Goal: Entertainment & Leisure: Browse casually

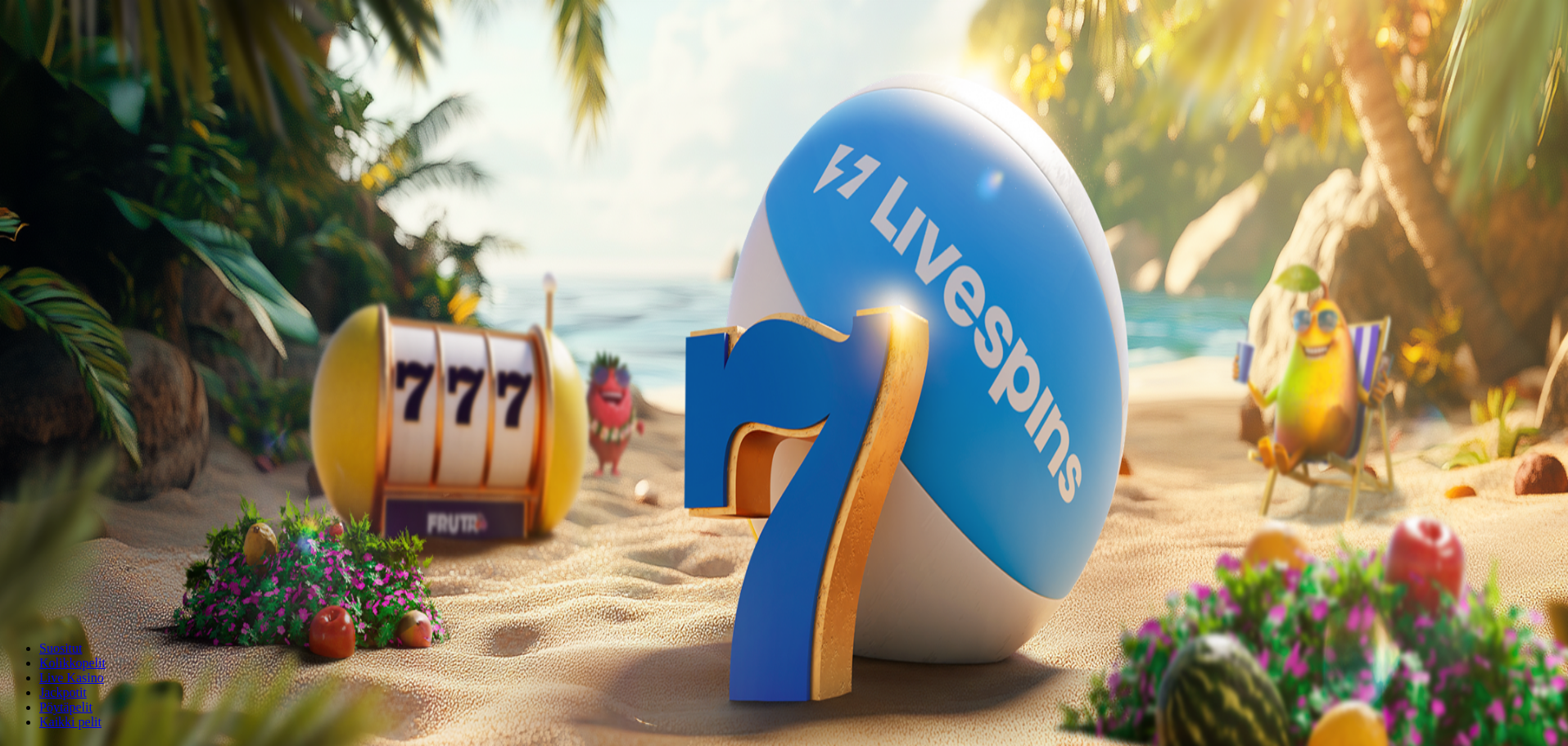
click at [50, 65] on span "Talletus" at bounding box center [32, 59] width 37 height 13
click at [112, 419] on span "TALLETA JA PELAA" at bounding box center [63, 424] width 98 height 13
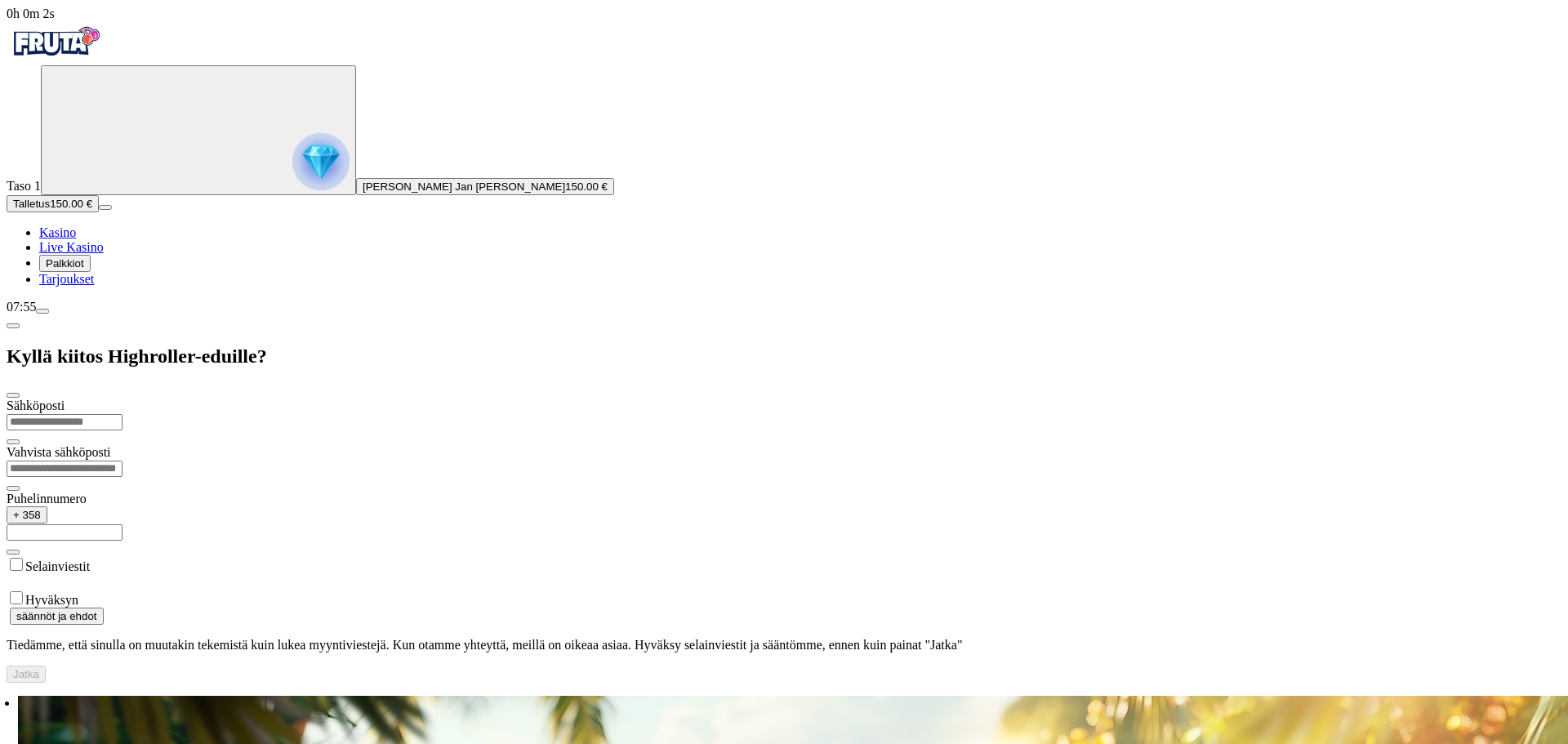
click at [123, 414] on input "email" at bounding box center [64, 421] width 116 height 16
type input "**********"
click at [123, 524] on input "**********" at bounding box center [64, 532] width 116 height 16
type input "*********"
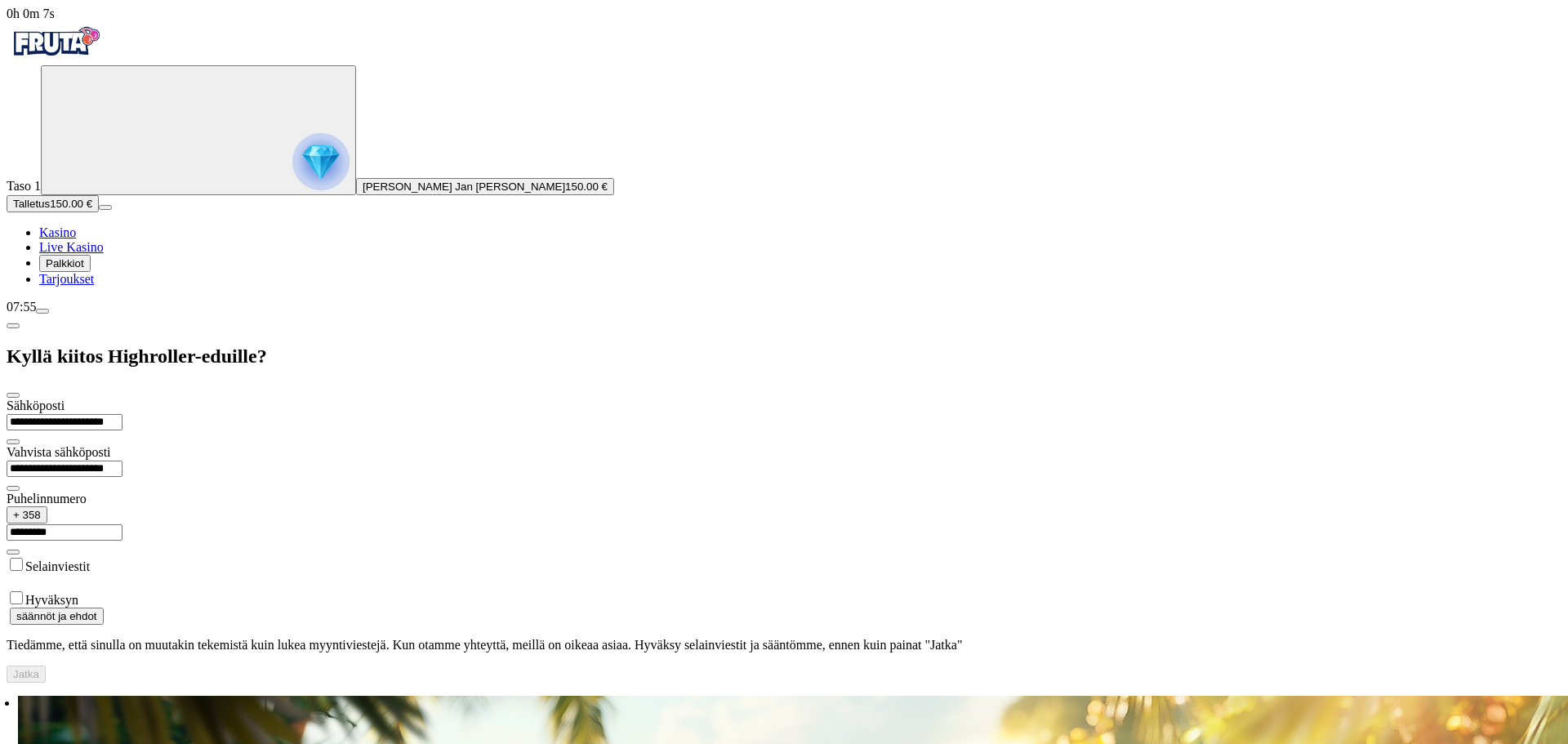
click at [79, 593] on label "Hyväksyn" at bounding box center [51, 600] width 53 height 13
click at [46, 665] on button "Jatka" at bounding box center [26, 674] width 39 height 17
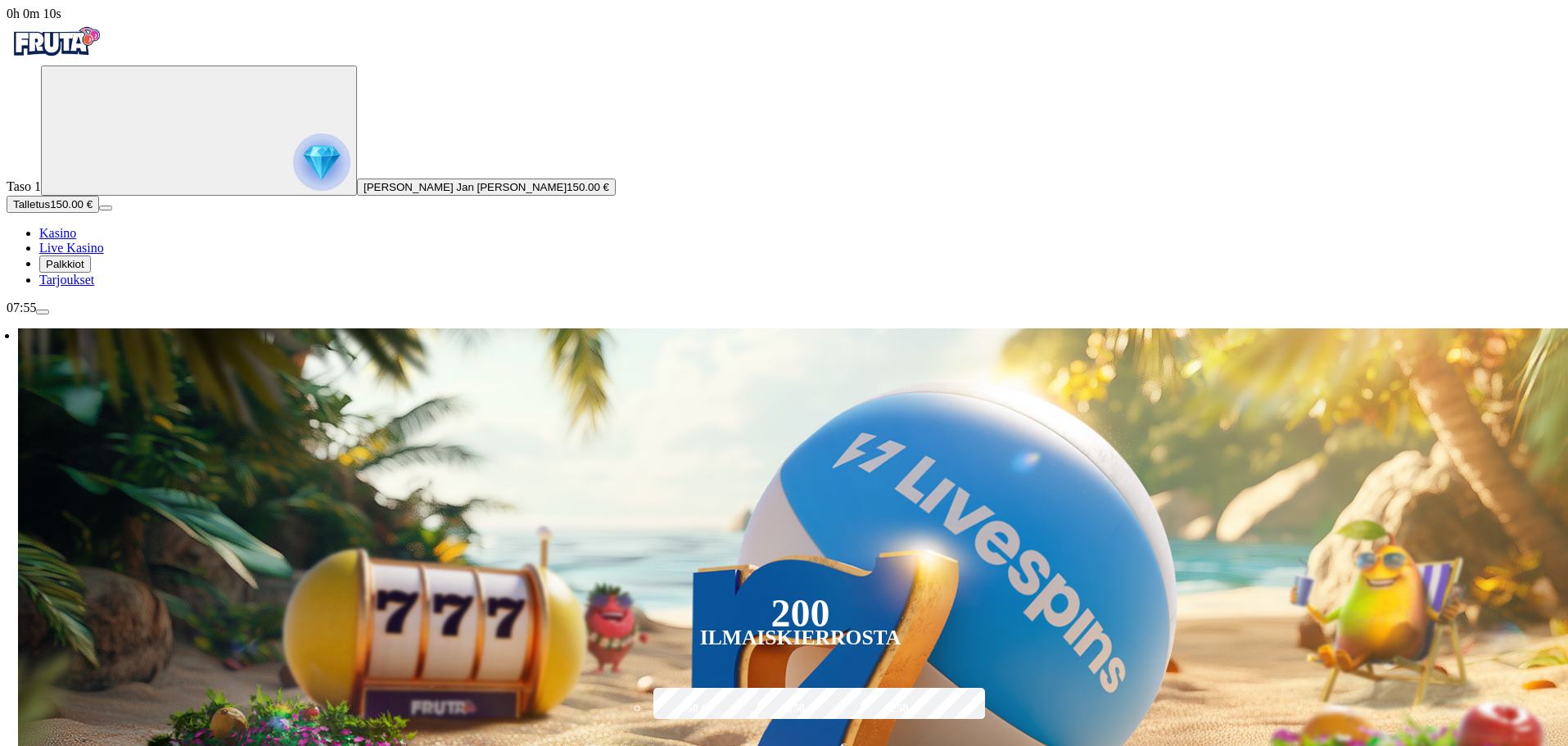
click at [294, 177] on img "Primary" at bounding box center [322, 163] width 58 height 58
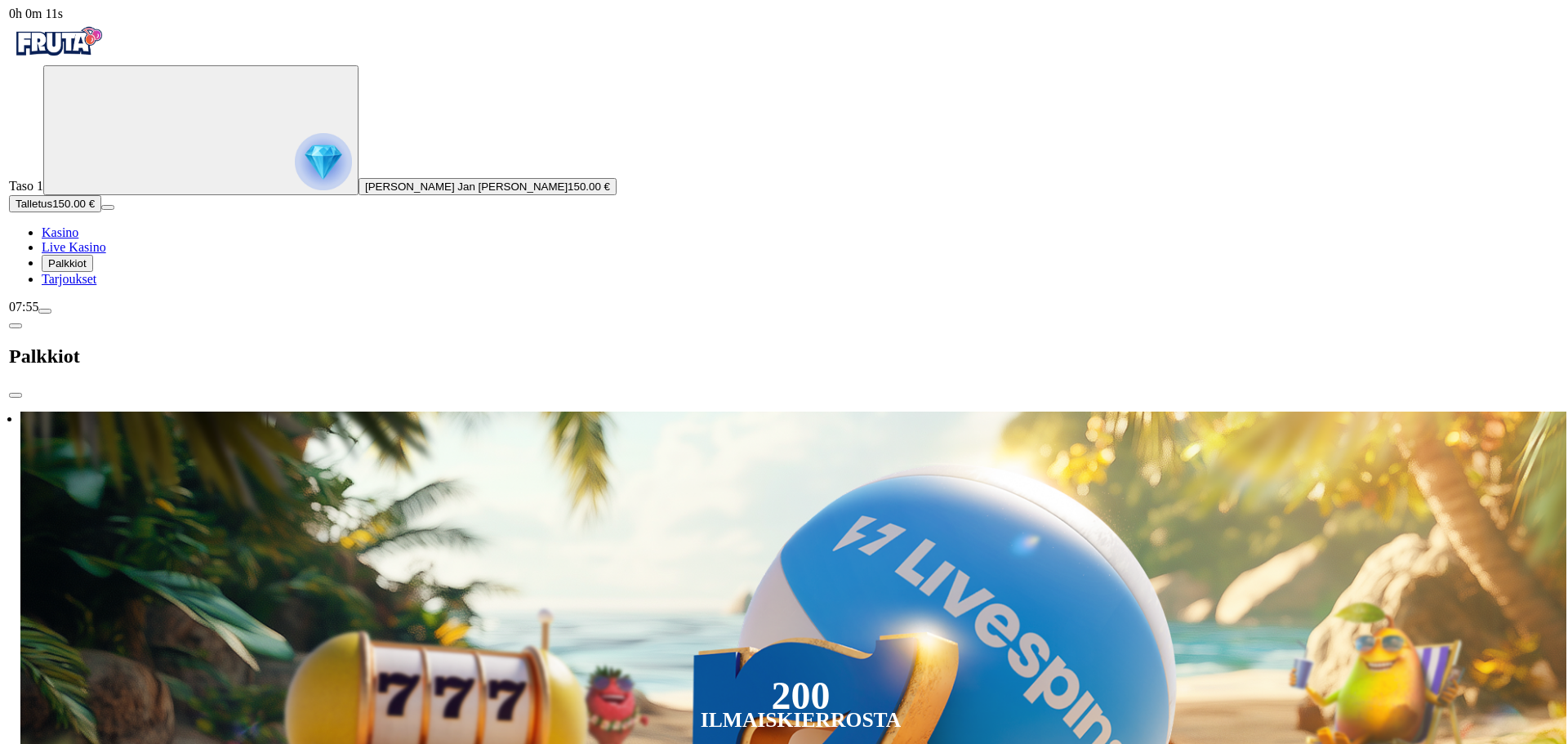
scroll to position [879, 0]
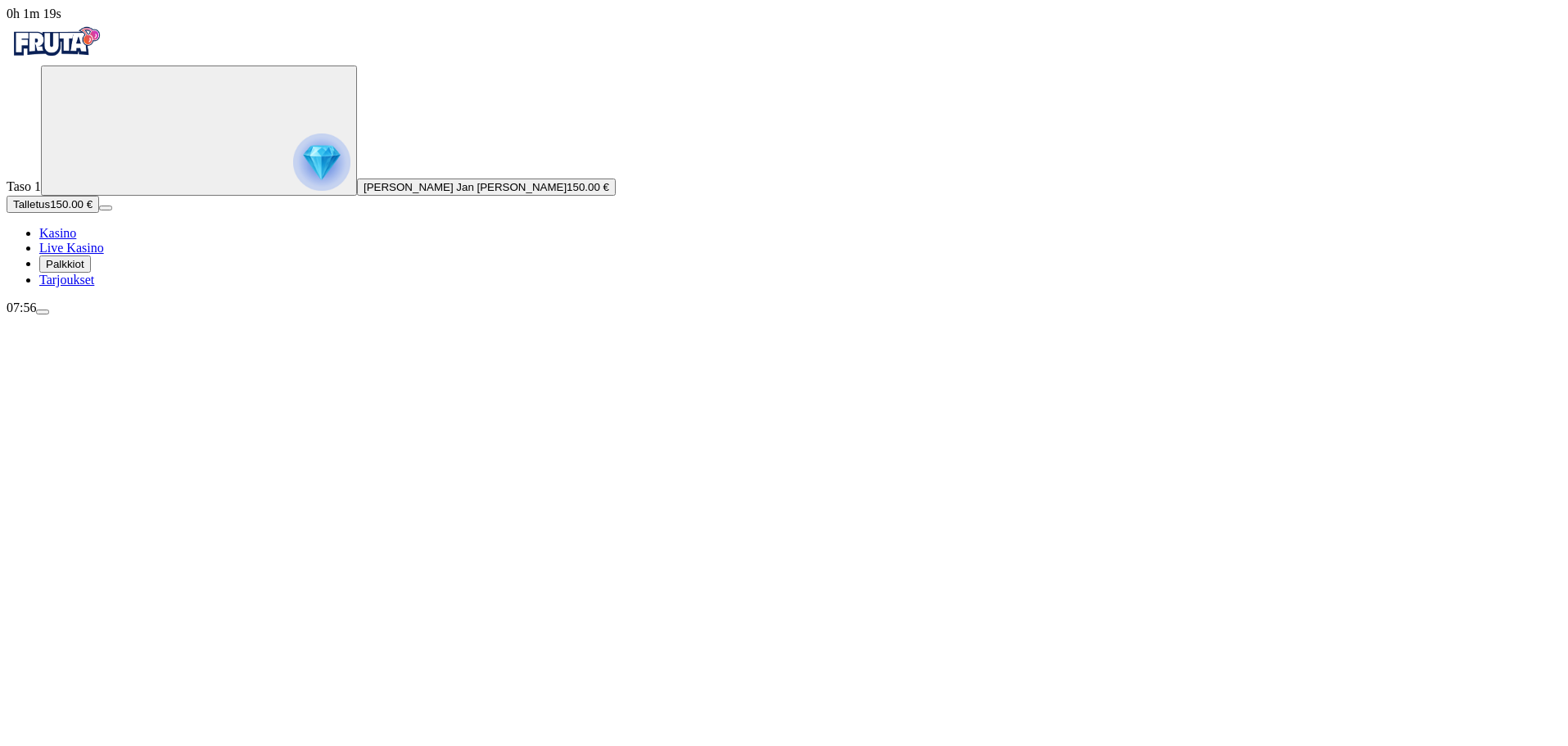
drag, startPoint x: 1559, startPoint y: 576, endPoint x: 1309, endPoint y: 519, distance: 256.4
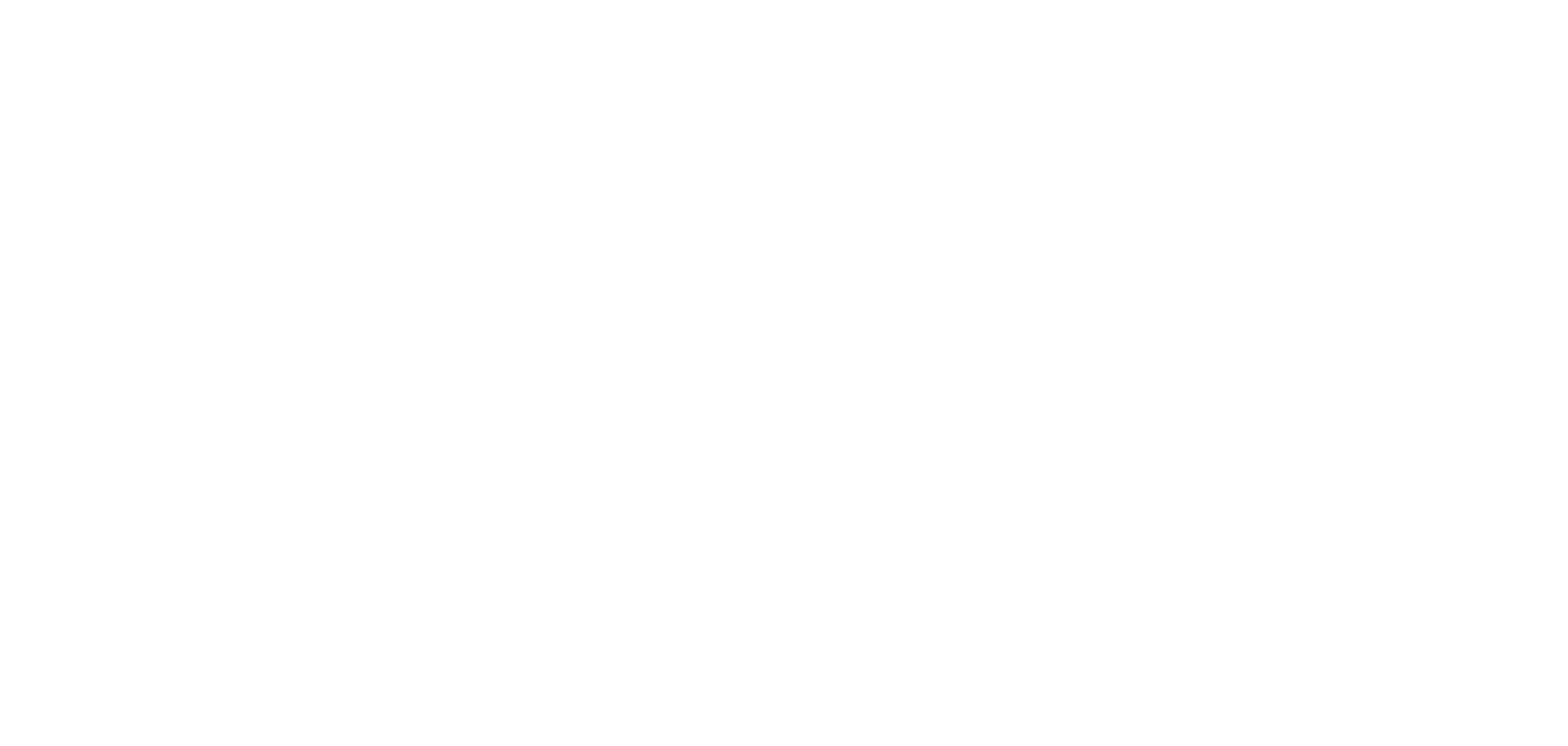
scroll to position [901, 0]
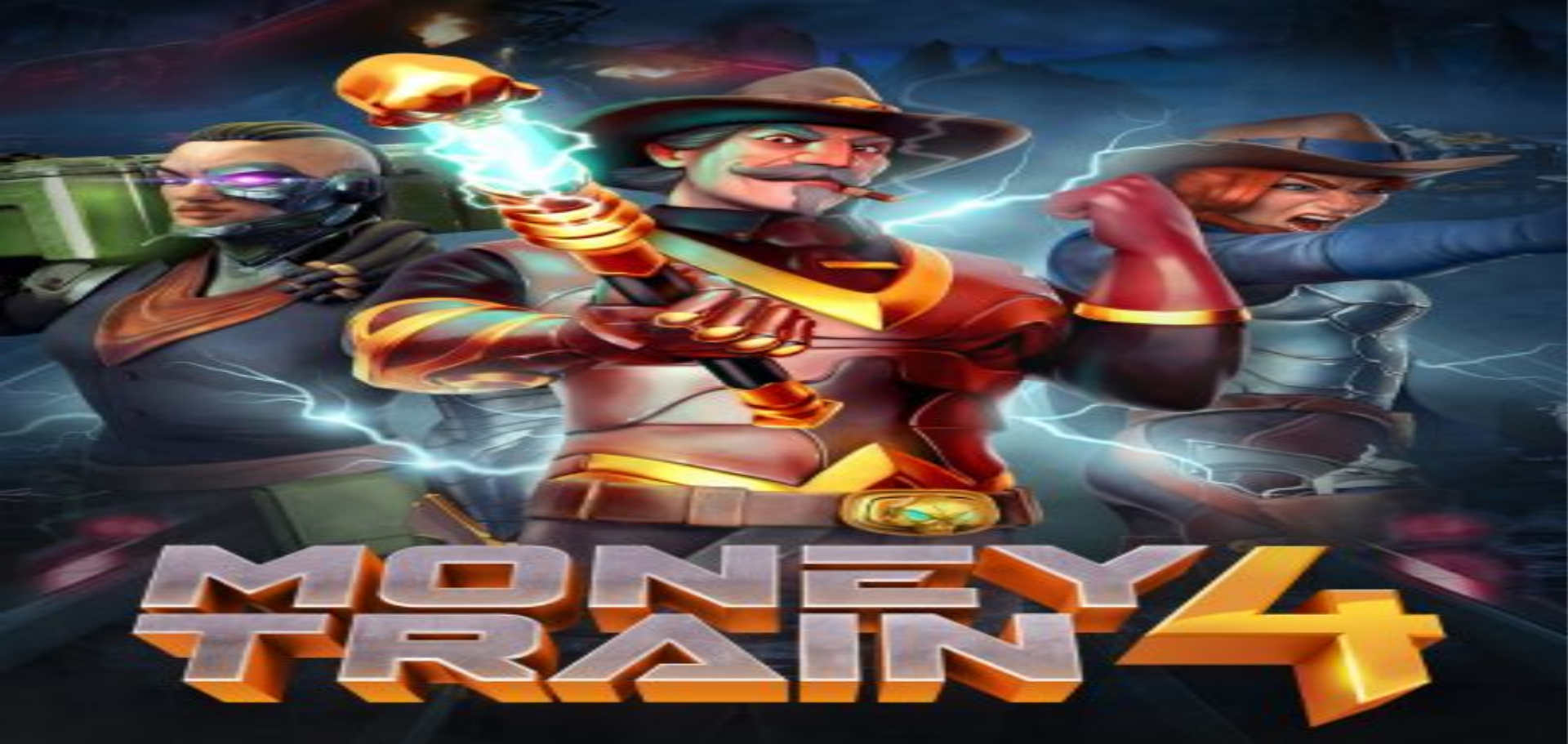
click at [13, 616] on span "close icon" at bounding box center [13, 616] width 0 height 0
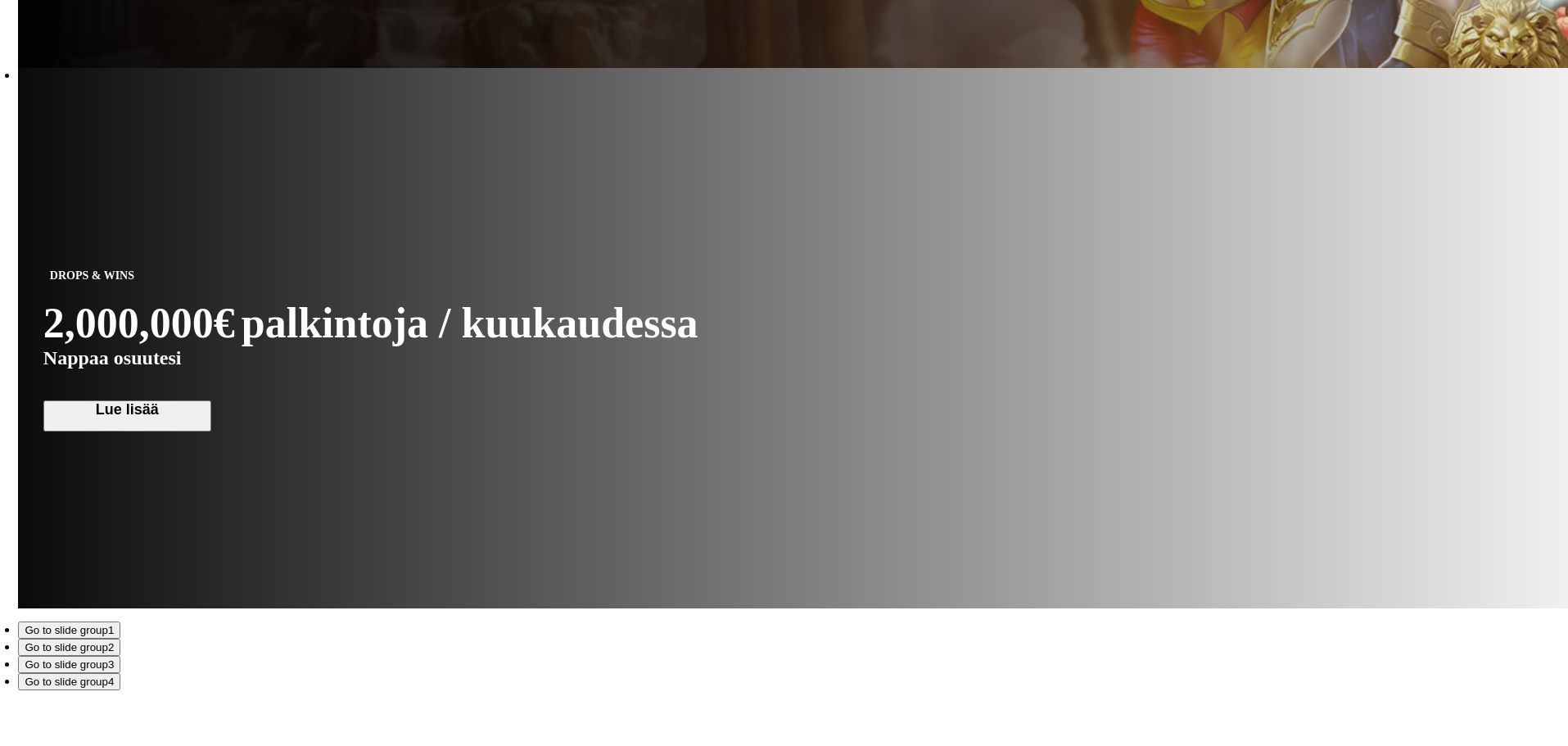
scroll to position [1884, 0]
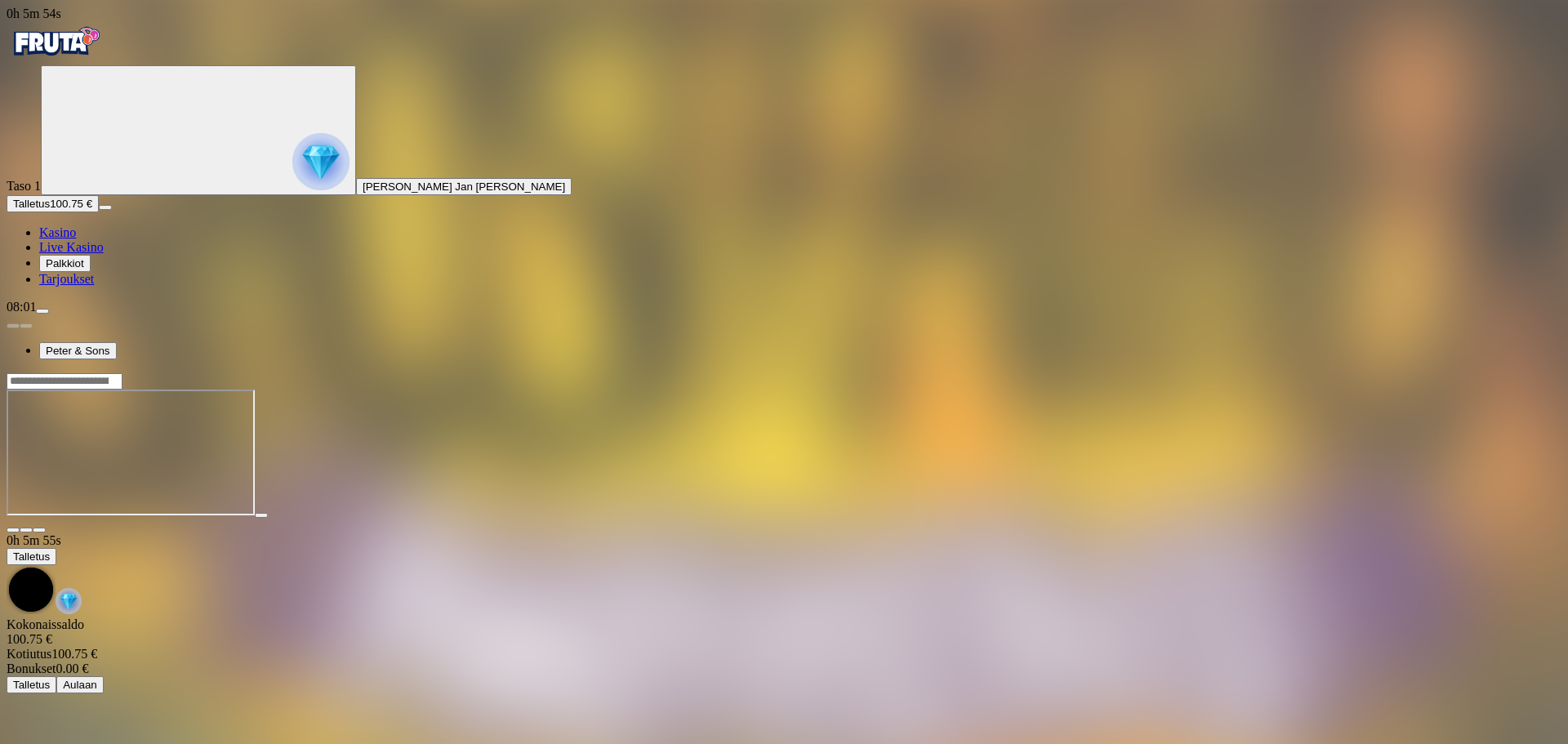
click at [99, 212] on button "Talletus 100.75 €" at bounding box center [53, 204] width 92 height 17
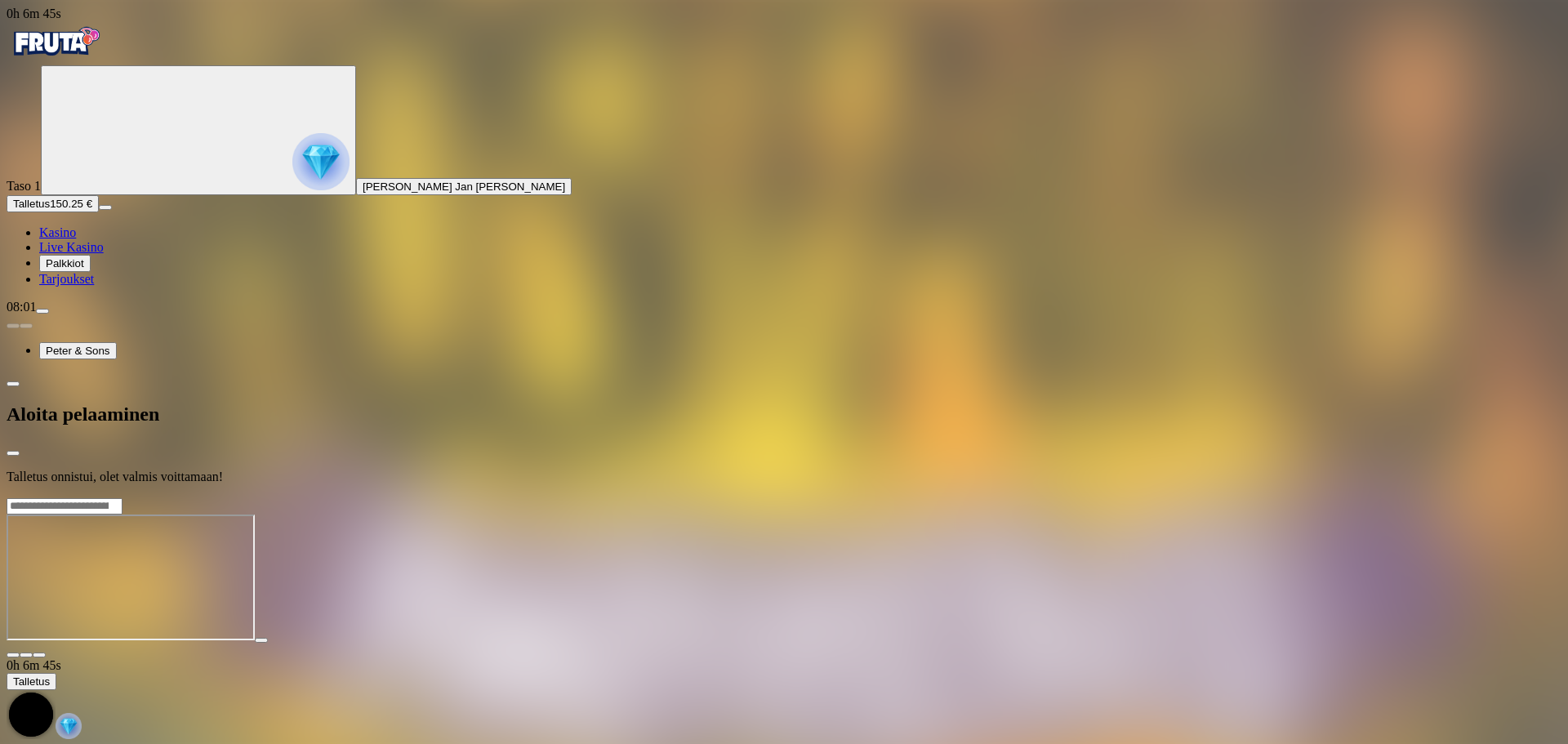
click at [628, 497] on div at bounding box center [784, 497] width 1555 height 0
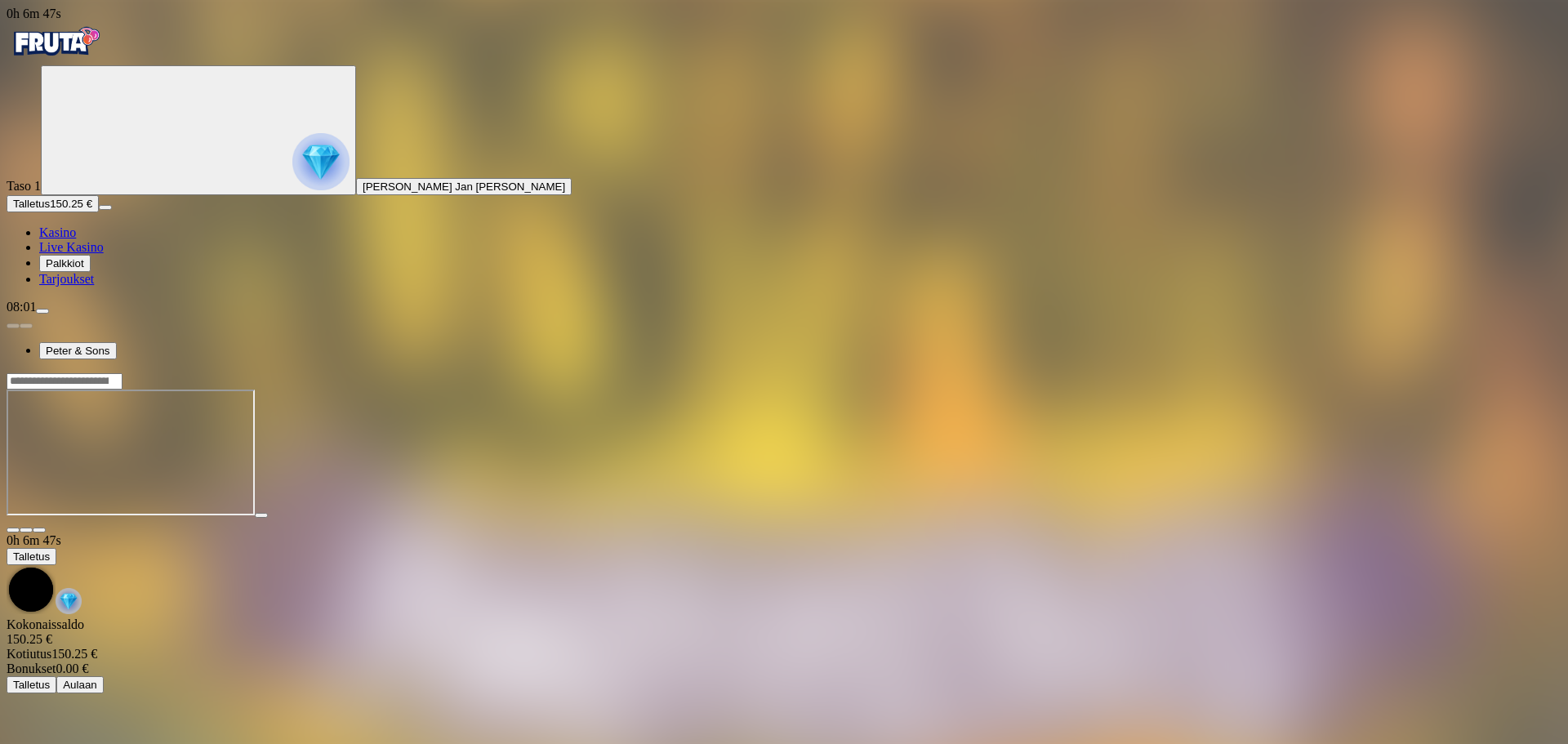
click at [105, 45] on img "Primary" at bounding box center [56, 41] width 98 height 41
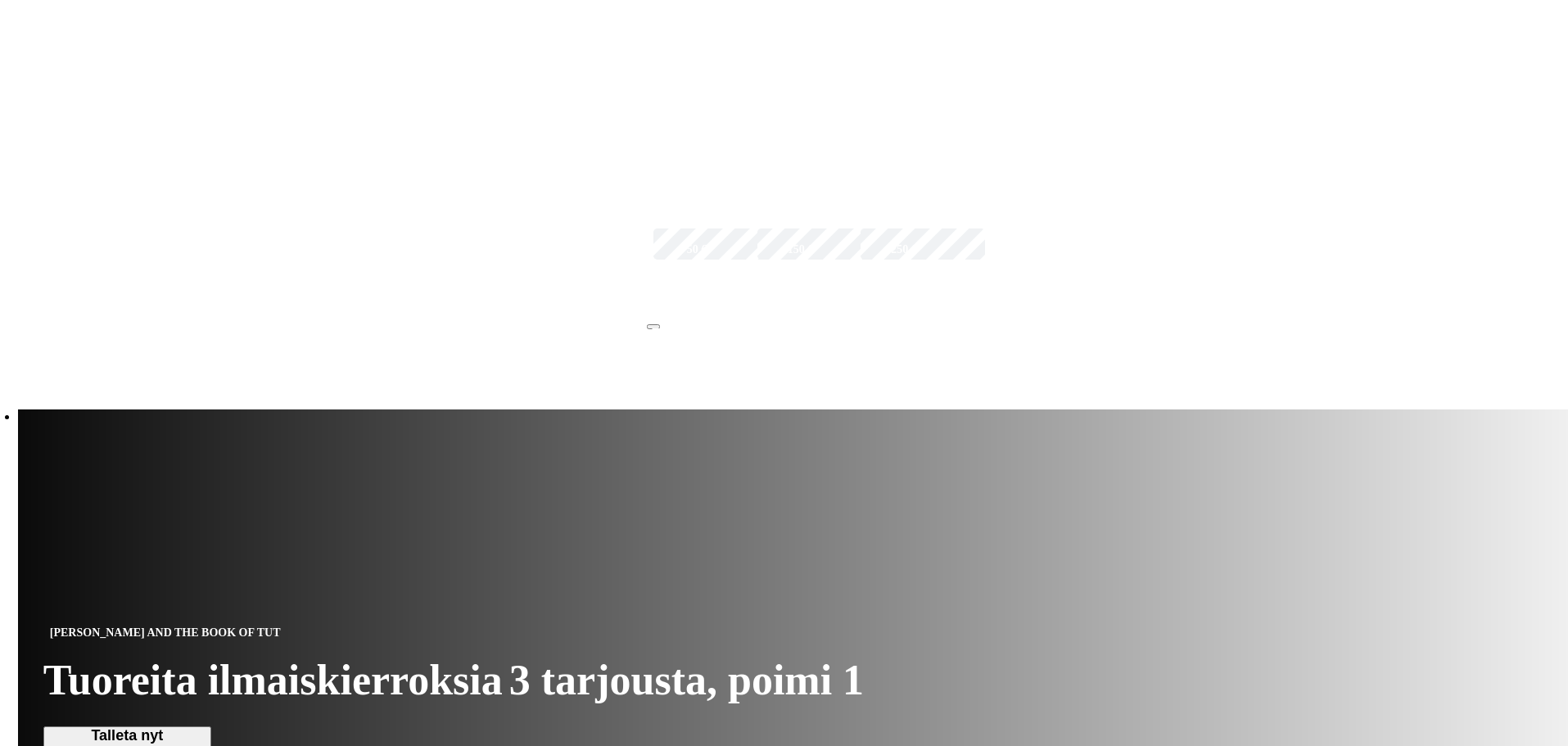
scroll to position [819, 0]
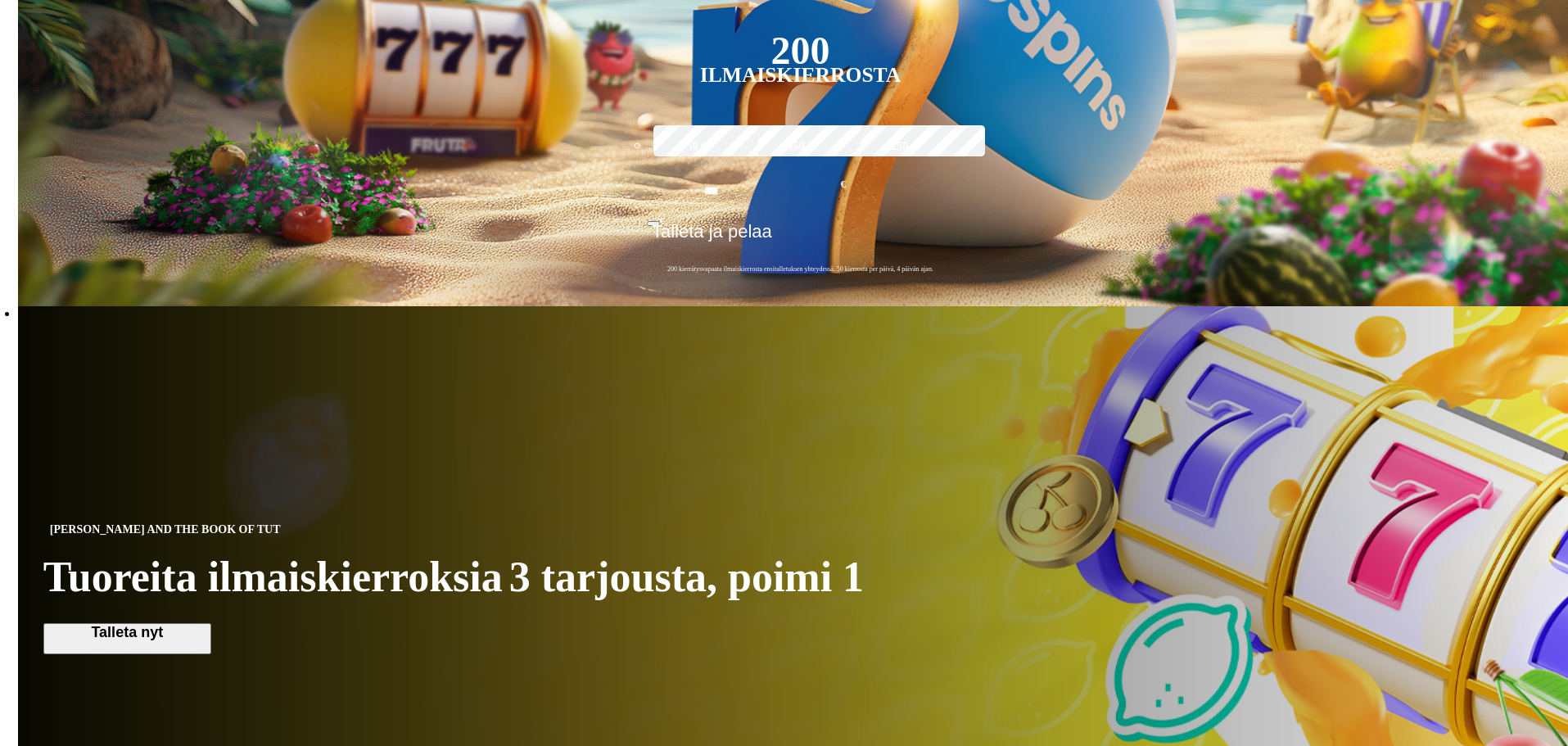
scroll to position [574, 0]
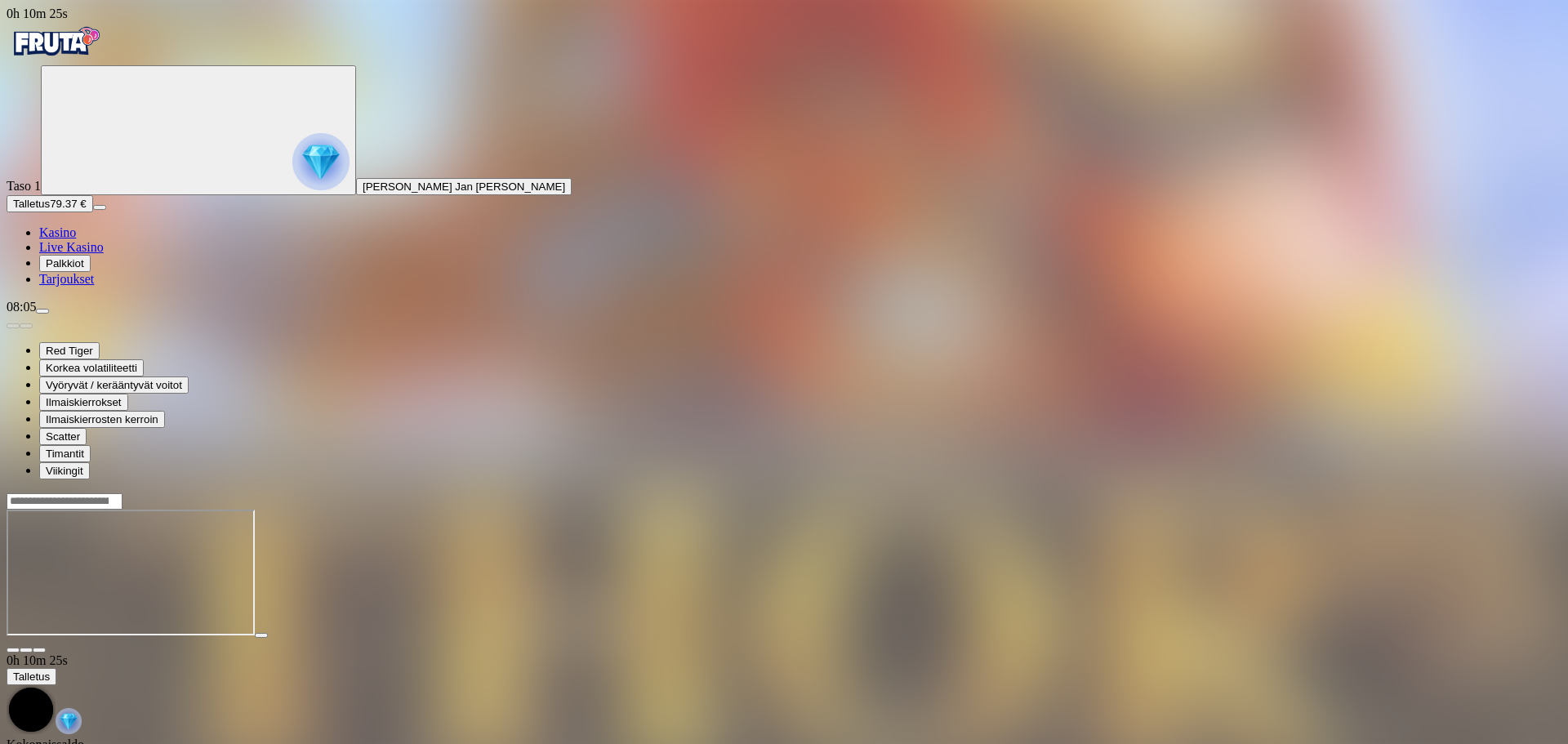
click at [13, 650] on span "close icon" at bounding box center [13, 650] width 0 height 0
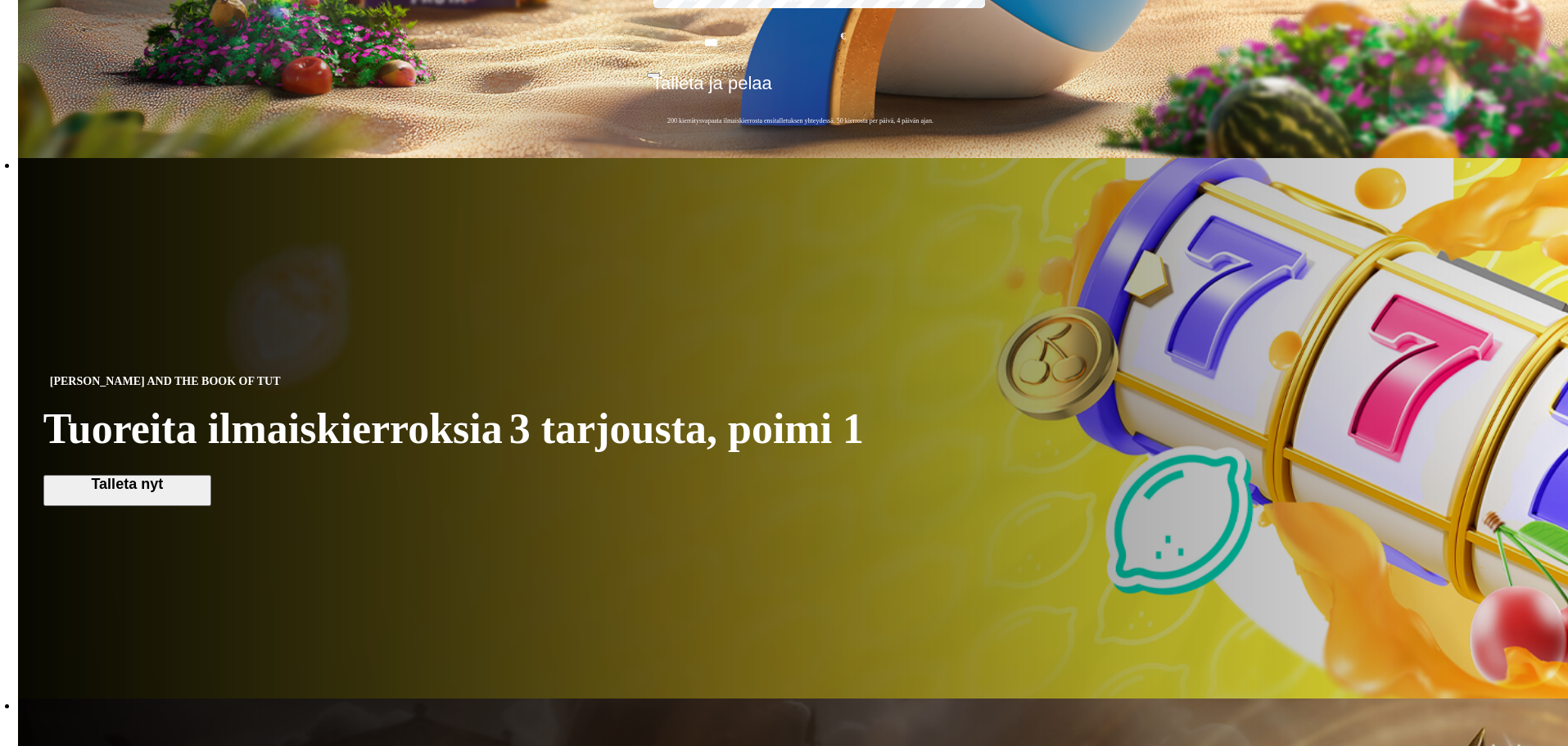
scroll to position [819, 0]
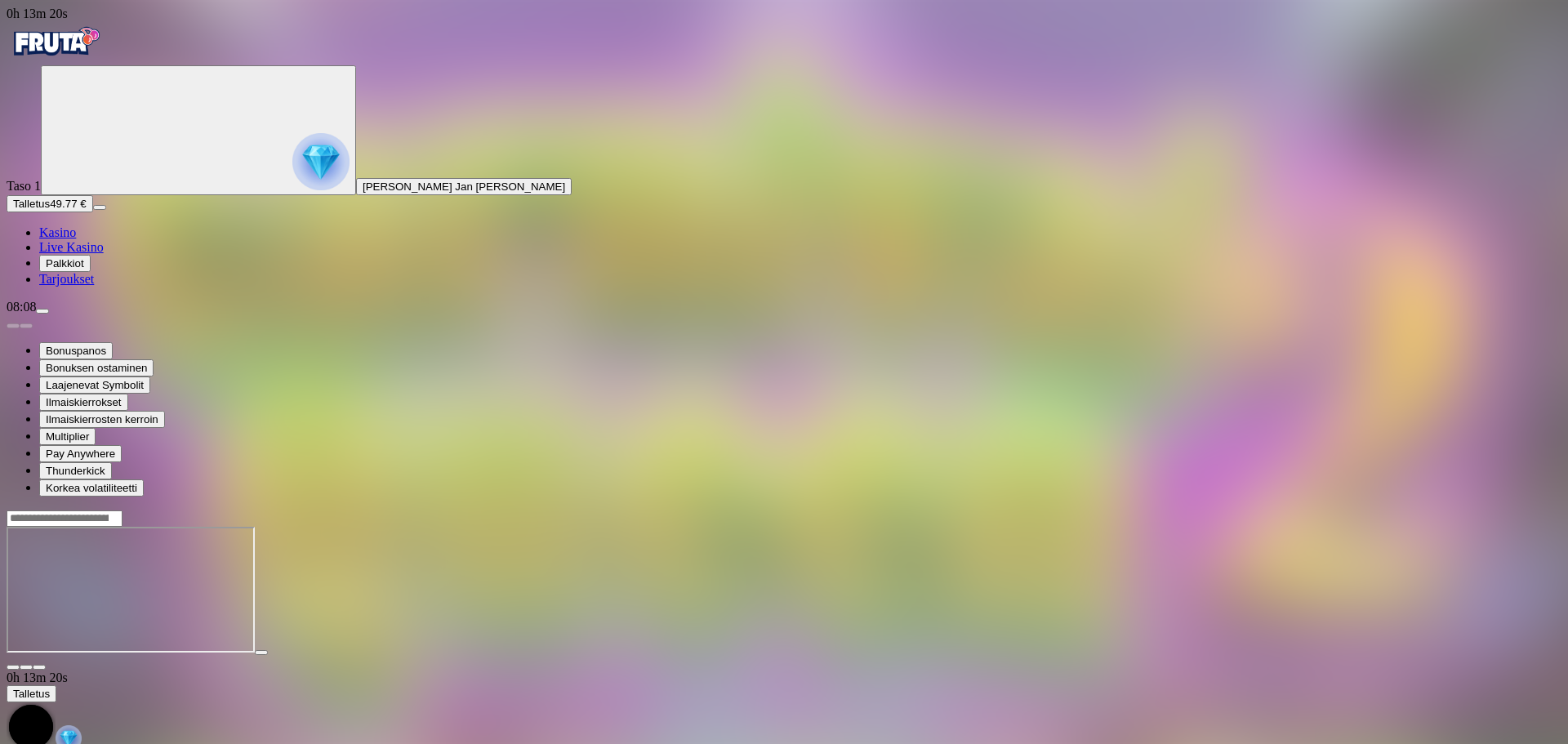
click at [13, 667] on span "close icon" at bounding box center [13, 667] width 0 height 0
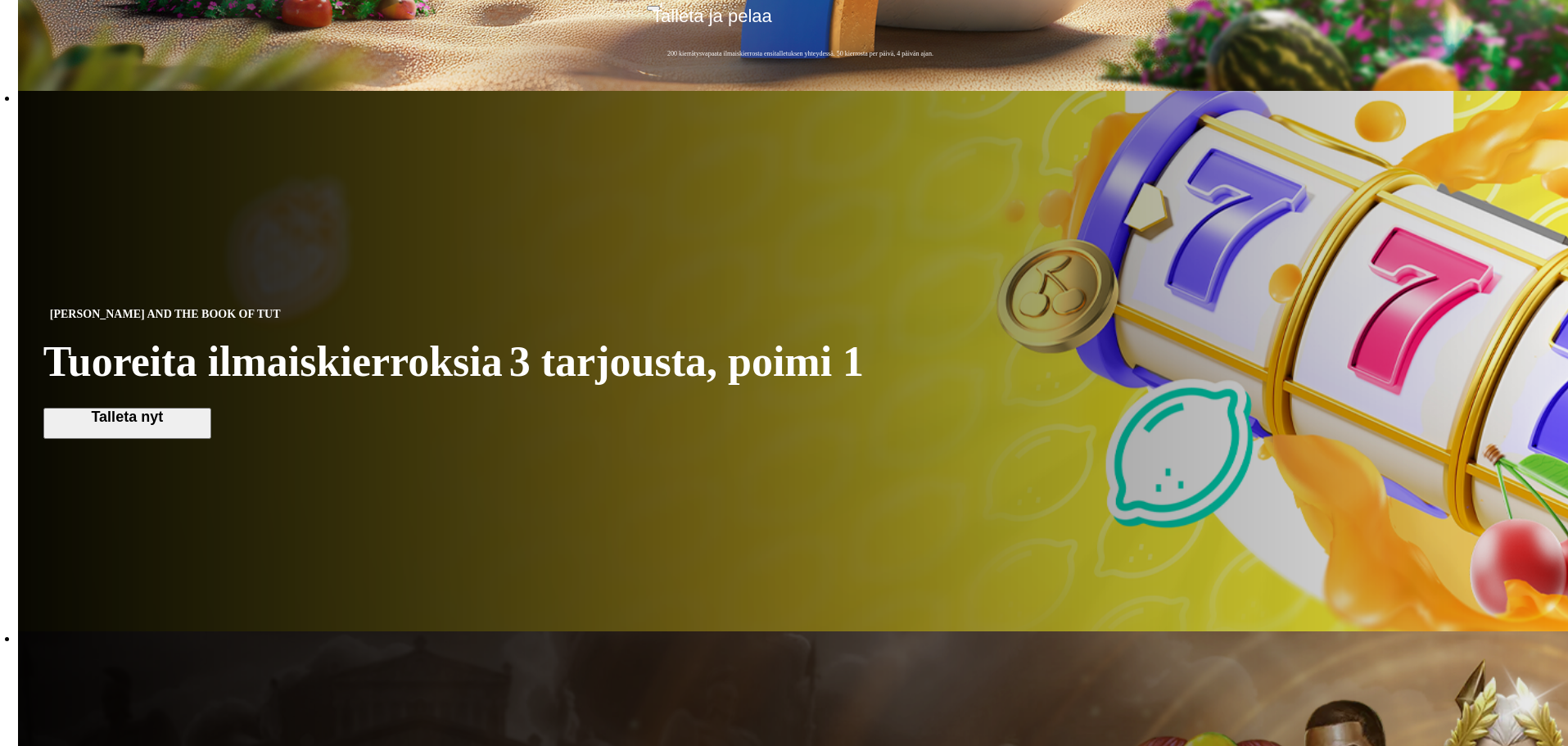
scroll to position [819, 0]
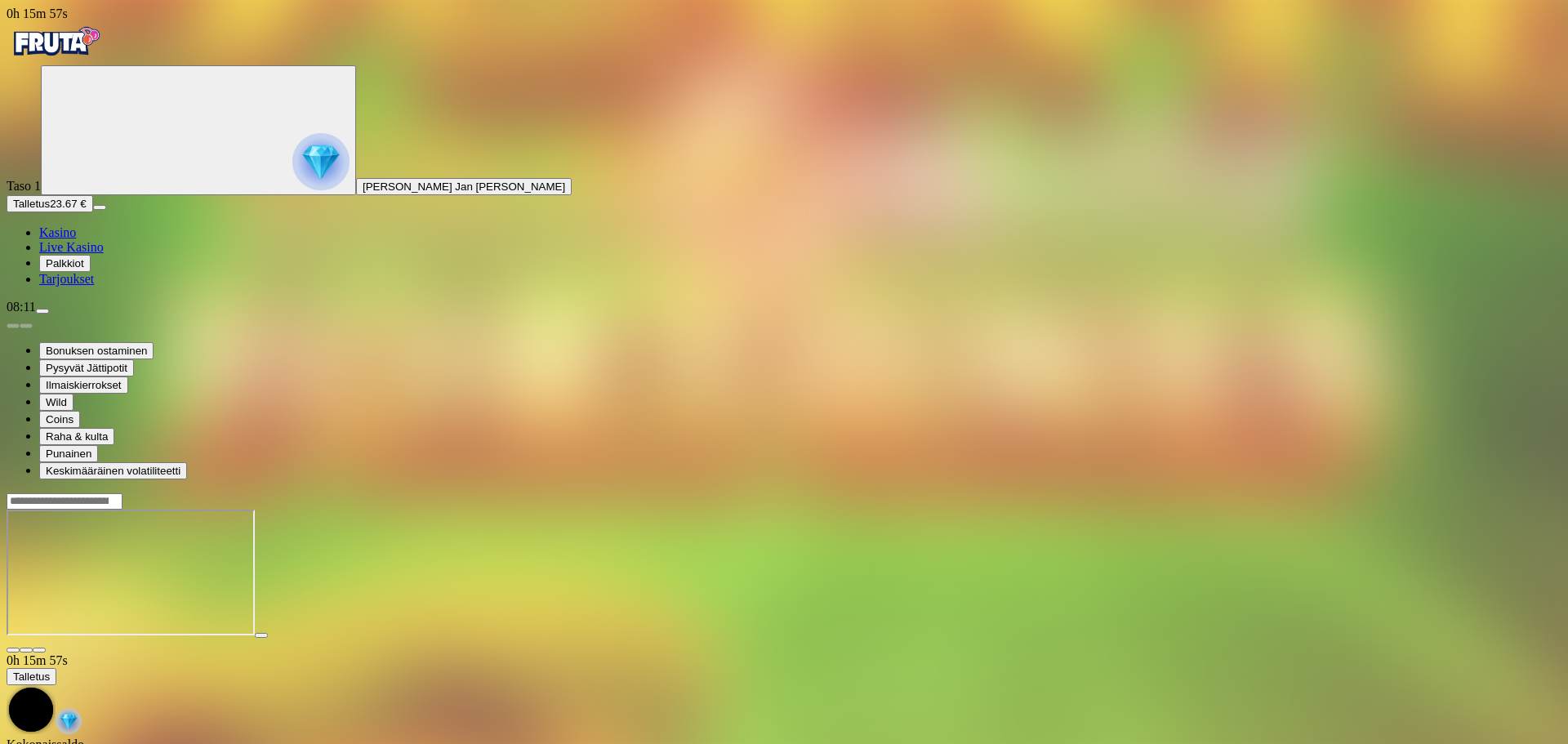
click at [13, 650] on span "close icon" at bounding box center [13, 650] width 0 height 0
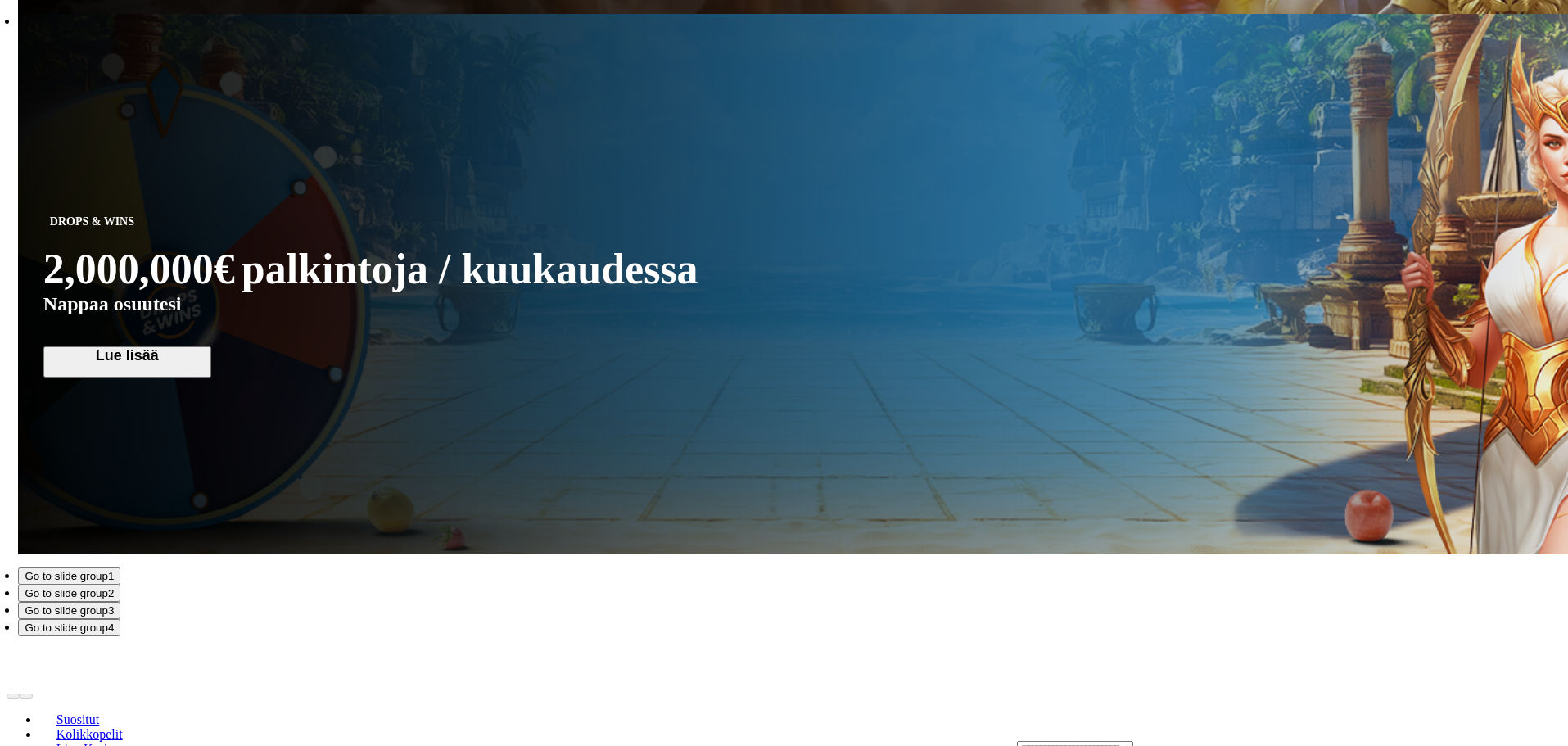
scroll to position [1966, 0]
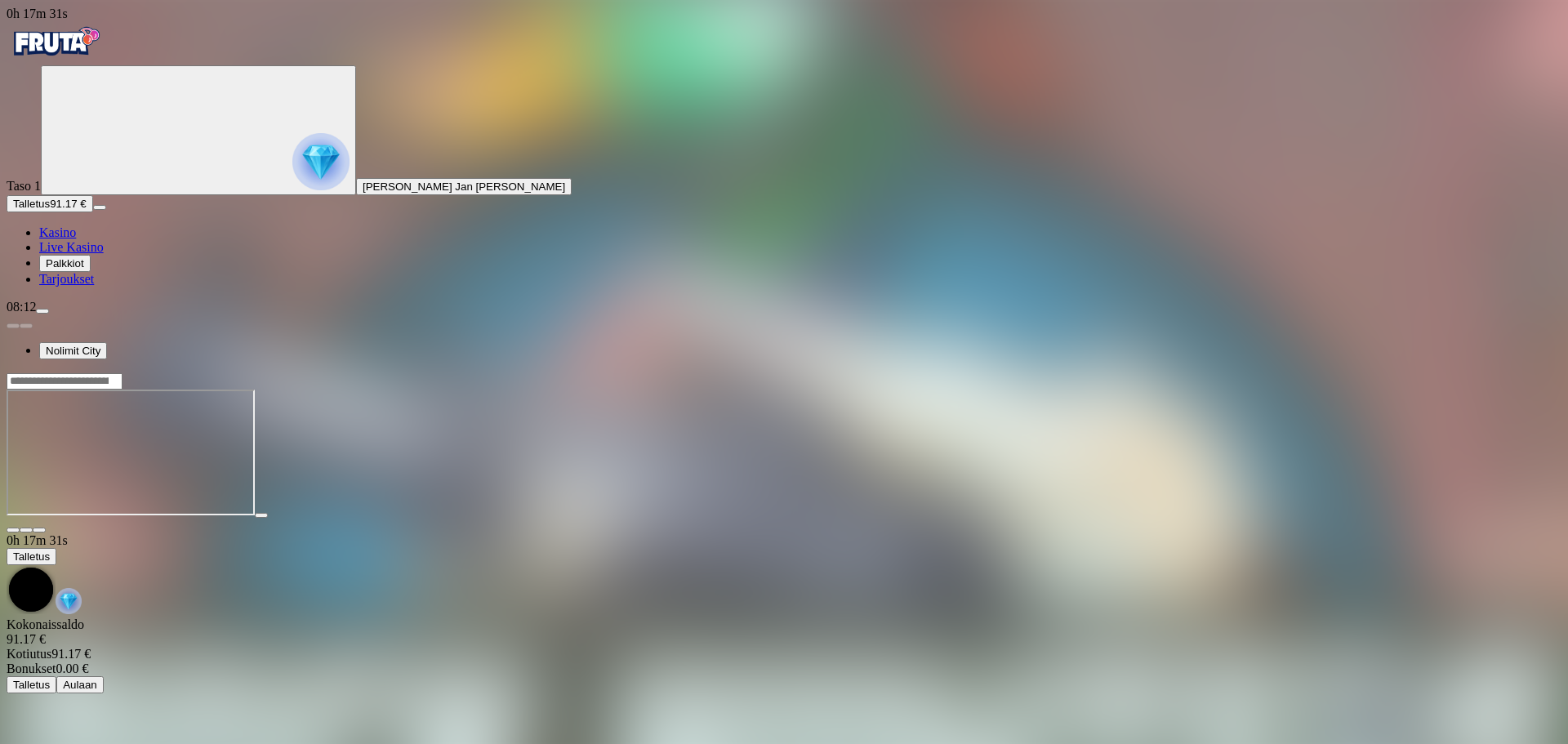
click at [13, 530] on span "close icon" at bounding box center [13, 530] width 0 height 0
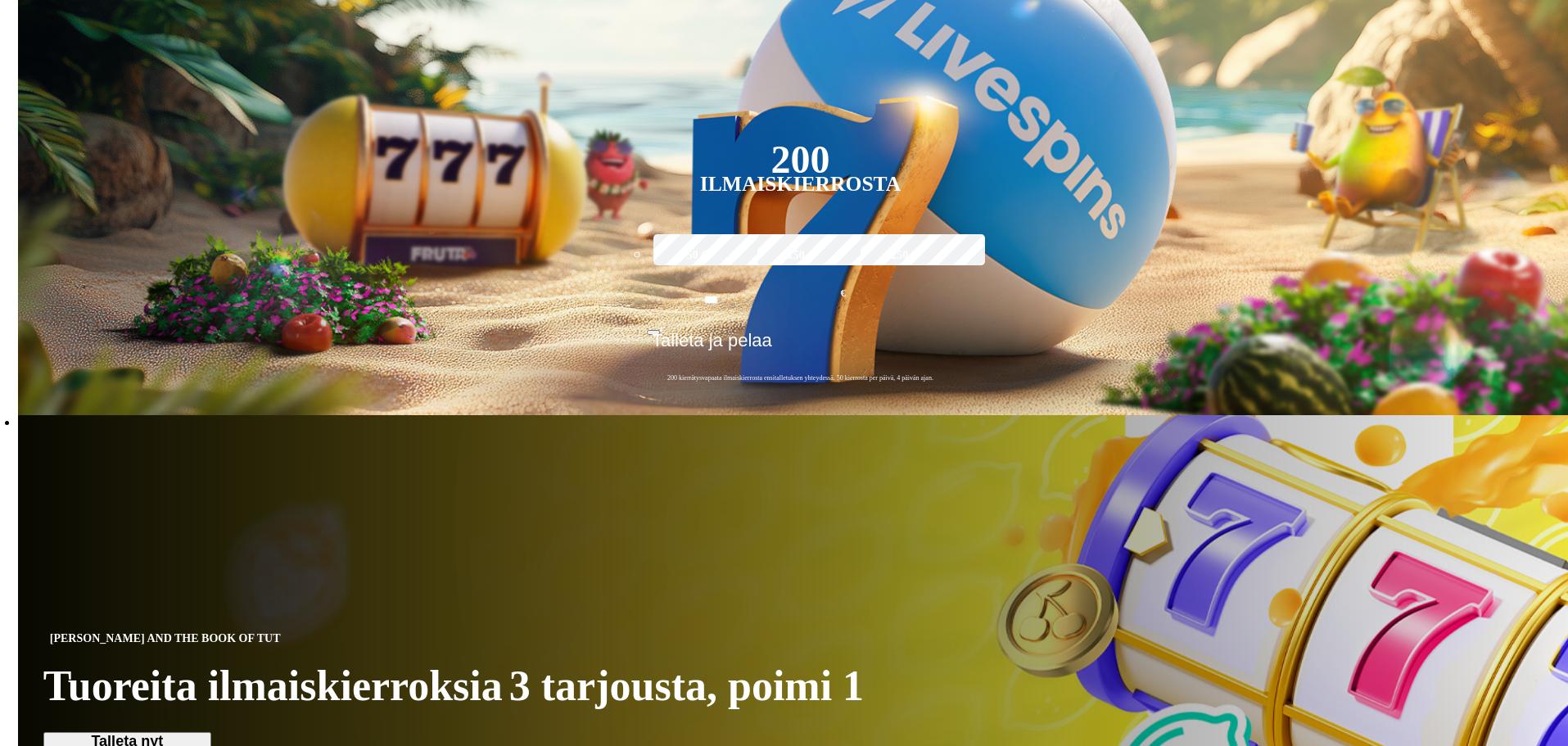
scroll to position [492, 0]
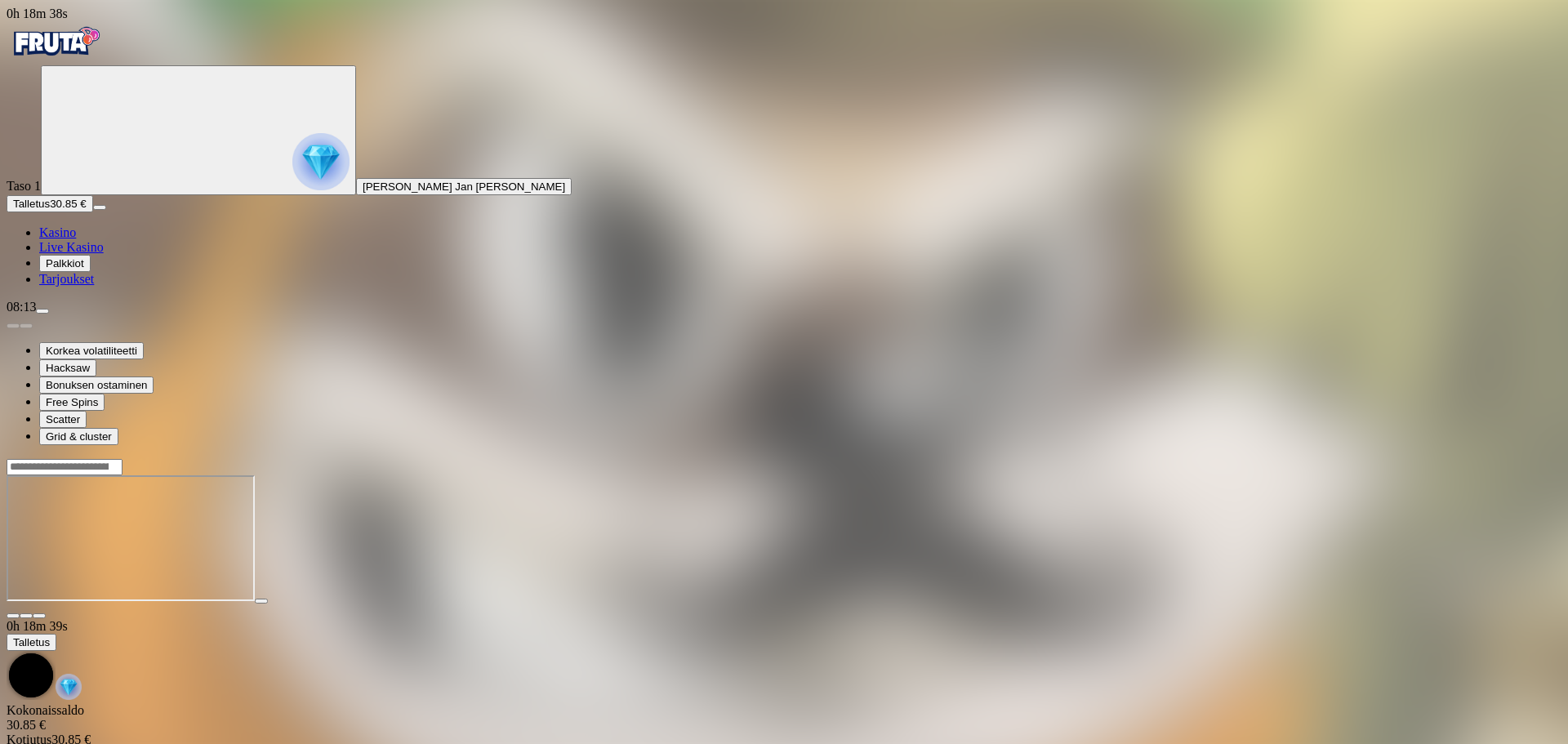
click at [93, 212] on button "Talletus 30.85 €" at bounding box center [50, 204] width 86 height 17
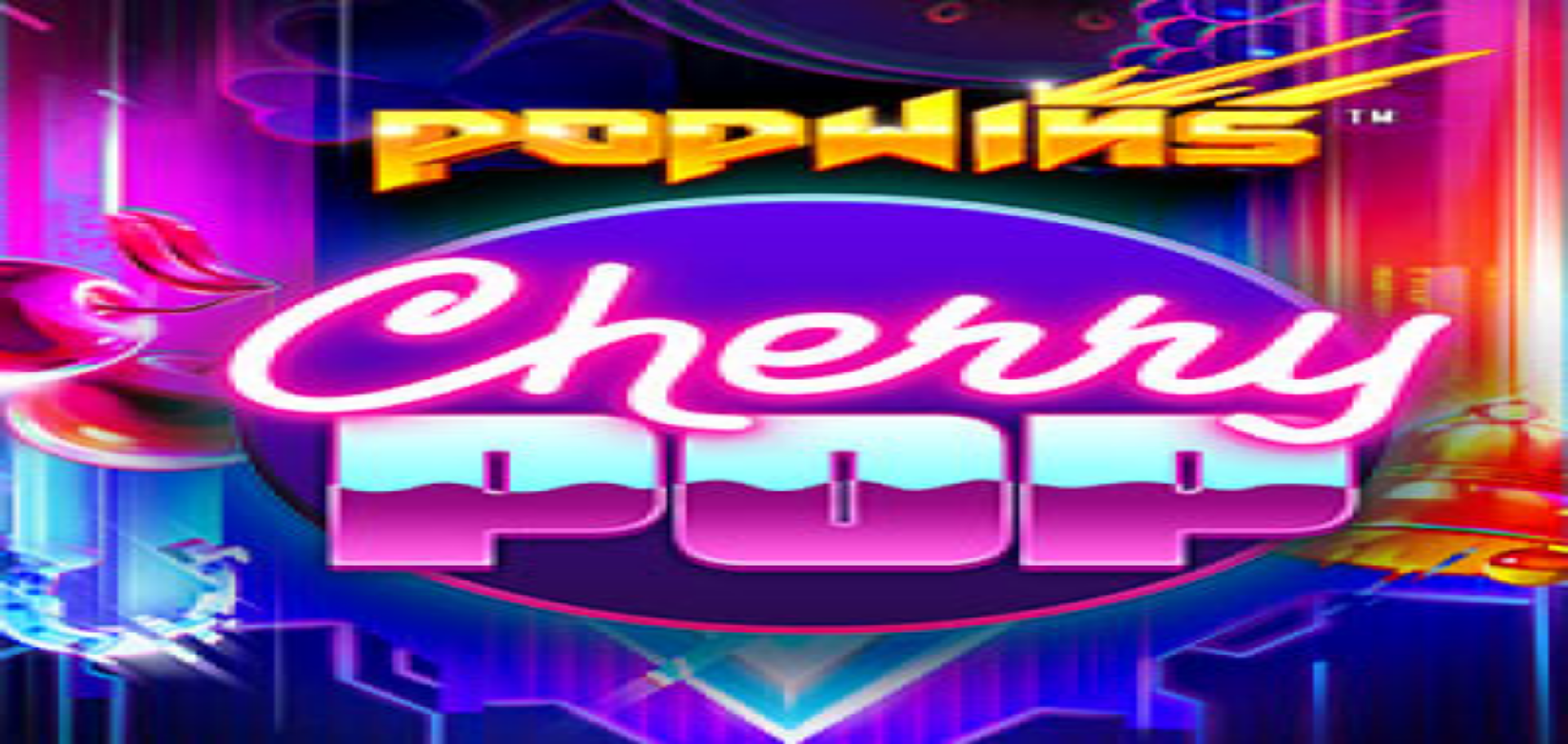
click at [13, 309] on span "close icon" at bounding box center [13, 309] width 0 height 0
click at [220, 230] on span "Pelaa oikealla rahalla" at bounding box center [168, 236] width 104 height 12
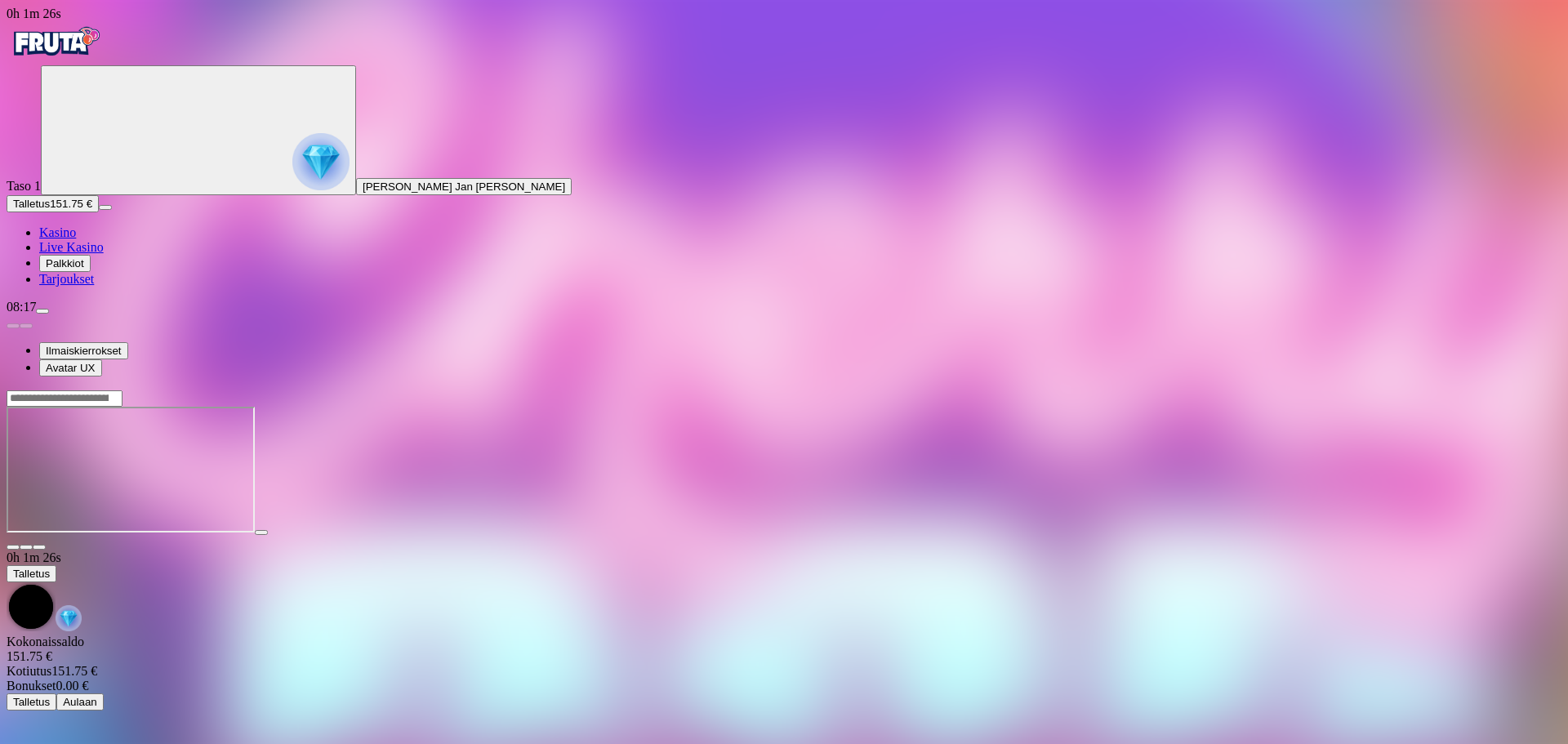
click at [13, 547] on span "close icon" at bounding box center [13, 547] width 0 height 0
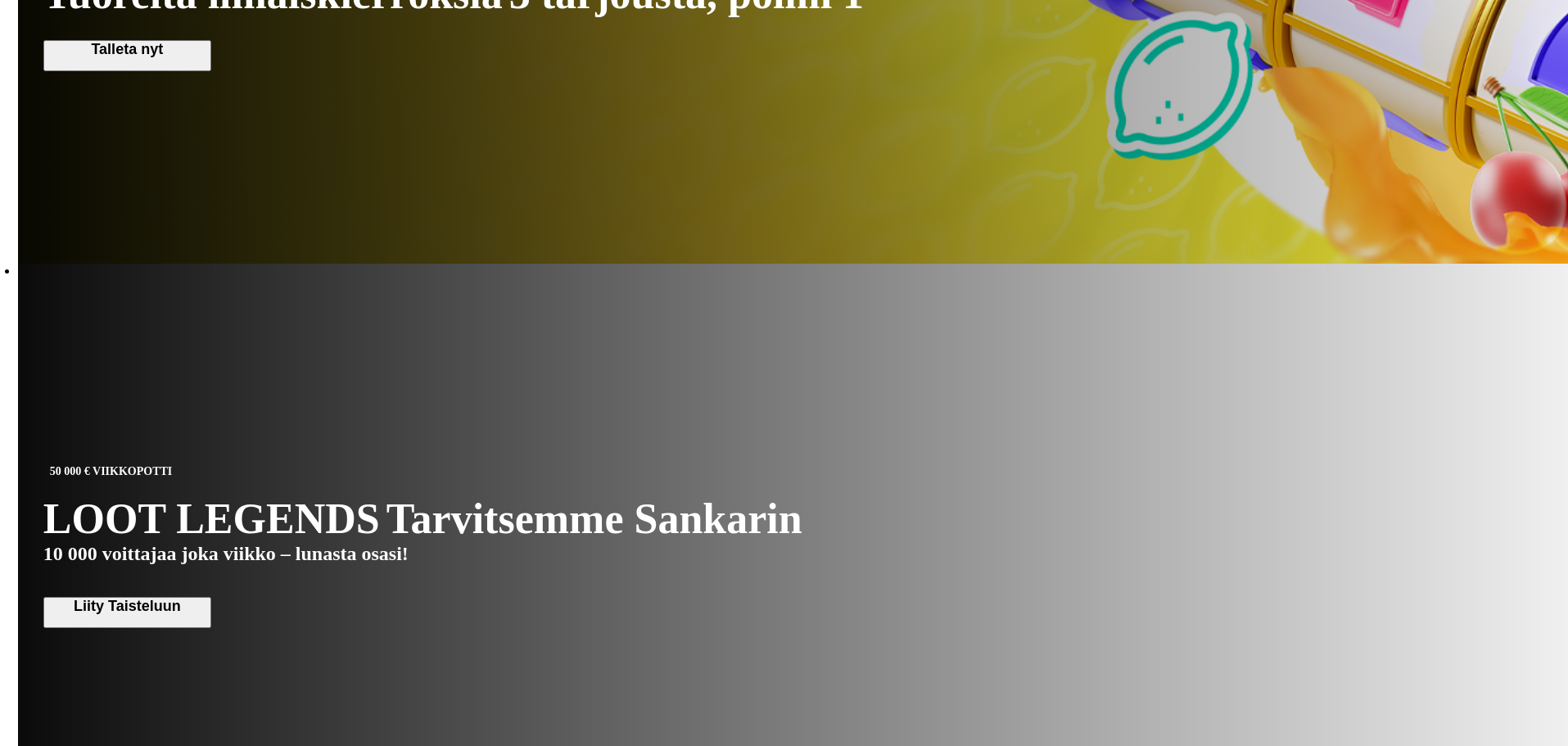
scroll to position [1146, 0]
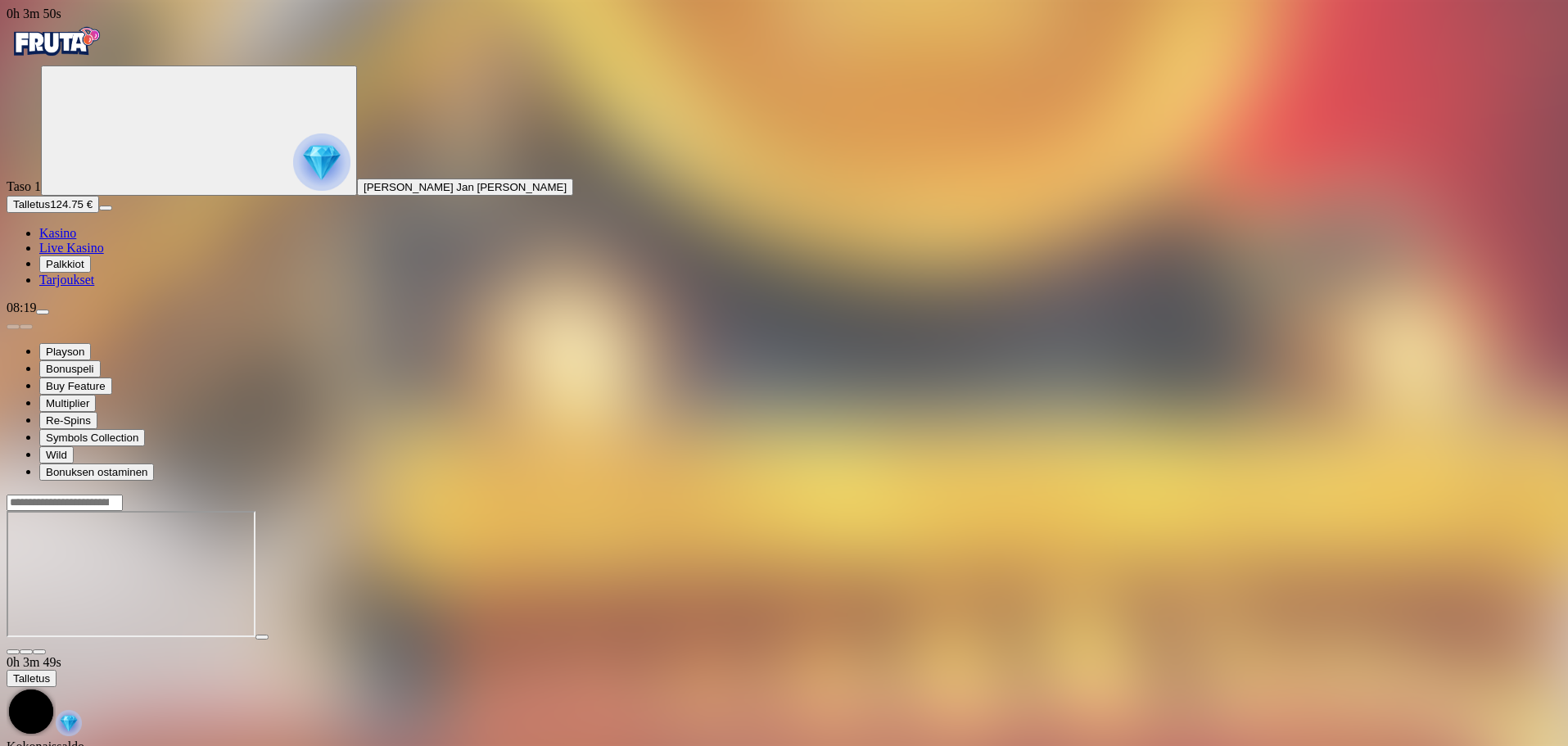
click at [50, 211] on span "Talletus" at bounding box center [32, 204] width 37 height 13
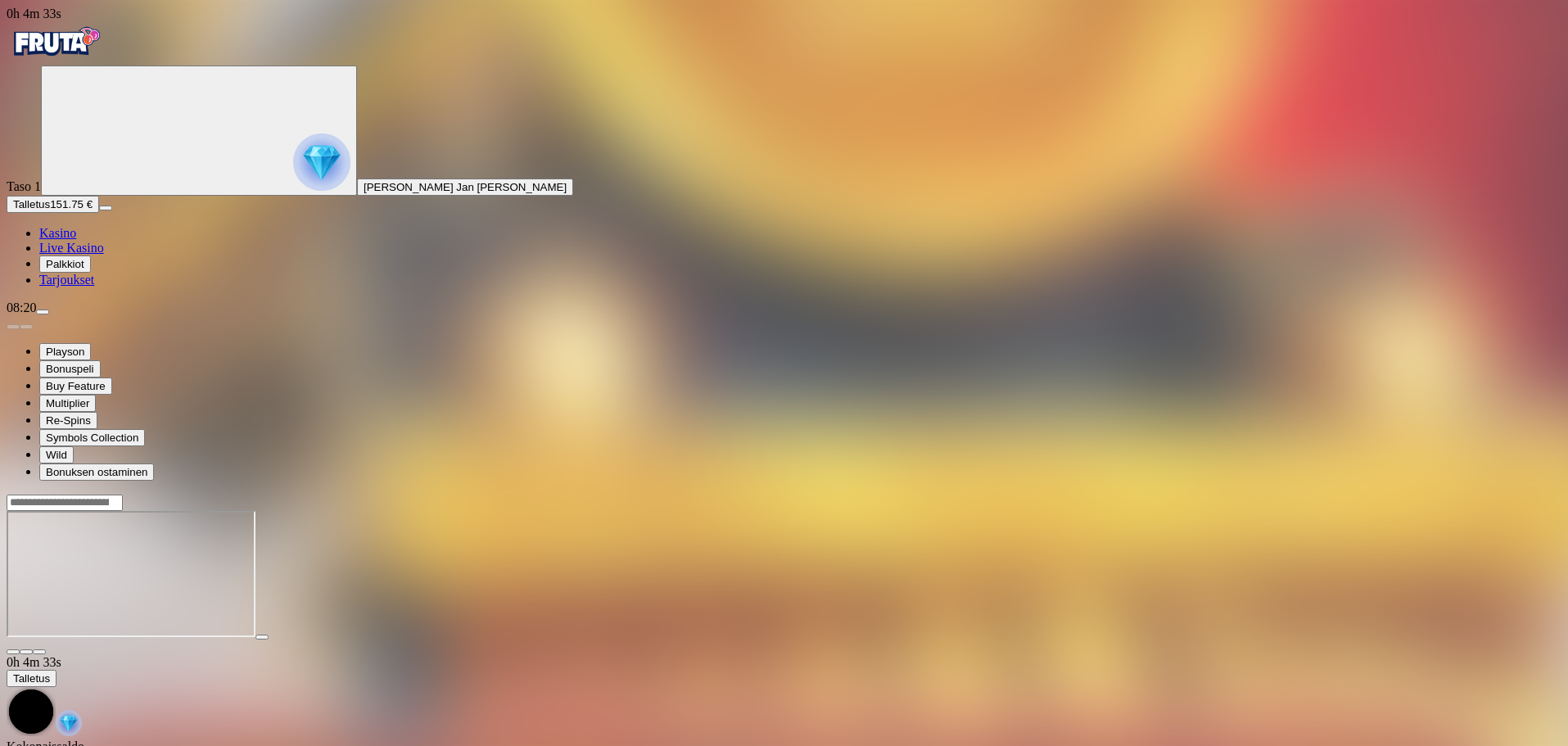
click at [13, 652] on span "close icon" at bounding box center [13, 652] width 0 height 0
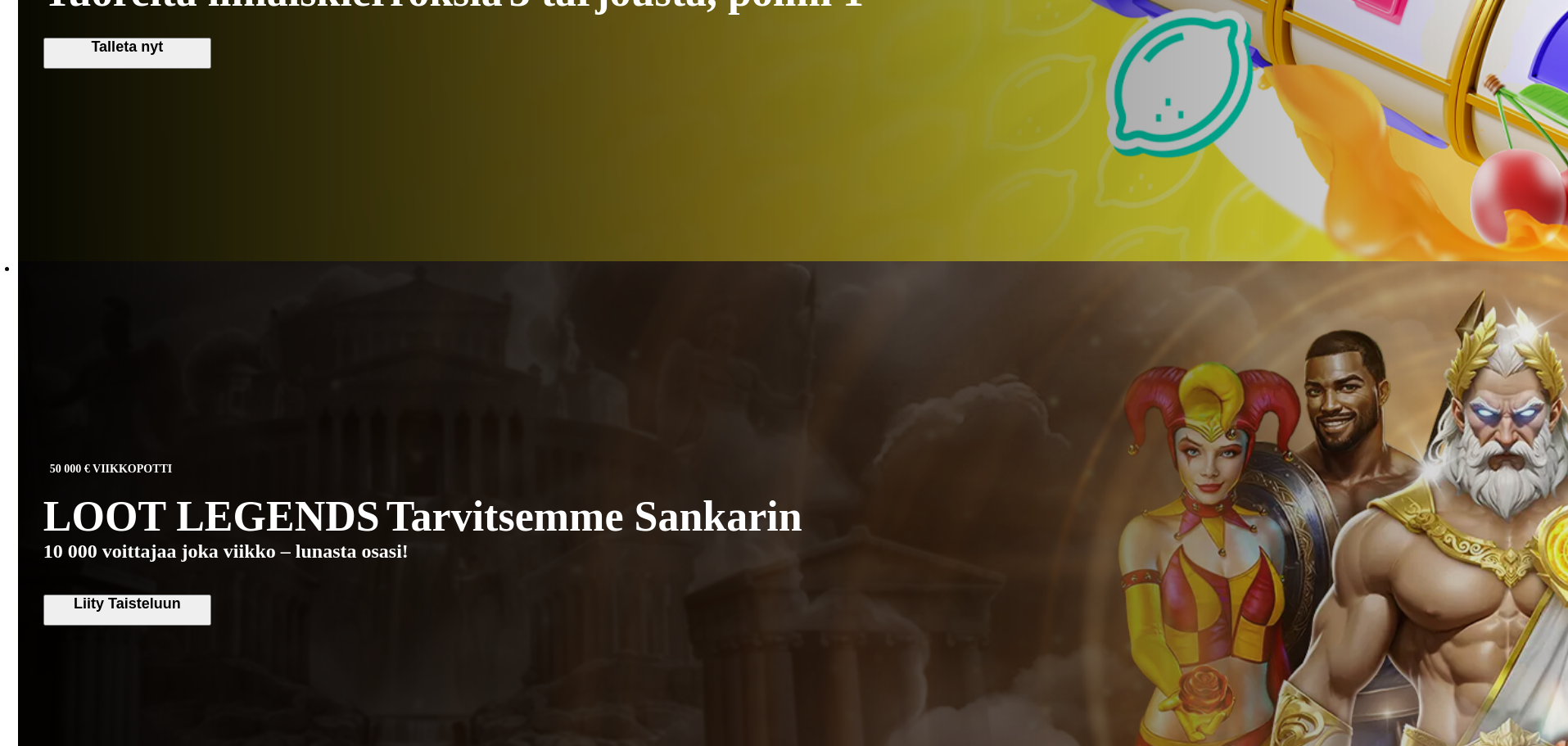
scroll to position [1146, 0]
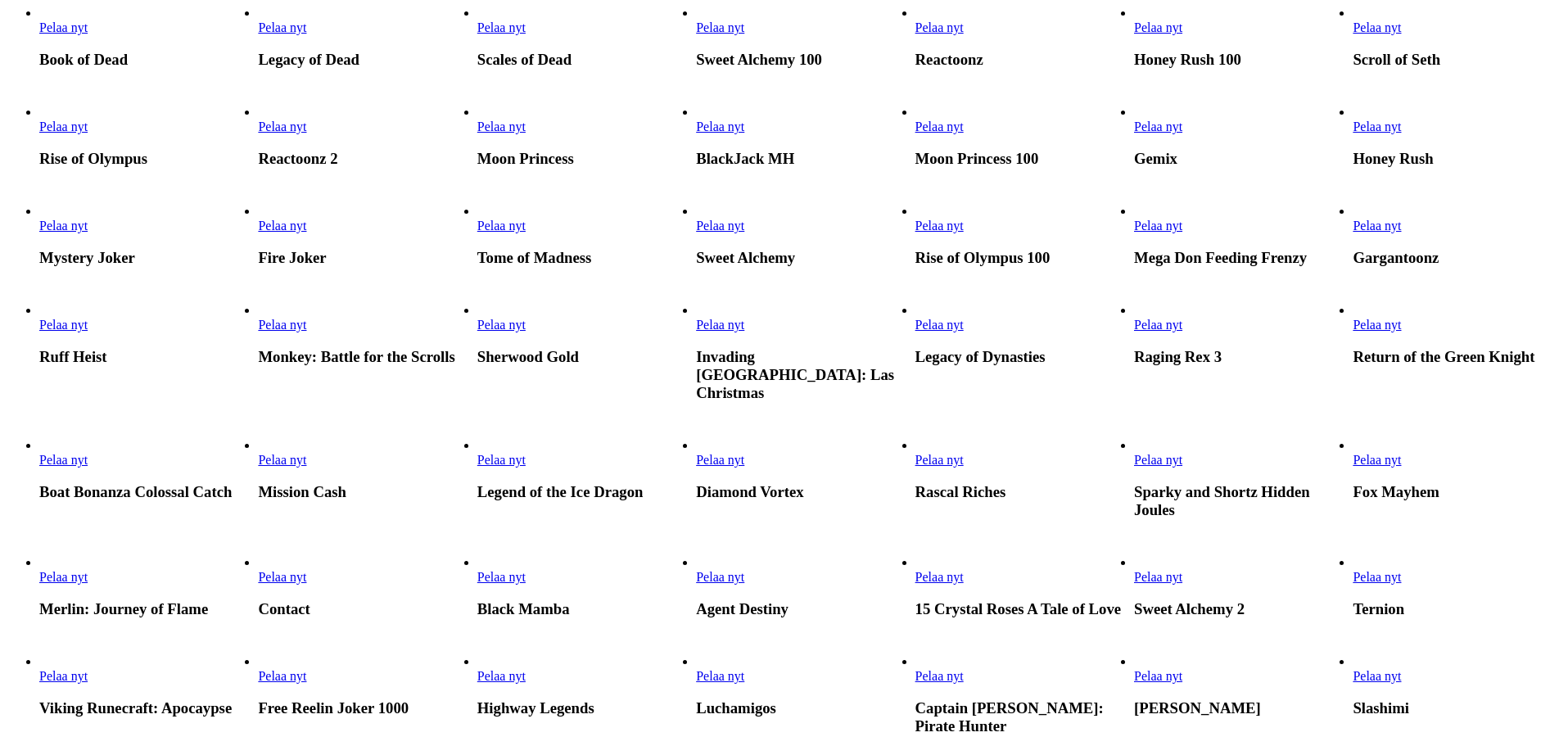
scroll to position [409, 0]
click at [744, 232] on span "Pelaa nyt" at bounding box center [720, 224] width 48 height 13
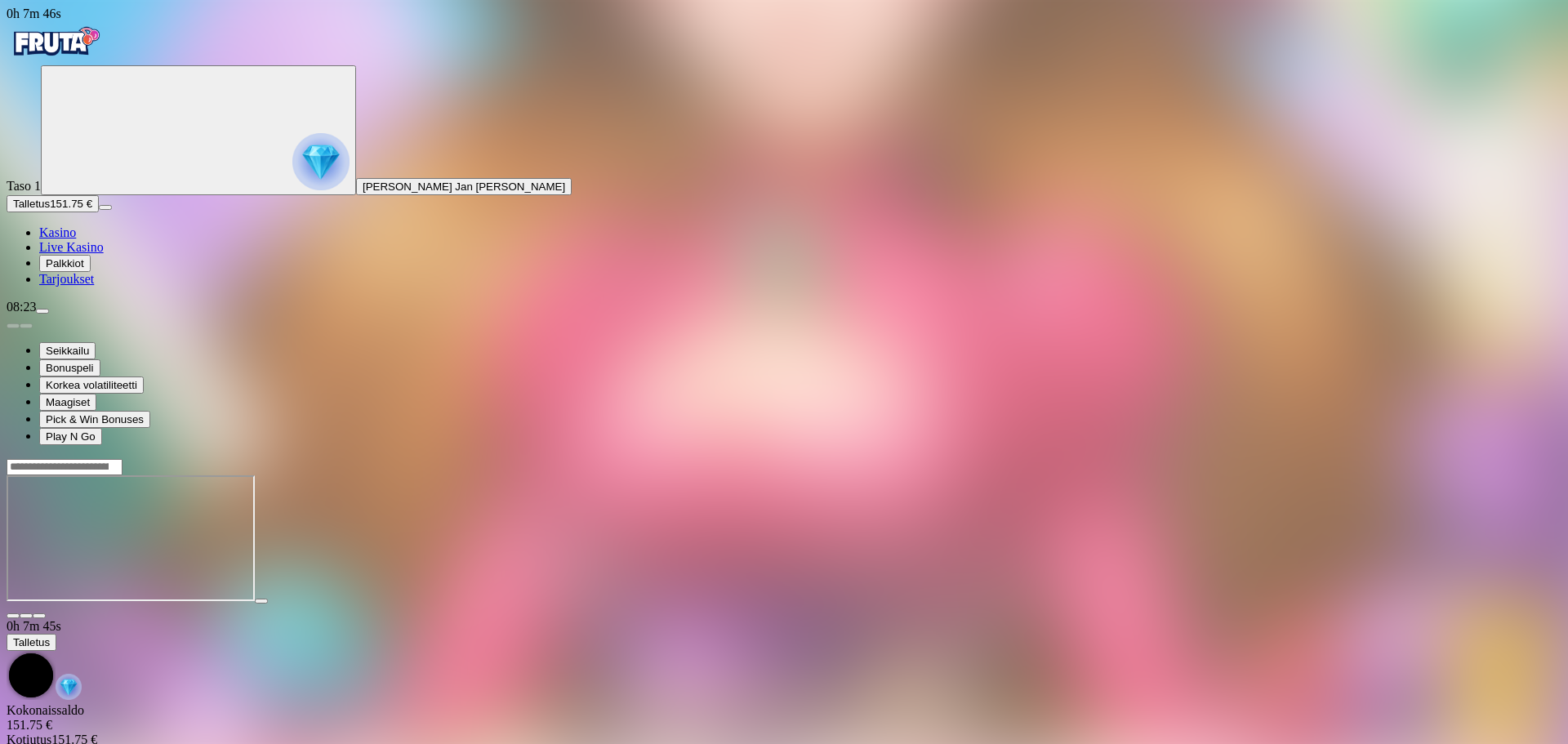
click at [13, 616] on span "close icon" at bounding box center [13, 616] width 0 height 0
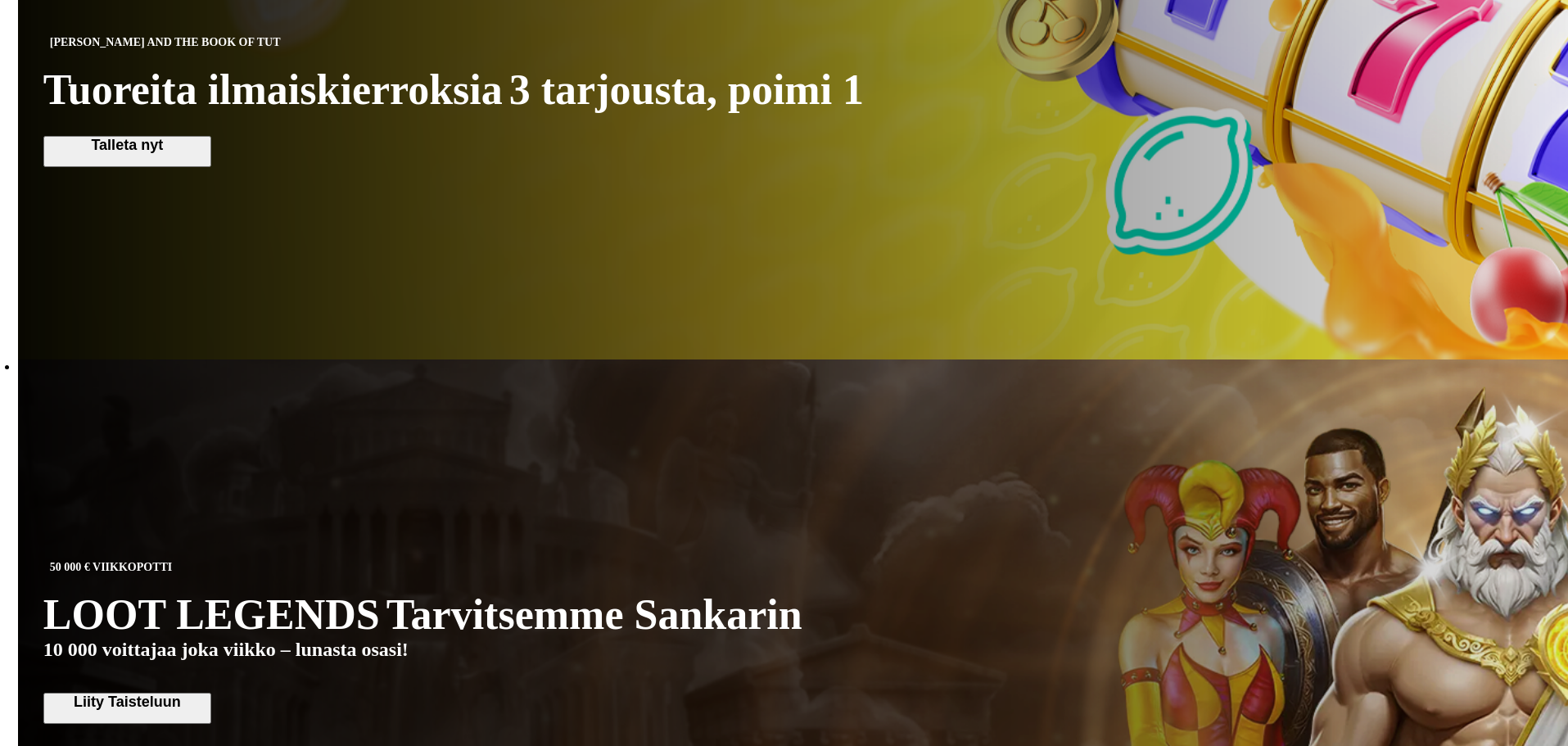
scroll to position [1065, 0]
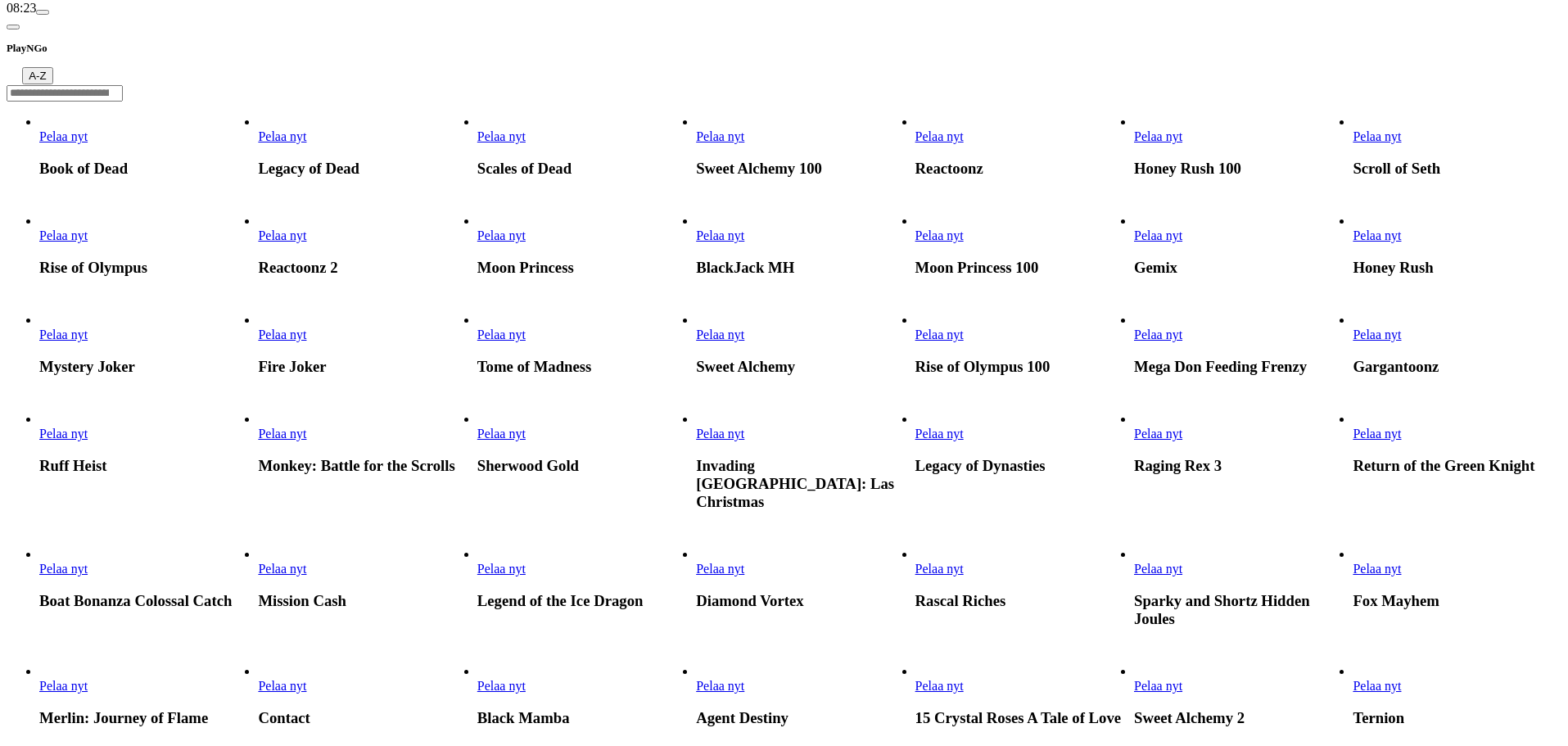
scroll to position [492, 0]
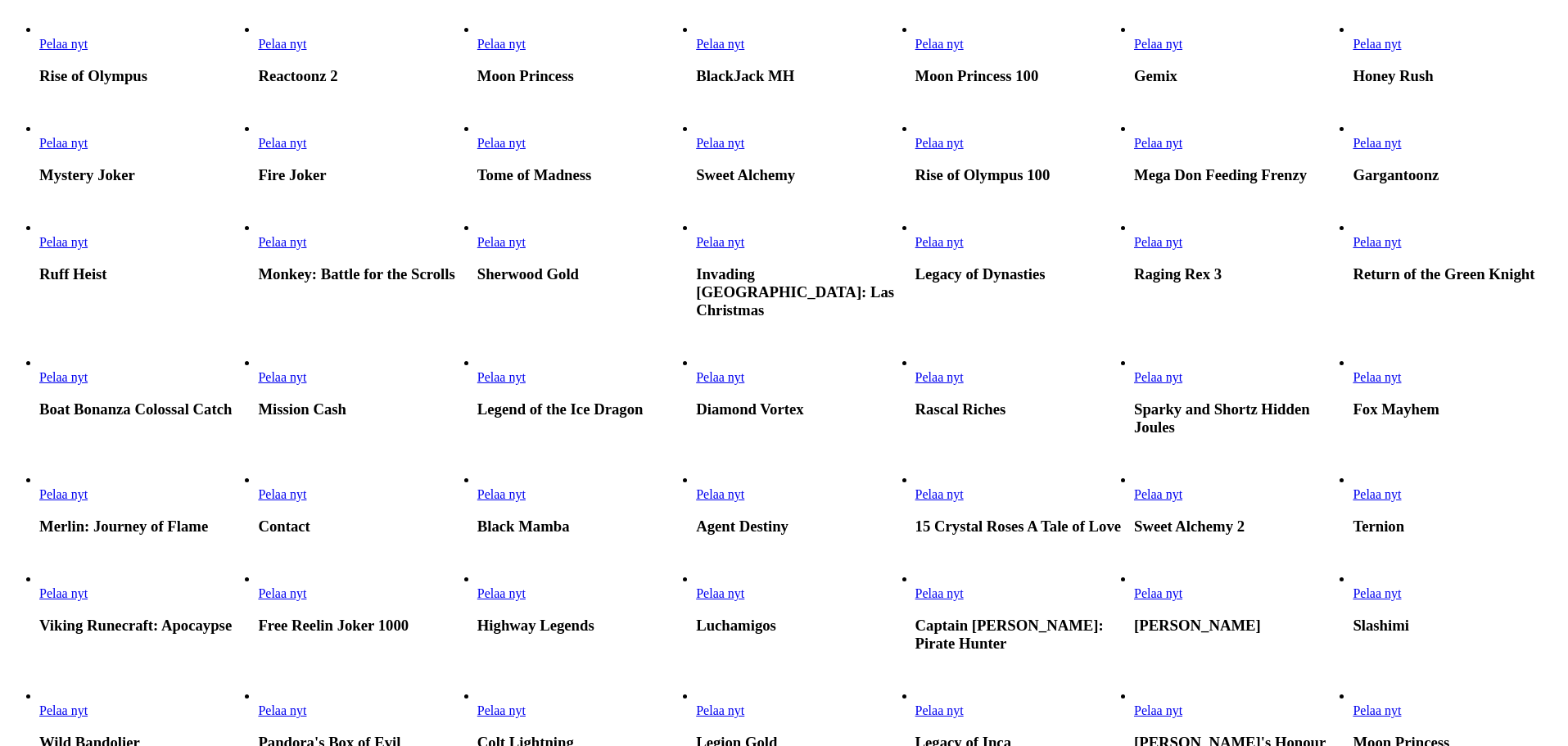
click at [88, 249] on span "Pelaa nyt" at bounding box center [64, 242] width 48 height 13
click at [88, 249] on link "Pelaa nyt" at bounding box center [64, 242] width 48 height 13
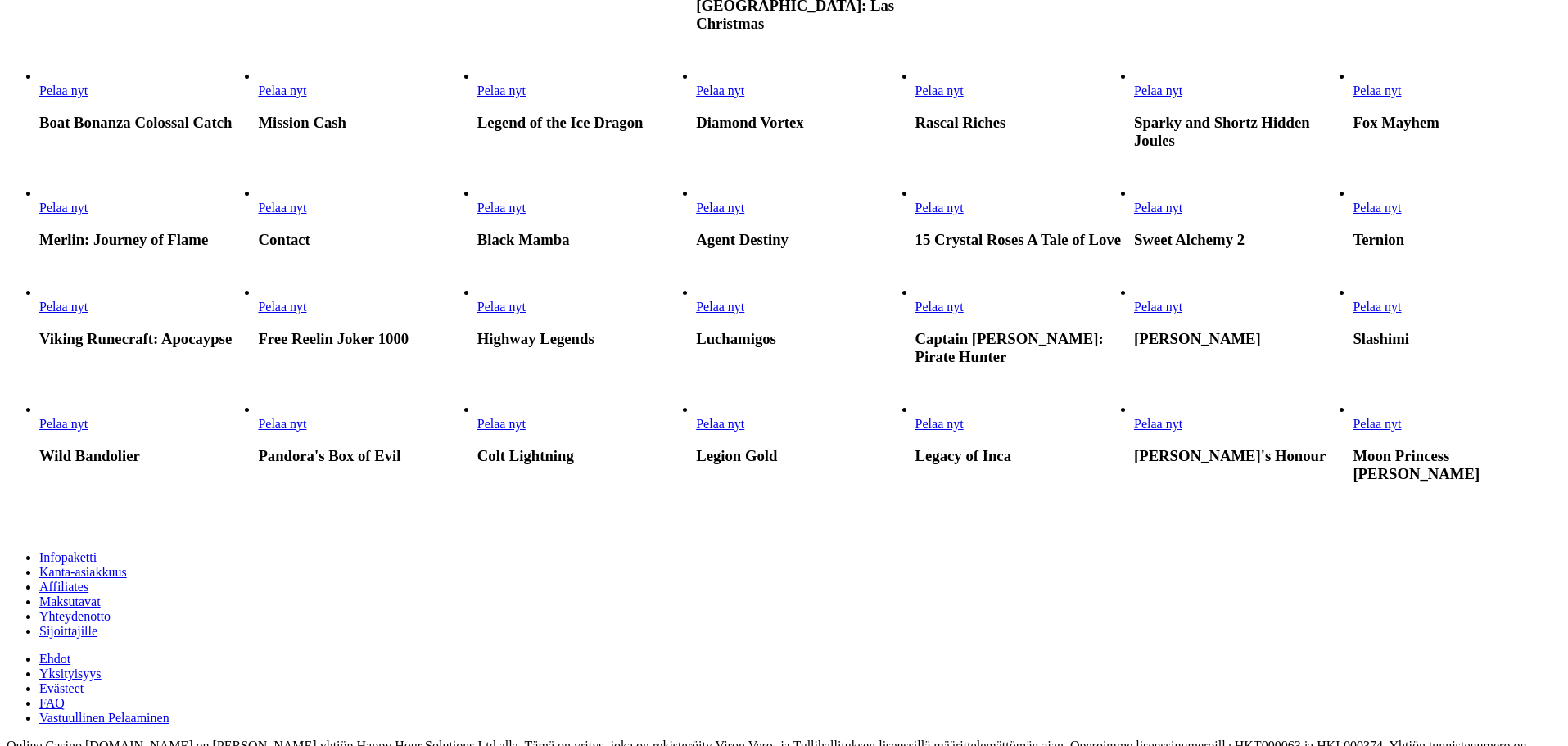
scroll to position [819, 0]
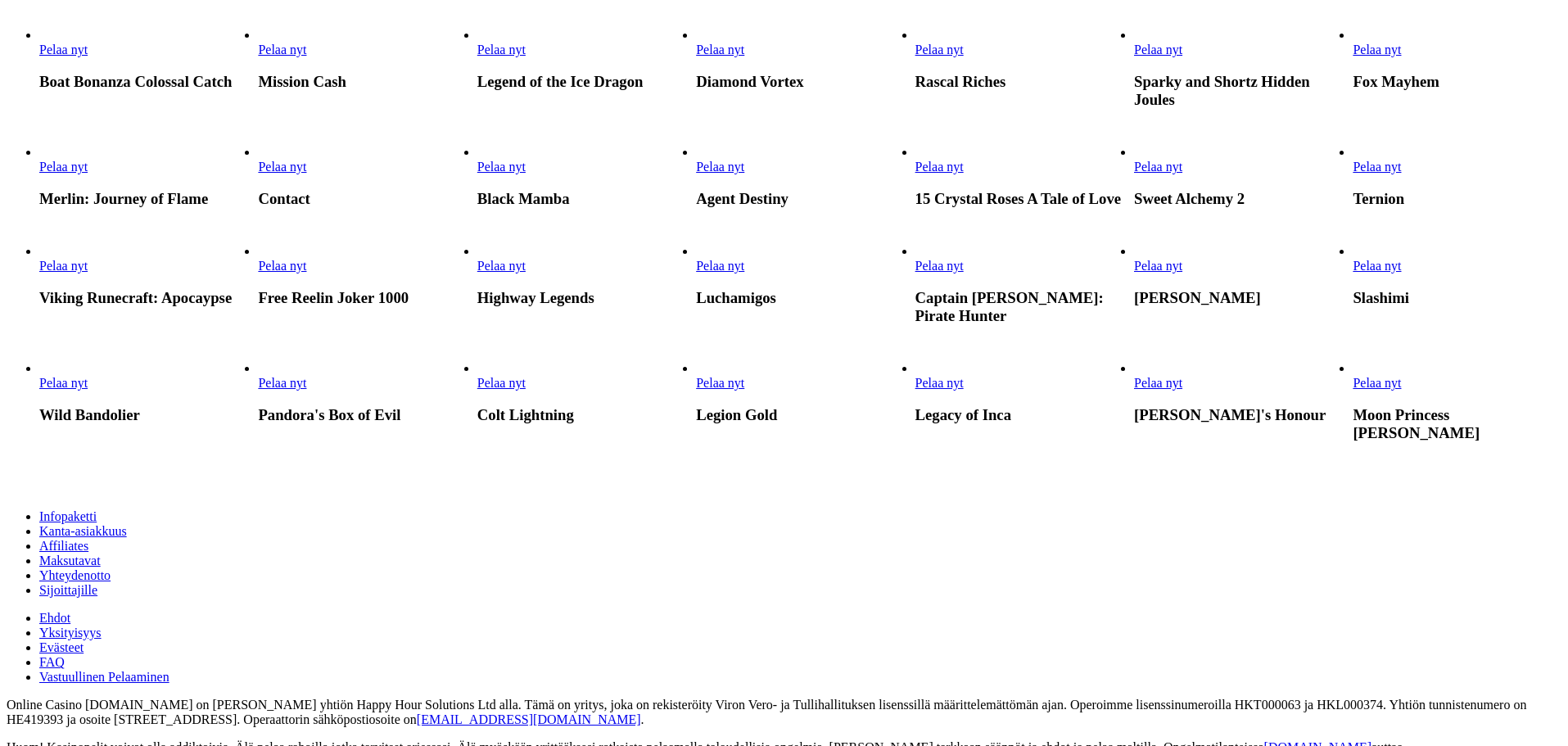
click at [306, 57] on link "Pelaa nyt" at bounding box center [282, 49] width 48 height 13
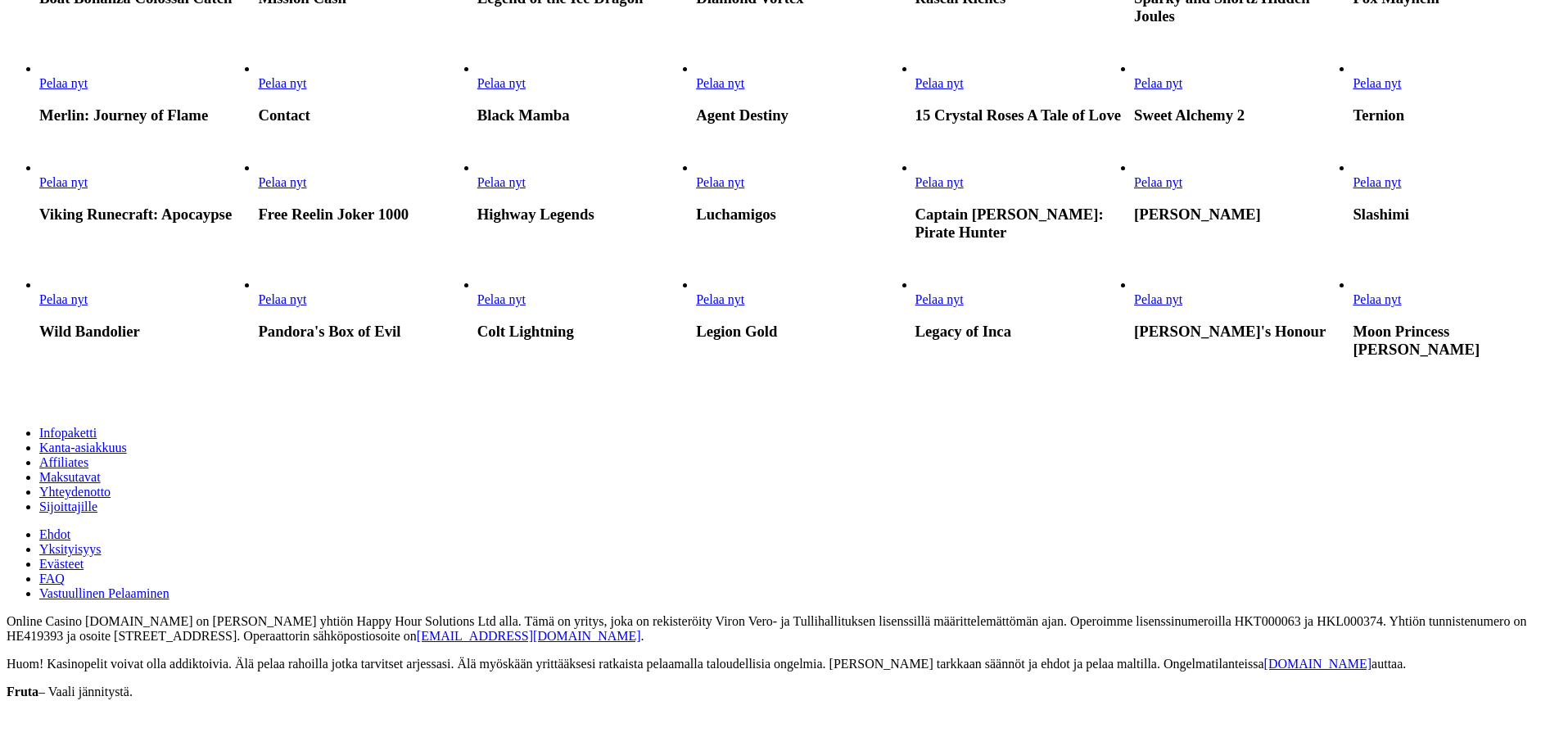
scroll to position [901, 0]
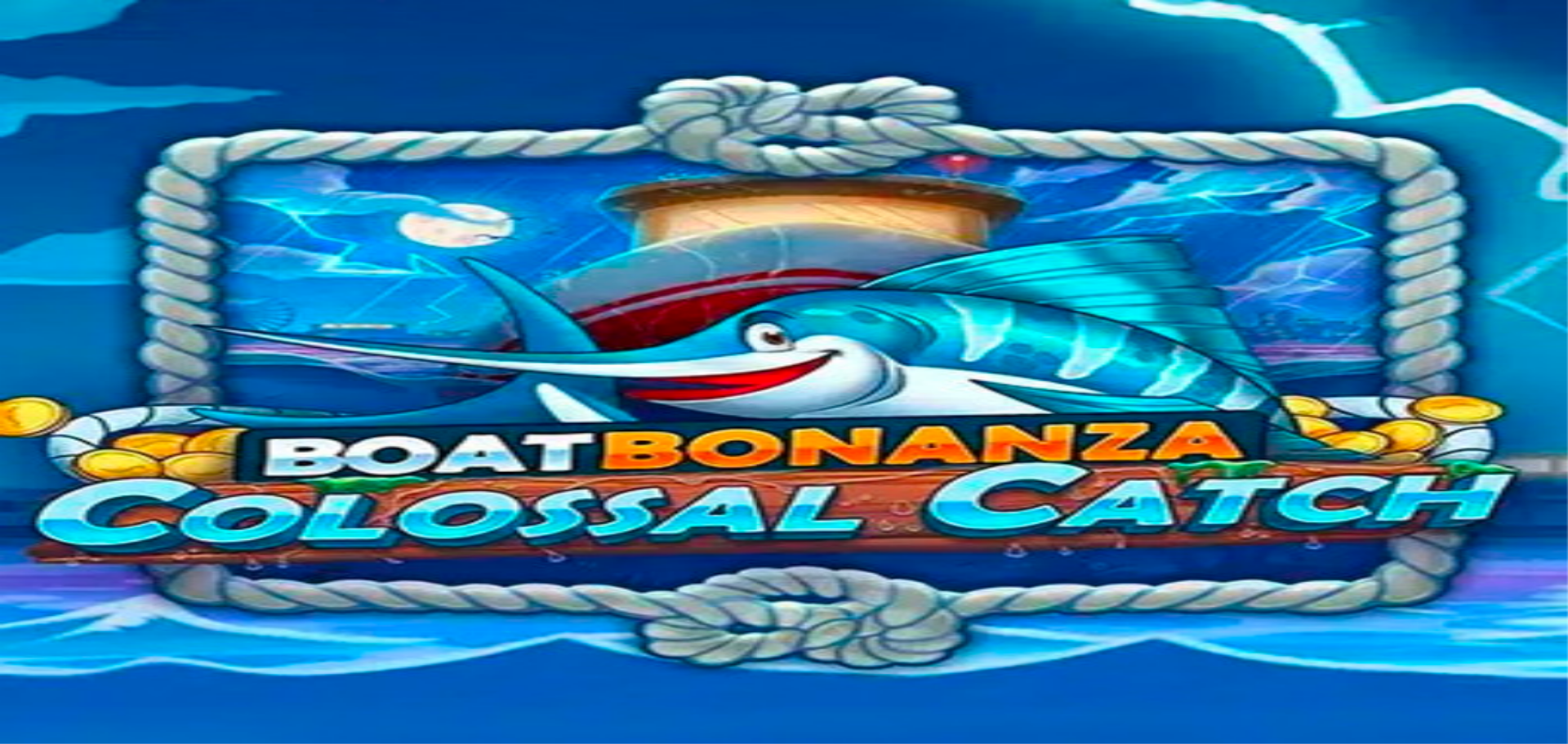
click at [13, 599] on span "close icon" at bounding box center [13, 599] width 0 height 0
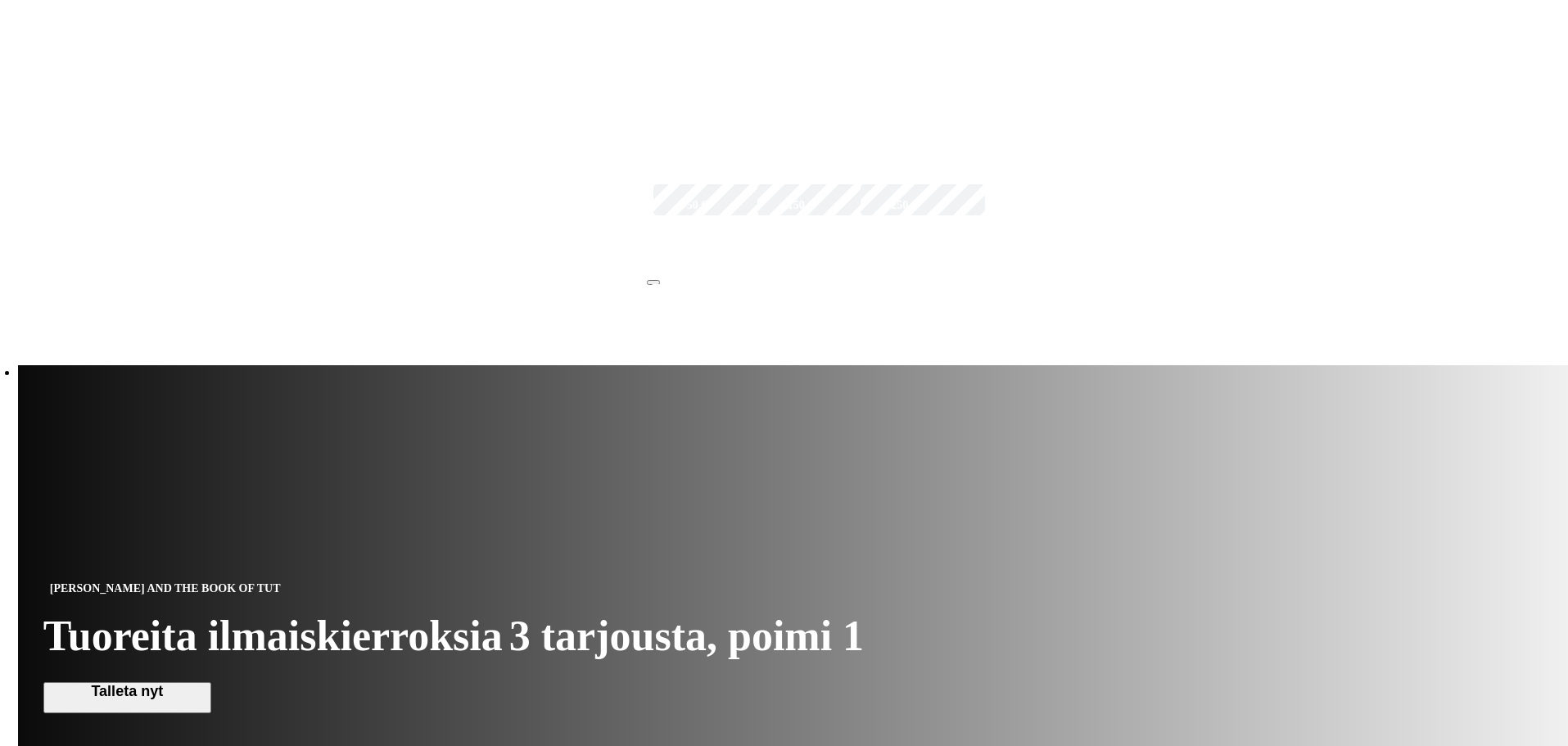
scroll to position [819, 0]
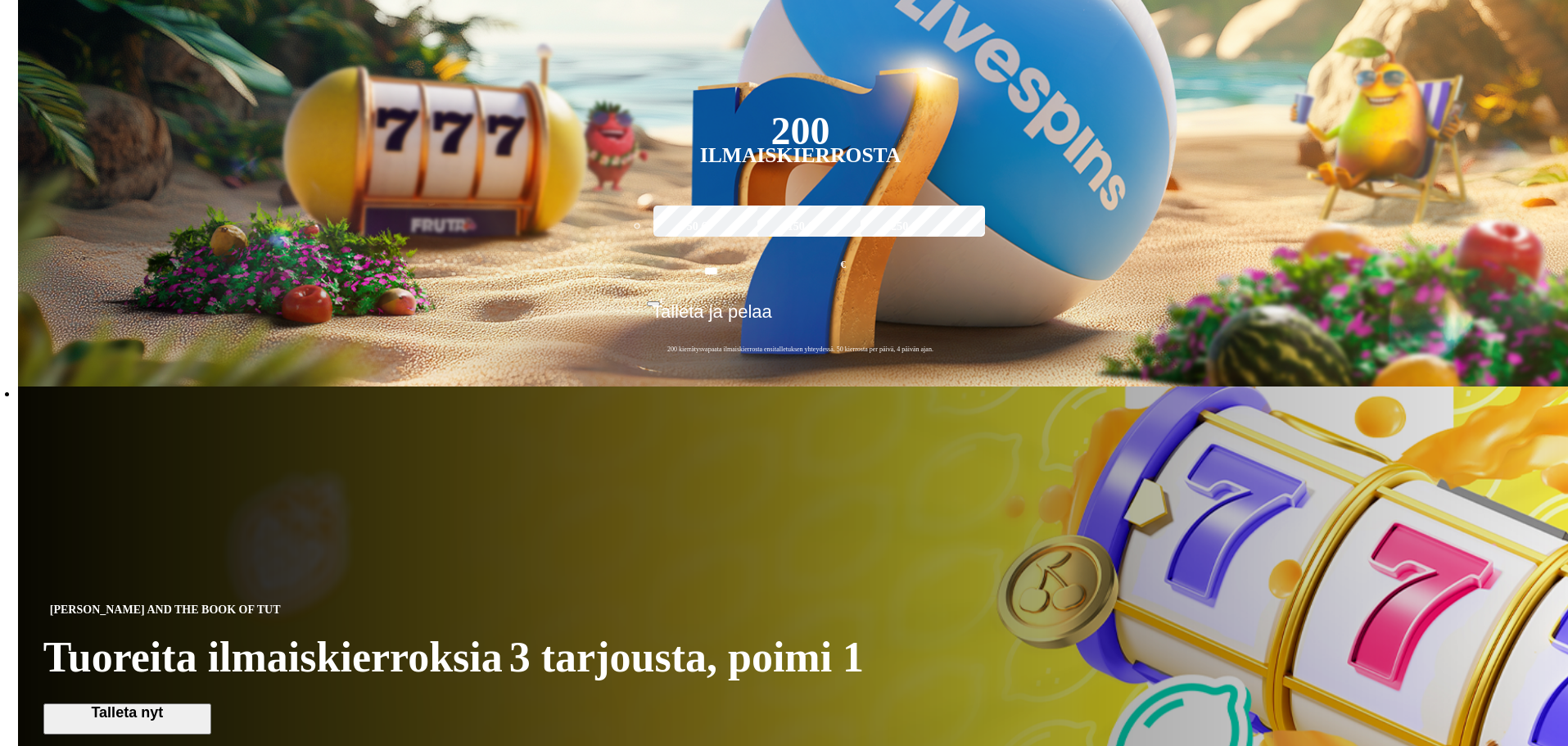
scroll to position [492, 0]
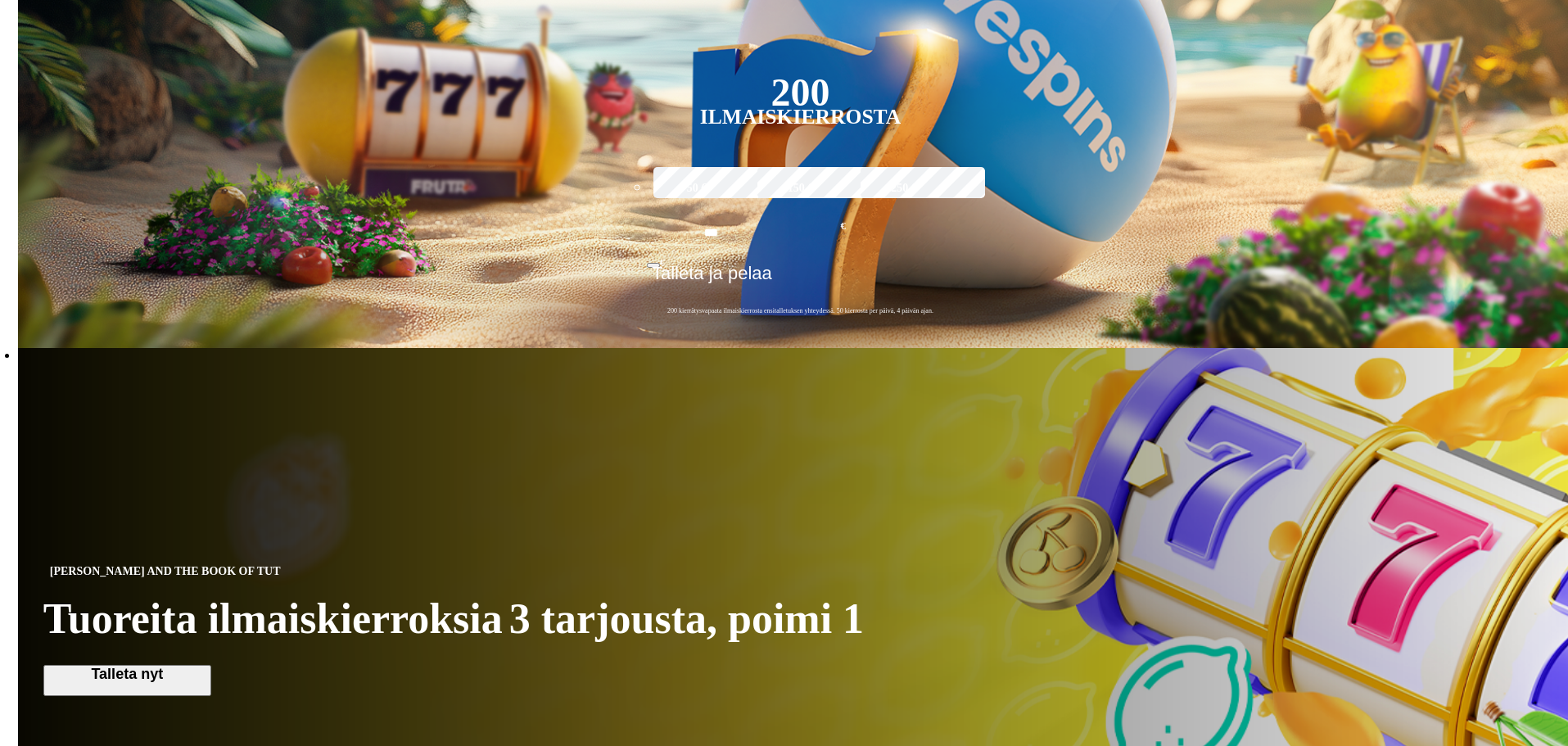
scroll to position [574, 0]
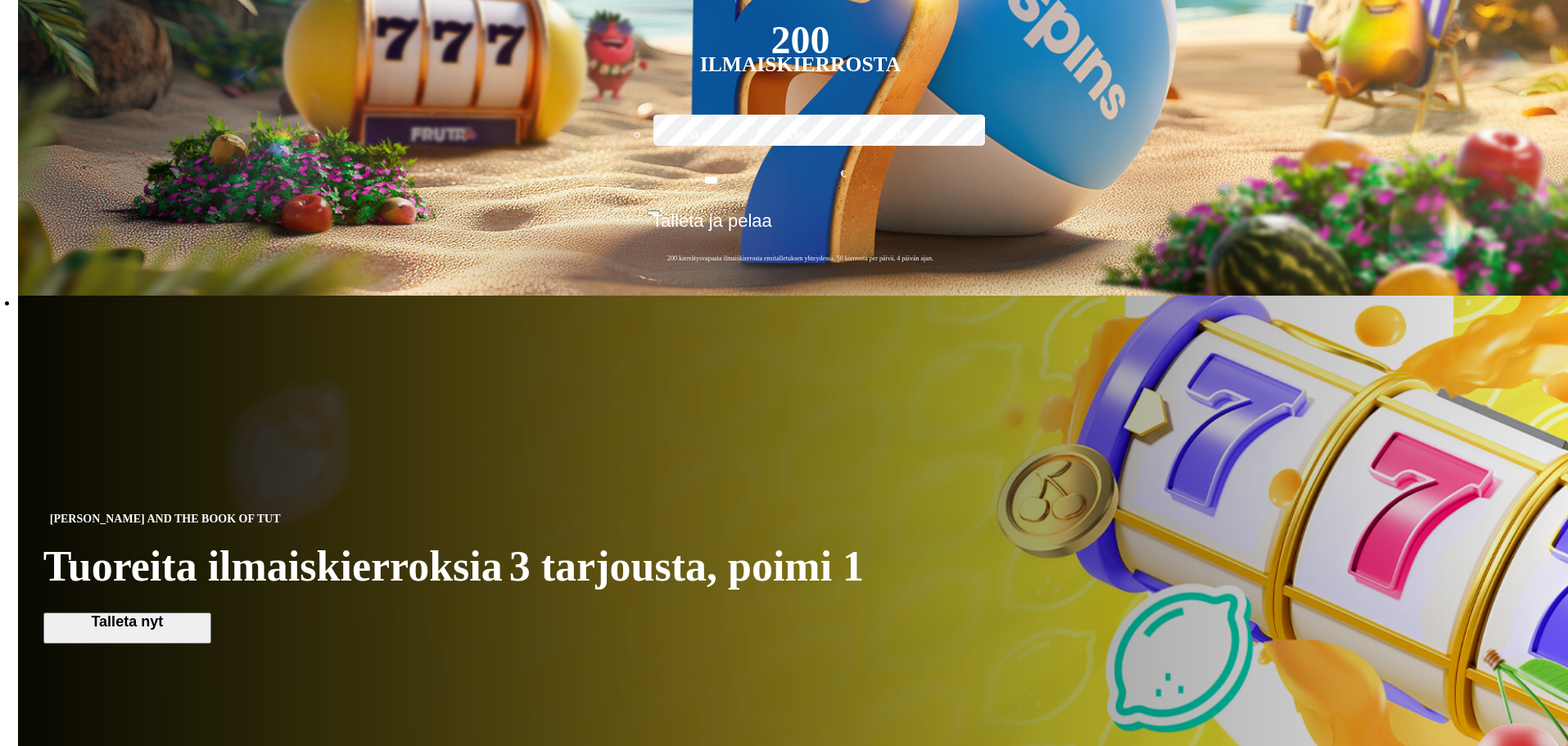
drag, startPoint x: 1519, startPoint y: 399, endPoint x: 1501, endPoint y: 398, distance: 18.0
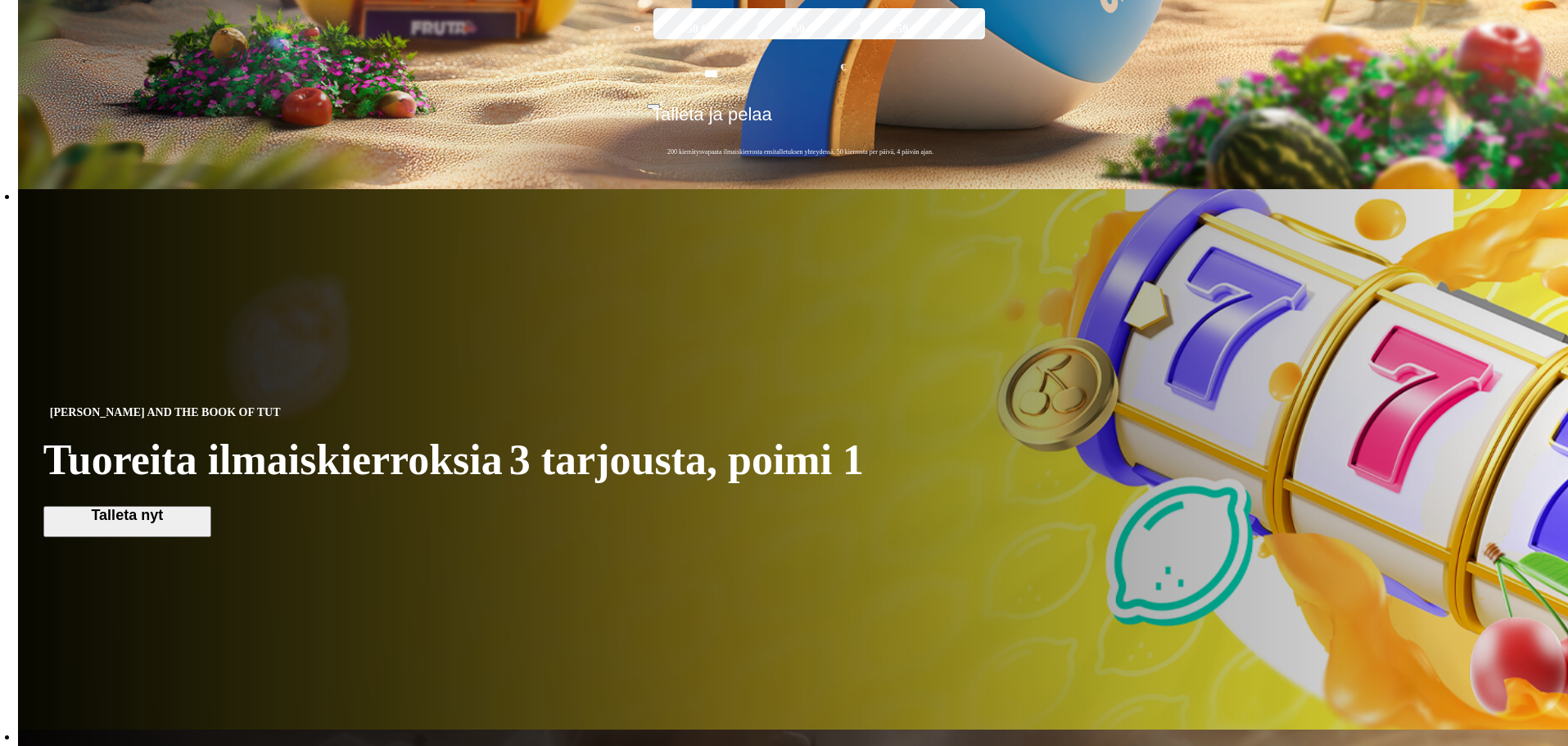
scroll to position [737, 0]
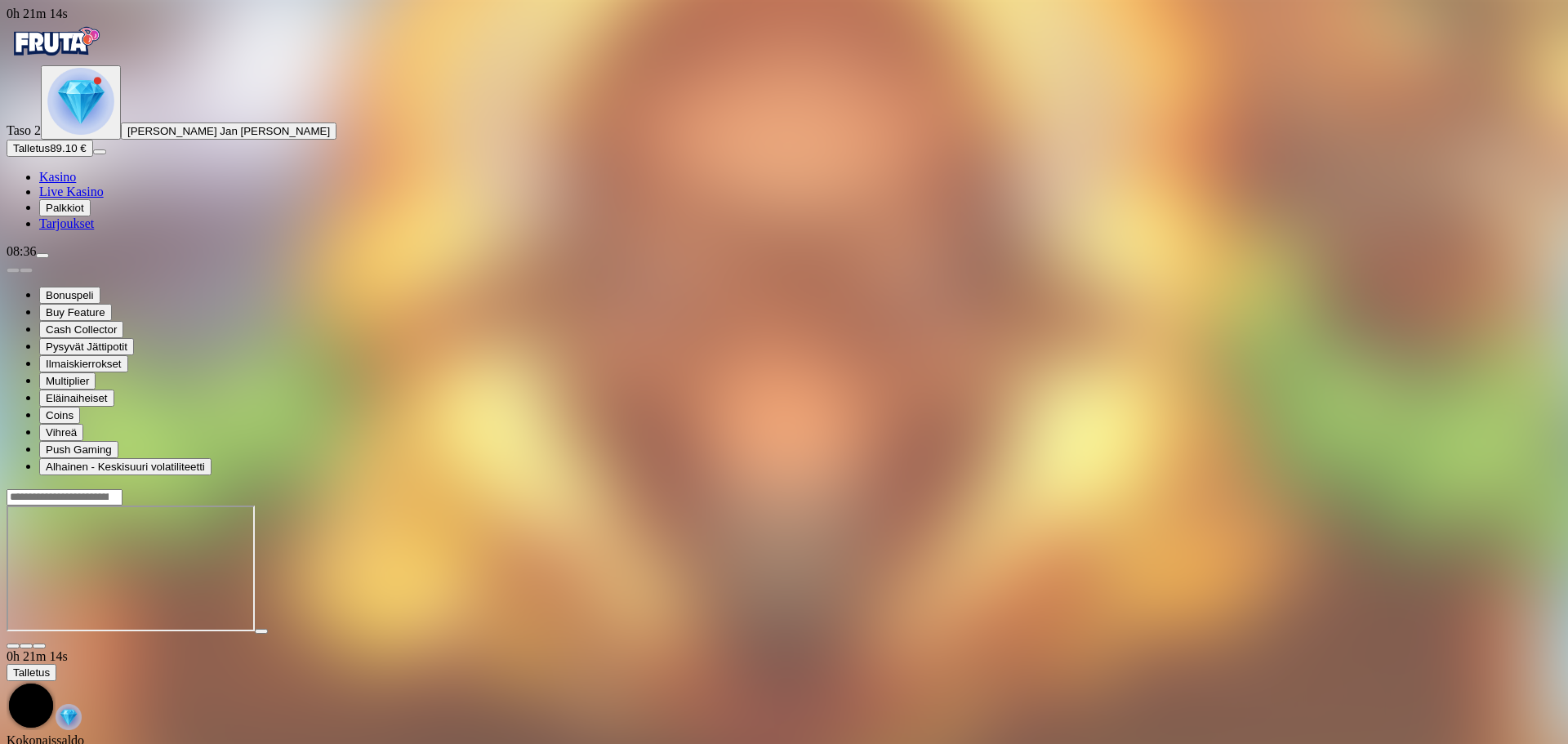
click at [13, 646] on span "close icon" at bounding box center [13, 646] width 0 height 0
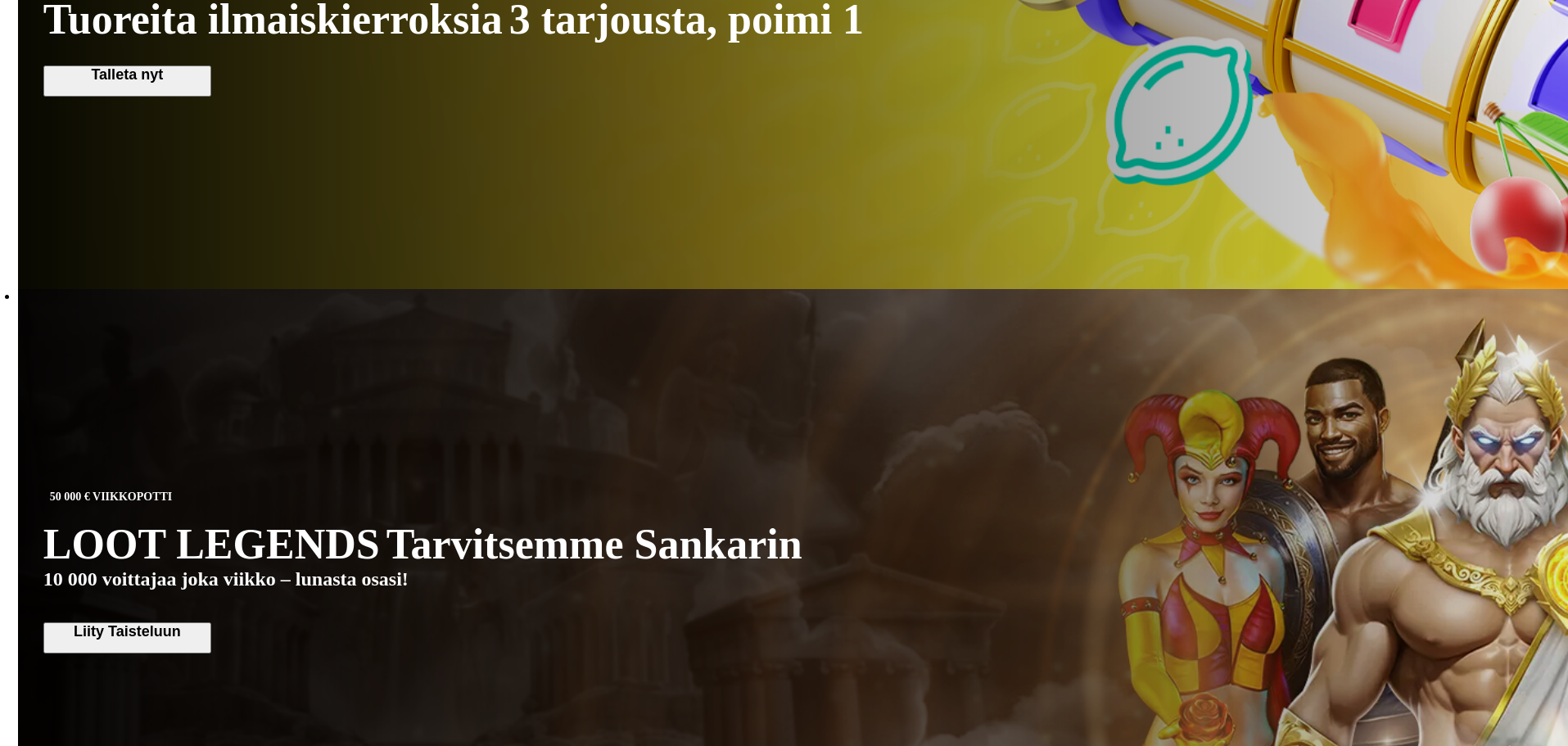
scroll to position [1146, 0]
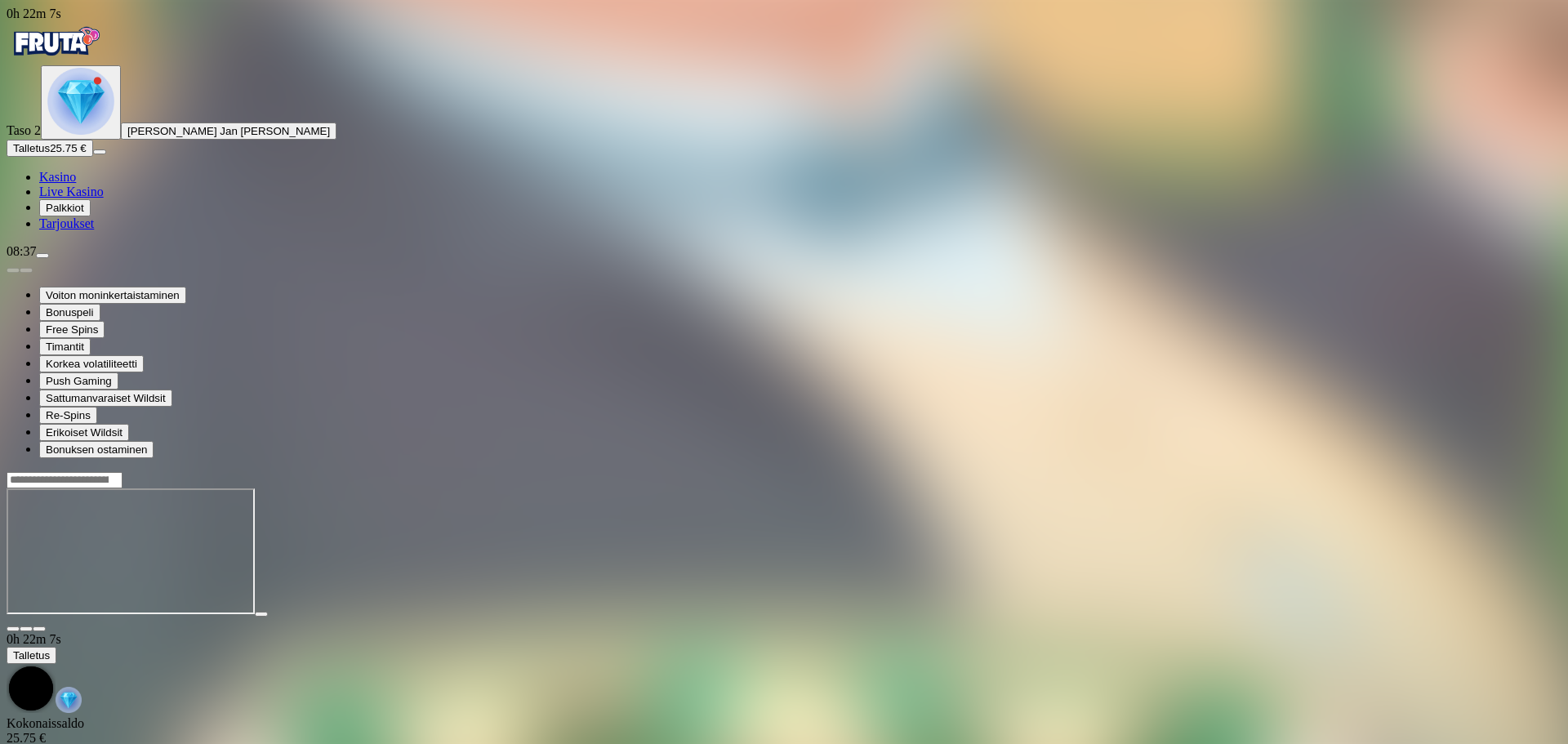
click at [50, 155] on span "Talletus" at bounding box center [32, 148] width 36 height 12
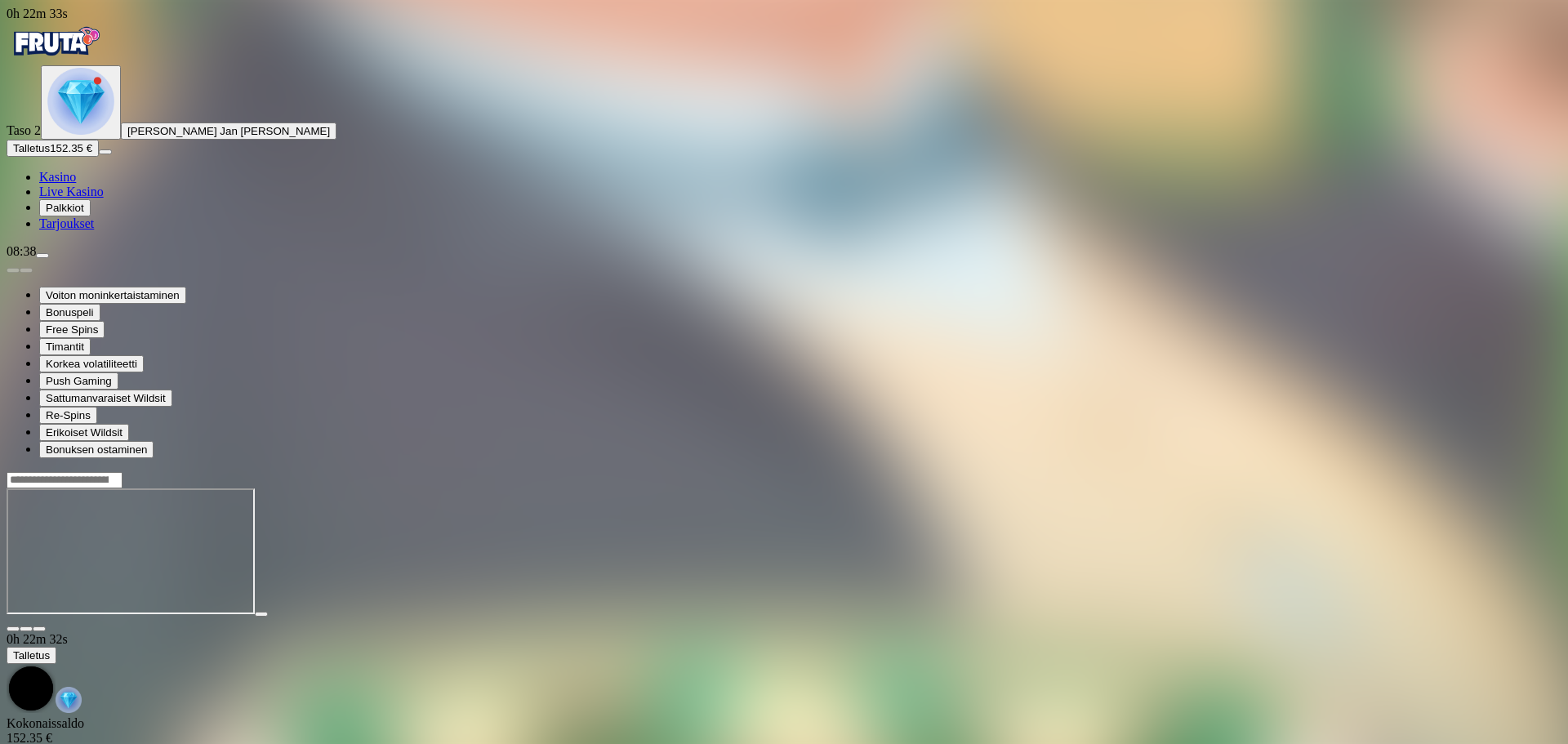
click at [13, 629] on span "close icon" at bounding box center [13, 629] width 0 height 0
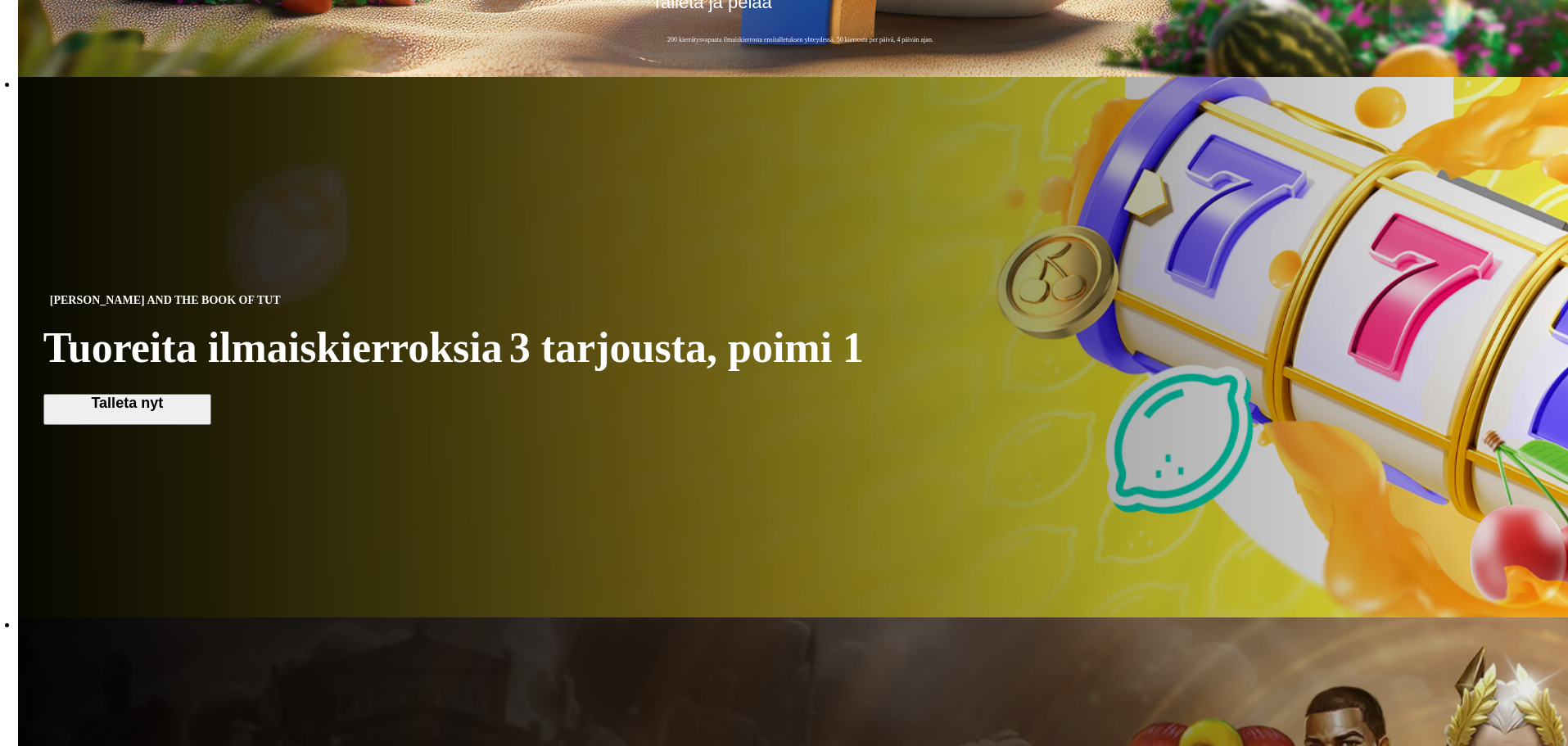
scroll to position [737, 0]
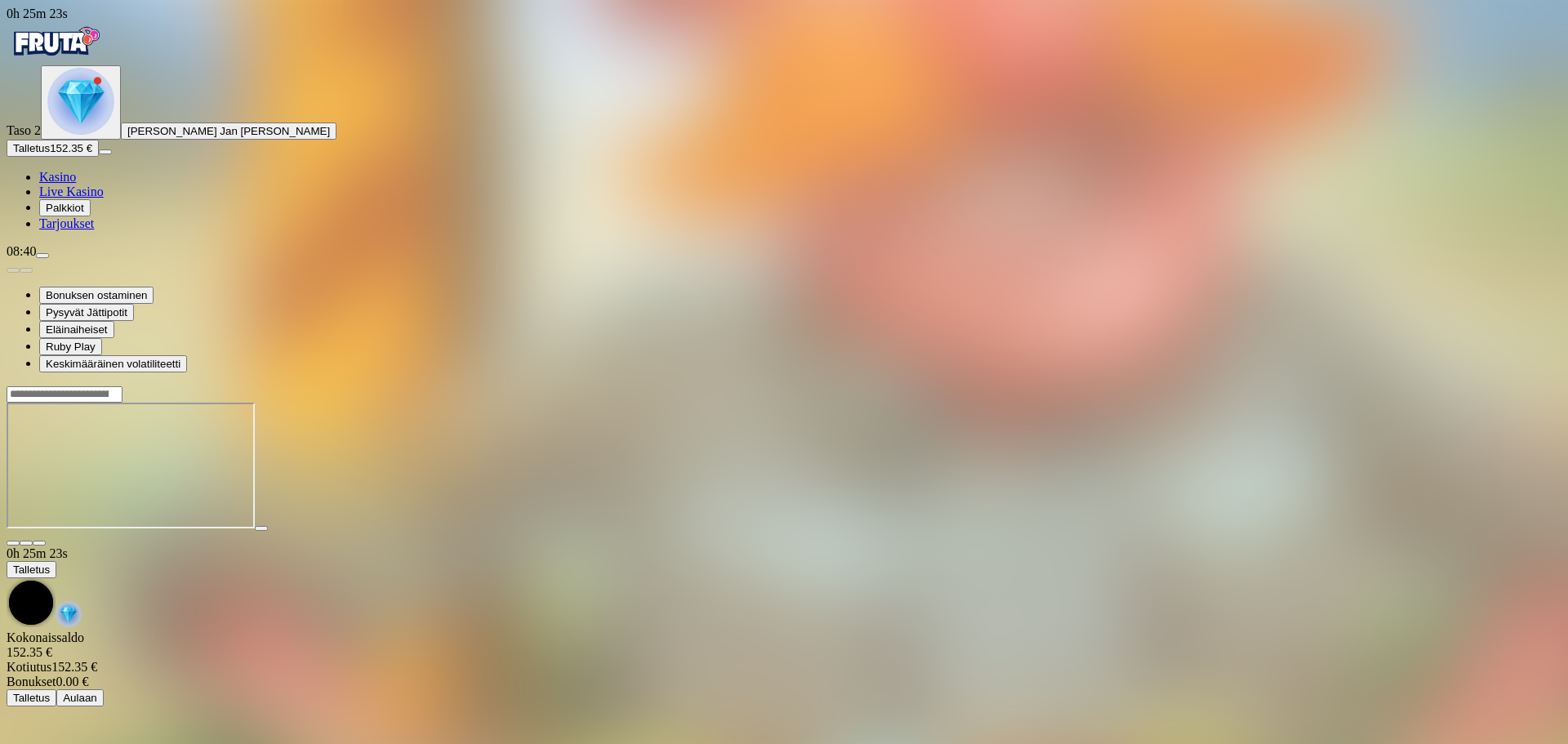
click at [13, 543] on span "close icon" at bounding box center [13, 543] width 0 height 0
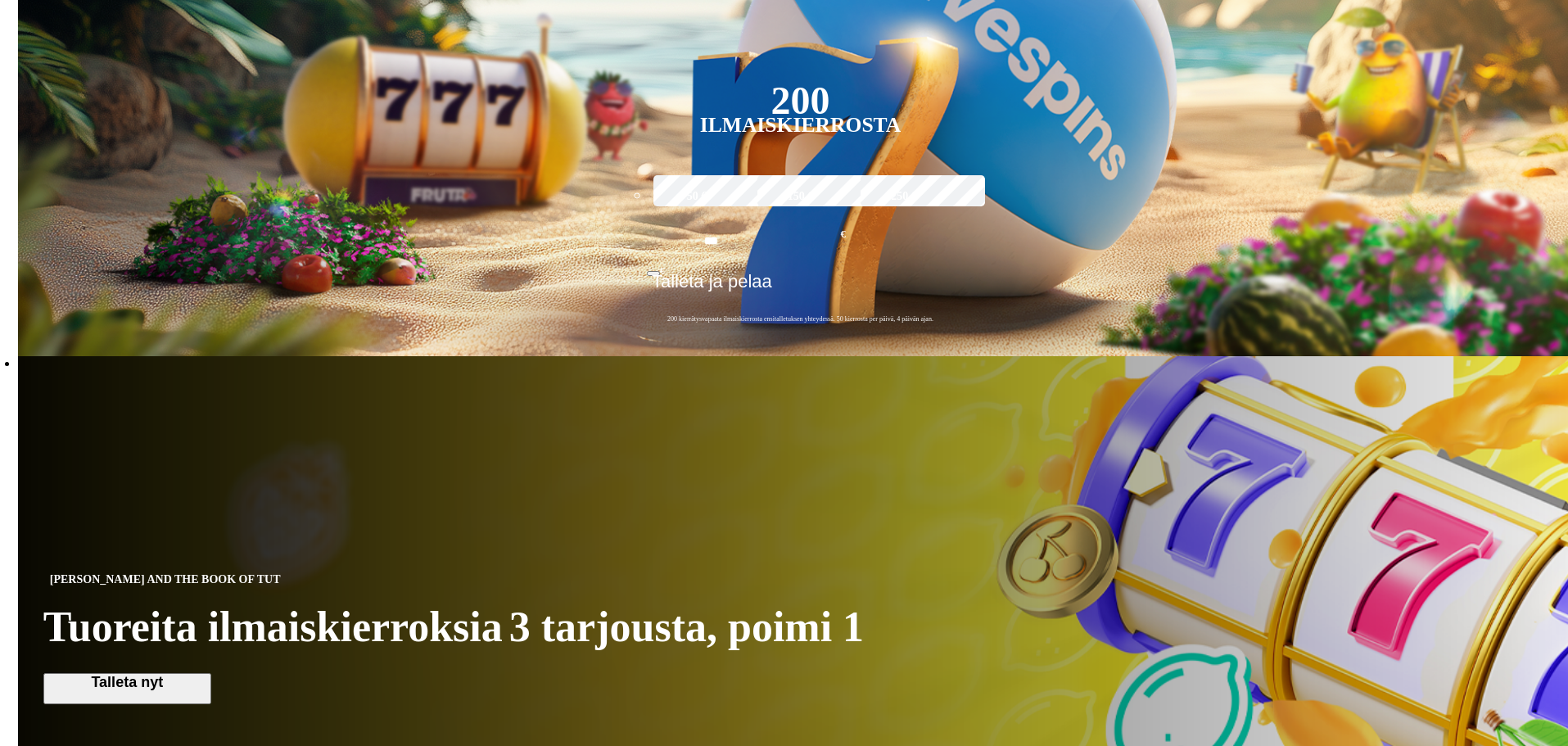
scroll to position [819, 0]
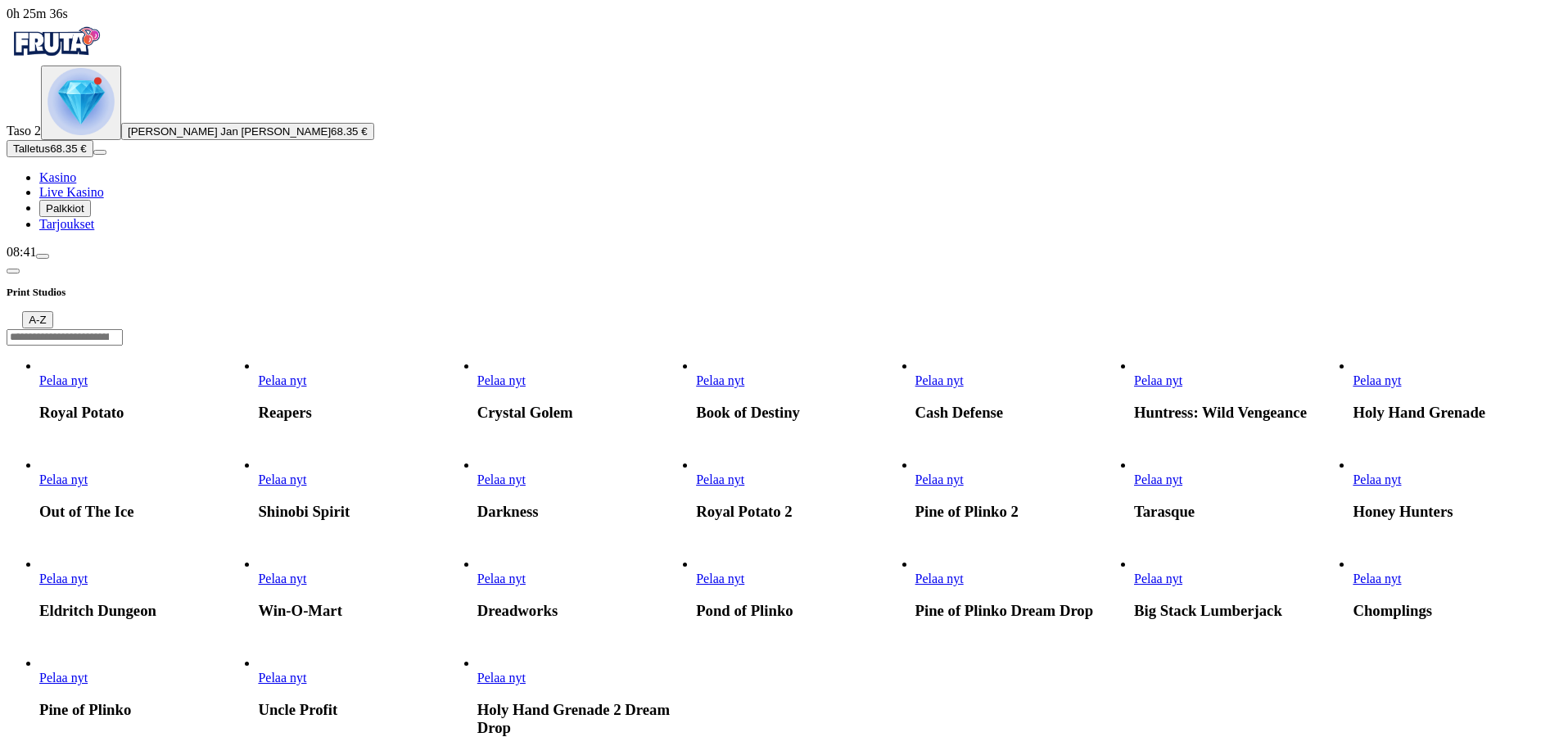
click at [306, 473] on link "Pelaa nyt" at bounding box center [282, 479] width 48 height 13
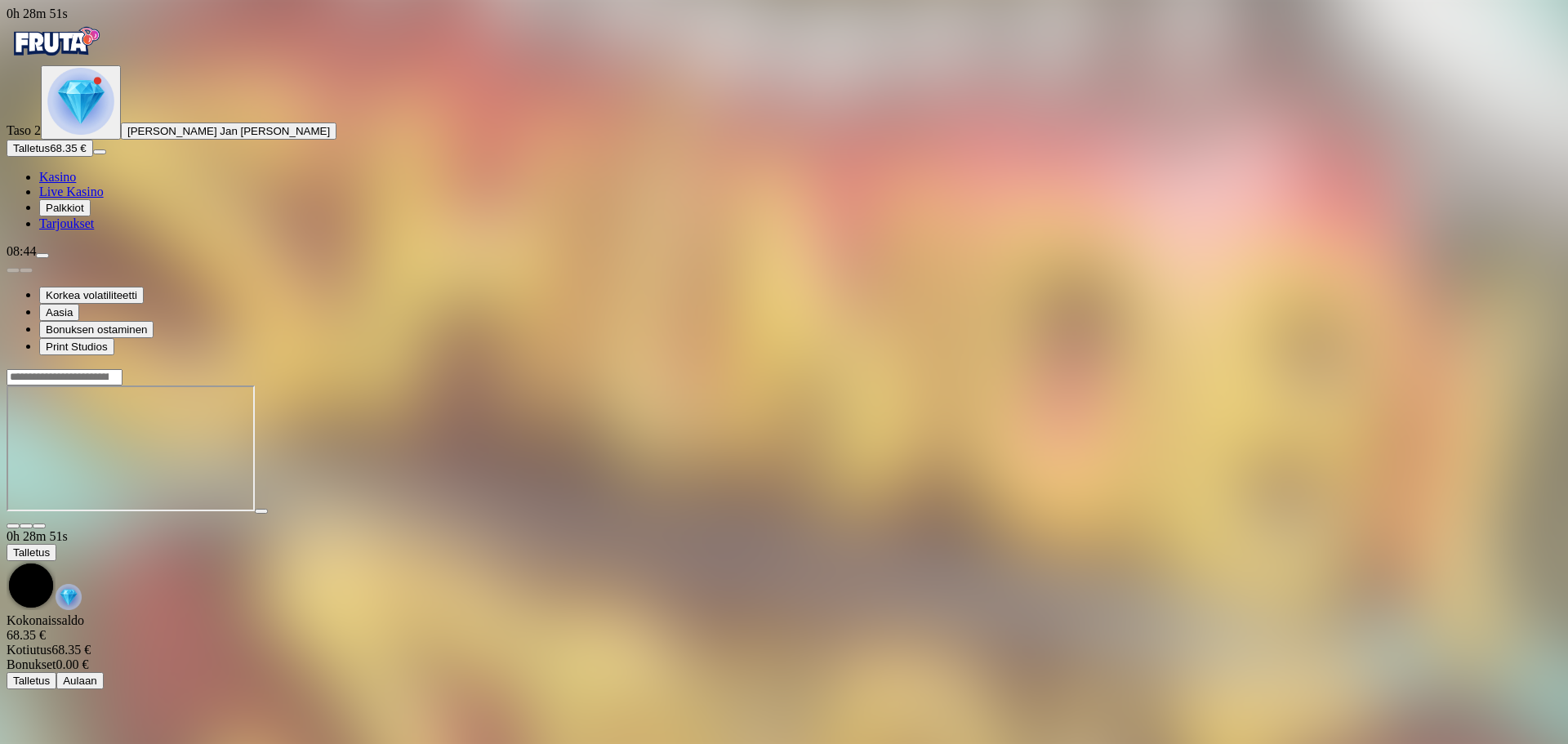
click at [13, 526] on span "close icon" at bounding box center [13, 526] width 0 height 0
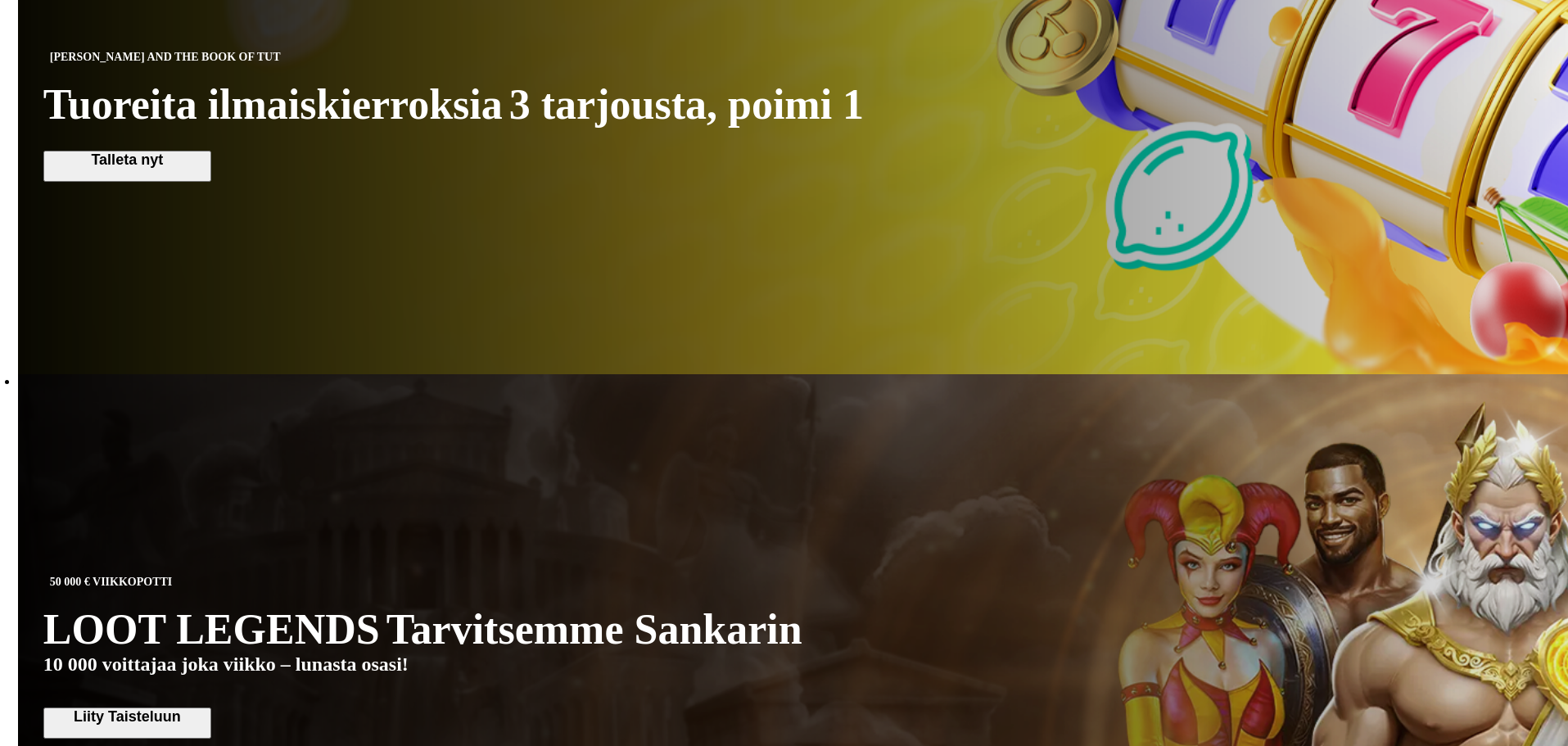
scroll to position [1065, 0]
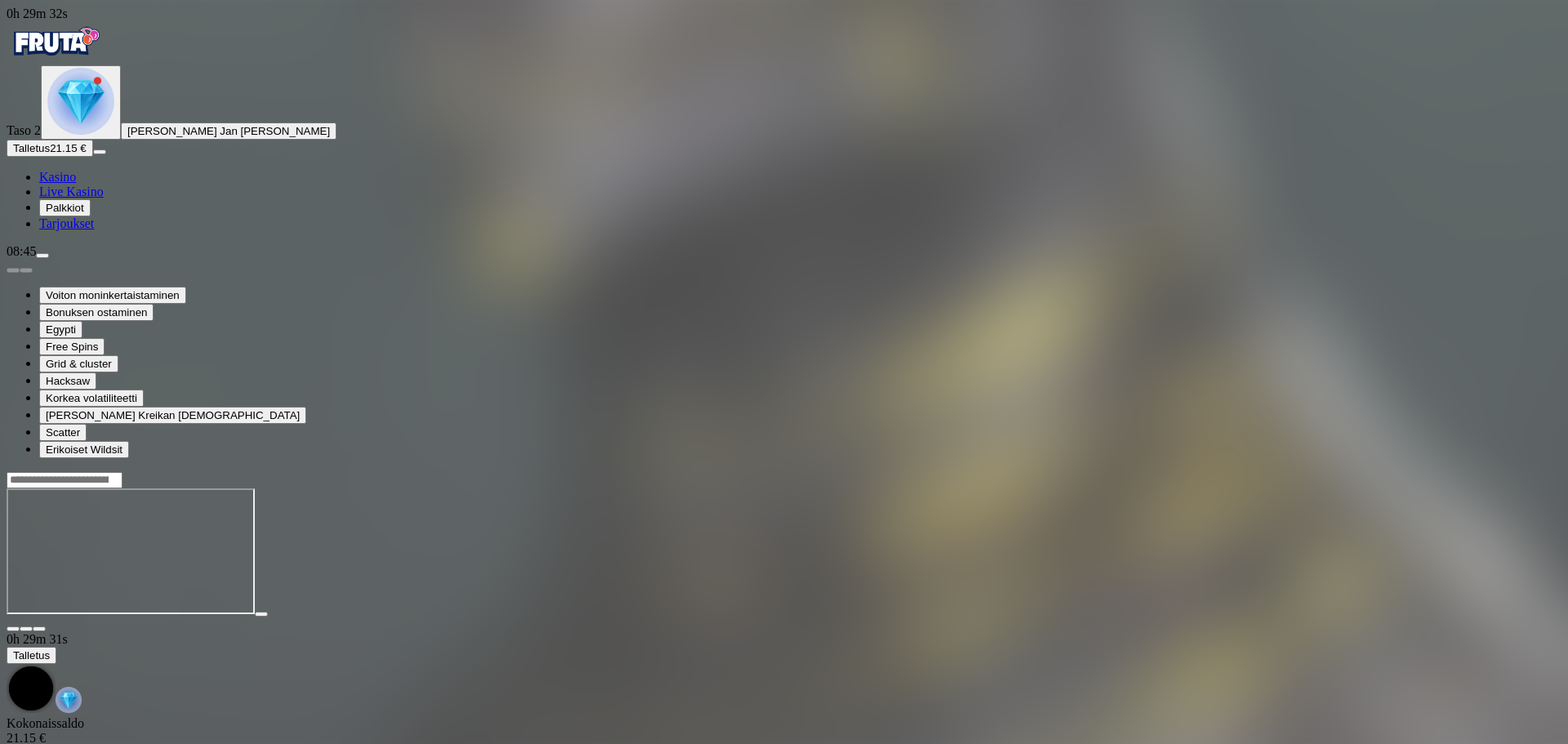
click at [50, 155] on span "Talletus" at bounding box center [32, 148] width 36 height 12
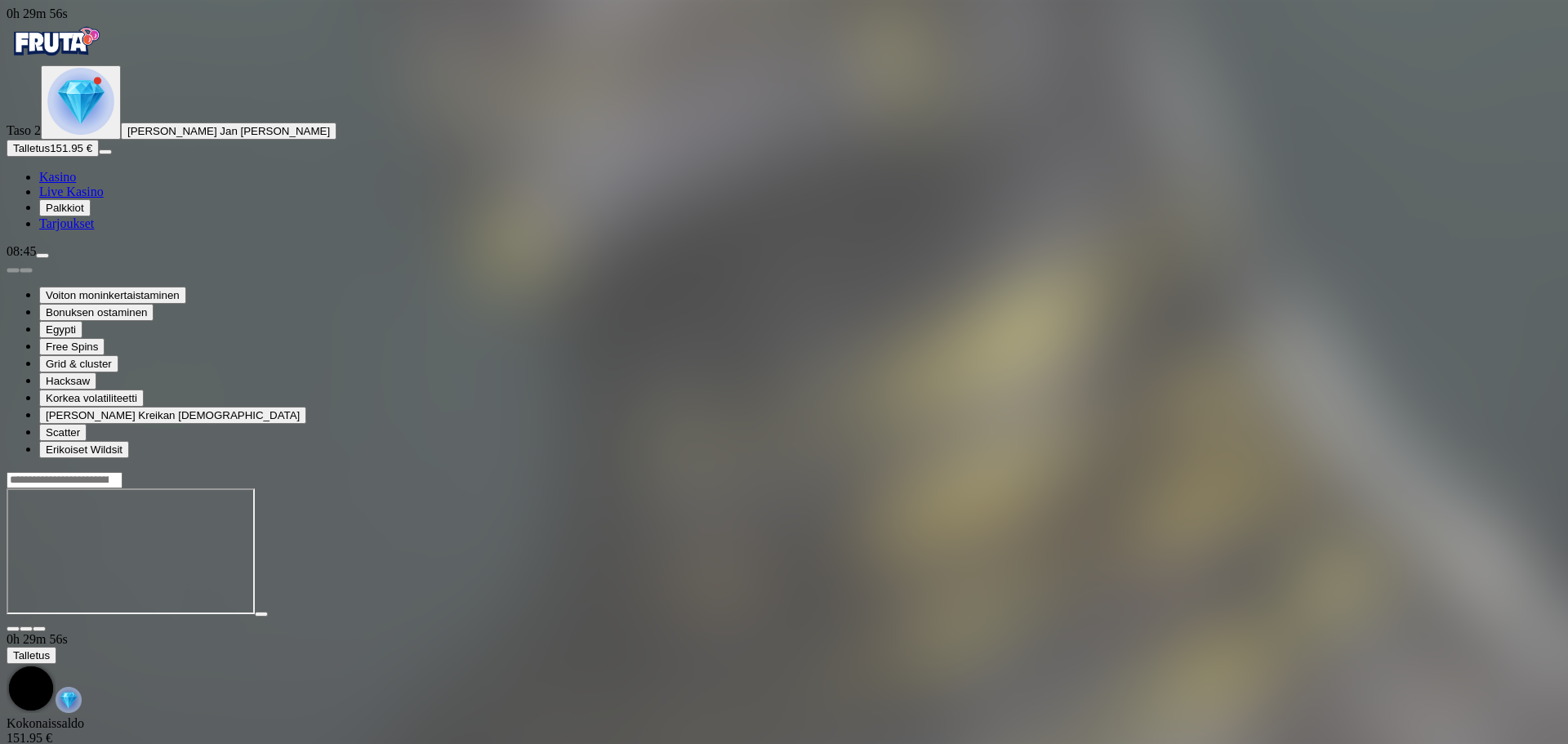
click at [13, 629] on span "close icon" at bounding box center [13, 629] width 0 height 0
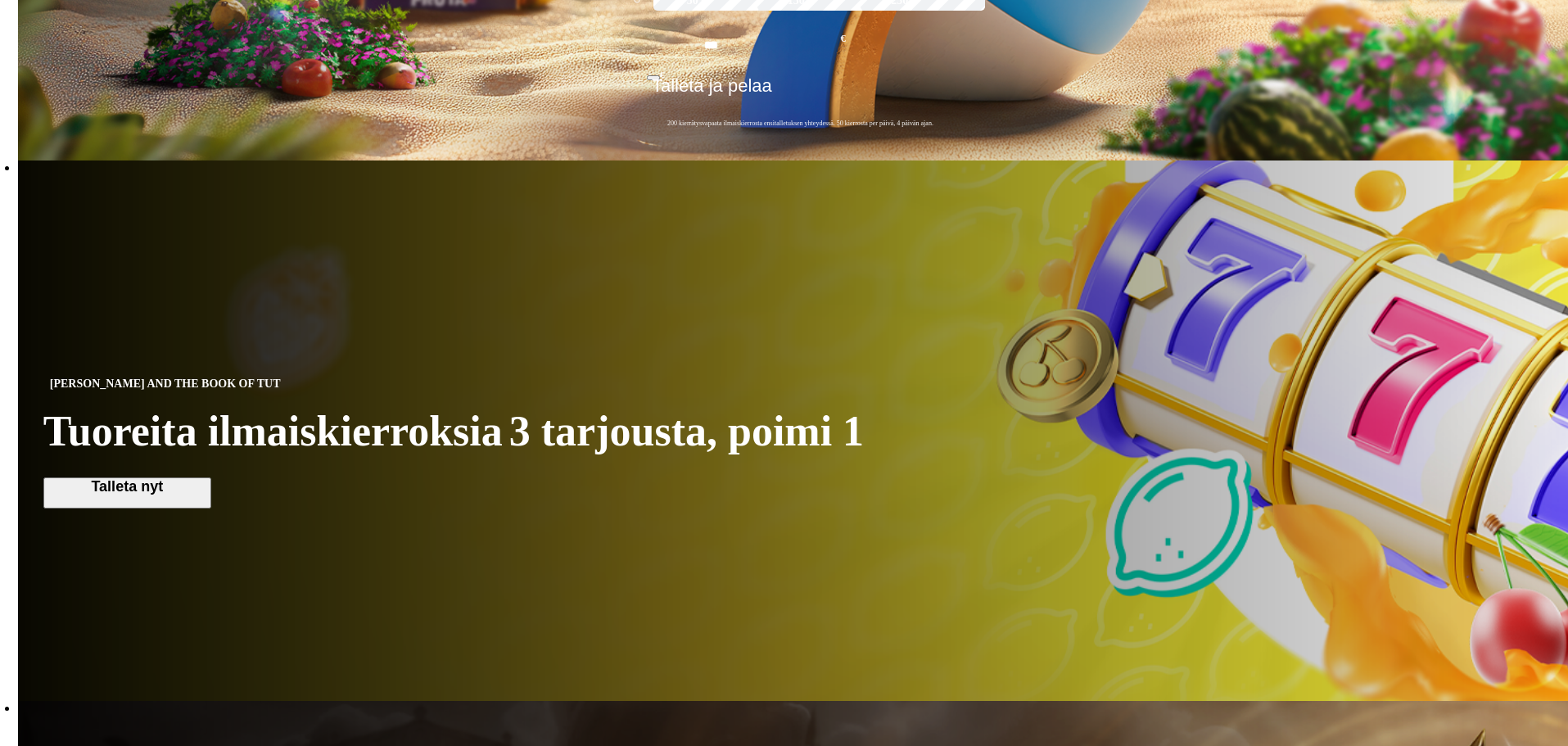
scroll to position [819, 0]
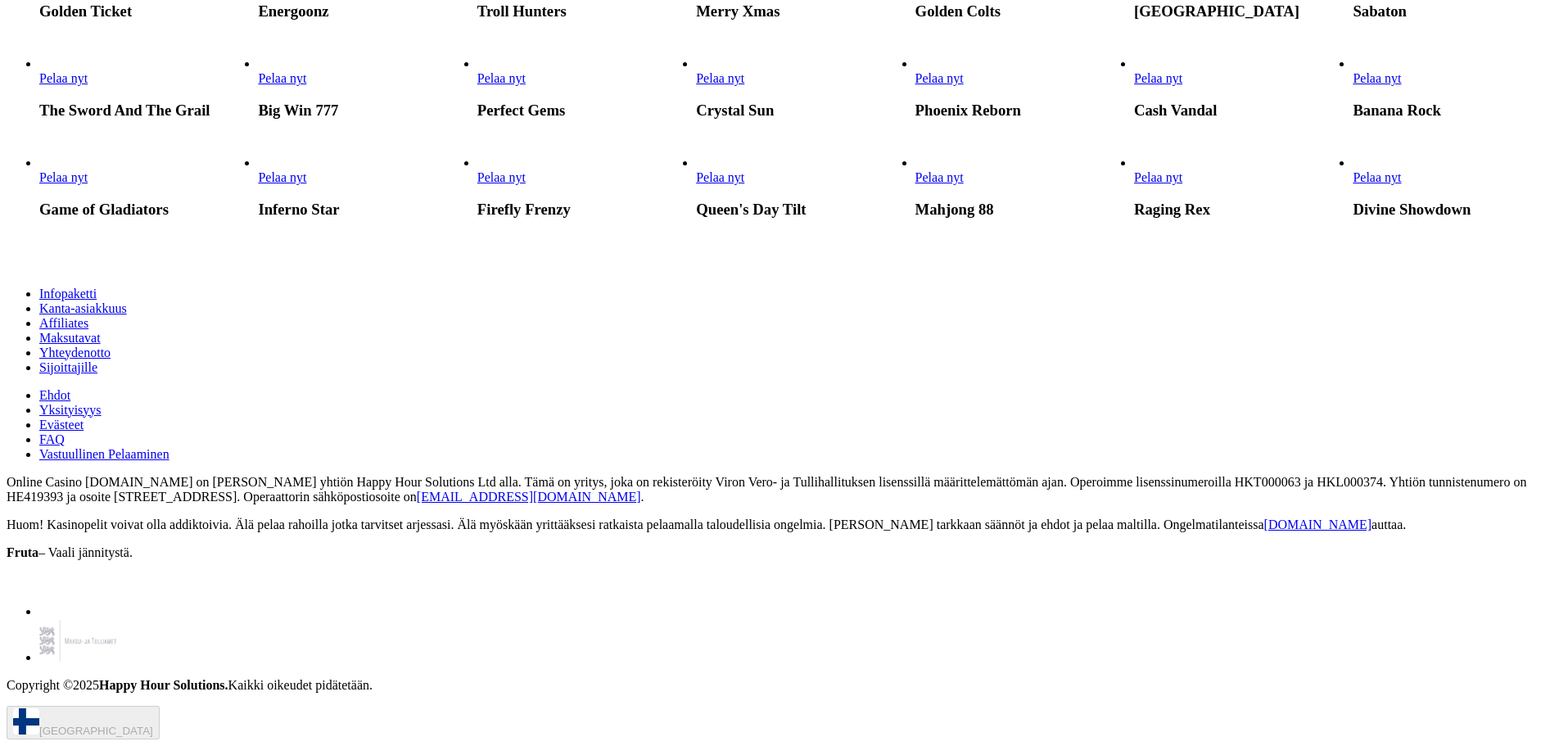
scroll to position [1475, 0]
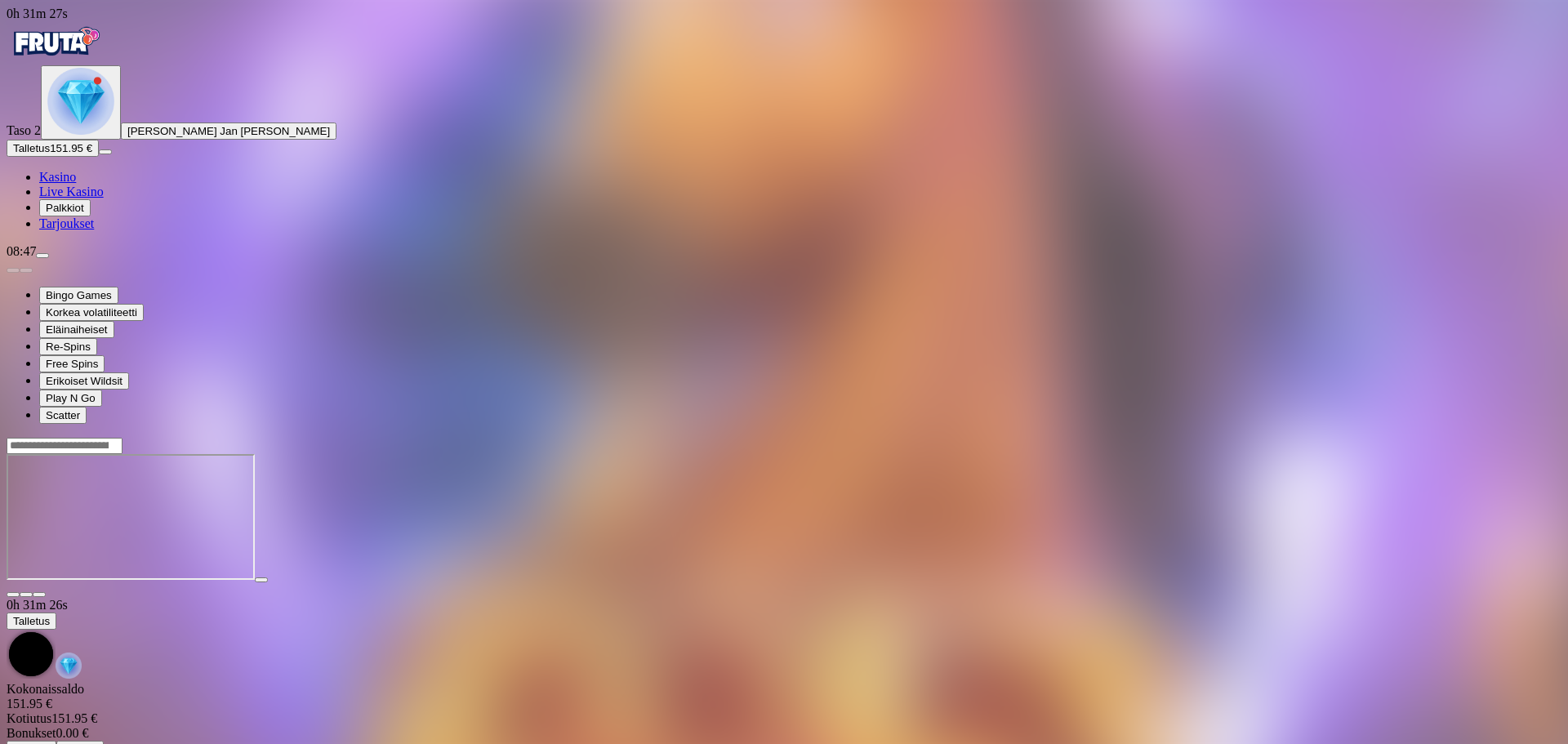
click at [13, 594] on span "close icon" at bounding box center [13, 594] width 0 height 0
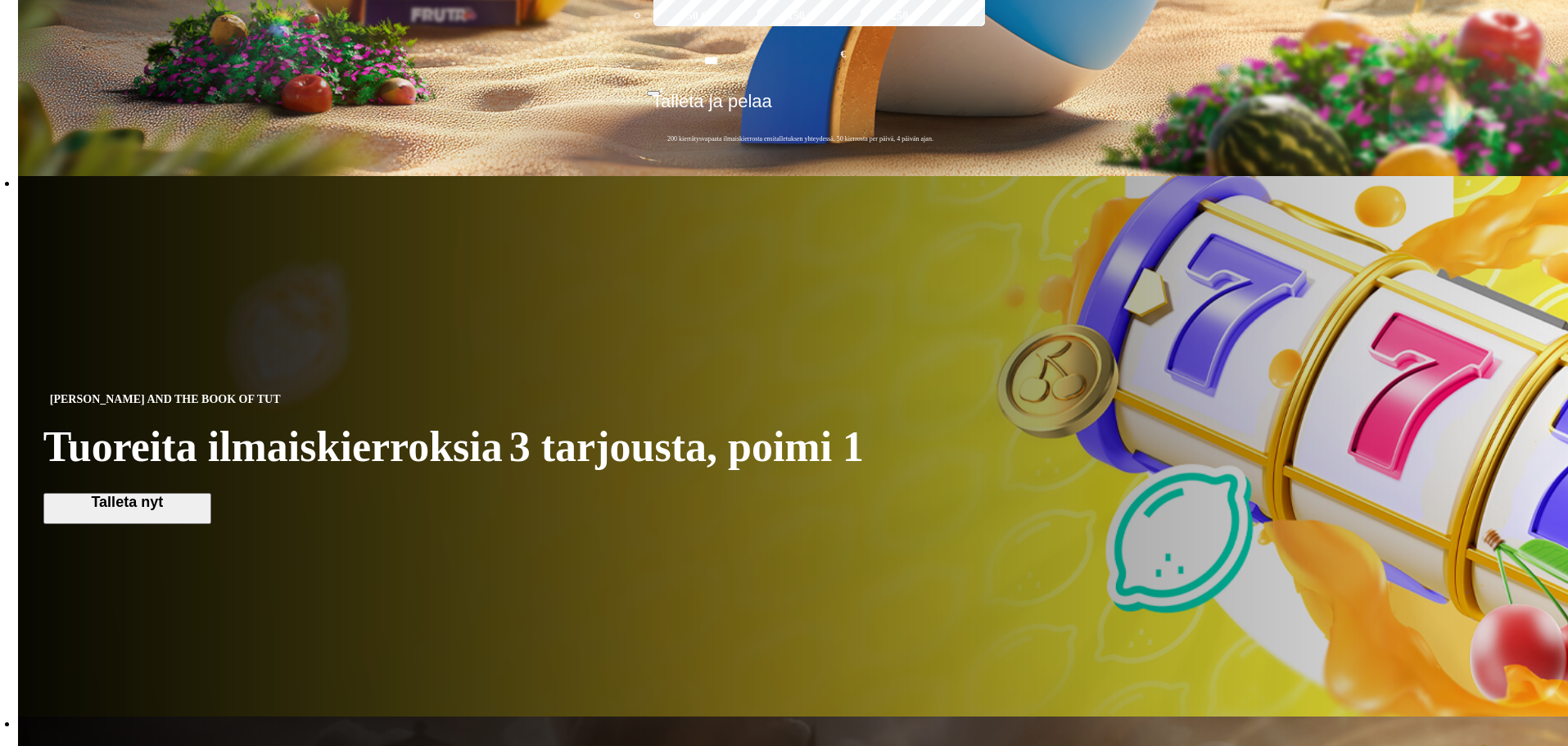
scroll to position [656, 0]
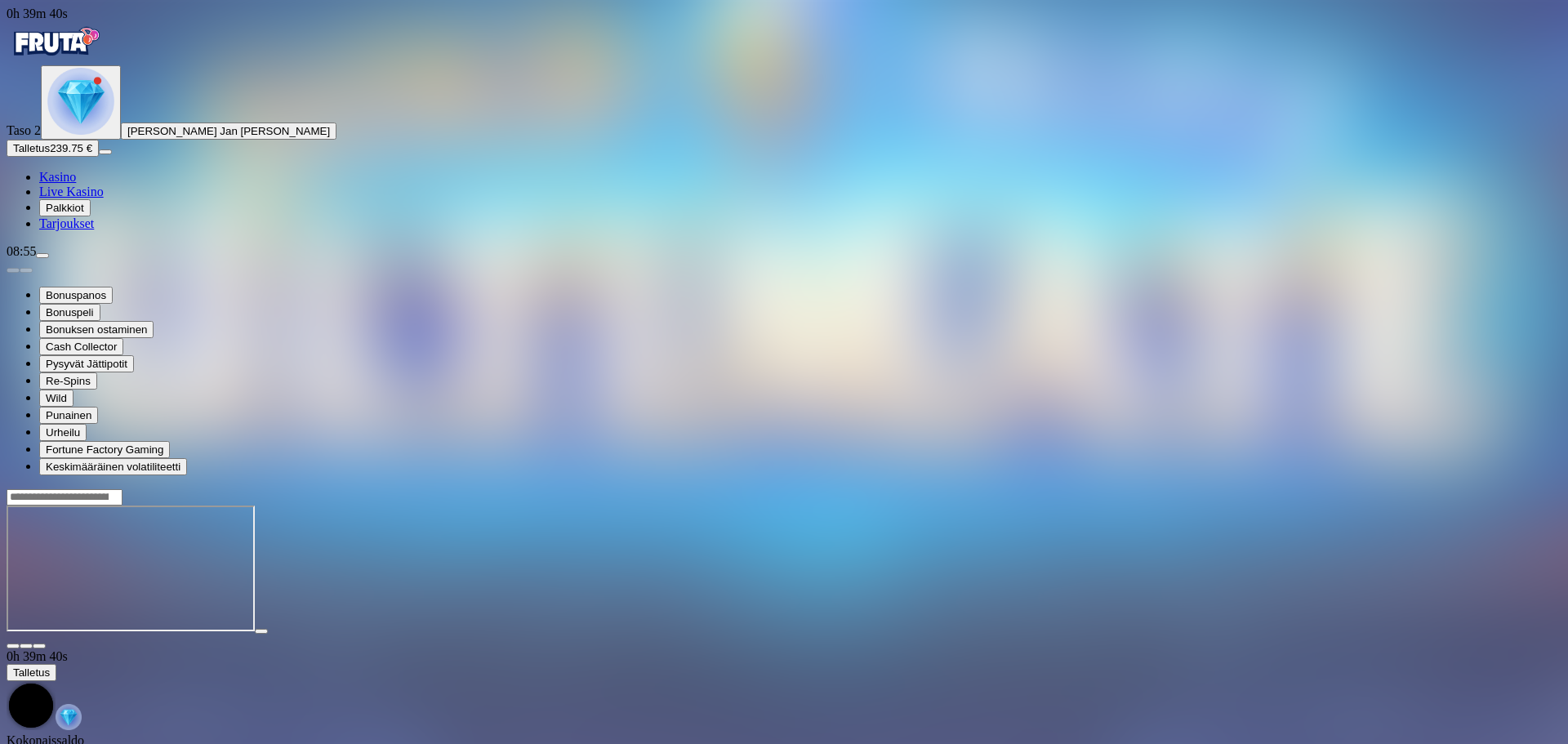
click at [13, 646] on span "close icon" at bounding box center [13, 646] width 0 height 0
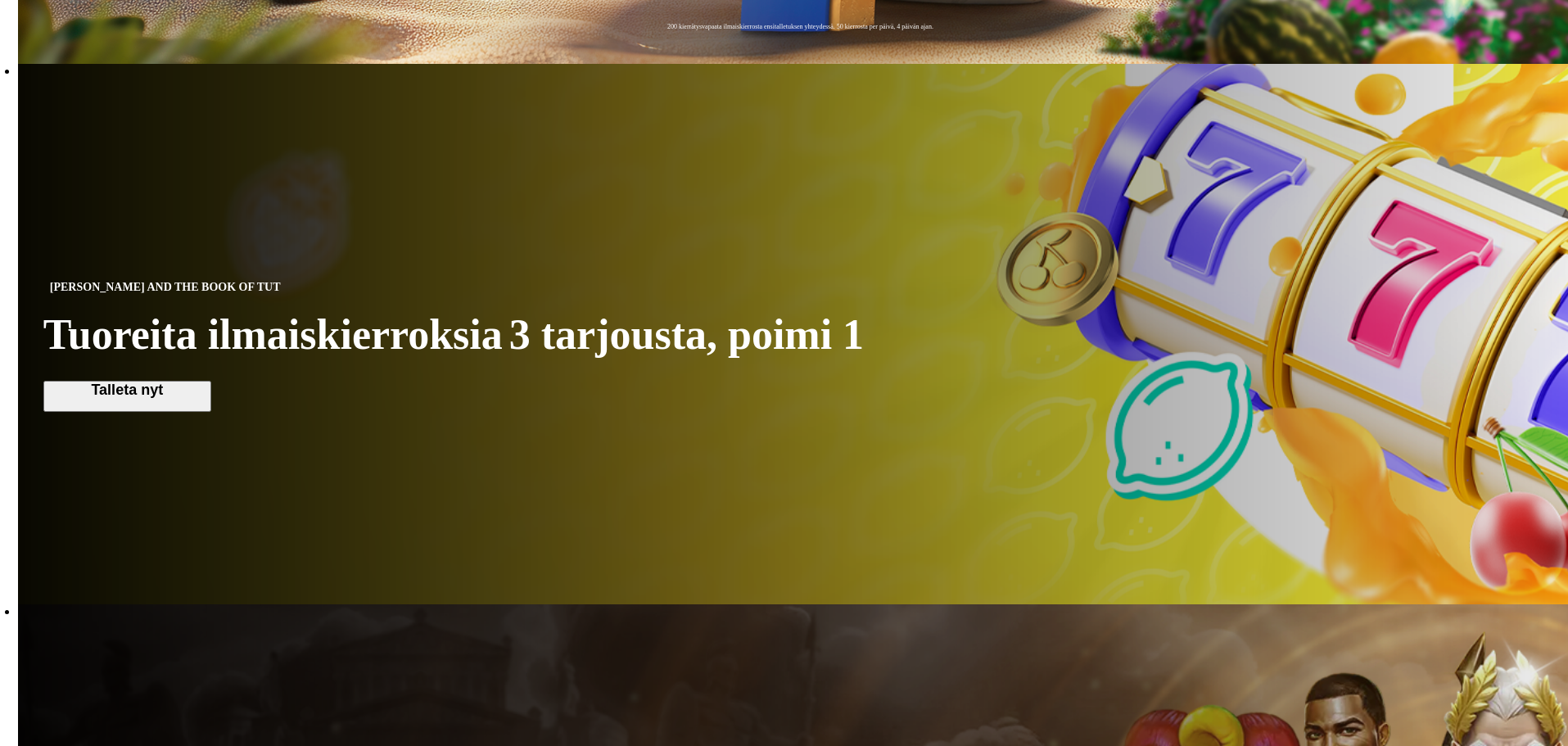
scroll to position [1065, 0]
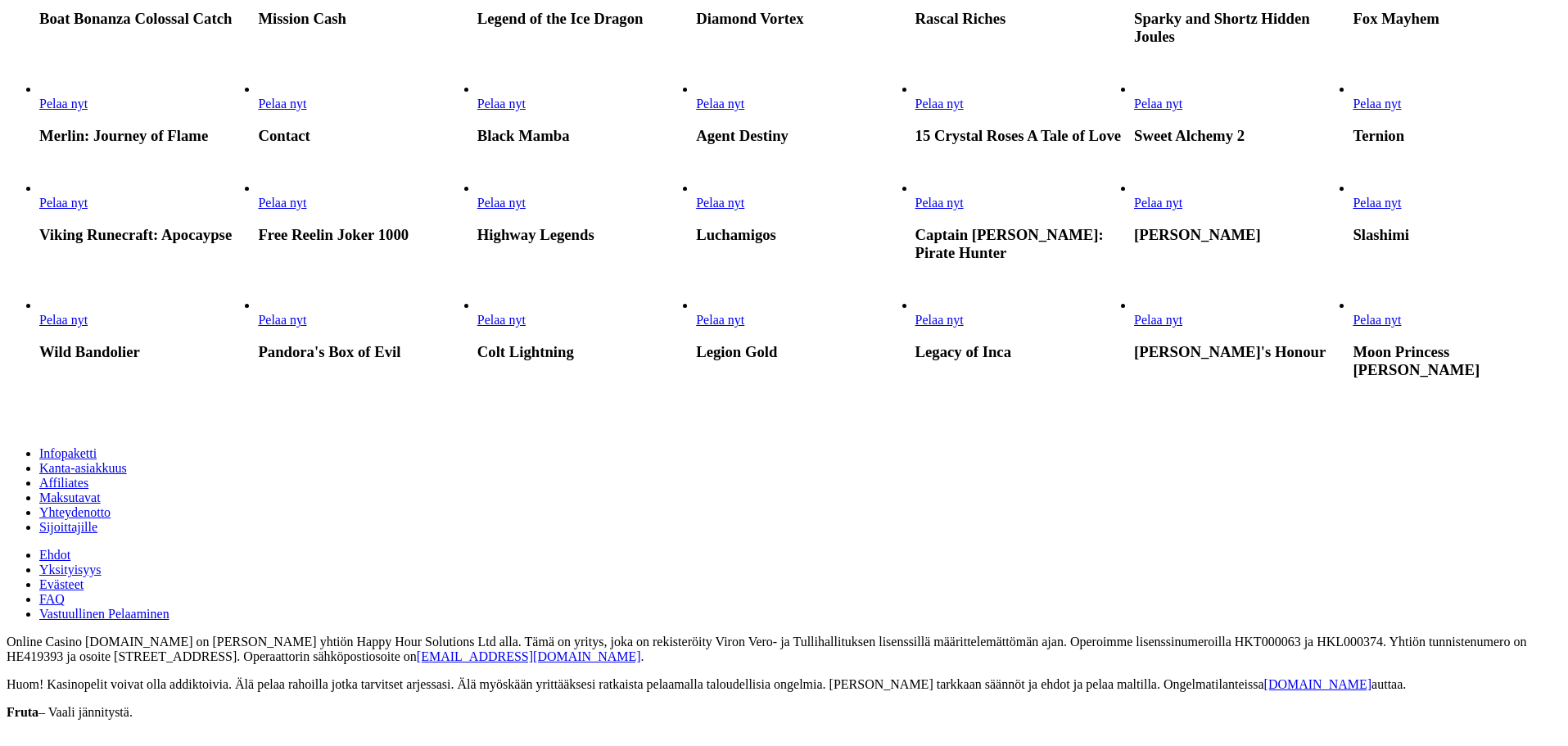
scroll to position [819, 0]
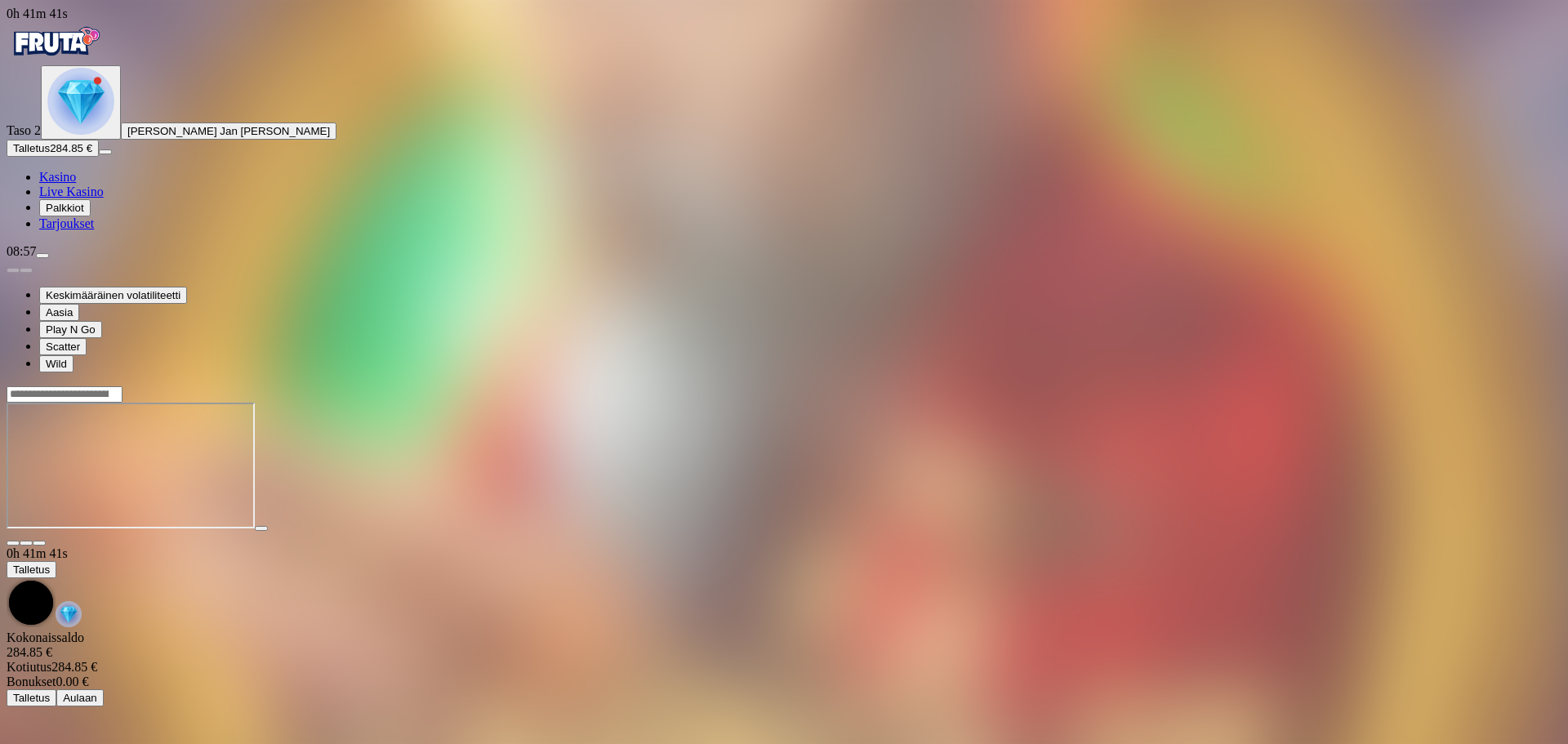
click at [13, 543] on span "close icon" at bounding box center [13, 543] width 0 height 0
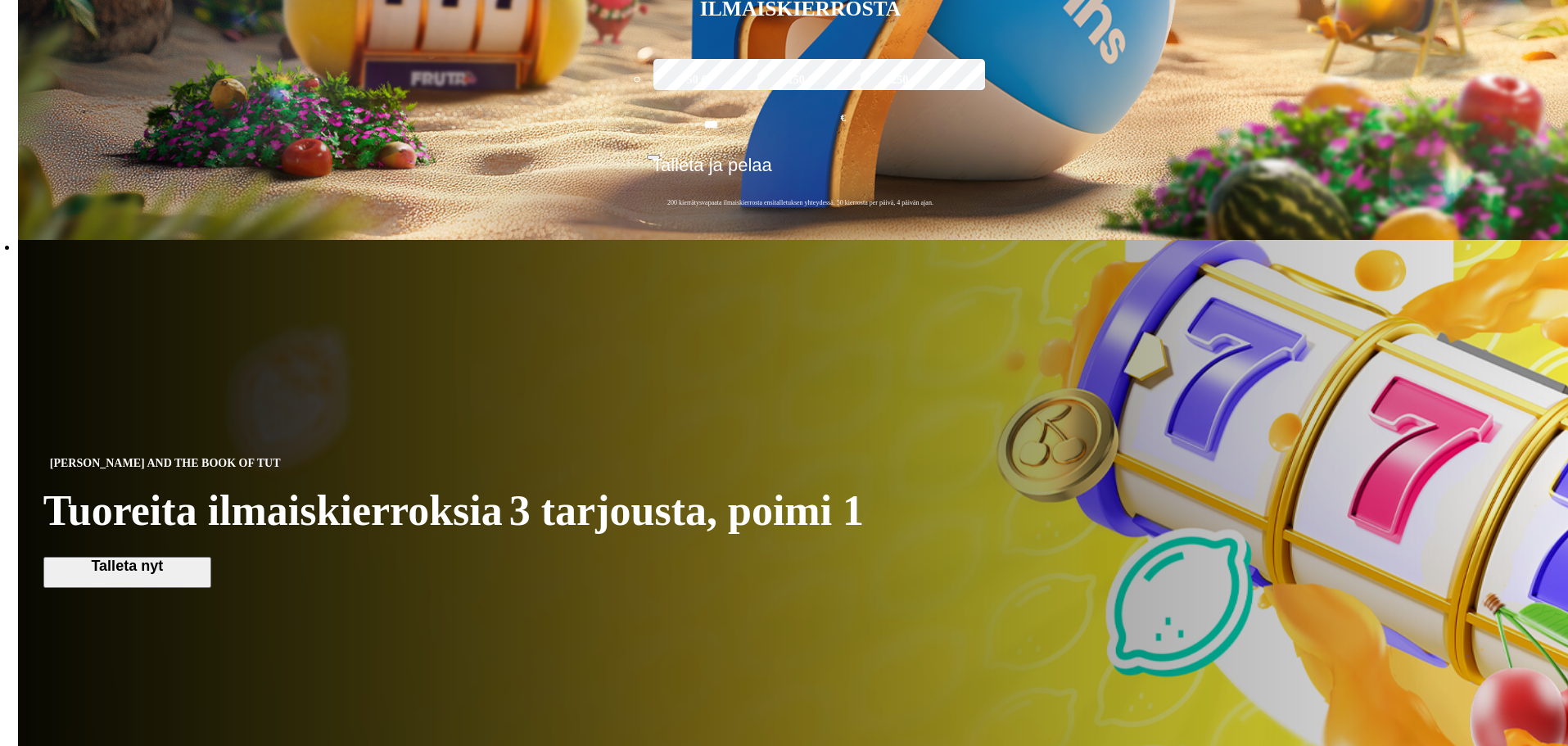
scroll to position [1065, 0]
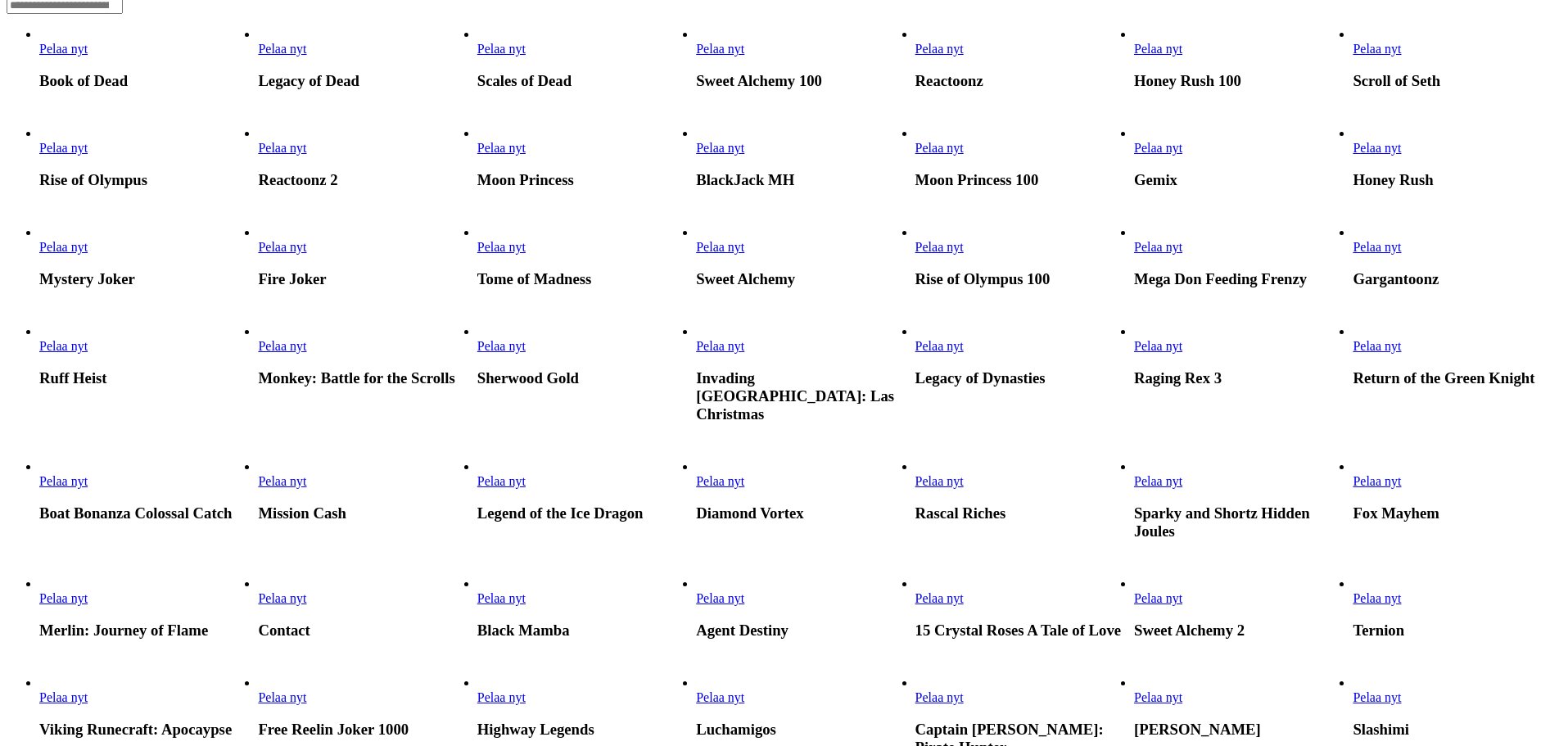
scroll to position [327, 0]
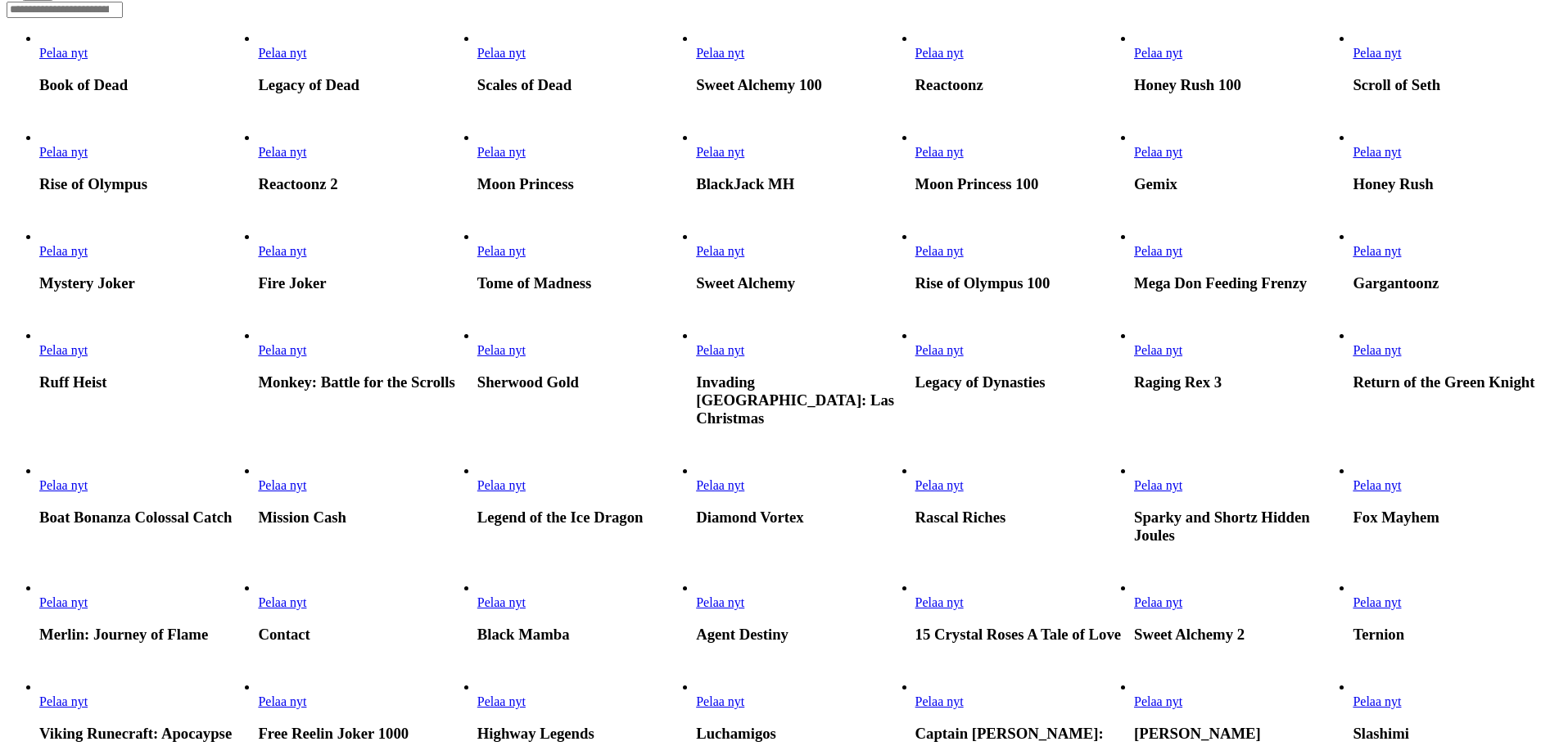
click at [1183, 258] on span "Pelaa nyt" at bounding box center [1158, 251] width 48 height 13
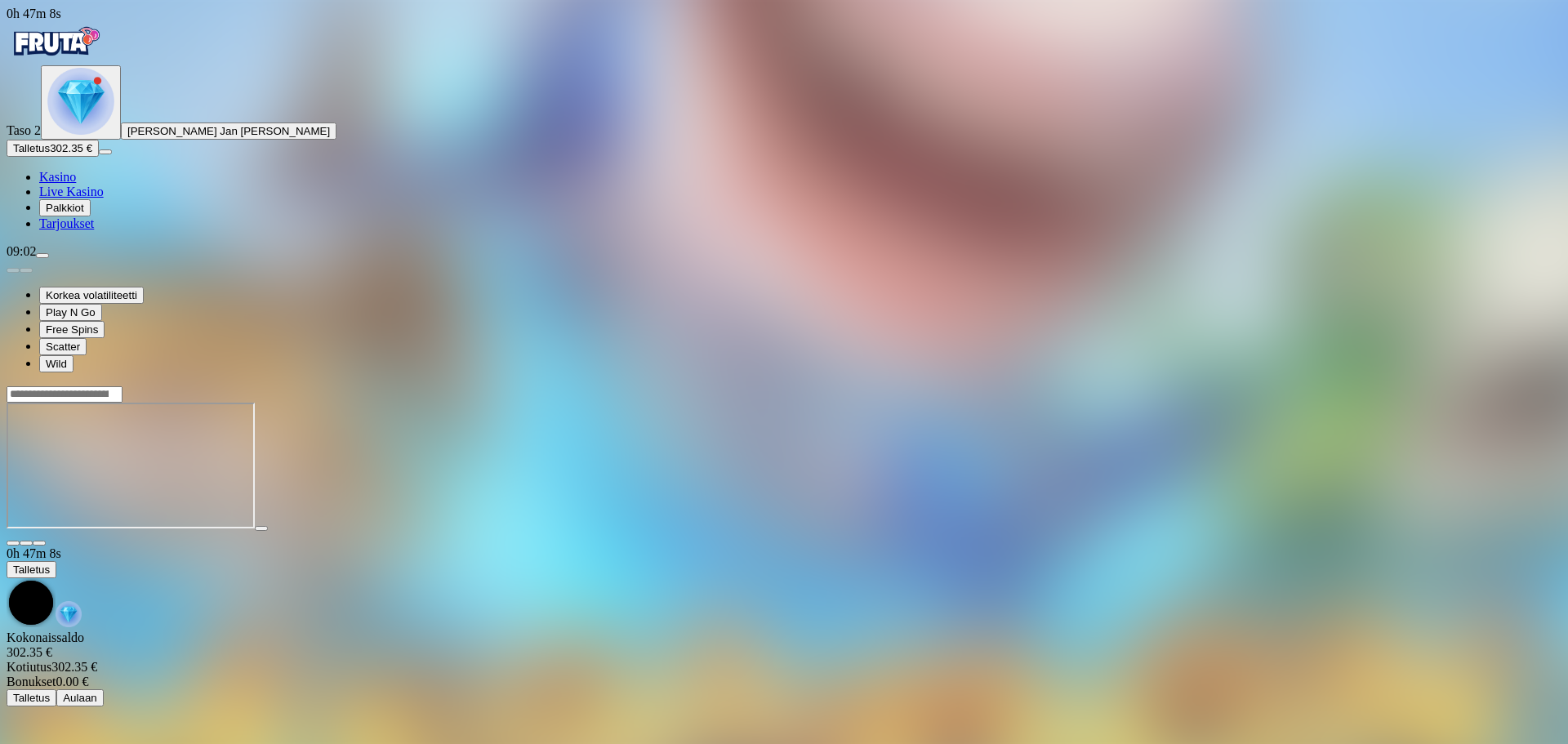
click at [13, 543] on span "close icon" at bounding box center [13, 543] width 0 height 0
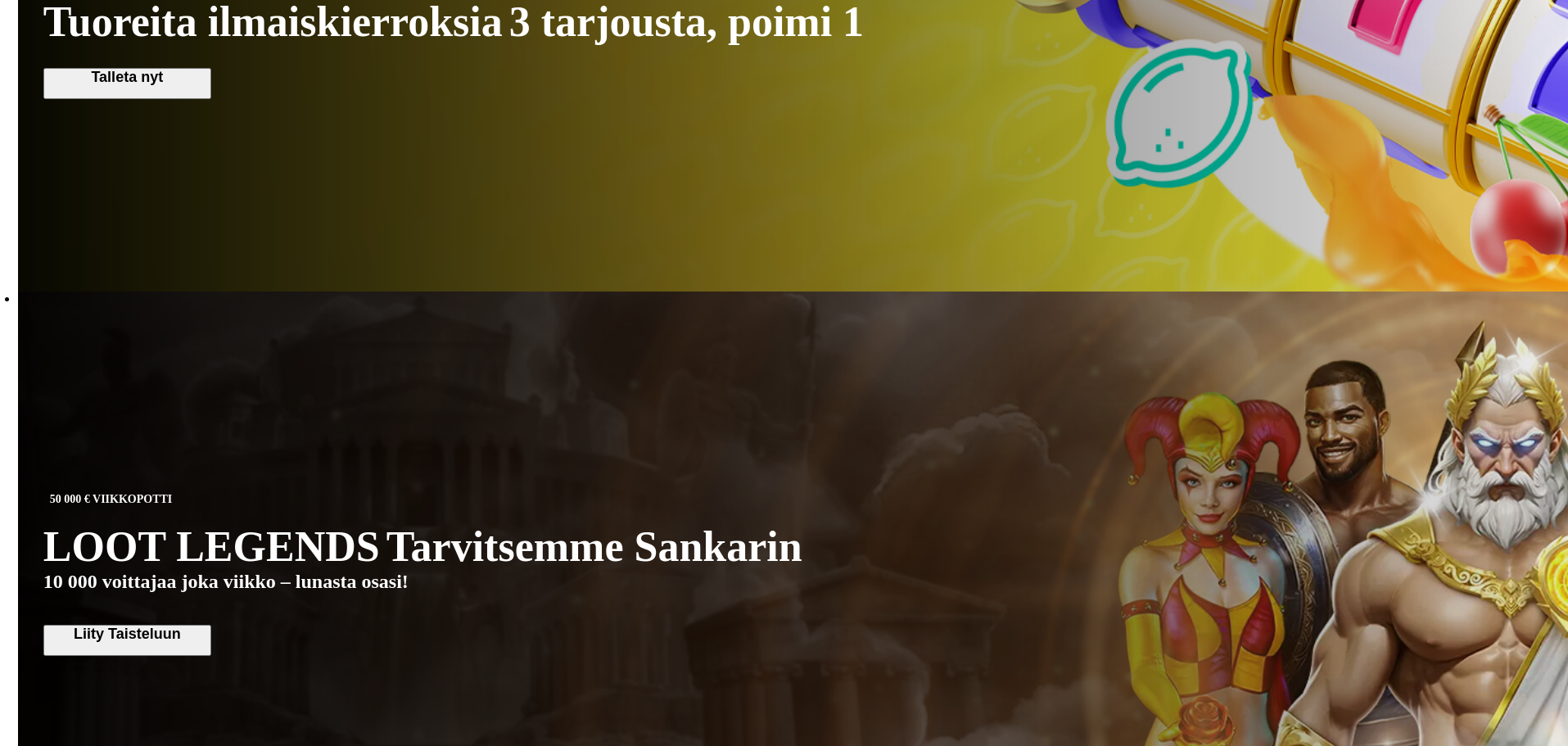
scroll to position [1065, 0]
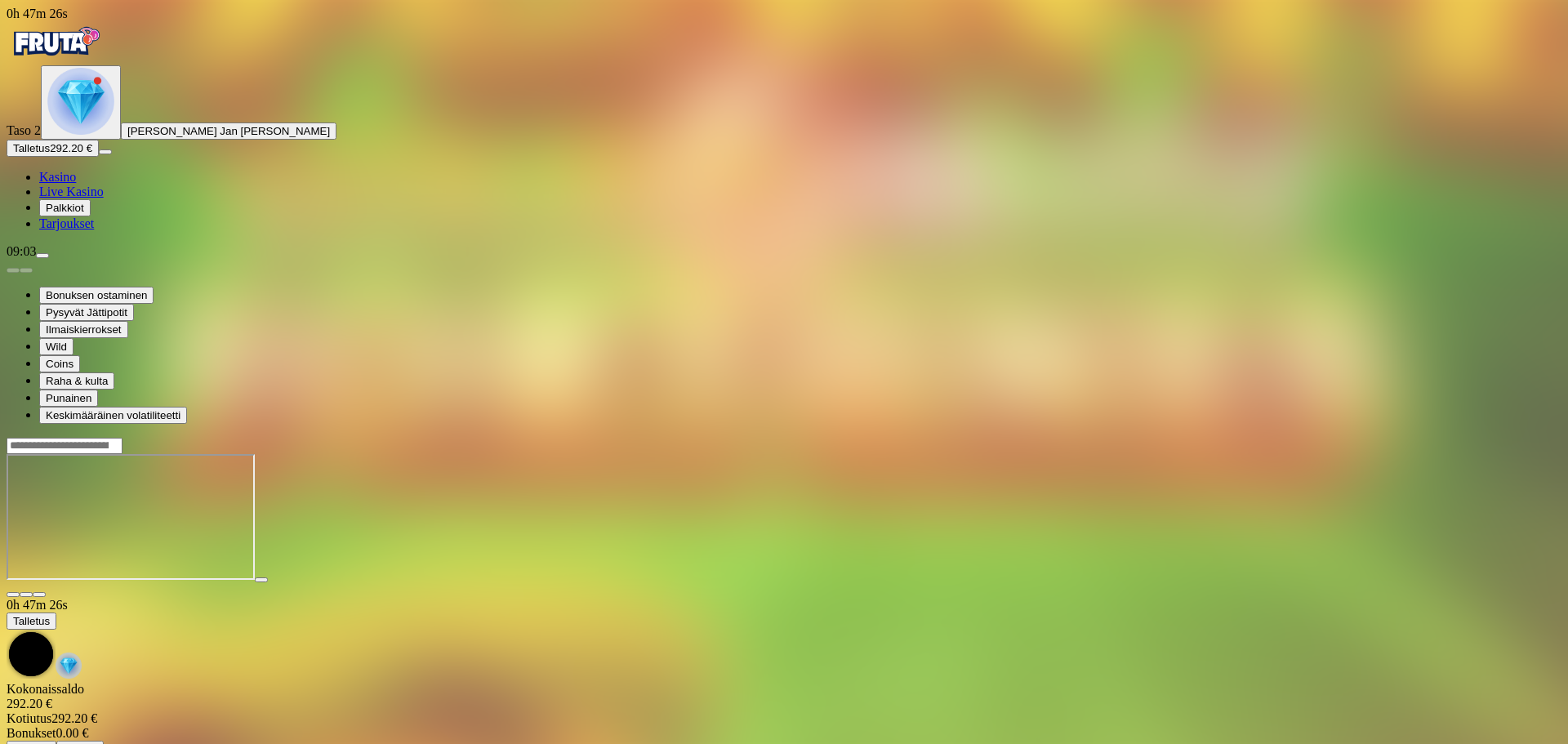
click at [102, 58] on img "Primary" at bounding box center [56, 41] width 98 height 41
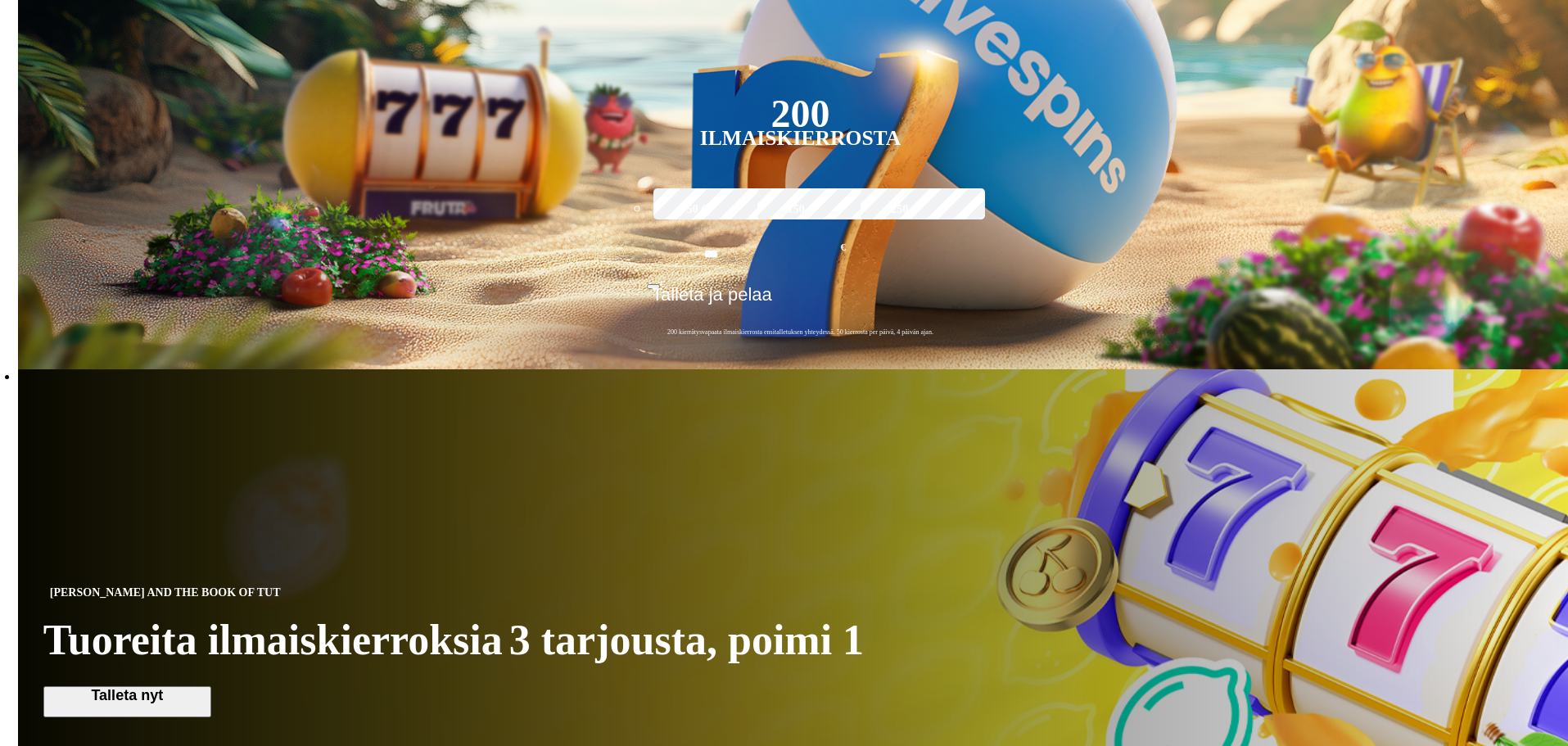
scroll to position [819, 0]
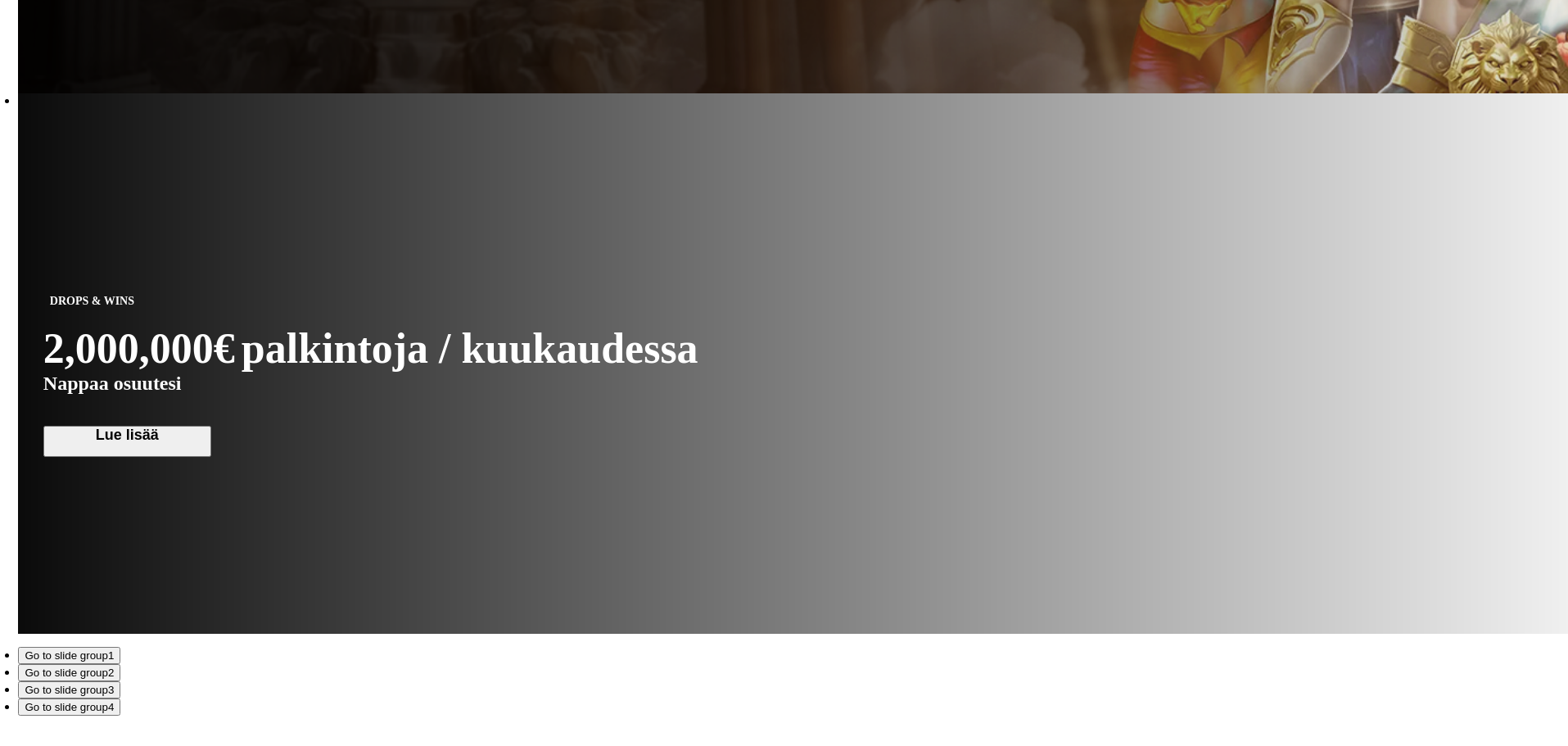
scroll to position [1802, 0]
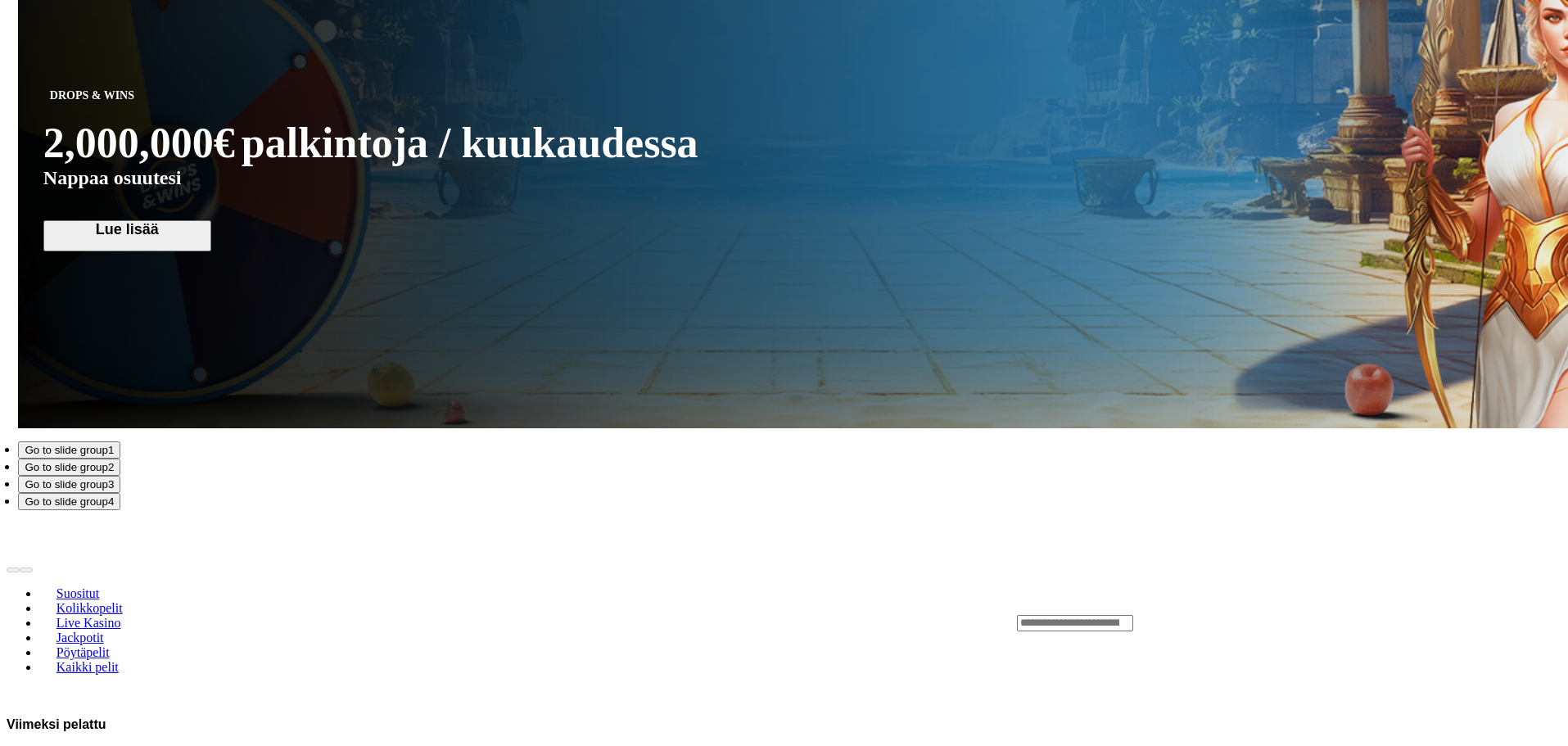
scroll to position [2129, 0]
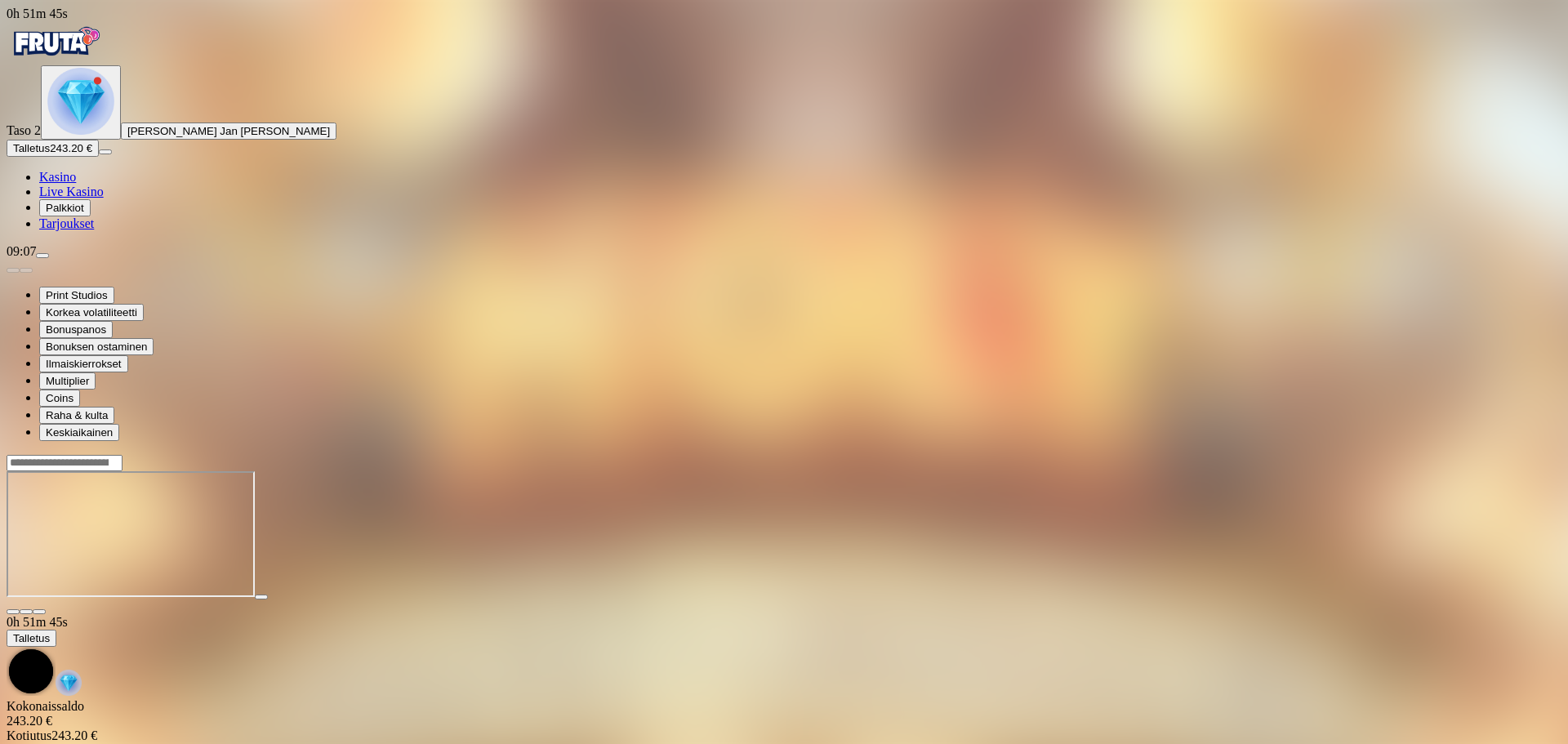
click at [13, 612] on span "close icon" at bounding box center [13, 612] width 0 height 0
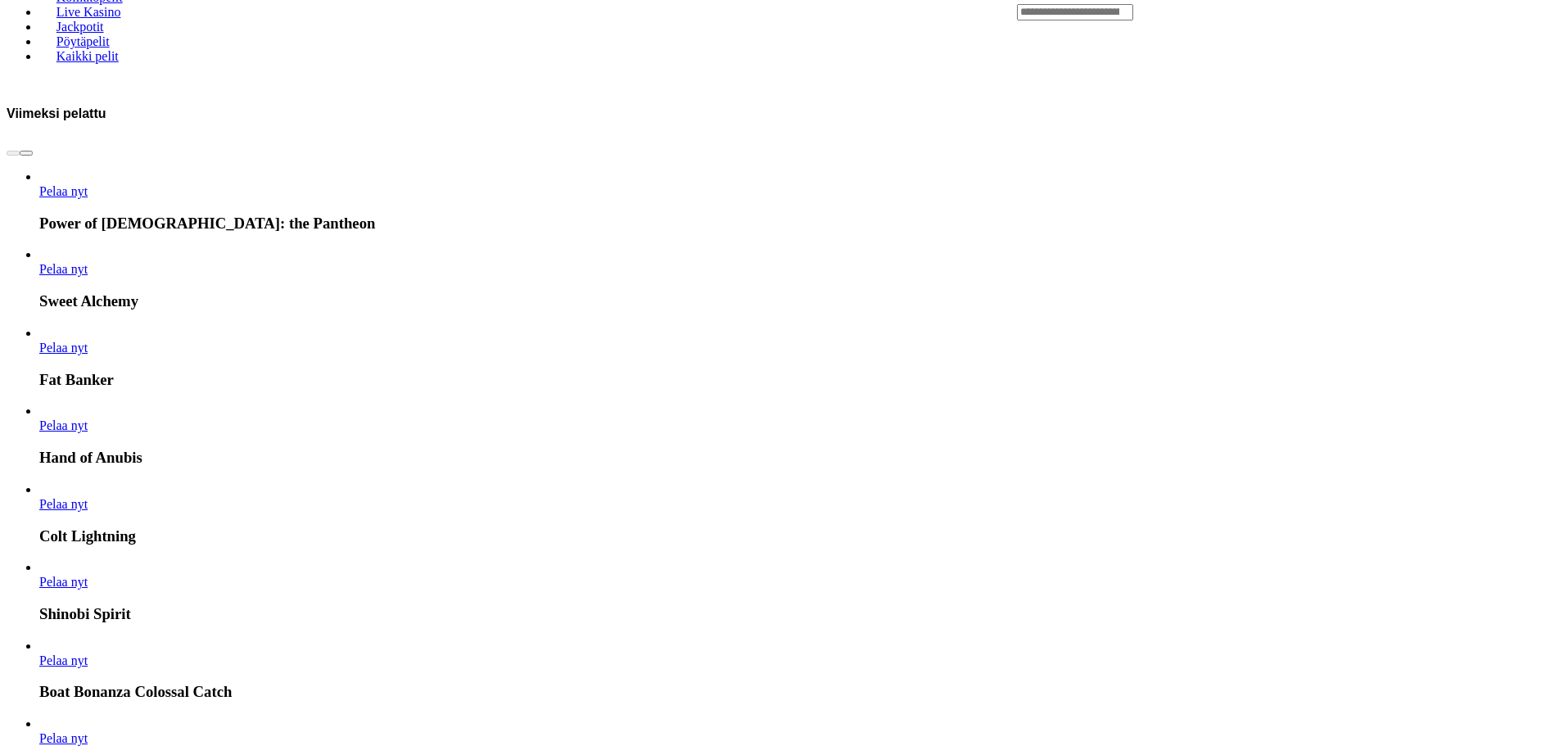
scroll to position [2621, 0]
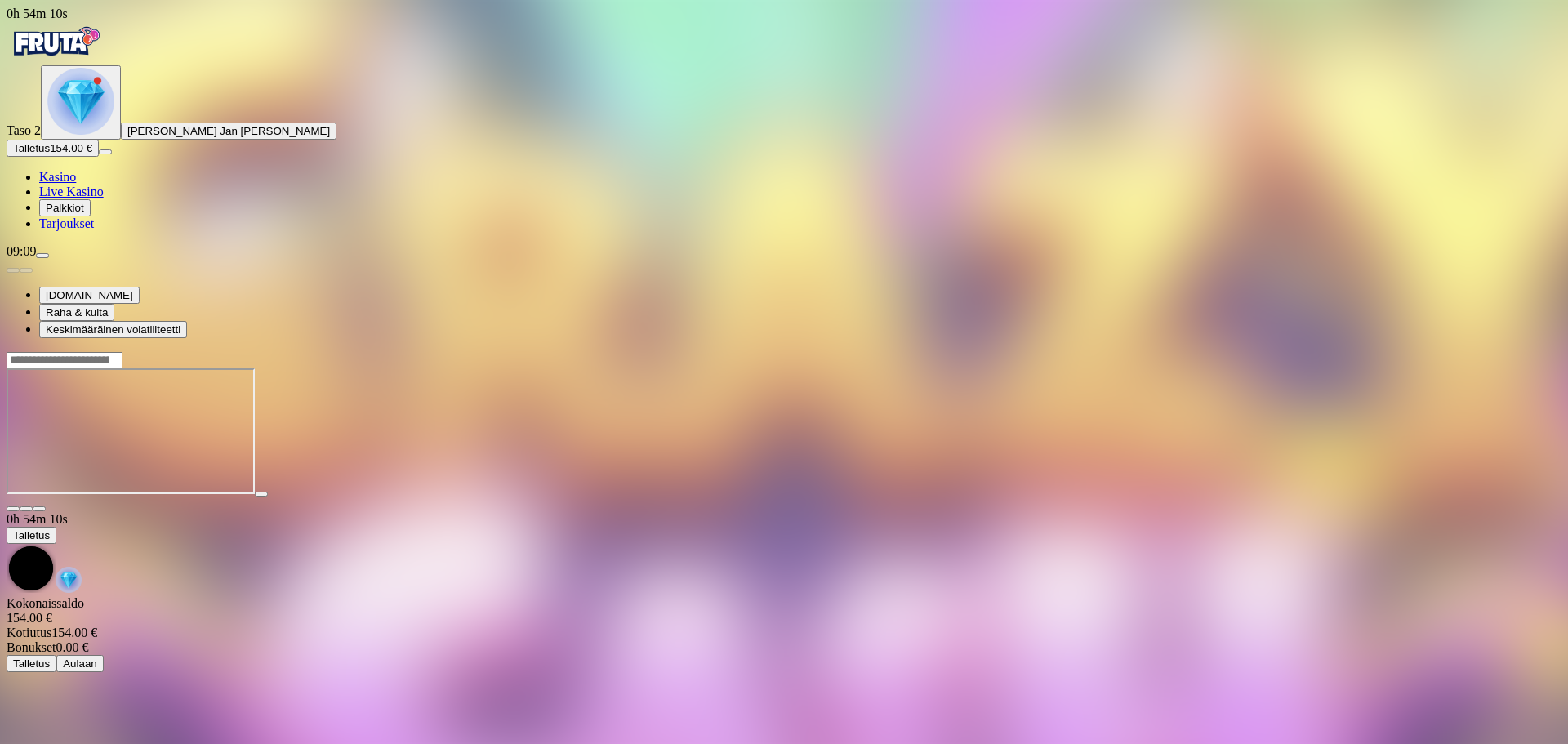
click at [13, 509] on span "close icon" at bounding box center [13, 509] width 0 height 0
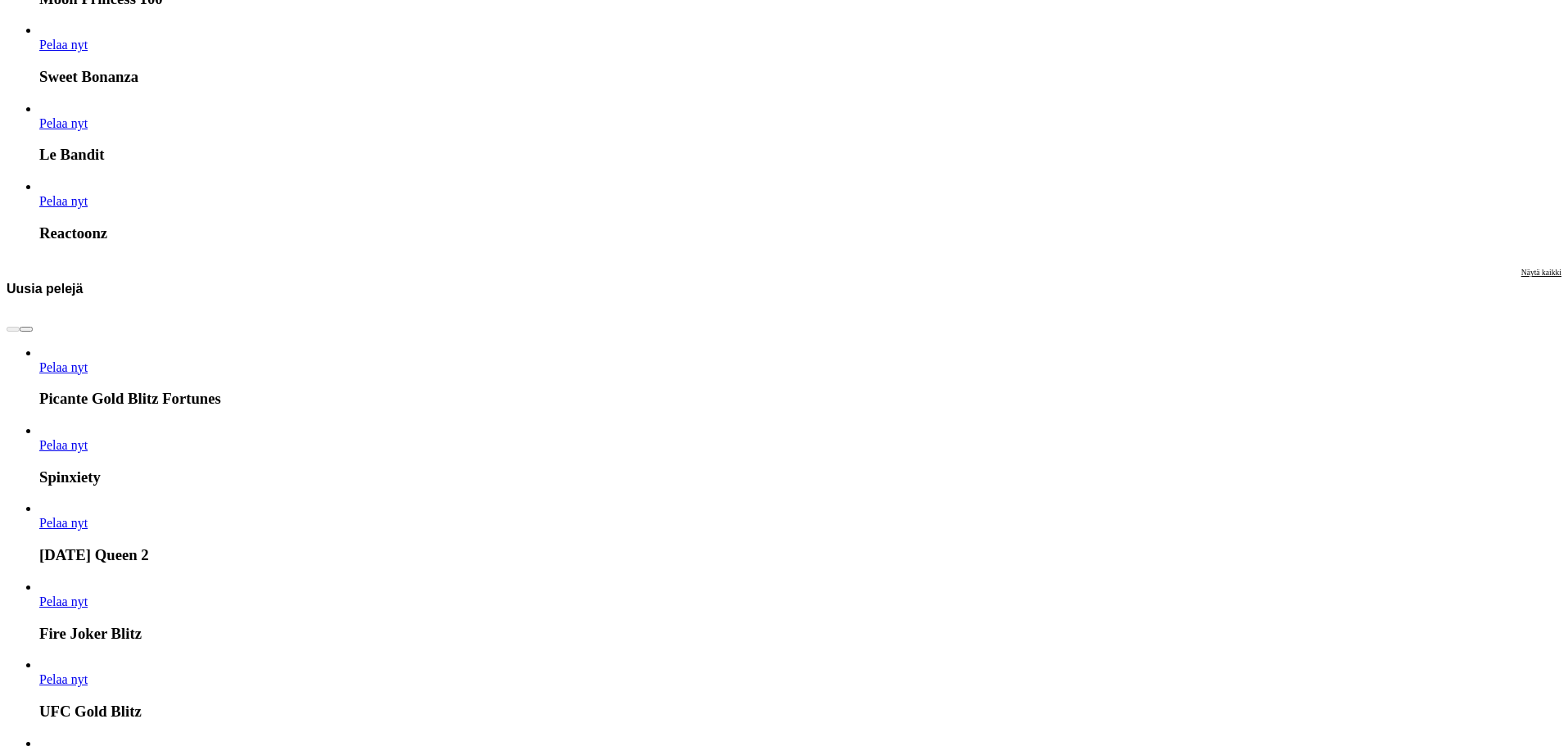
scroll to position [4341, 0]
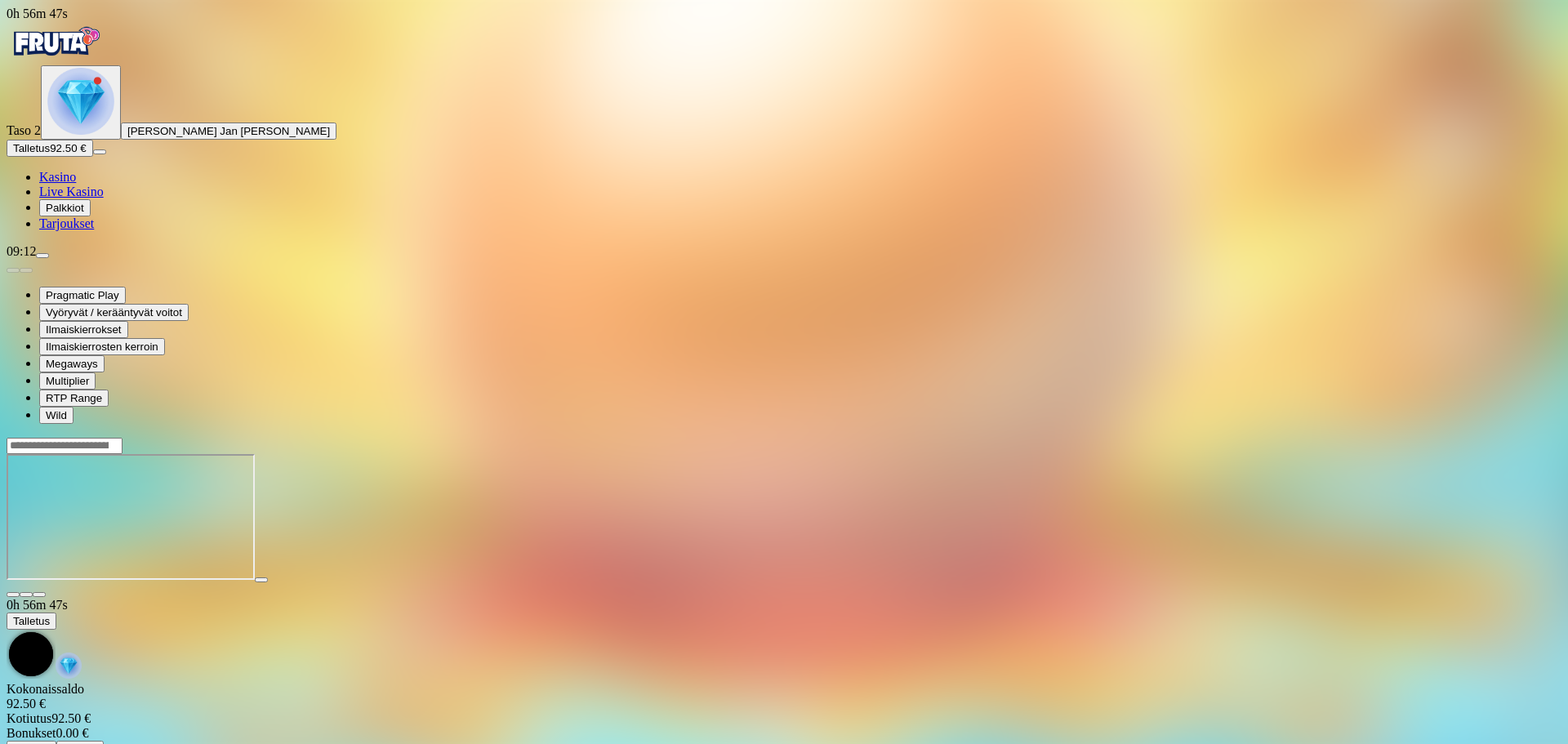
click at [1427, 584] on div at bounding box center [784, 590] width 1555 height 14
click at [13, 594] on span "close icon" at bounding box center [13, 594] width 0 height 0
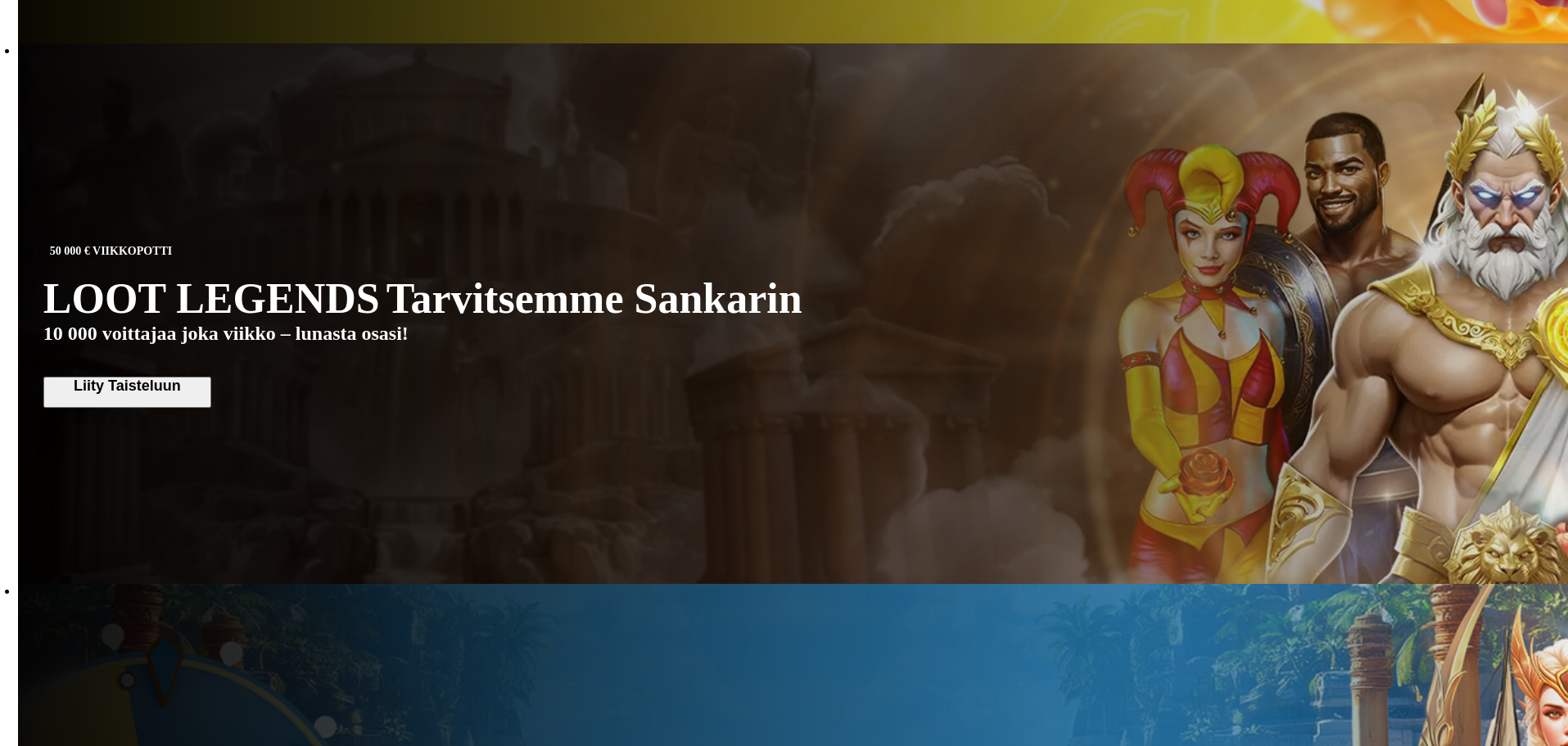
scroll to position [1966, 0]
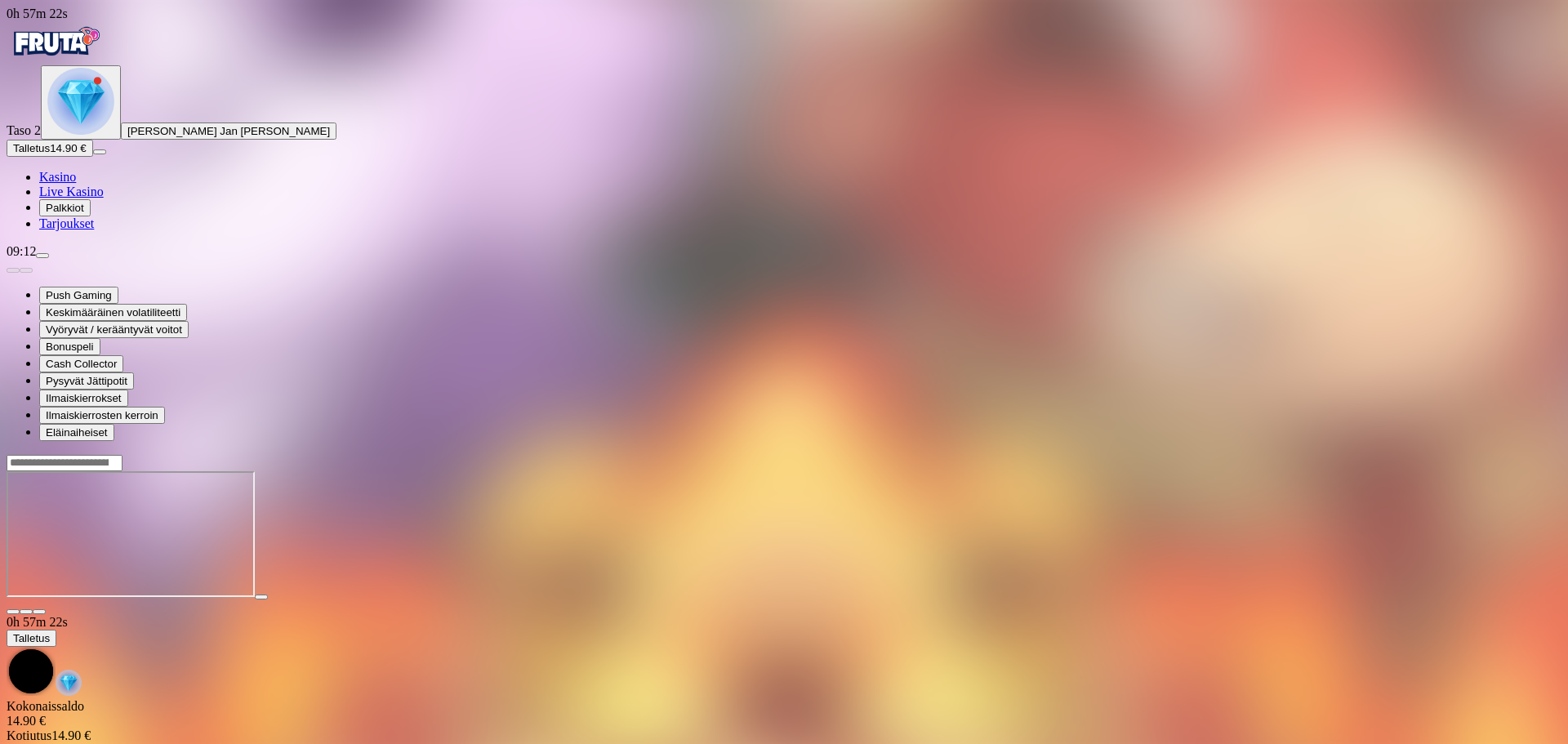
click at [93, 156] on button "Talletus 14.90 €" at bounding box center [50, 149] width 86 height 17
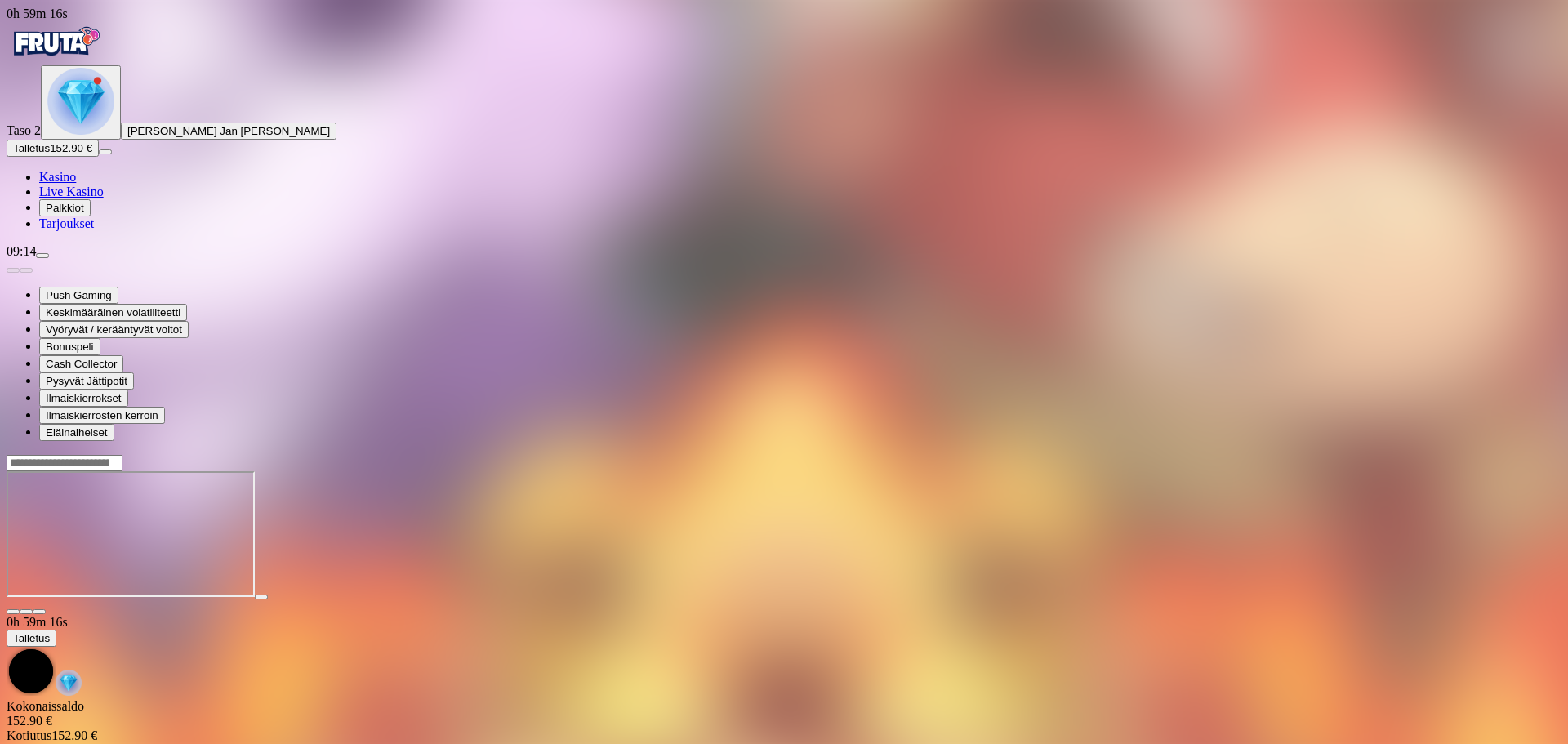
click at [13, 612] on span "close icon" at bounding box center [13, 612] width 0 height 0
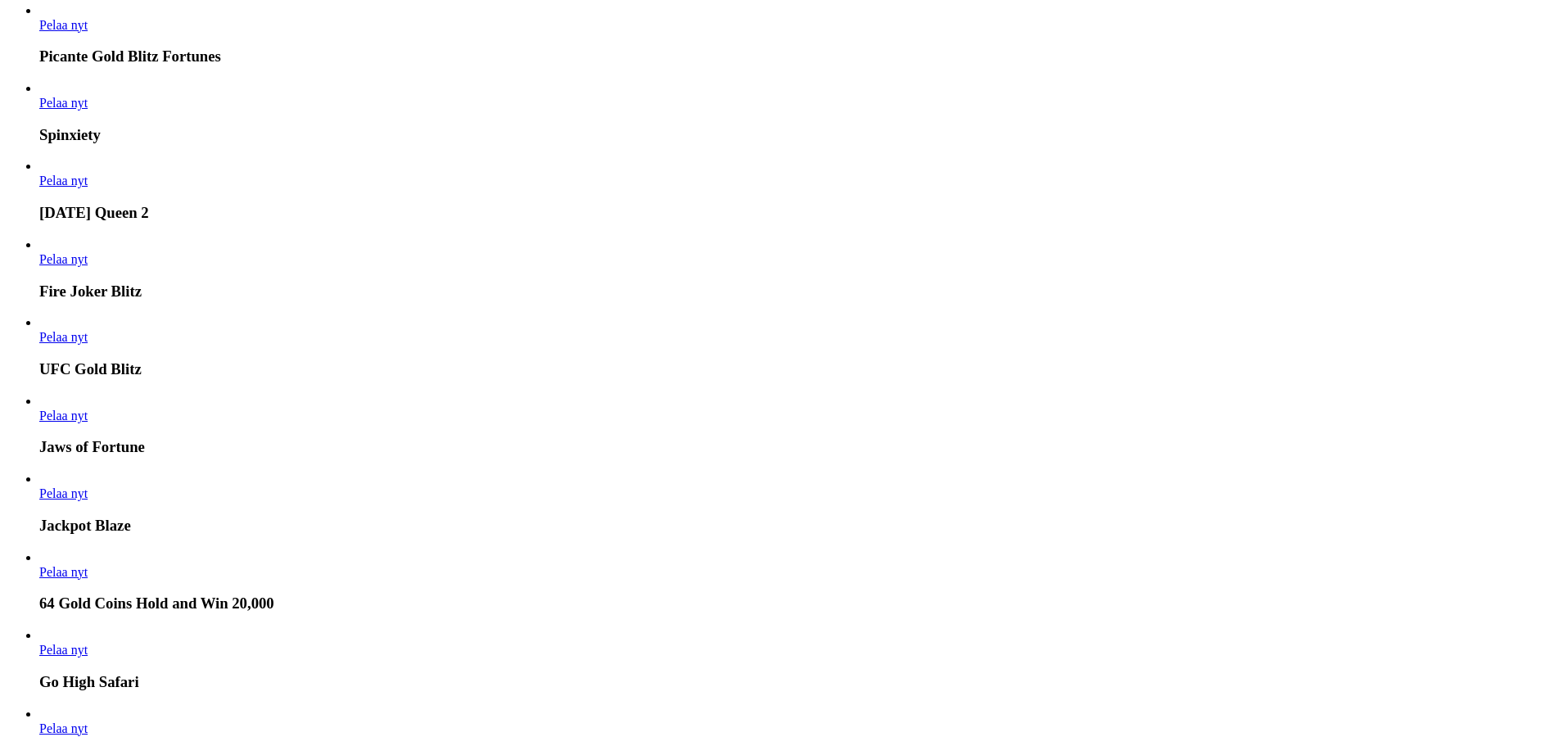
scroll to position [4669, 0]
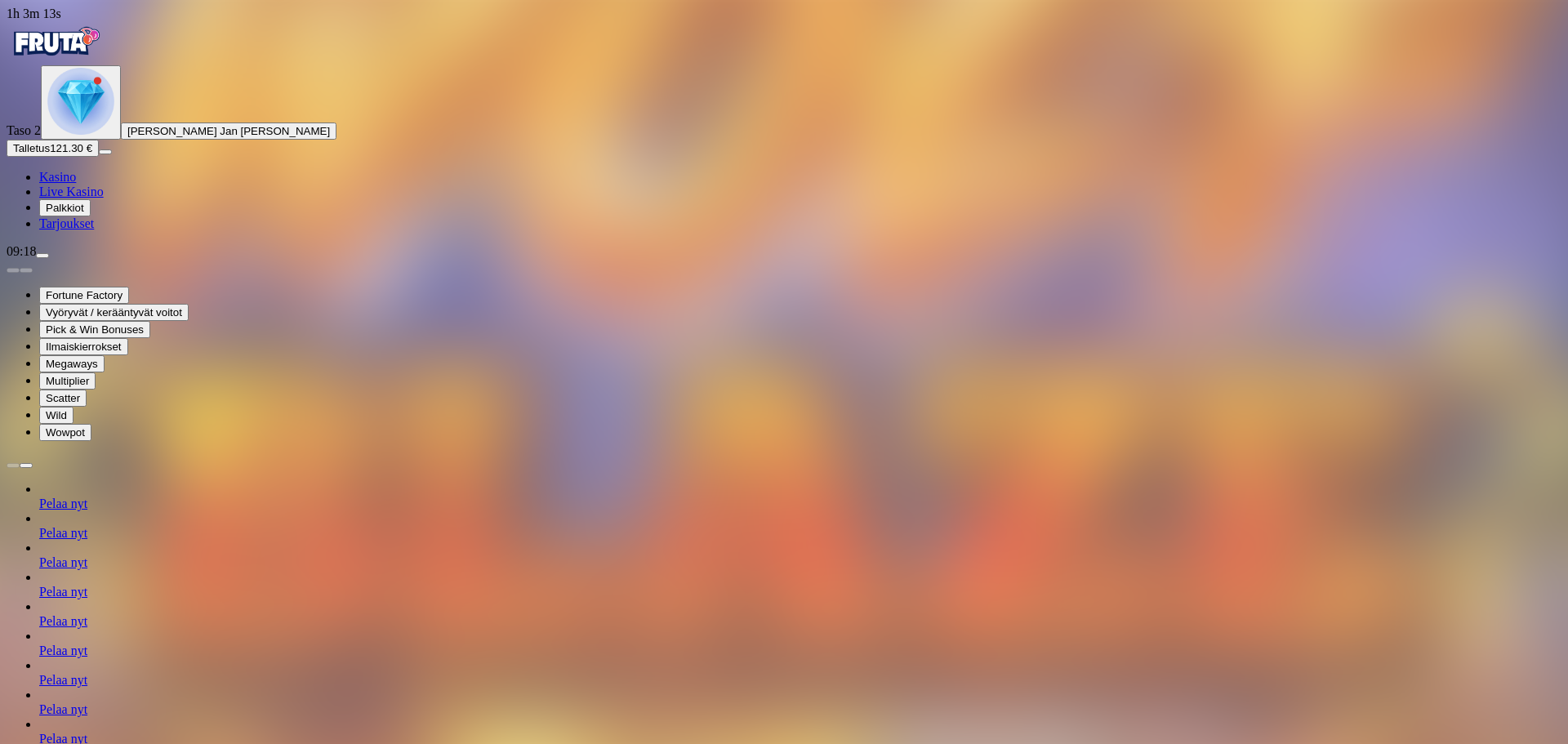
drag, startPoint x: 1414, startPoint y: 26, endPoint x: 1497, endPoint y: -15, distance: 92.6
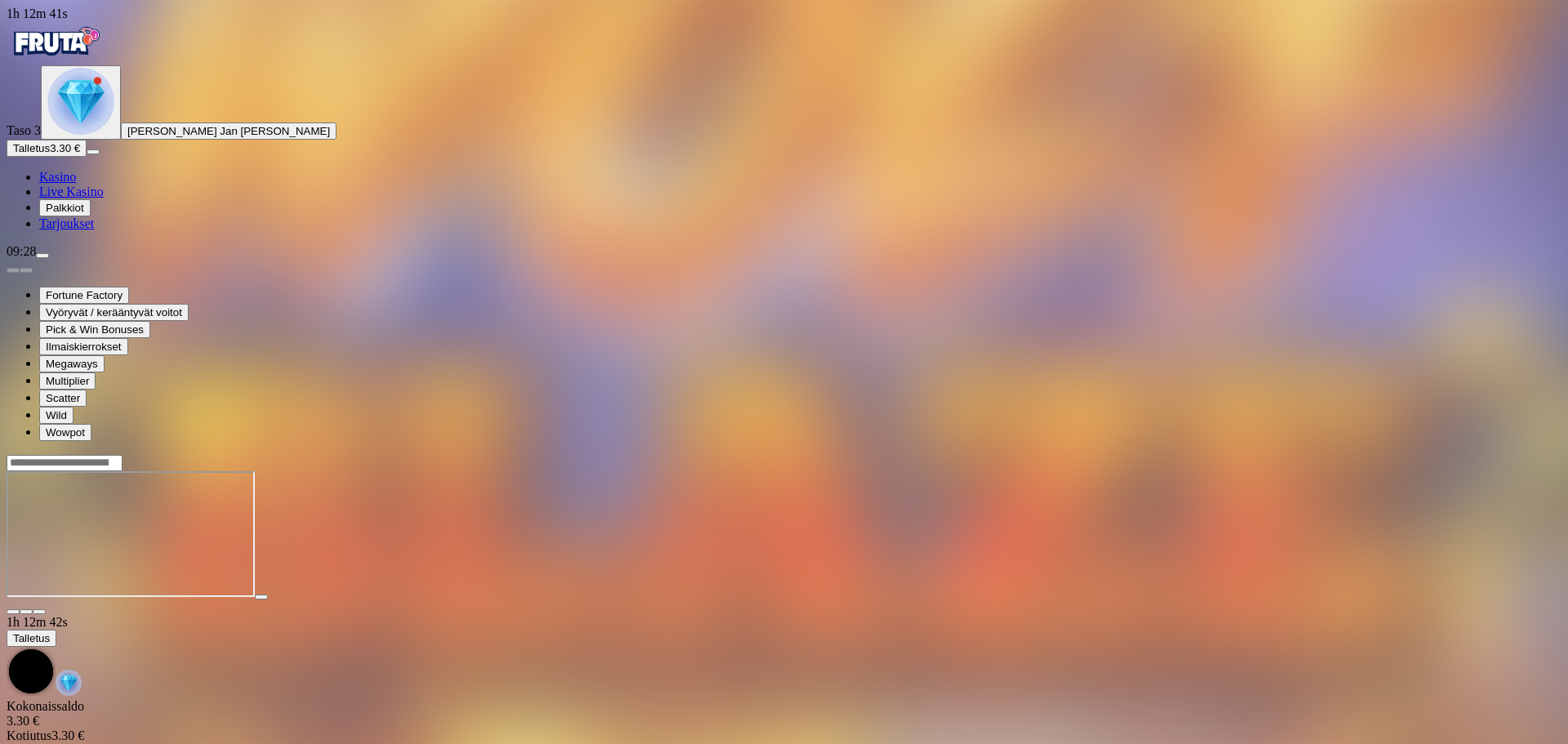
click at [50, 155] on span "Talletus" at bounding box center [32, 148] width 36 height 12
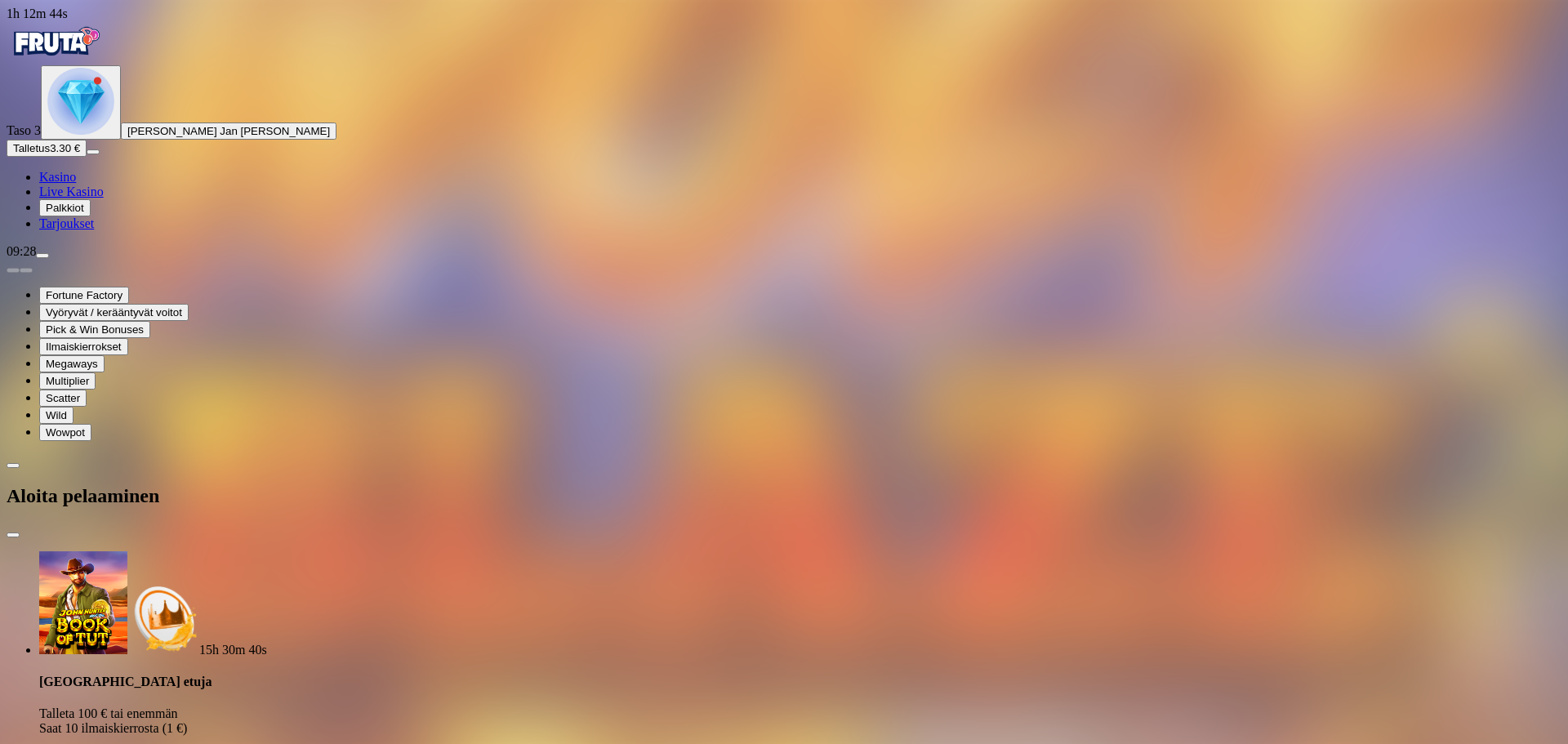
type input "***"
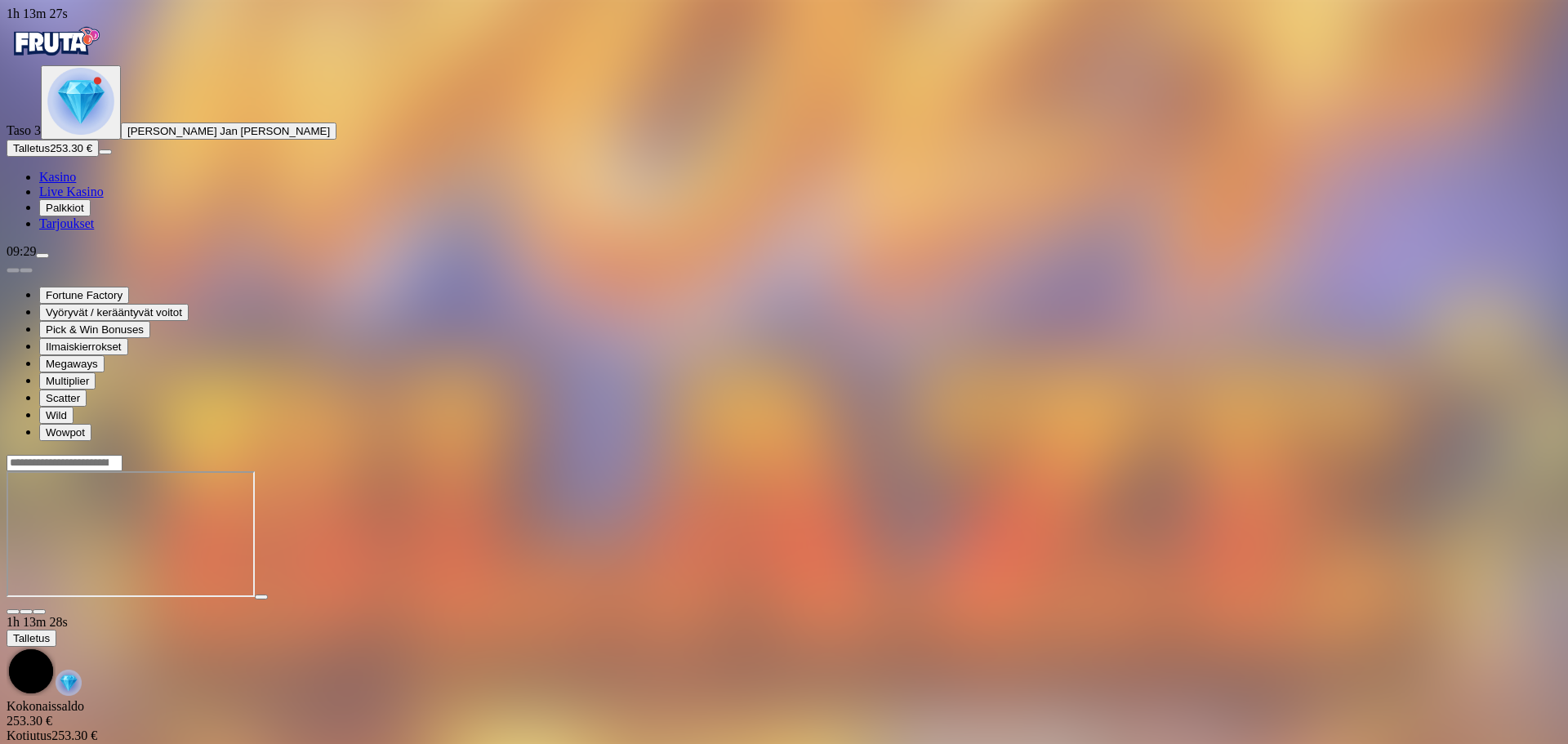
click at [76, 183] on span "Kasino" at bounding box center [58, 177] width 36 height 13
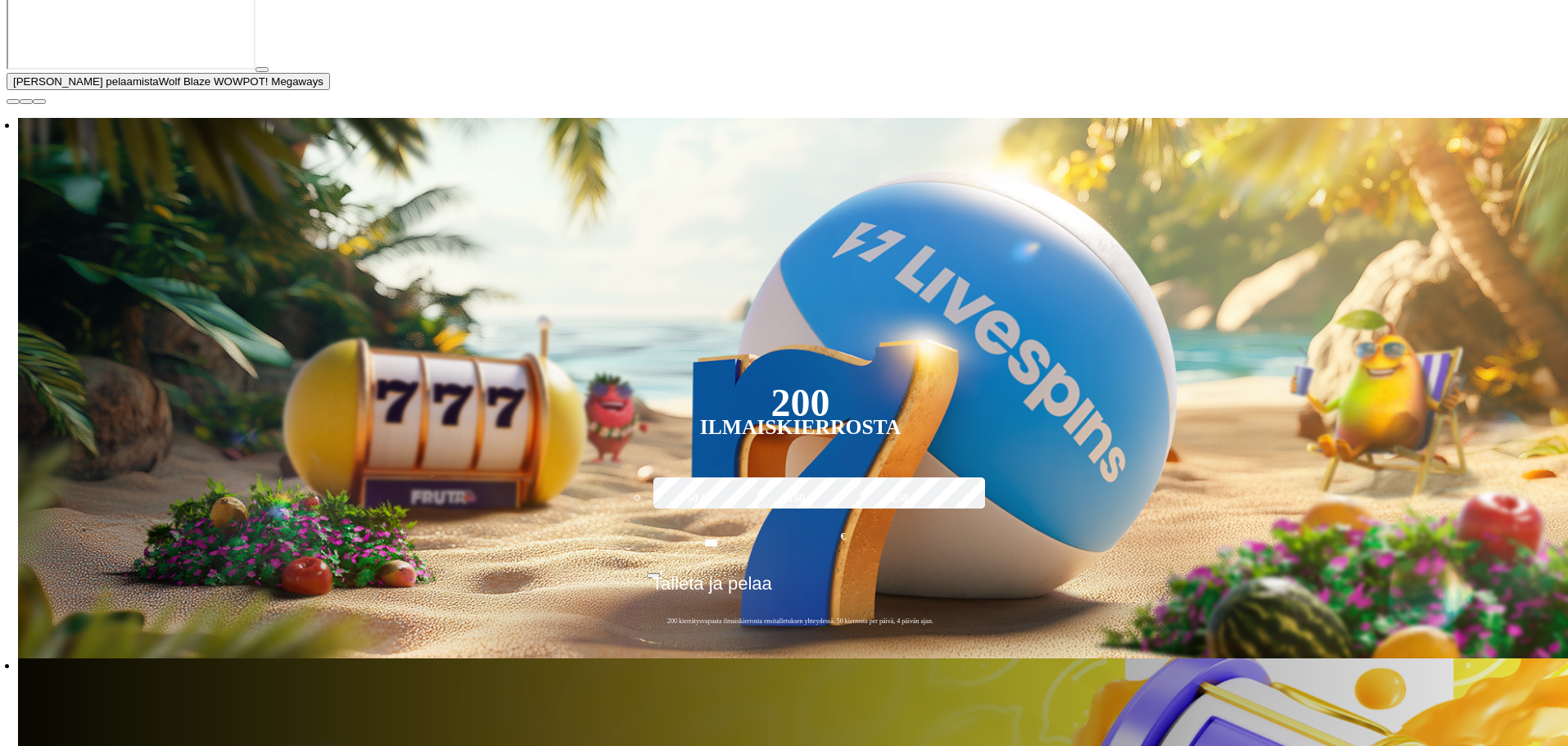
scroll to position [409, 0]
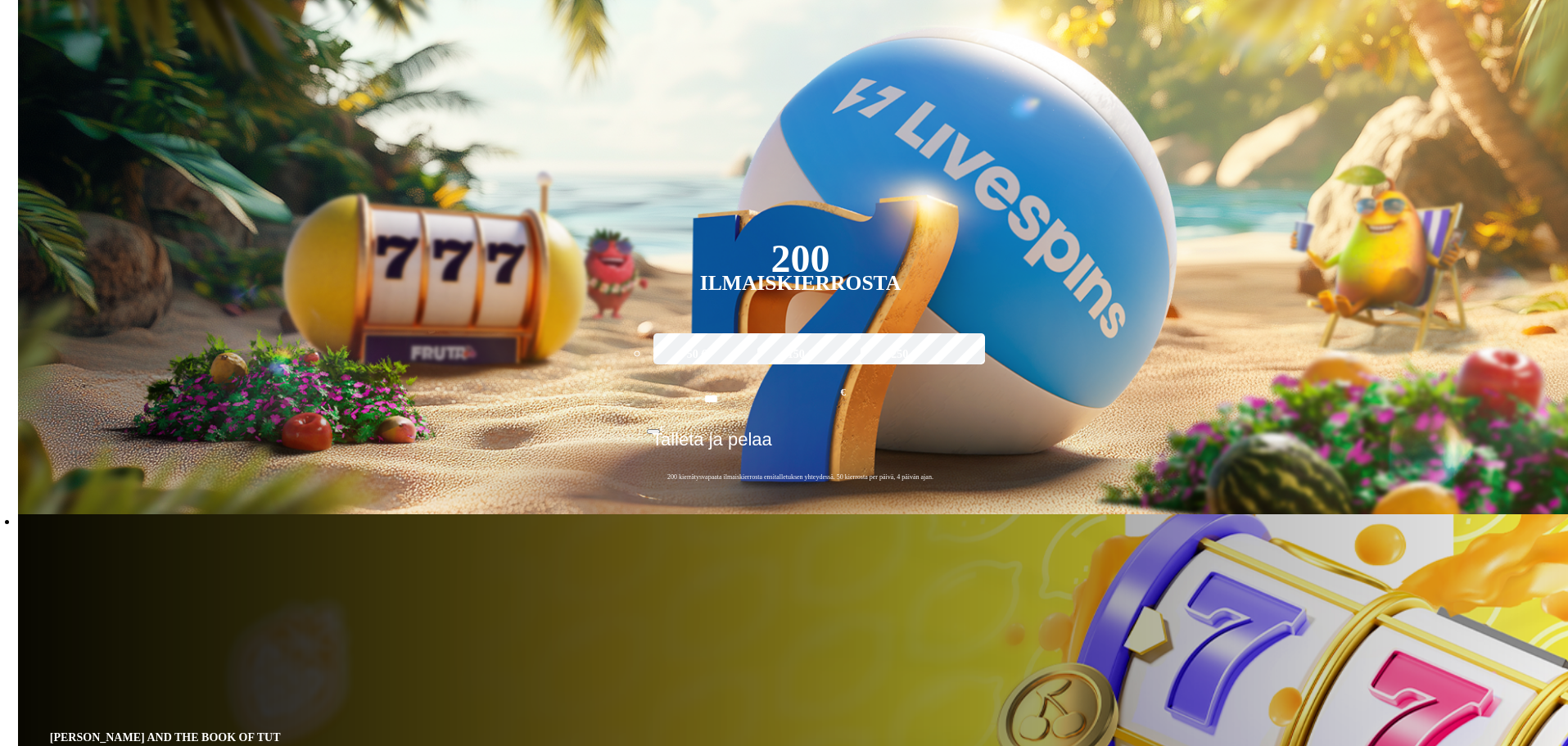
scroll to position [327, 0]
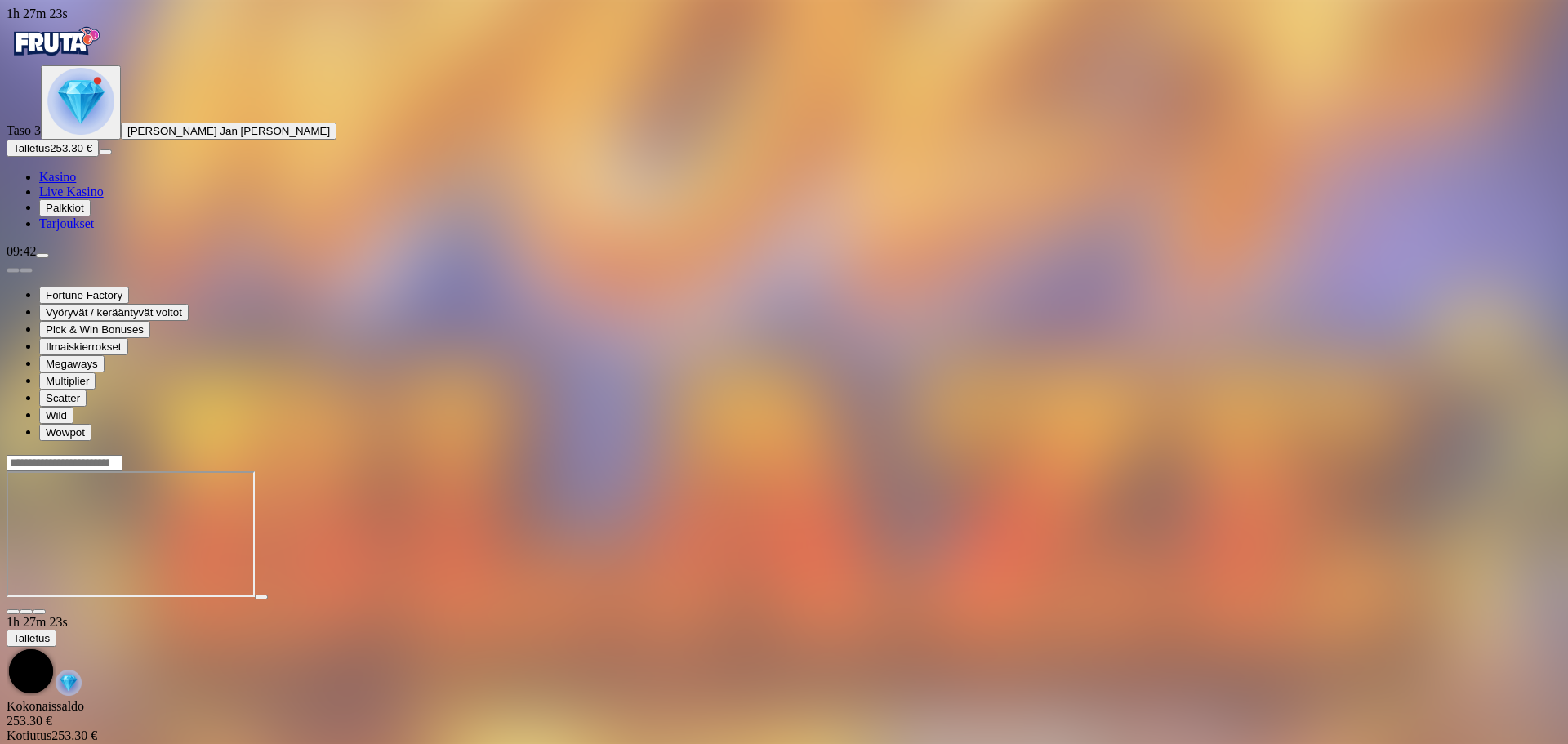
click at [13, 612] on span "close icon" at bounding box center [13, 612] width 0 height 0
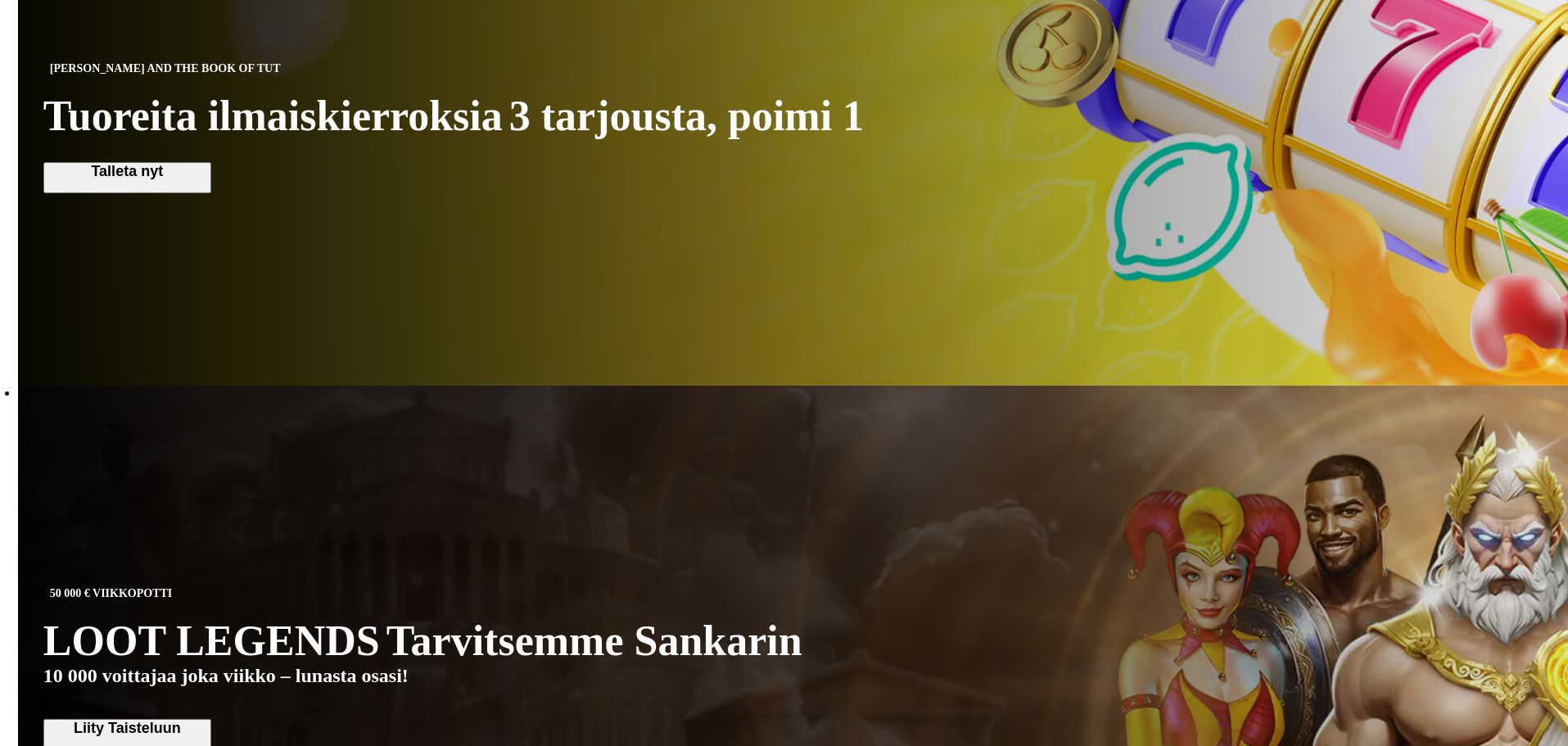
scroll to position [983, 0]
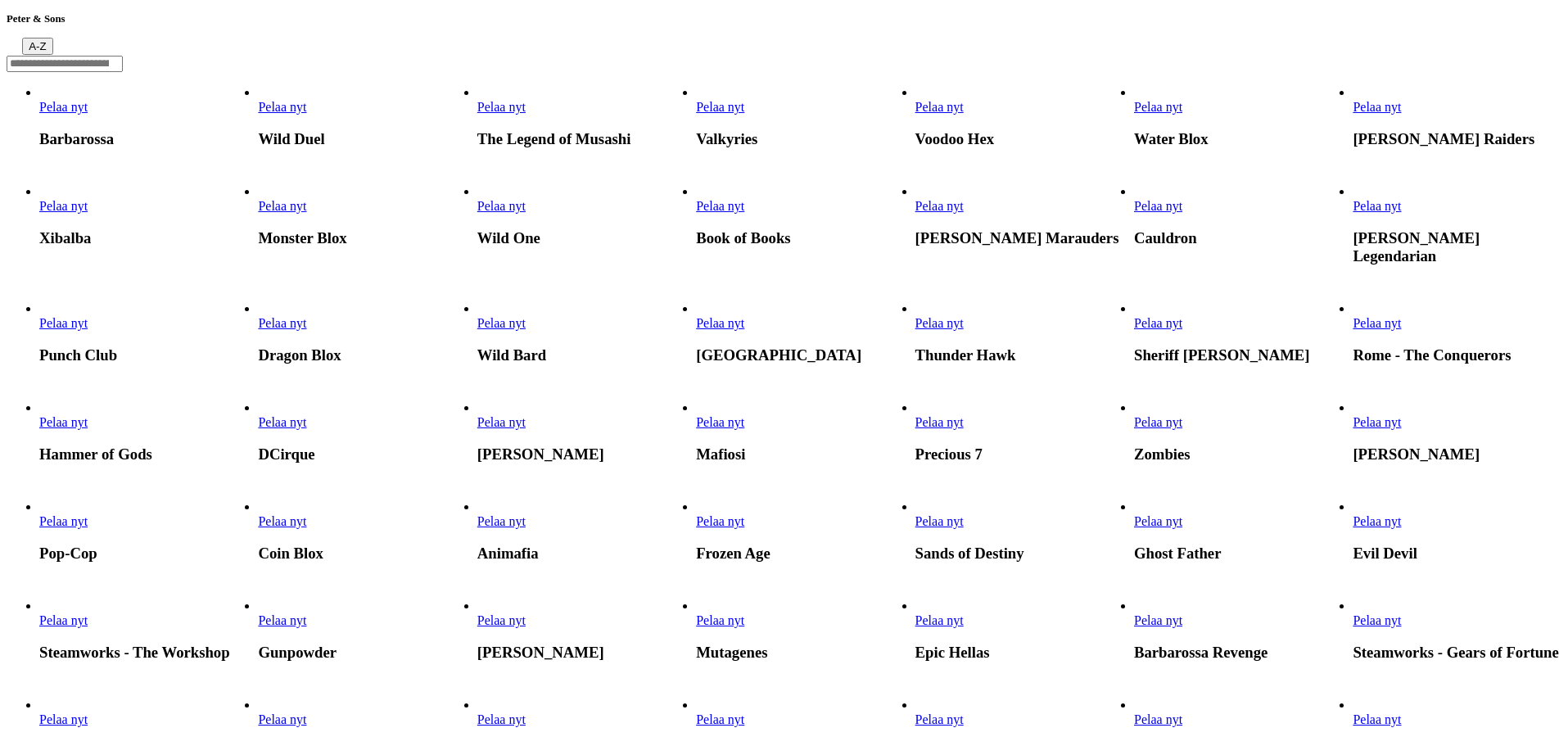
scroll to position [327, 0]
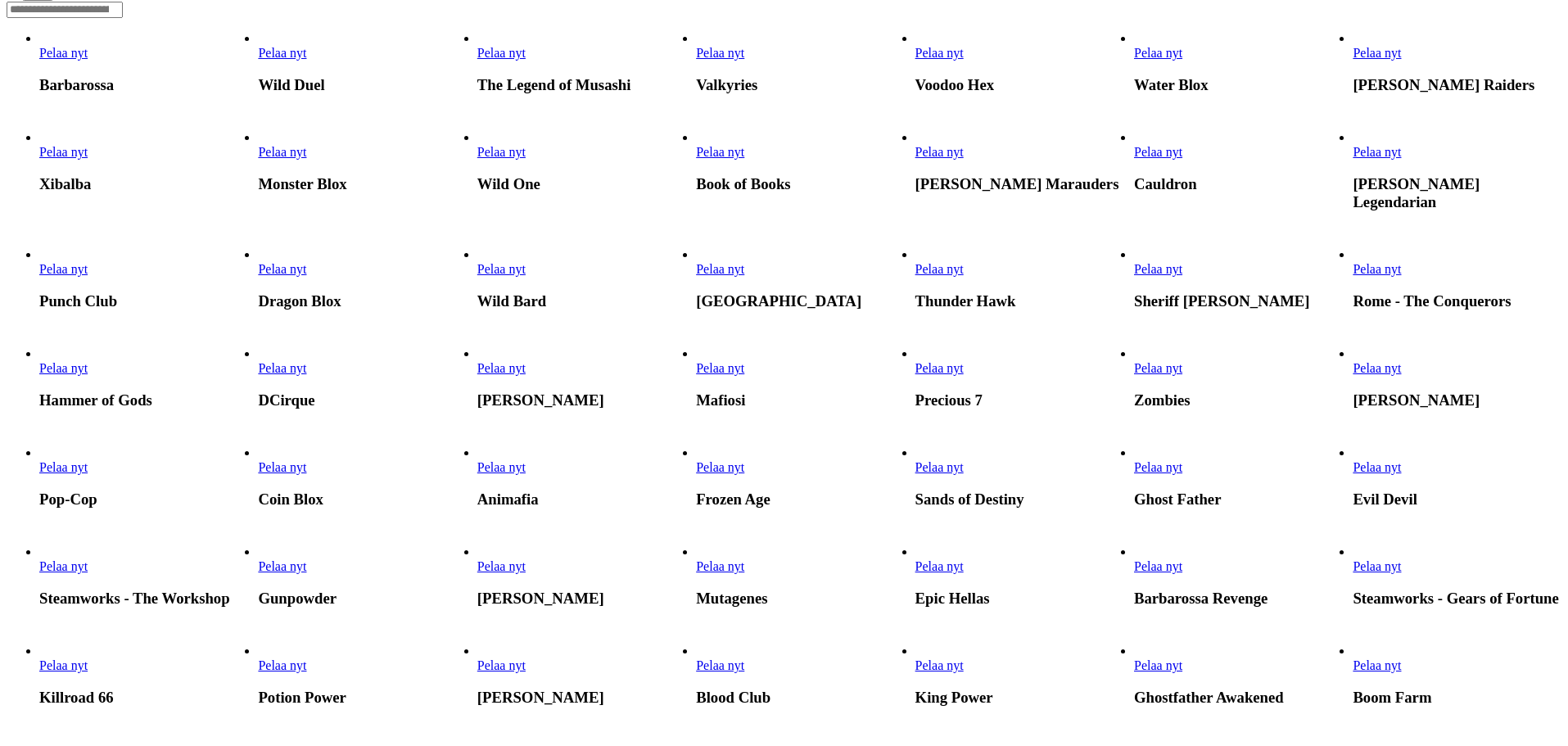
click at [1183, 276] on link "Pelaa nyt" at bounding box center [1158, 269] width 48 height 13
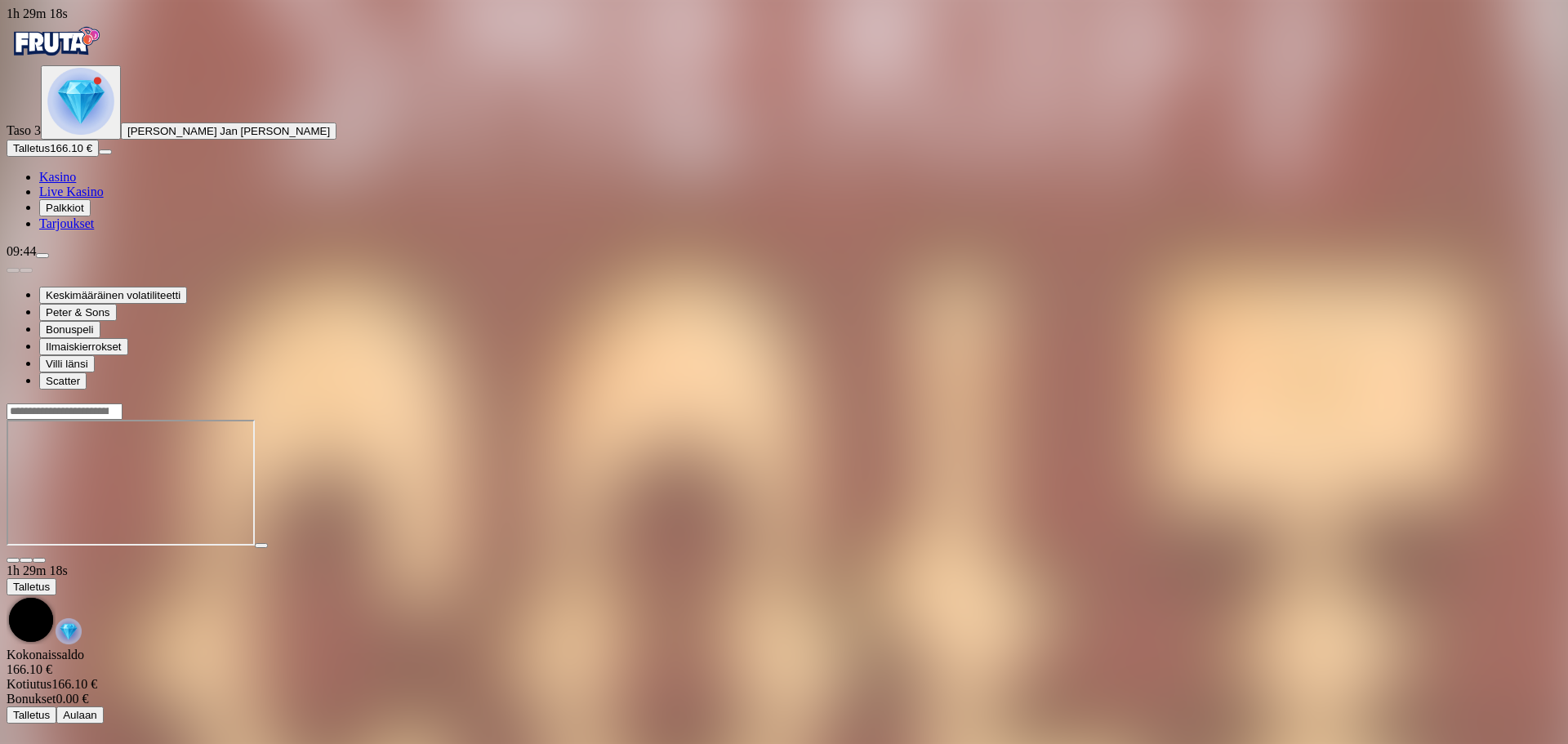
click at [13, 561] on span "close icon" at bounding box center [13, 561] width 0 height 0
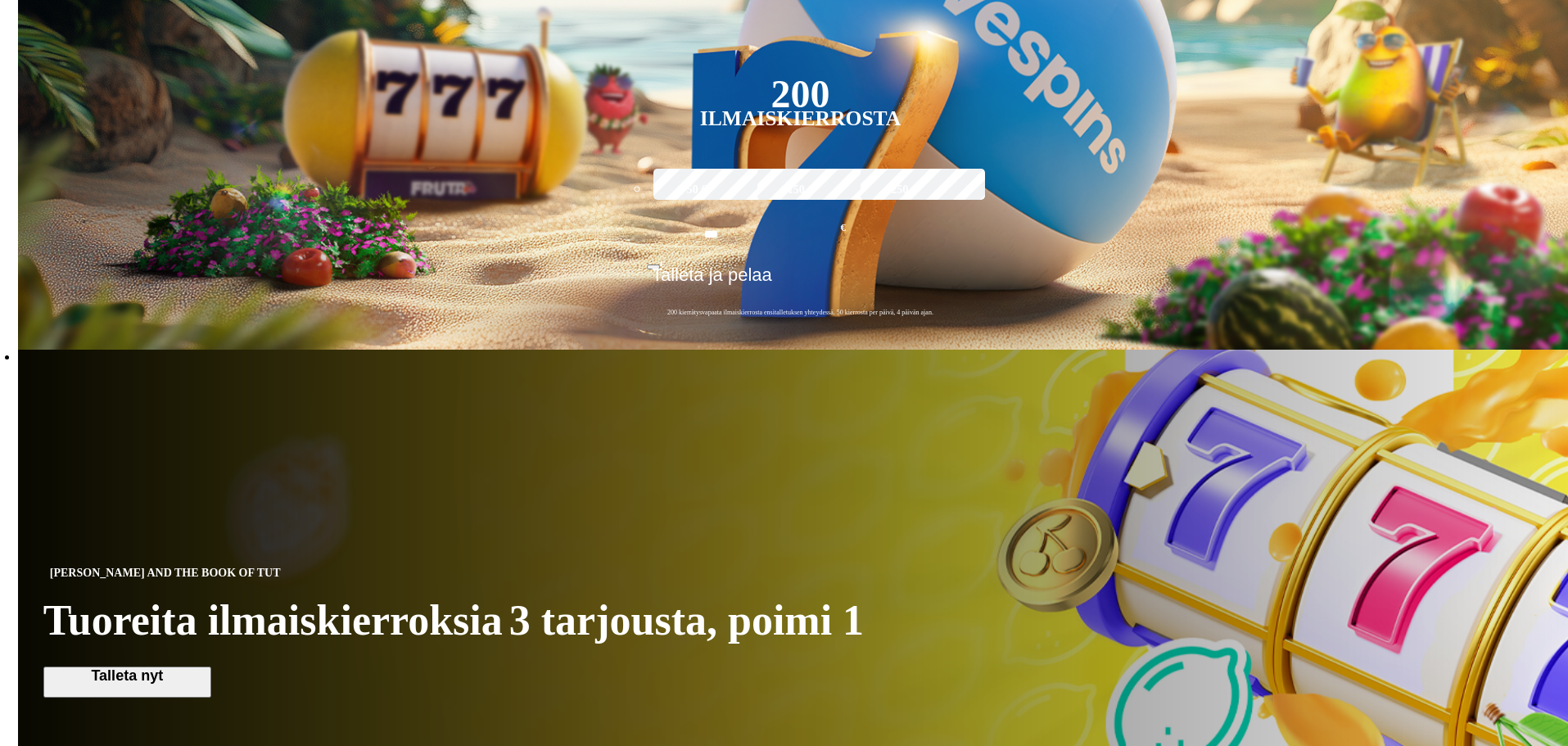
scroll to position [492, 0]
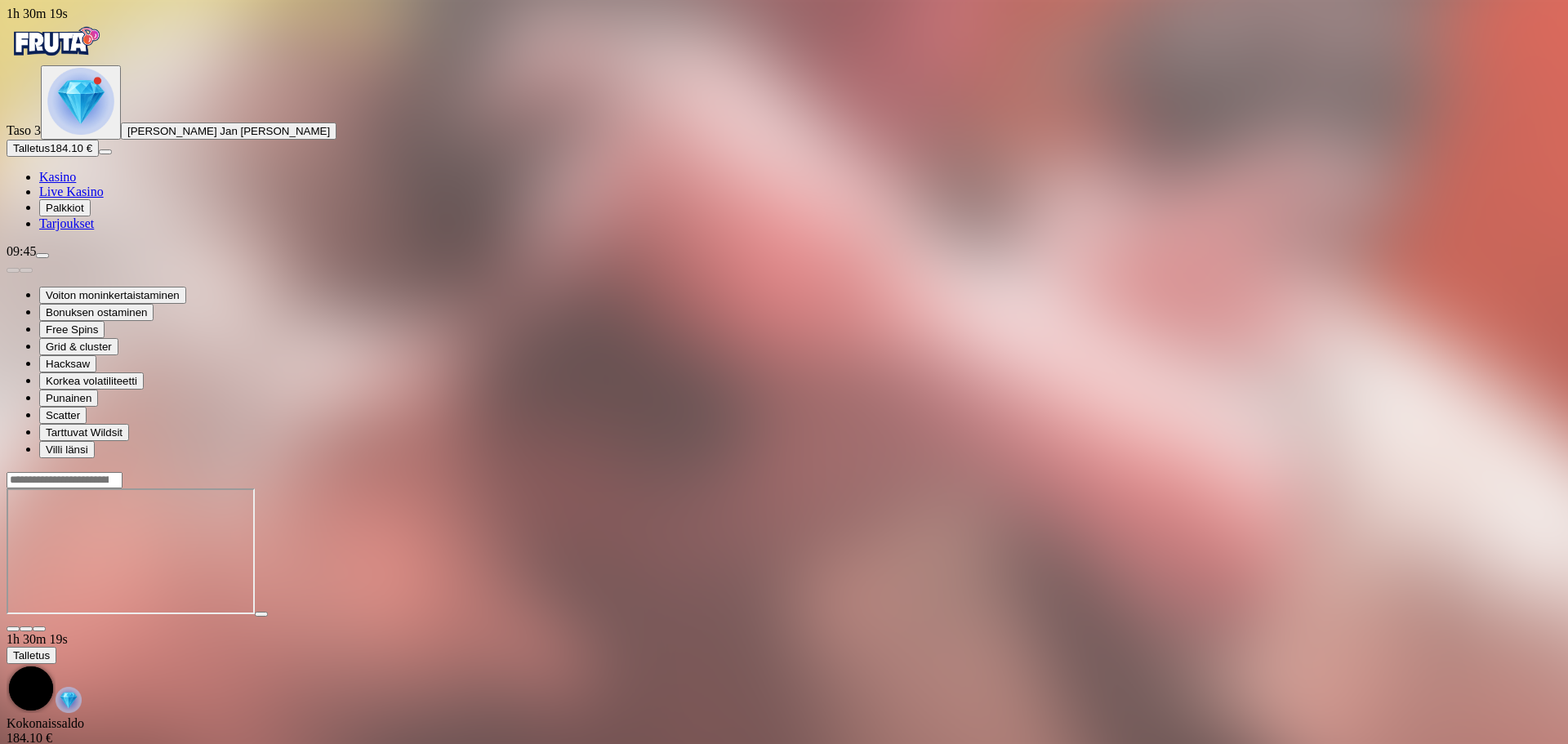
click at [13, 629] on span "close icon" at bounding box center [13, 629] width 0 height 0
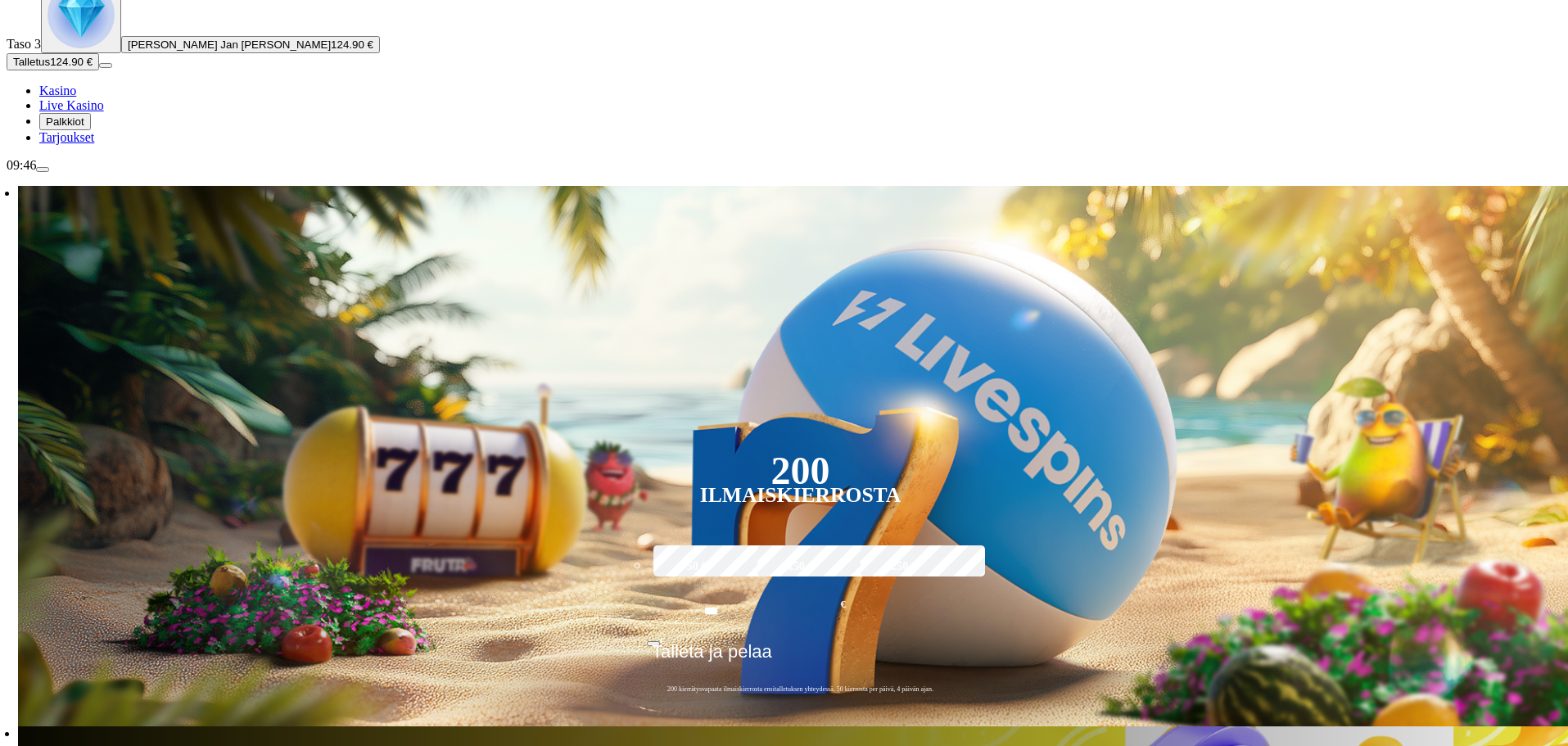
scroll to position [82, 0]
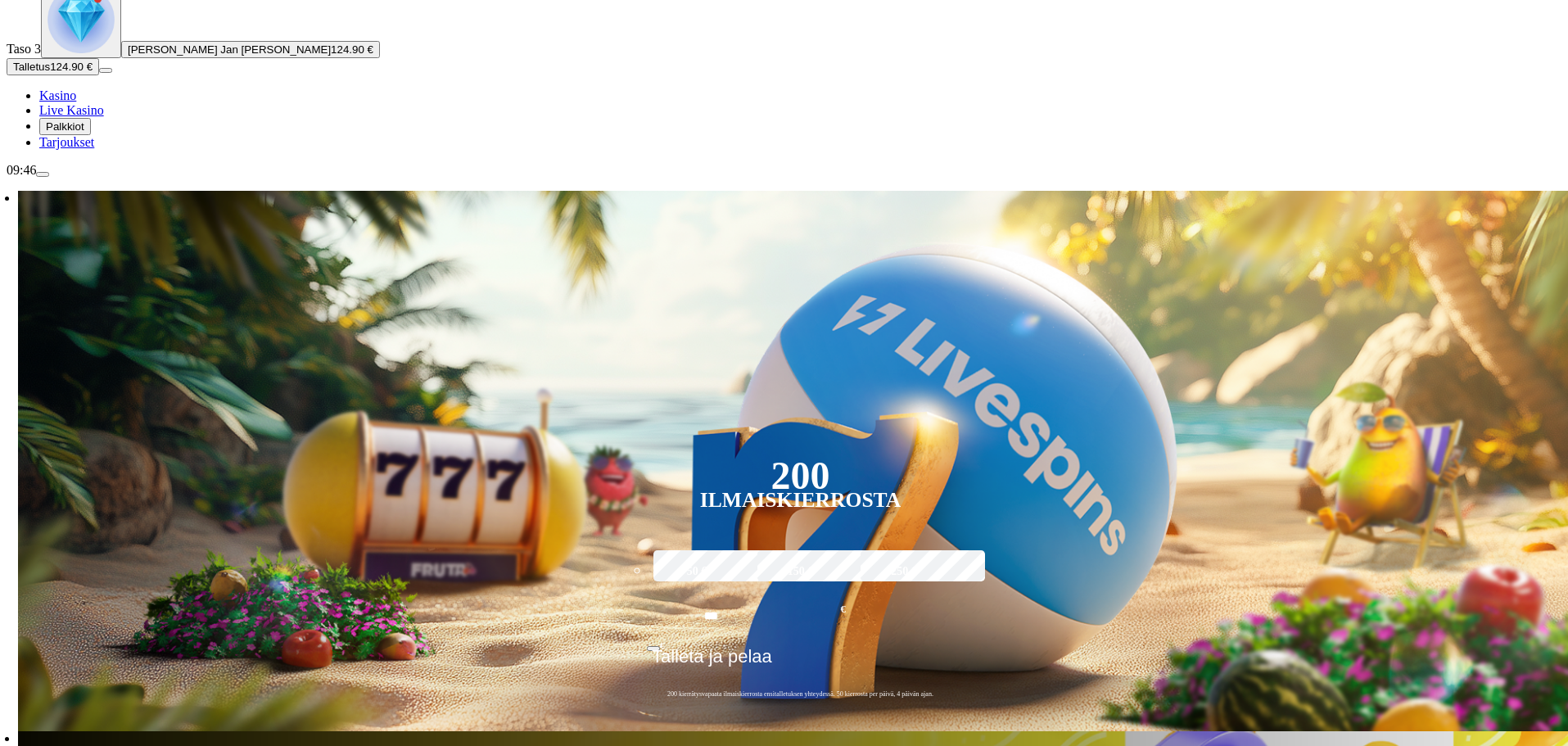
type input "*"
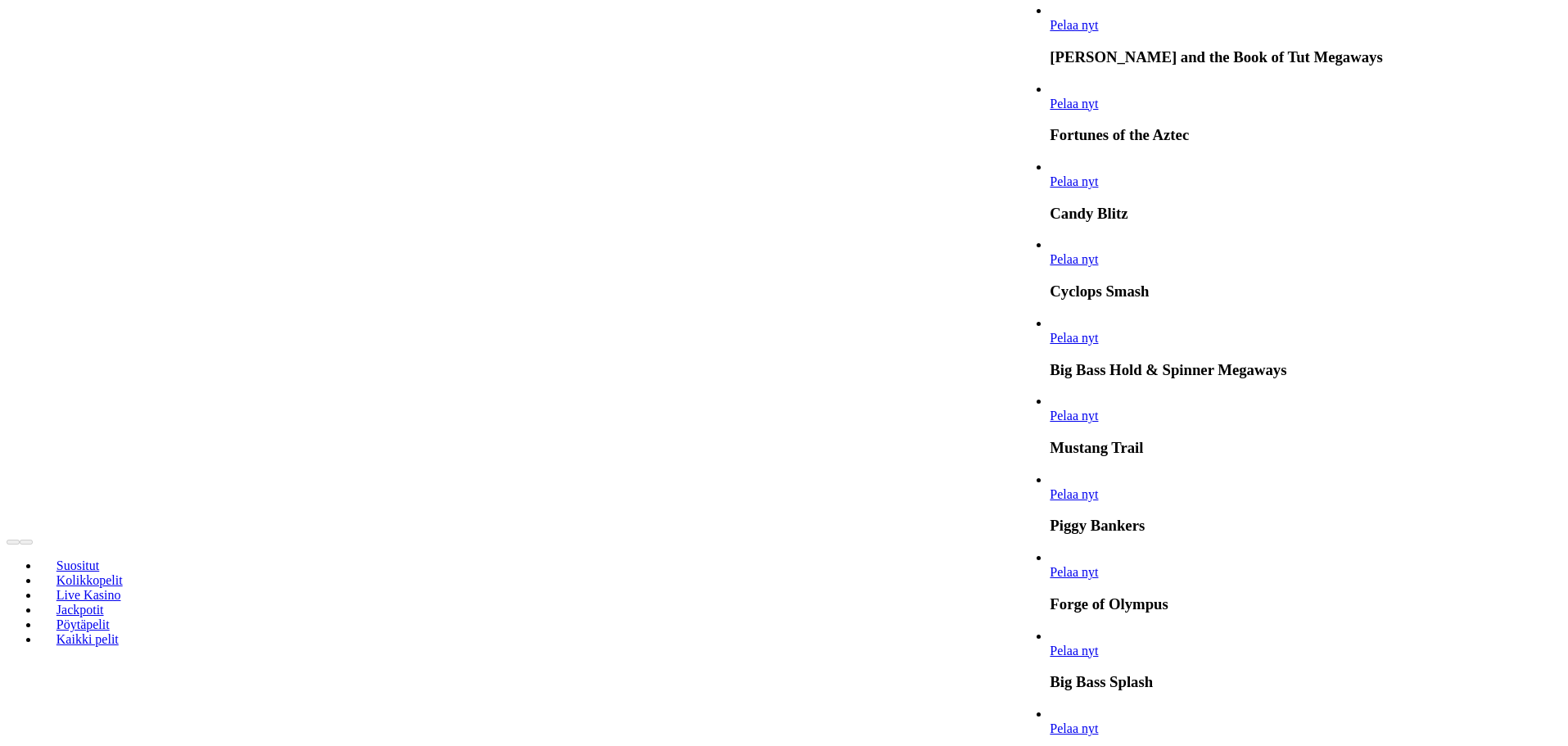
scroll to position [535, 0]
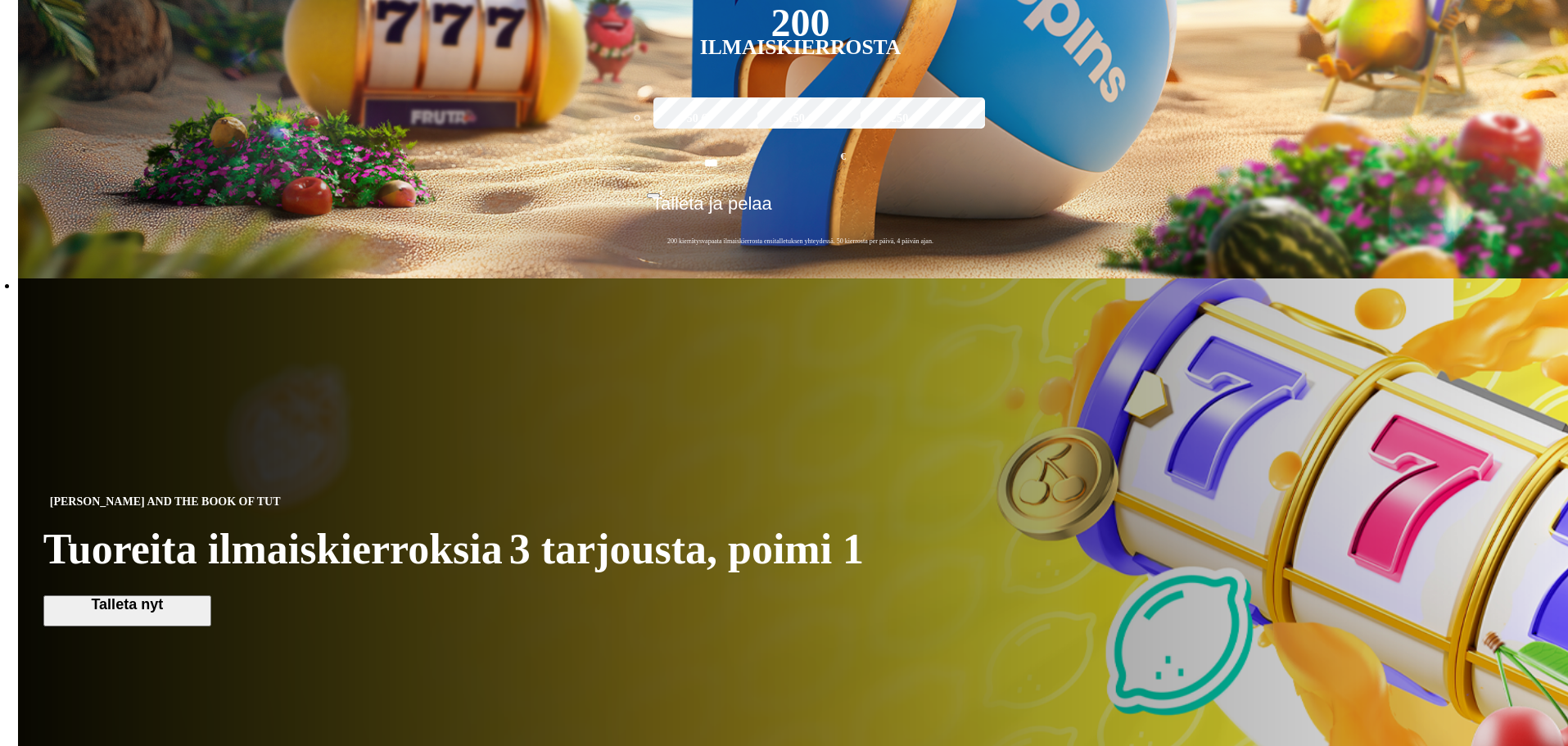
type input "***"
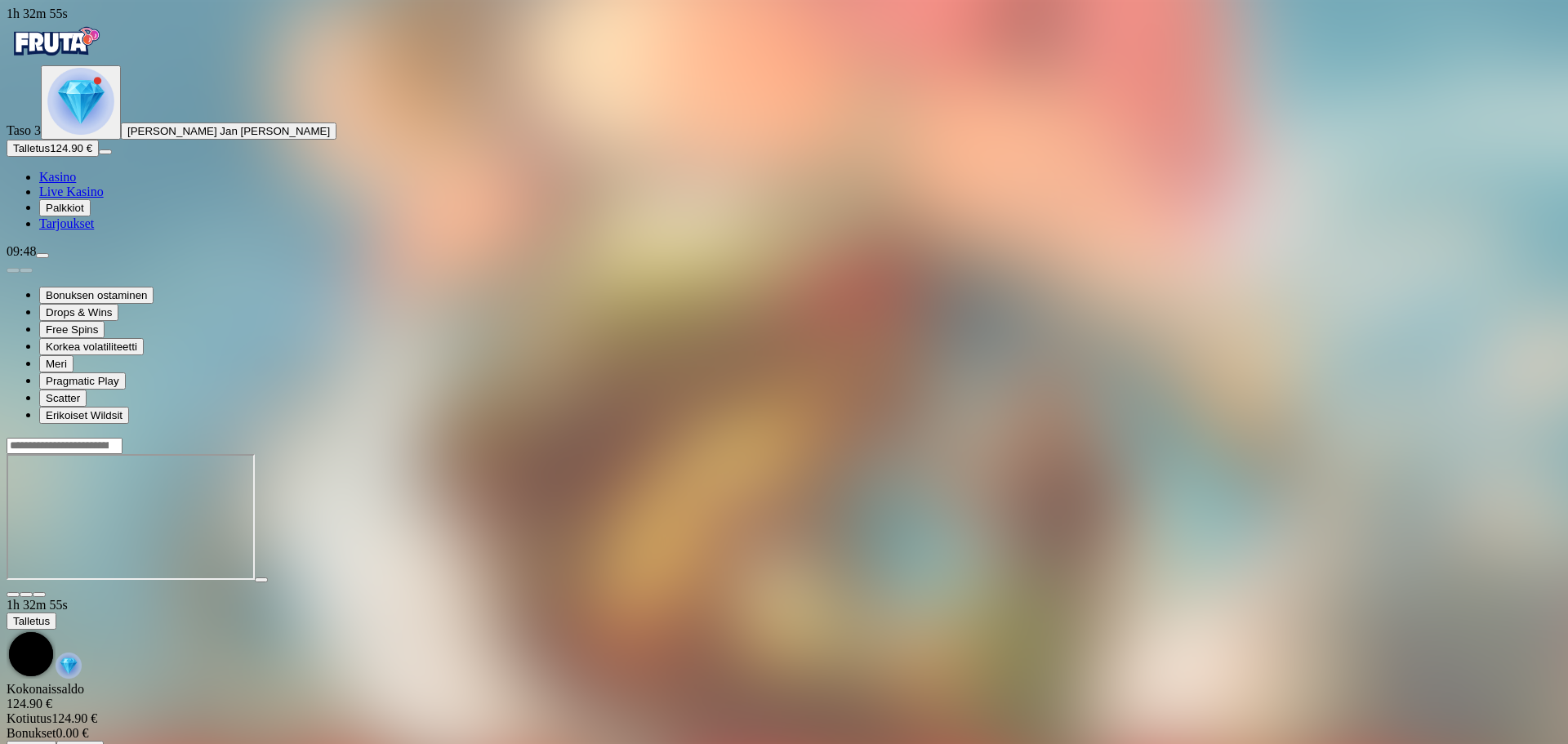
click at [13, 594] on span "close icon" at bounding box center [13, 594] width 0 height 0
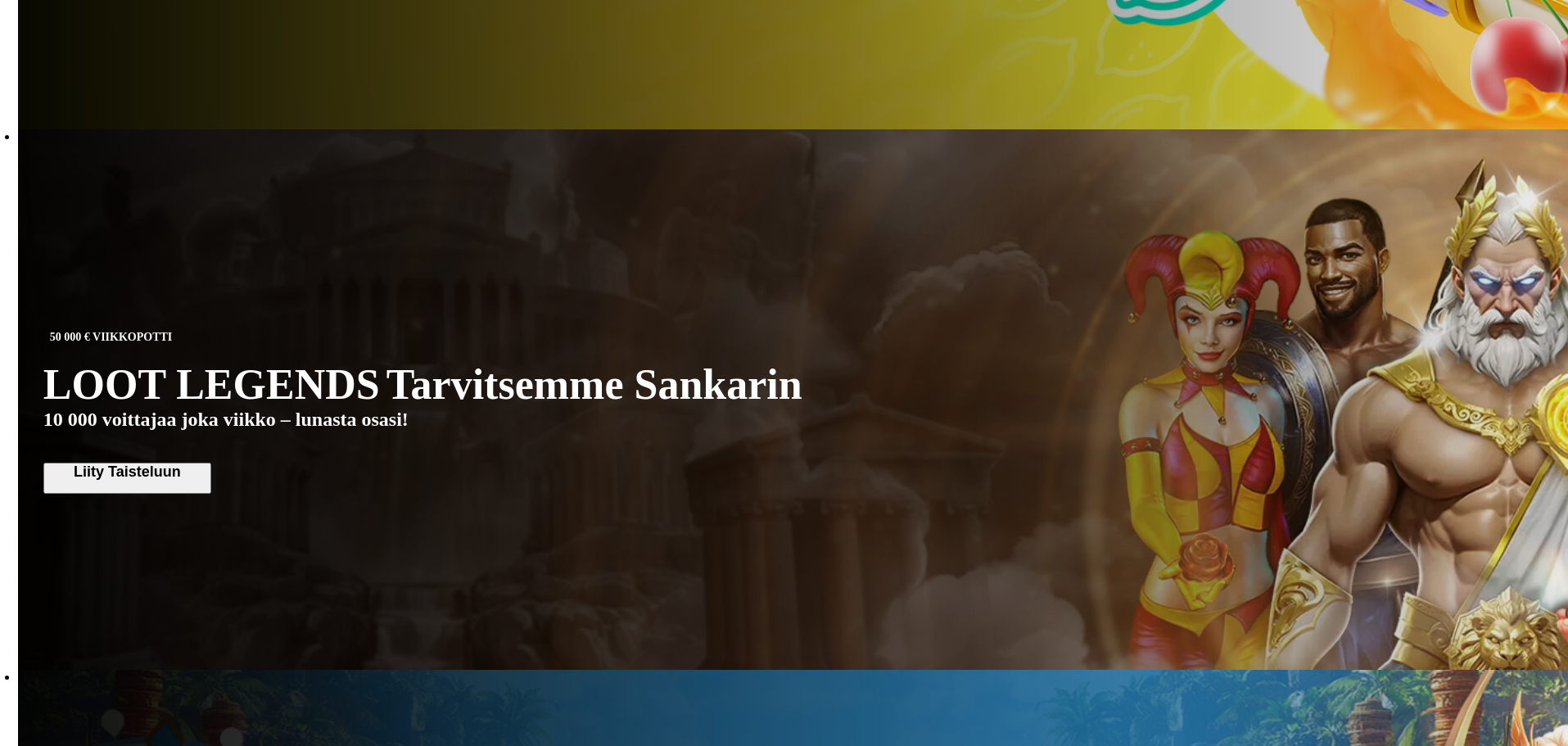
scroll to position [1228, 0]
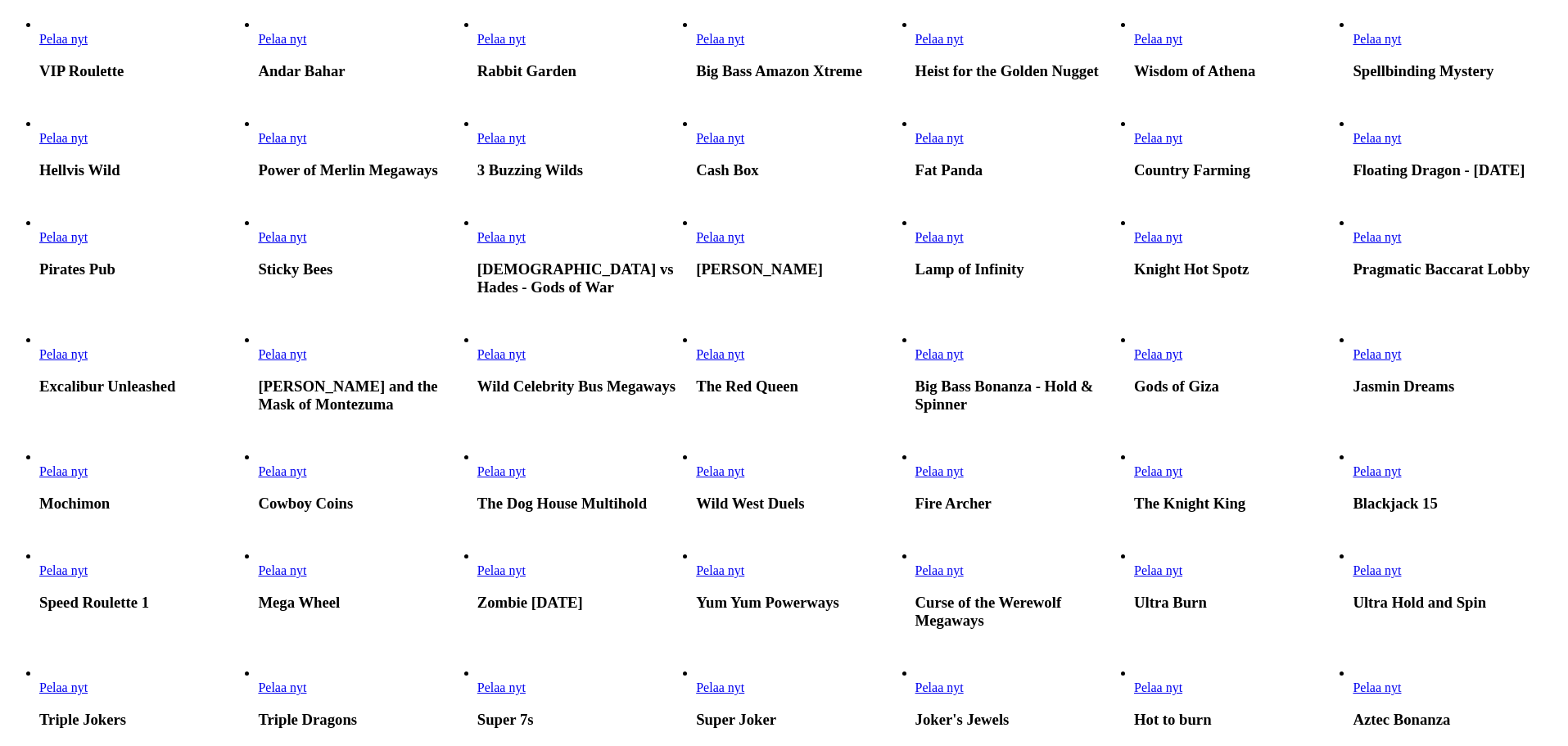
scroll to position [327, 0]
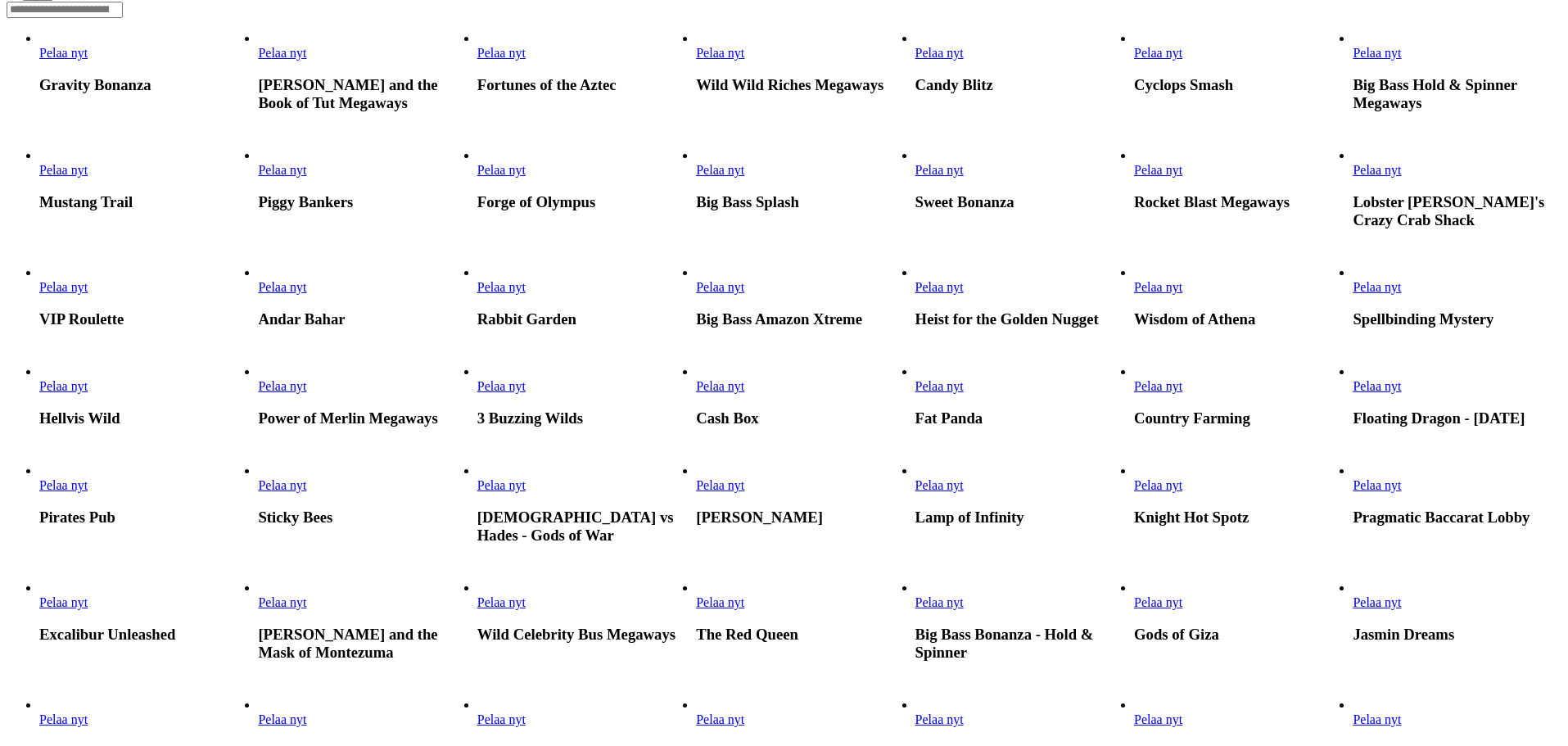
click at [123, 18] on input "Search" at bounding box center [64, 10] width 116 height 16
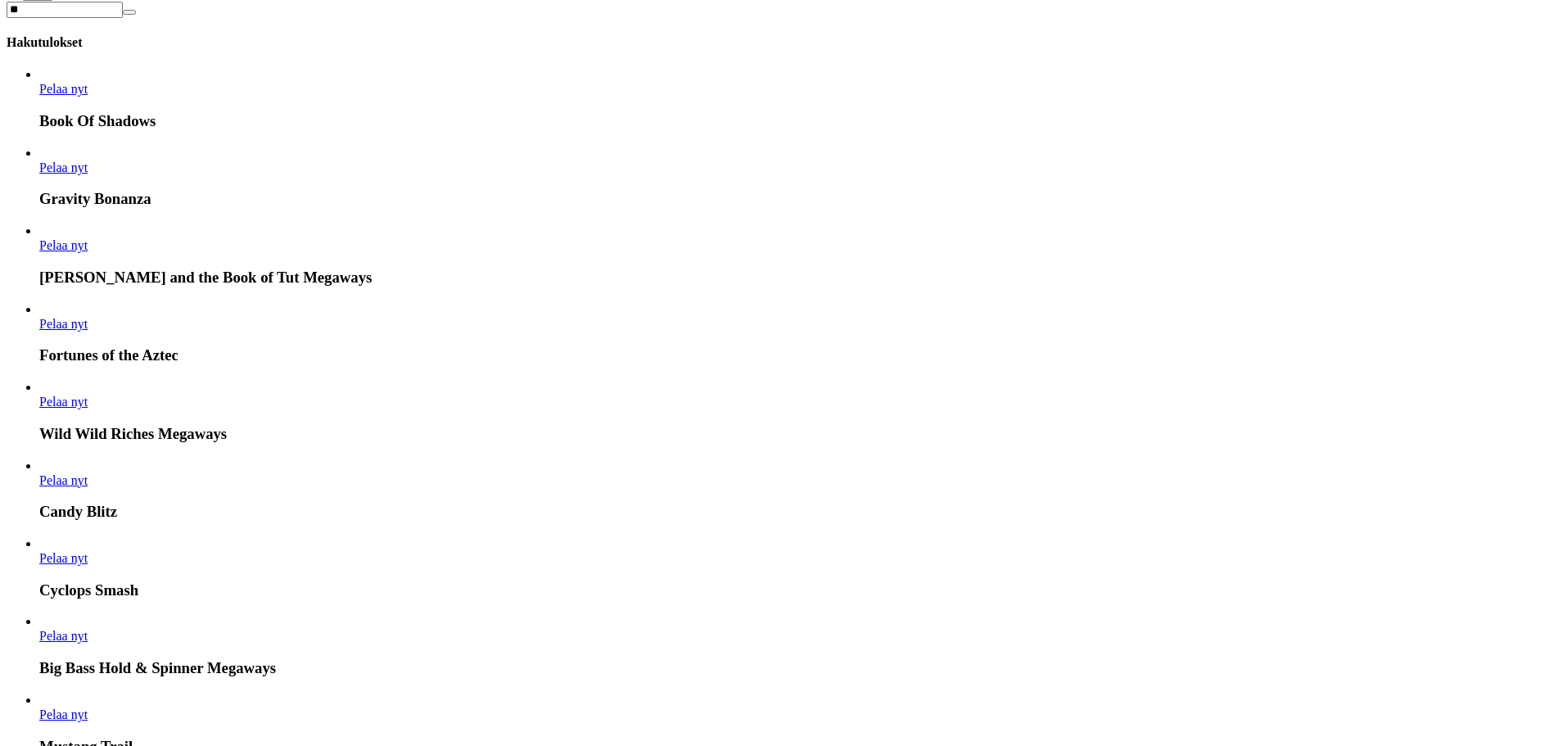
scroll to position [329, 0]
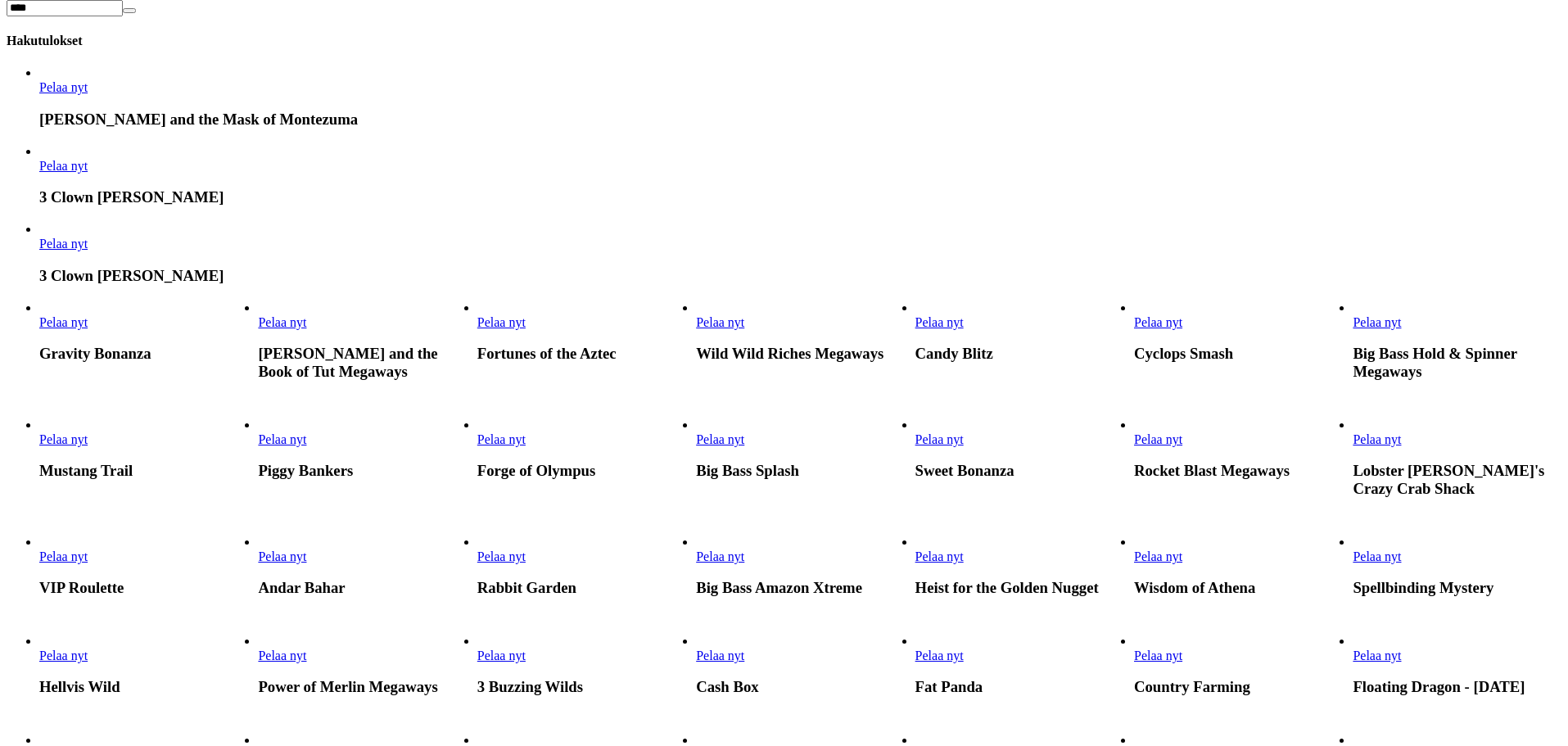
type input "****"
click at [88, 94] on link "Pelaa nyt" at bounding box center [64, 87] width 48 height 13
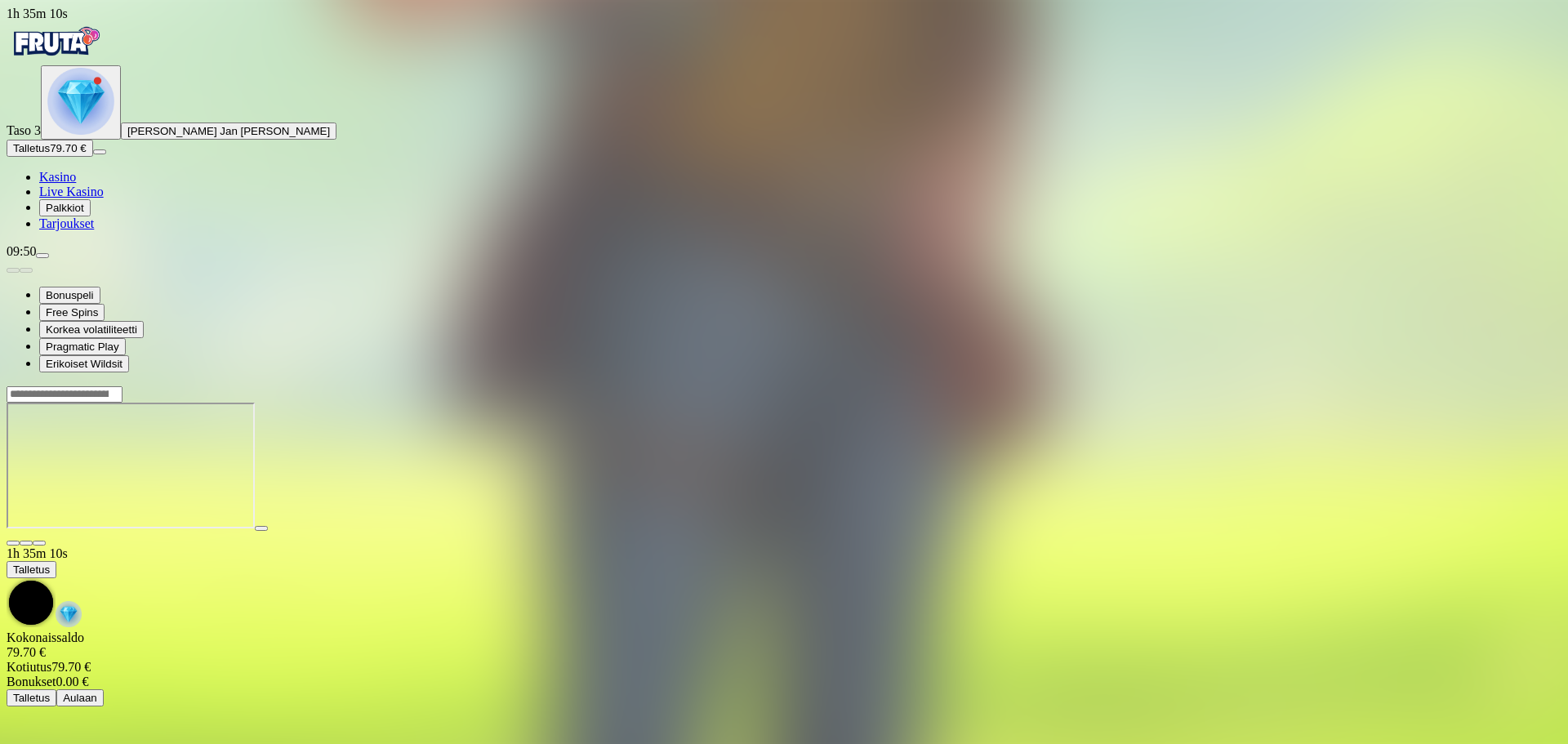
click at [13, 543] on span "close icon" at bounding box center [13, 543] width 0 height 0
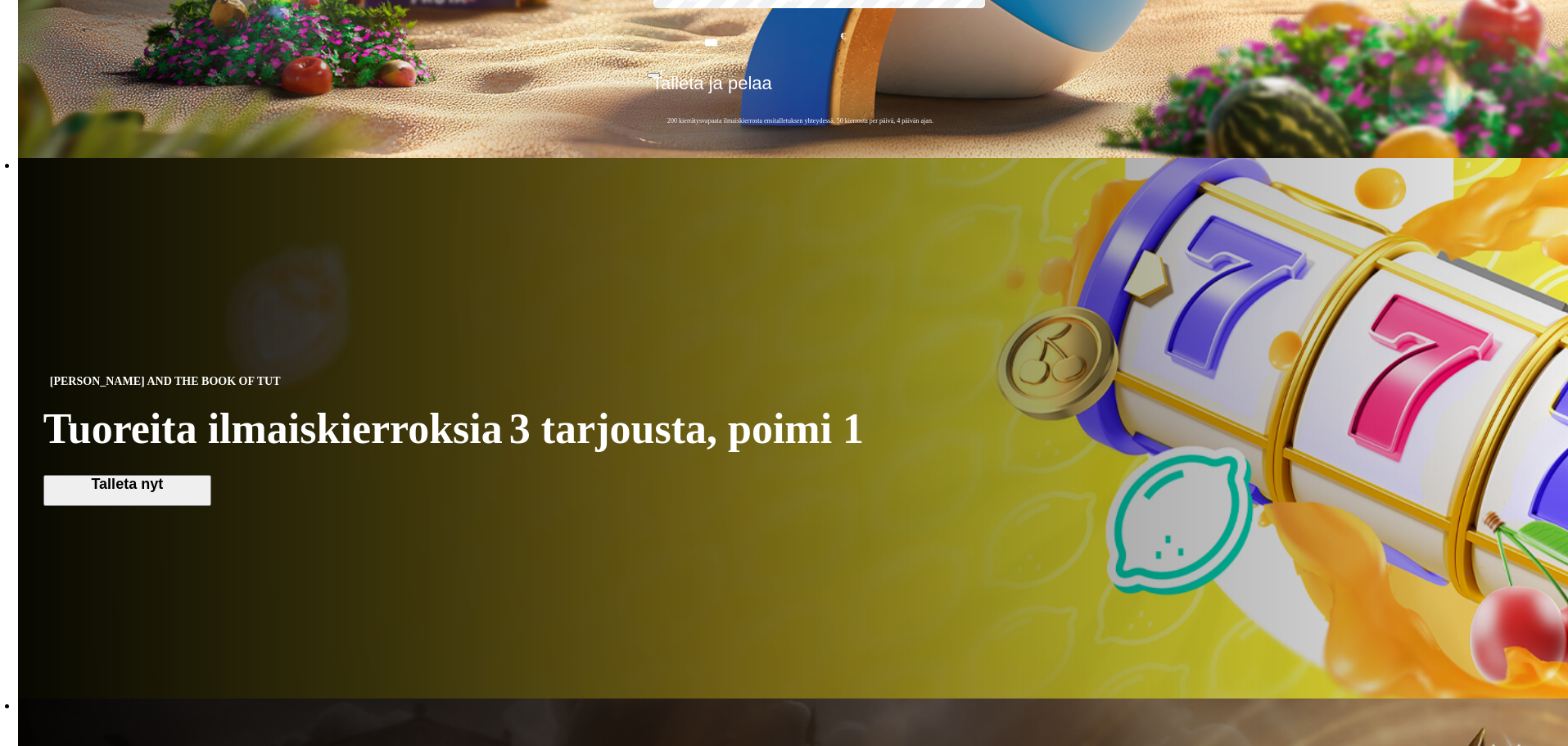
scroll to position [1228, 0]
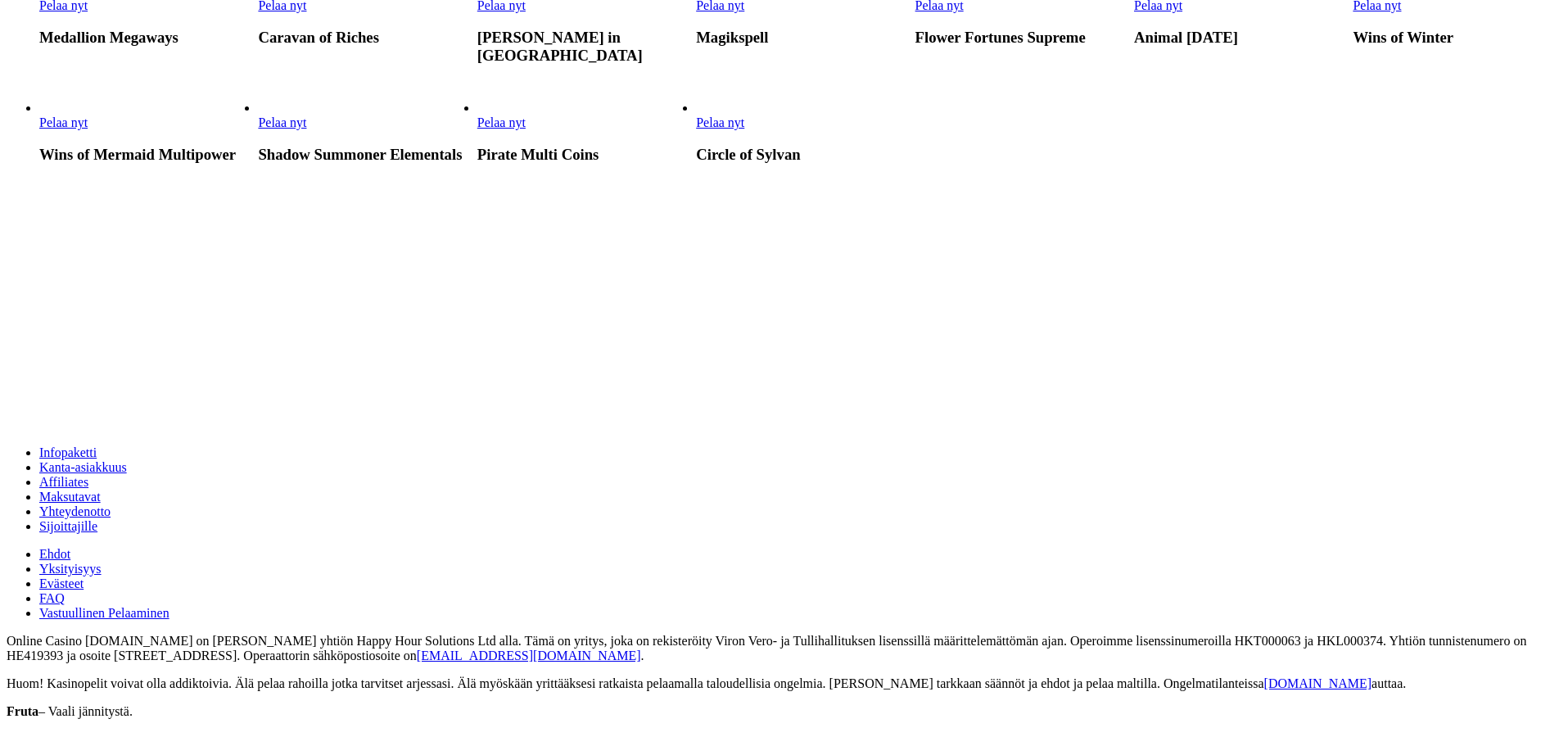
scroll to position [409, 0]
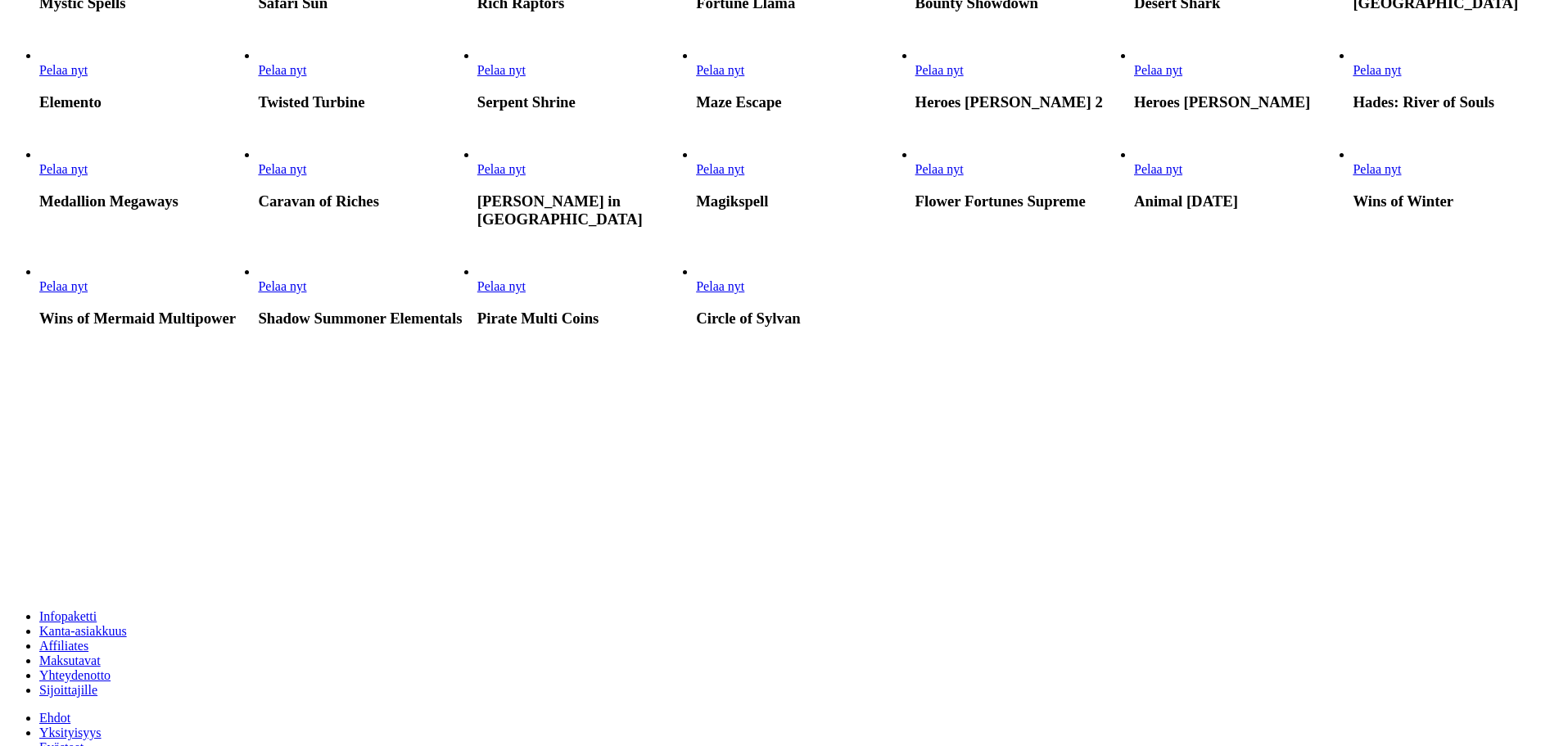
click at [526, 176] on span "Pelaa nyt" at bounding box center [501, 168] width 48 height 13
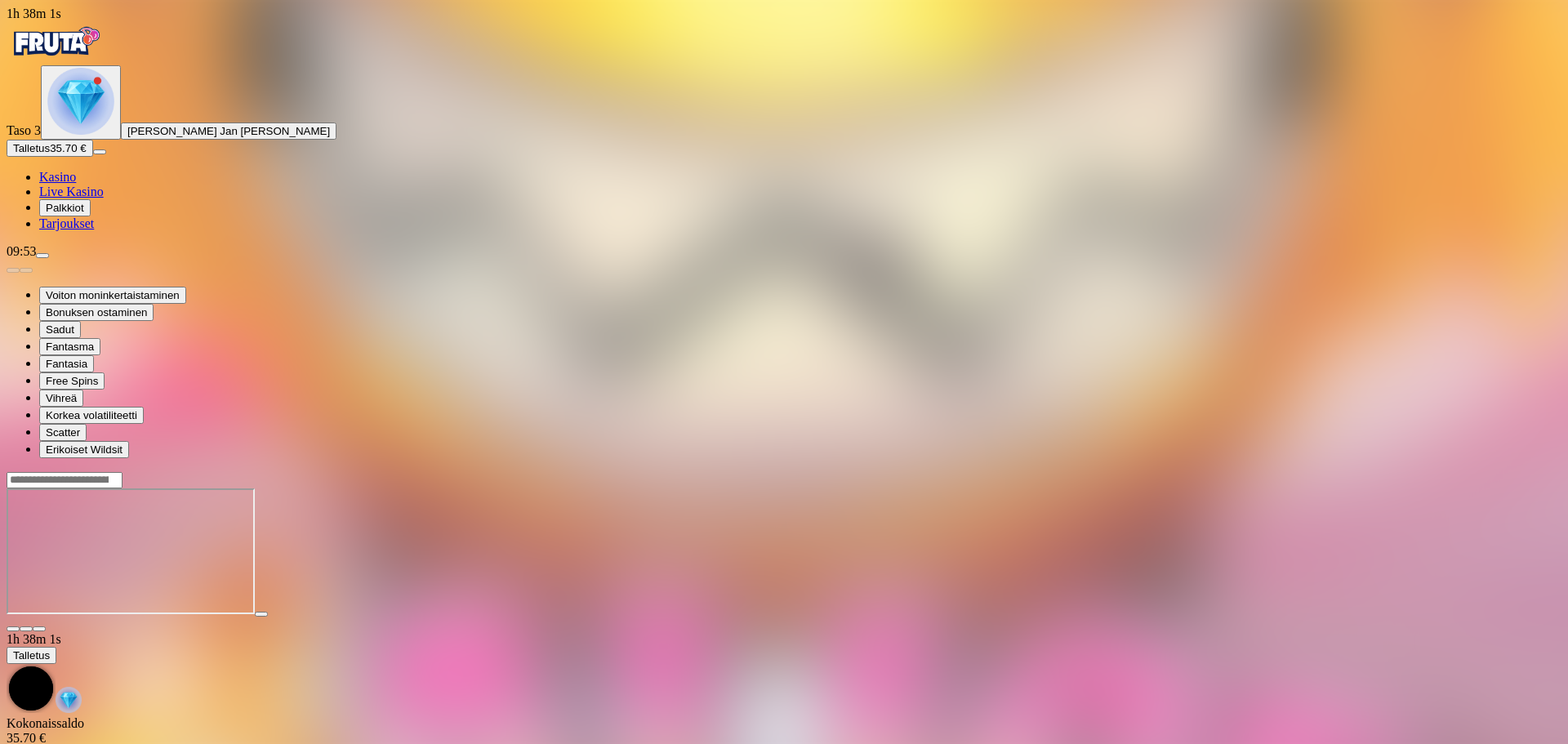
click at [93, 156] on button "Talletus 35.70 €" at bounding box center [50, 149] width 86 height 17
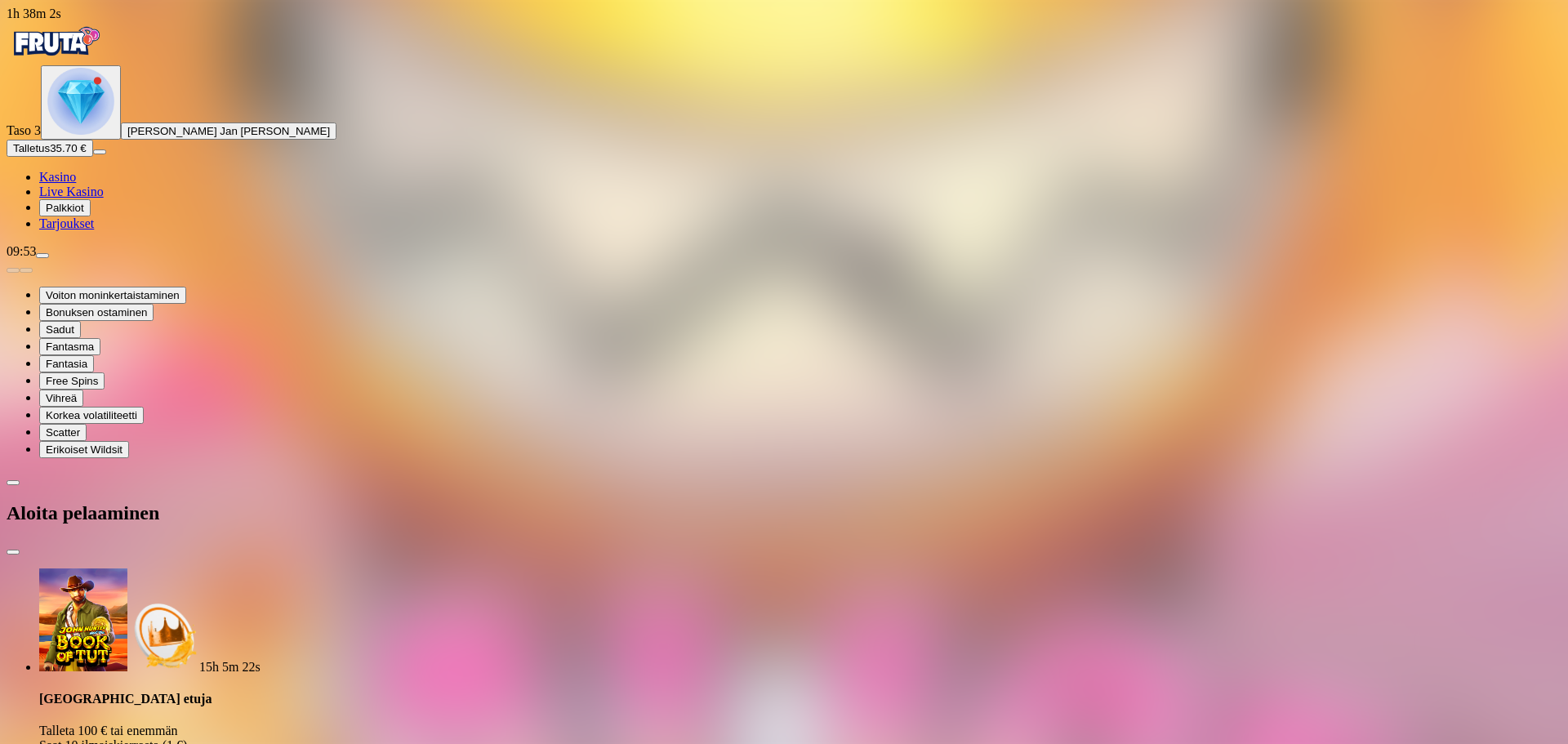
type input "***"
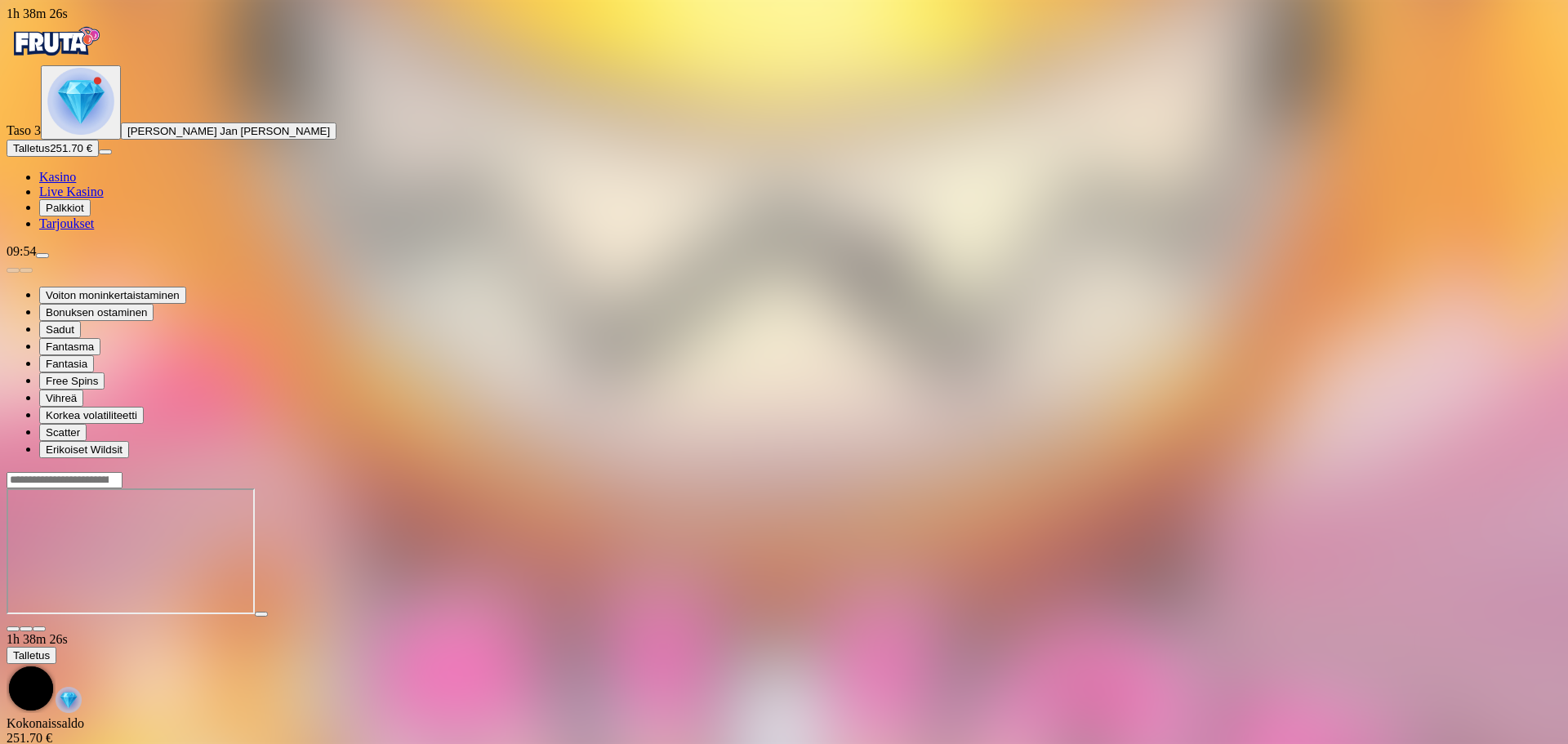
click at [13, 629] on span "close icon" at bounding box center [13, 629] width 0 height 0
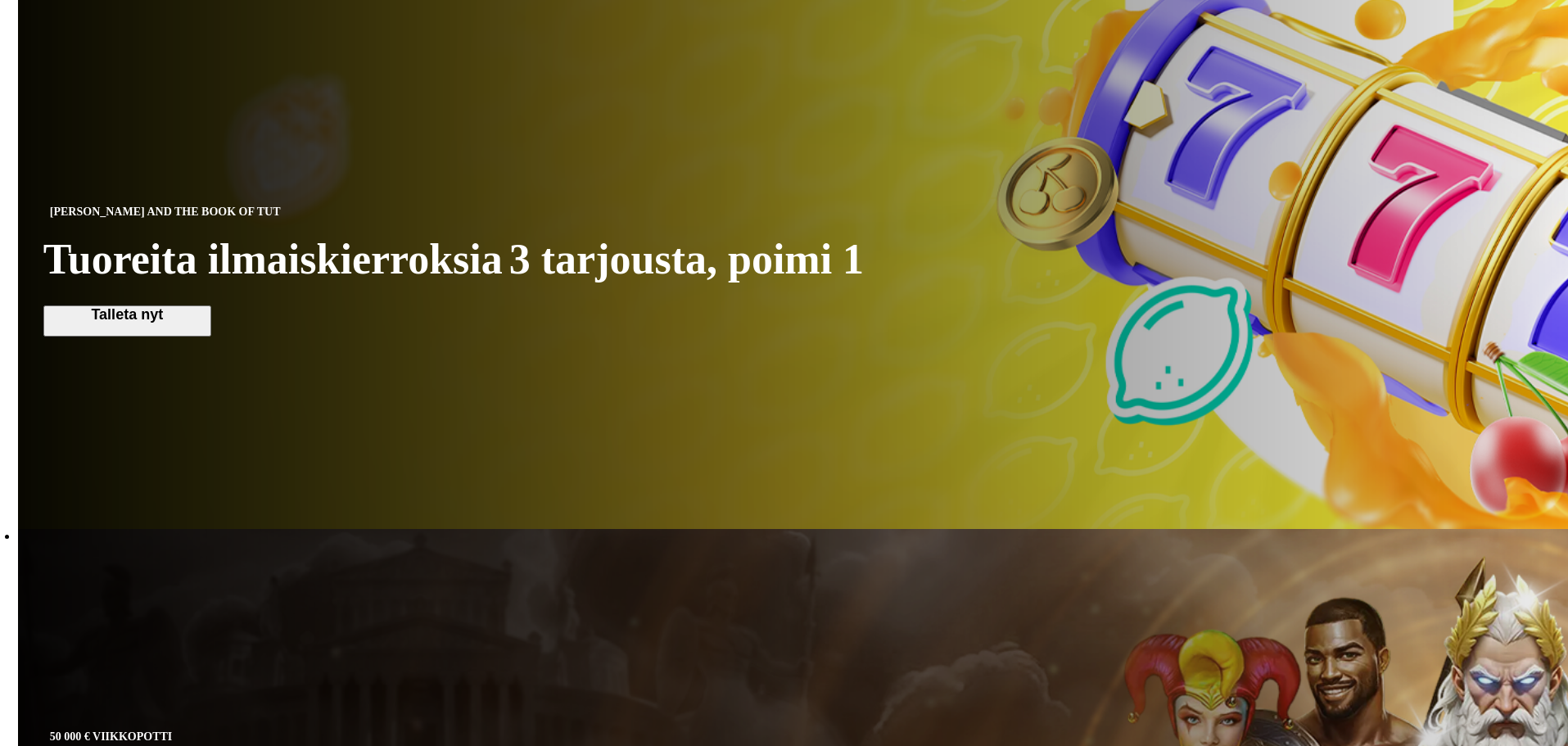
scroll to position [1146, 0]
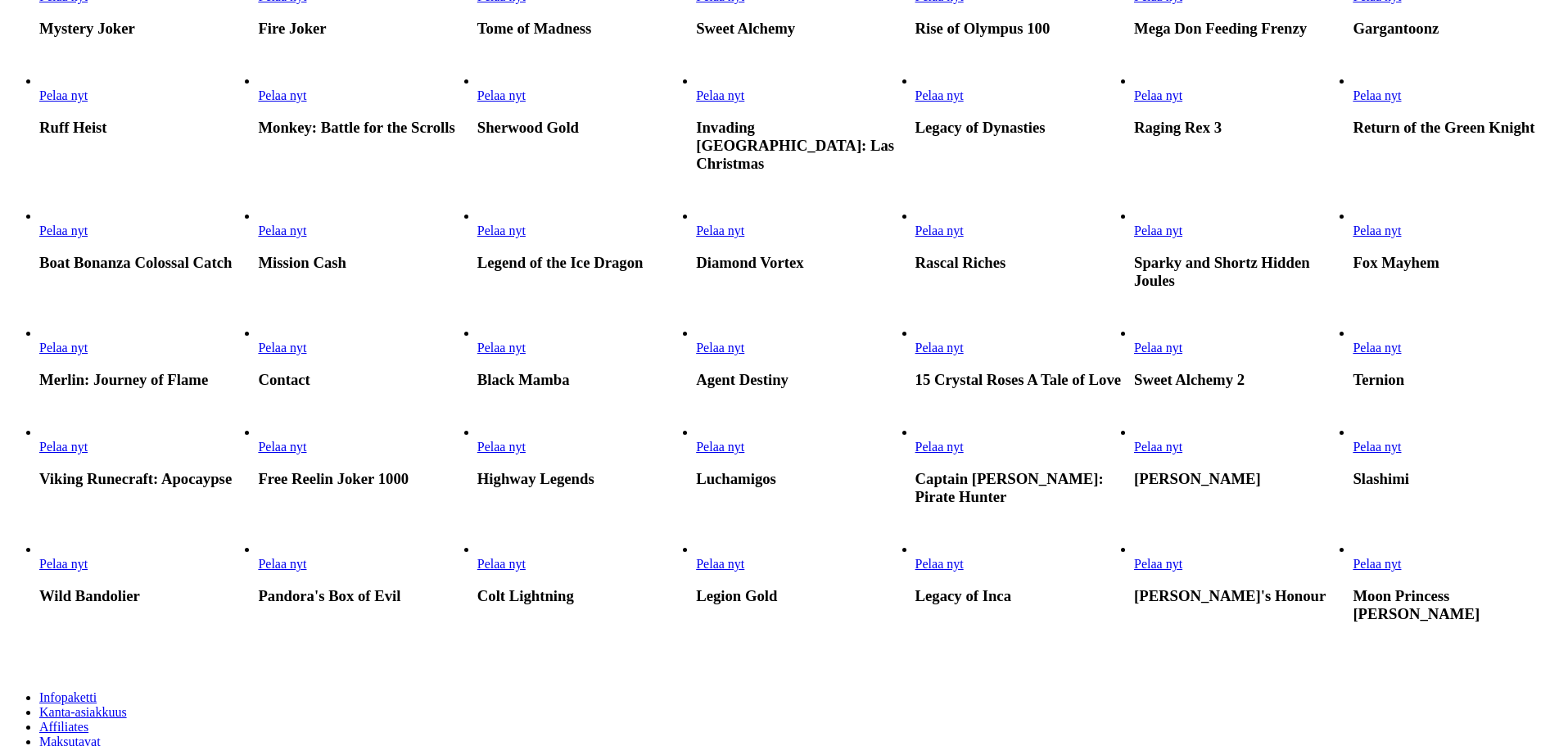
scroll to position [656, 0]
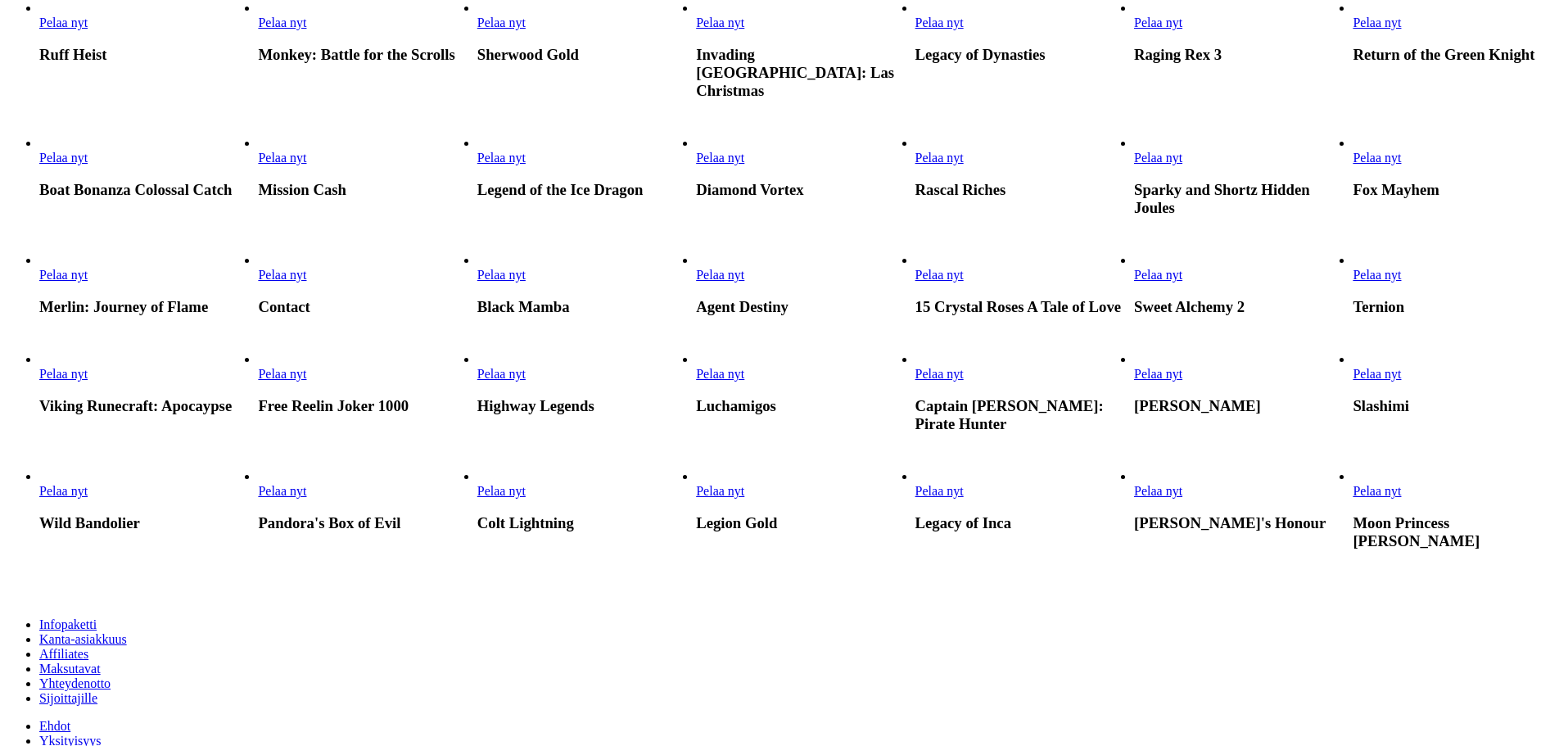
click at [1401, 165] on link "Pelaa nyt" at bounding box center [1377, 158] width 48 height 13
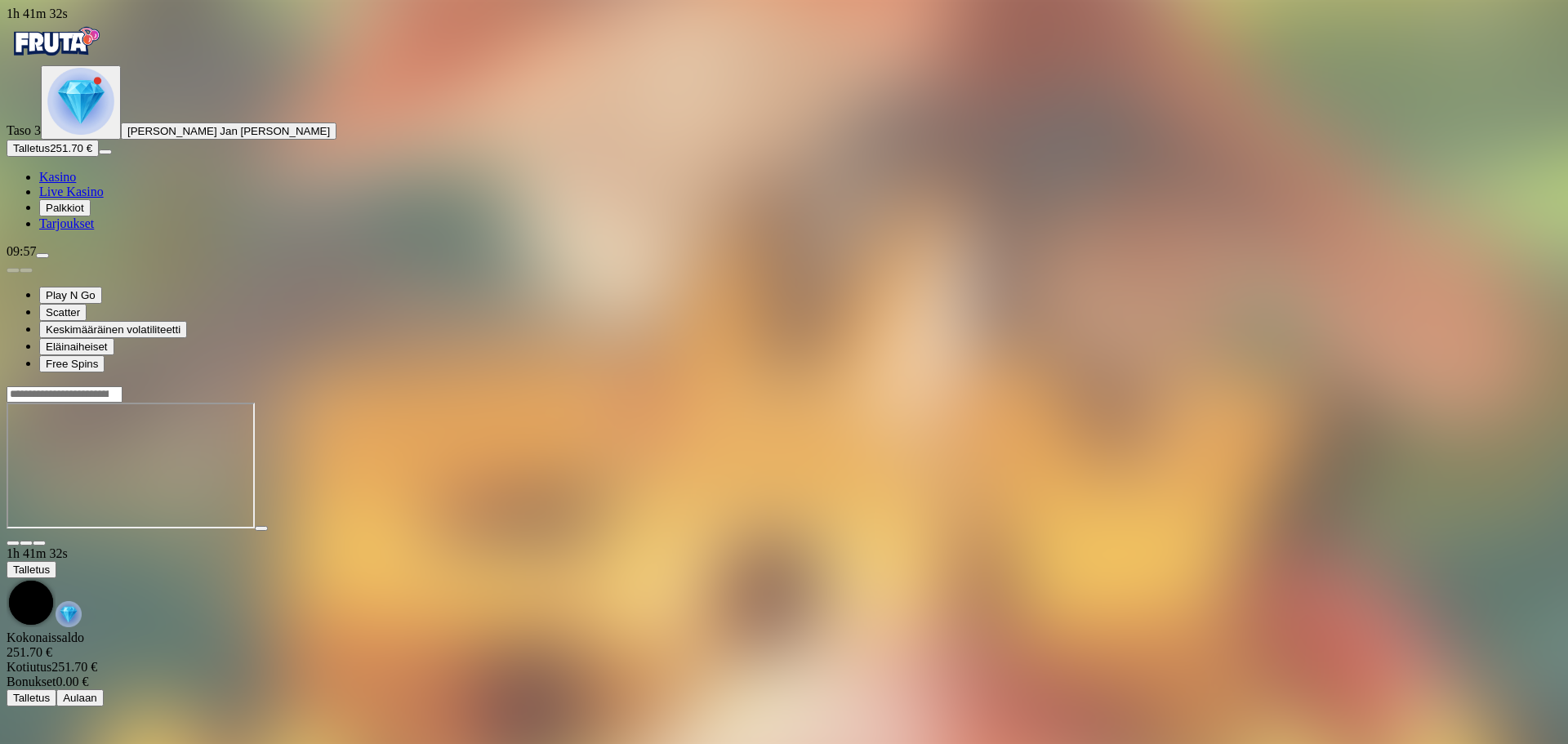
click at [13, 543] on span "close icon" at bounding box center [13, 543] width 0 height 0
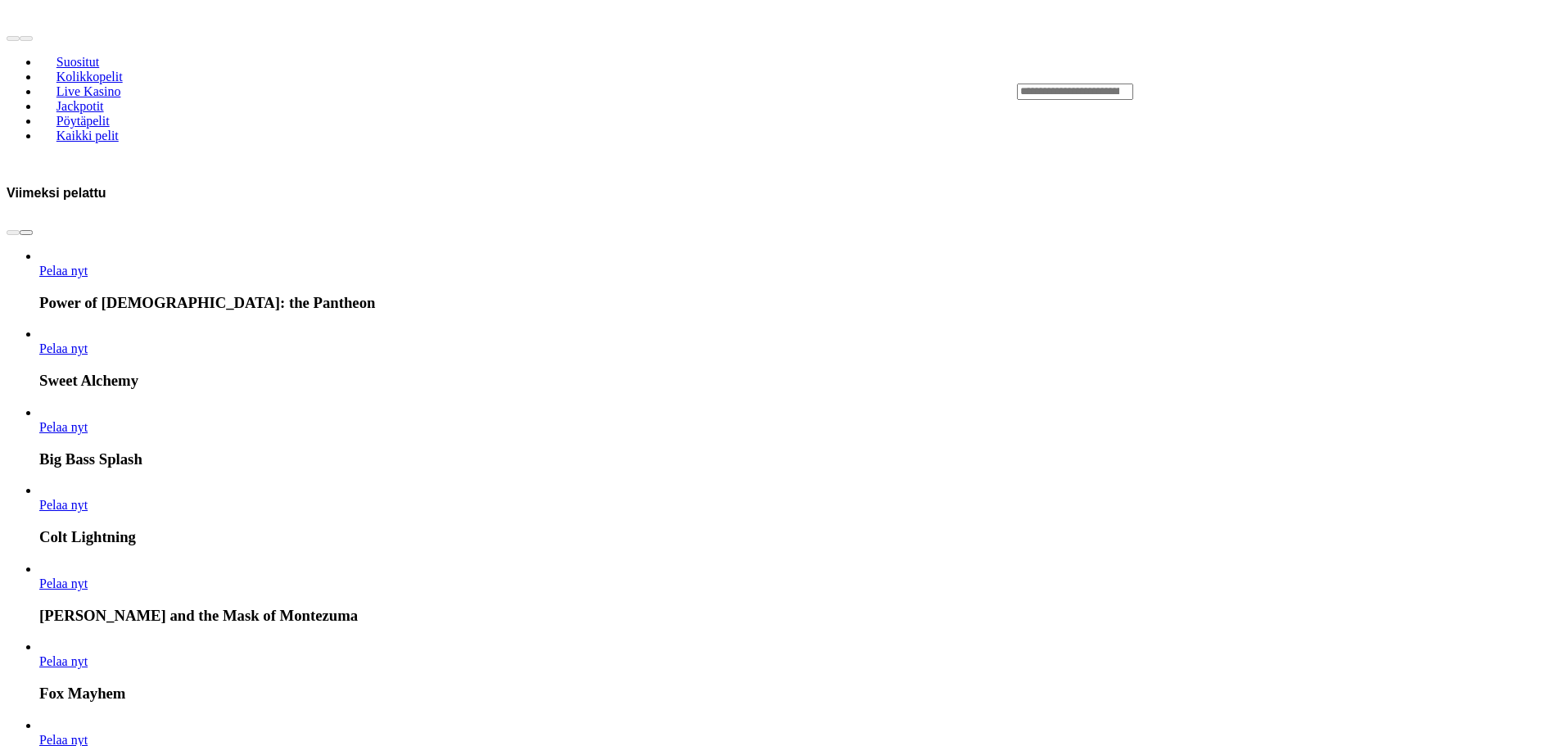
scroll to position [2539, 0]
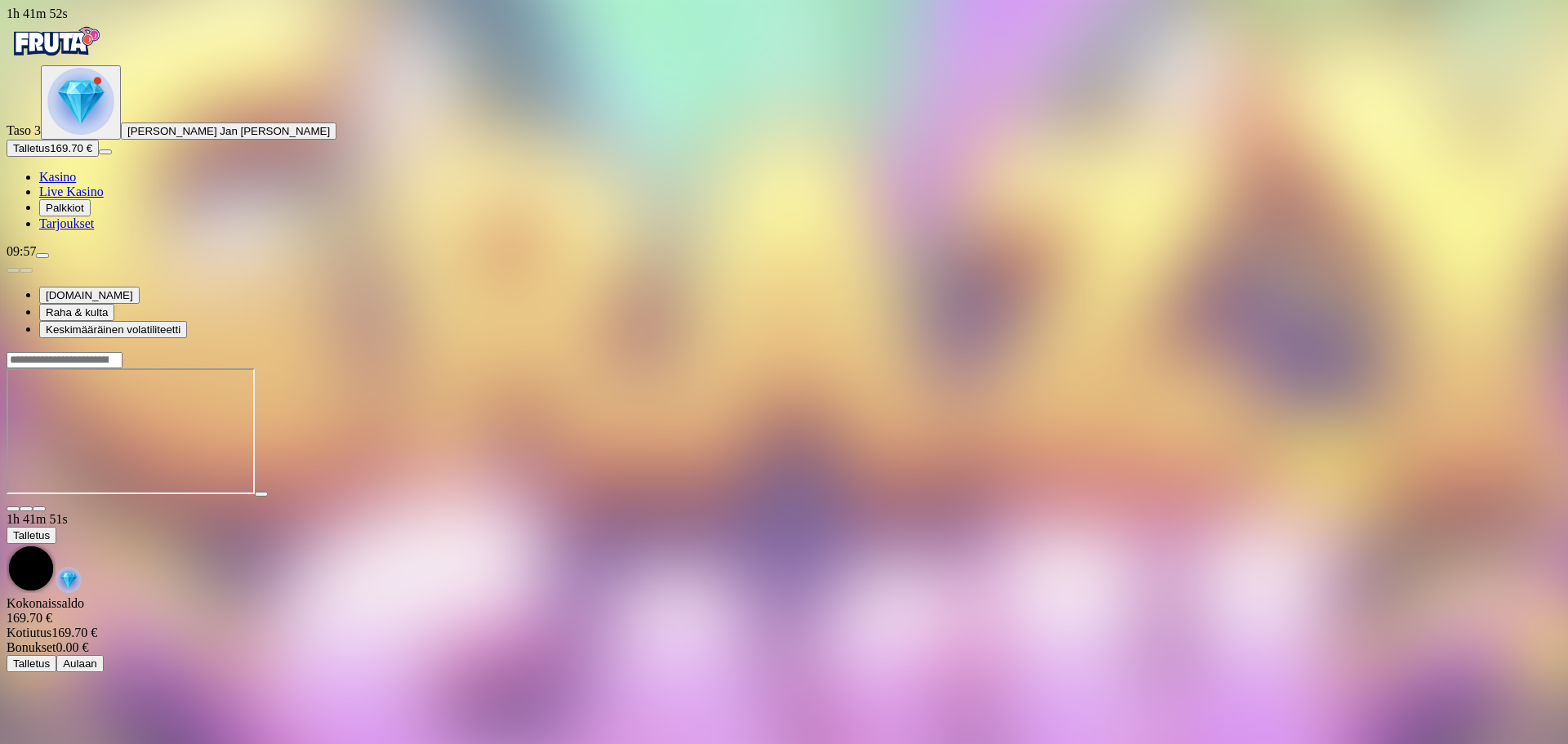
click at [13, 509] on span "close icon" at bounding box center [13, 509] width 0 height 0
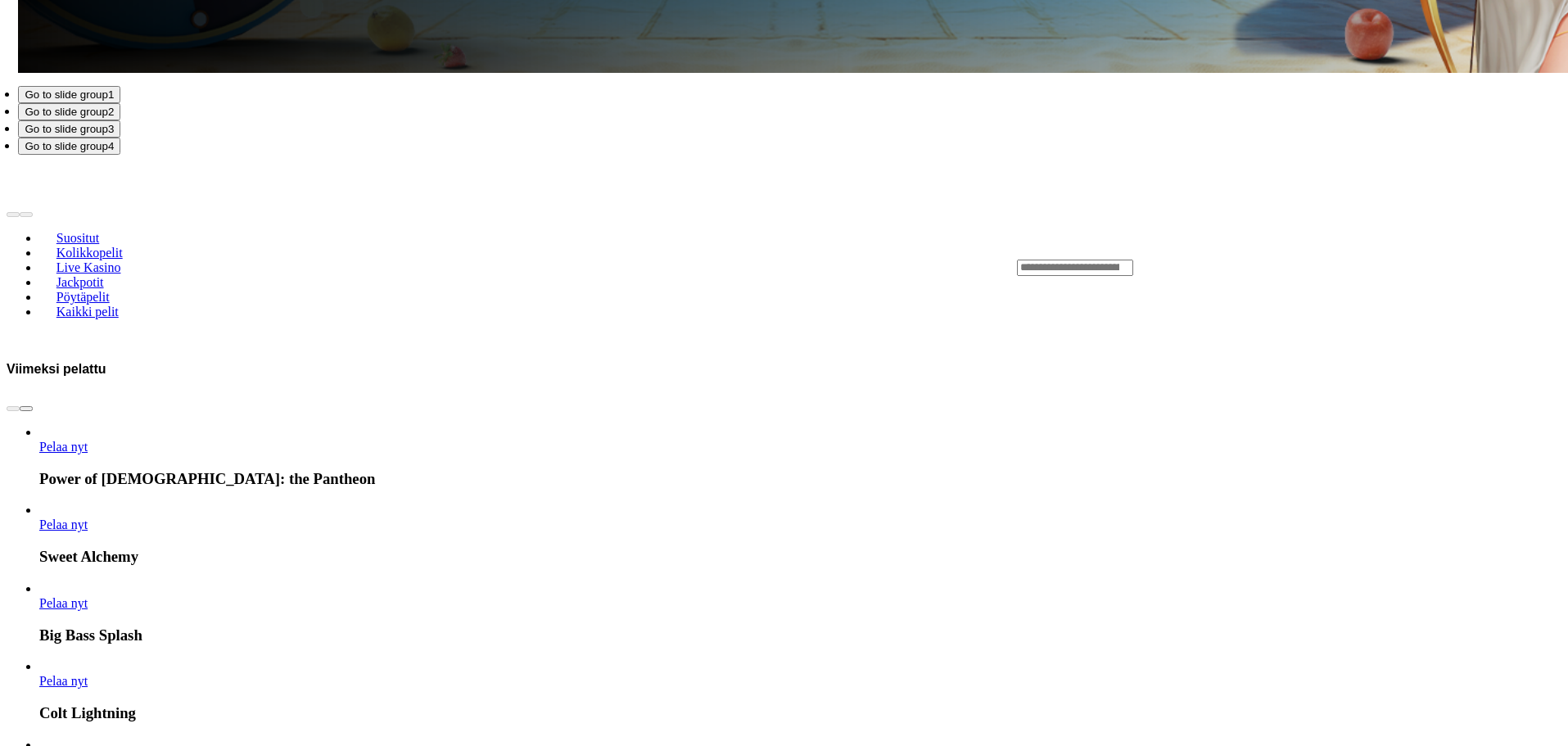
scroll to position [2539, 0]
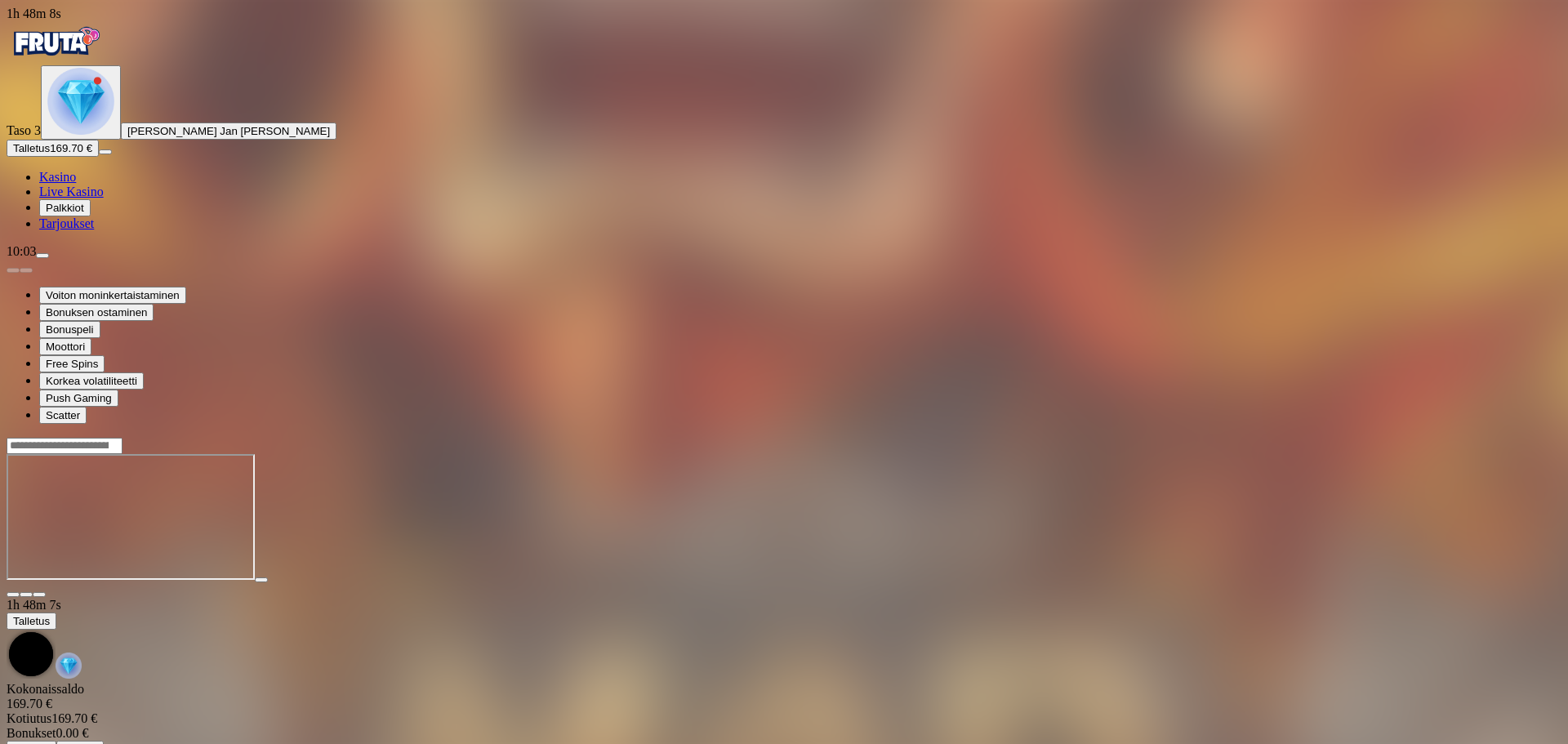
click at [13, 594] on span "close icon" at bounding box center [13, 594] width 0 height 0
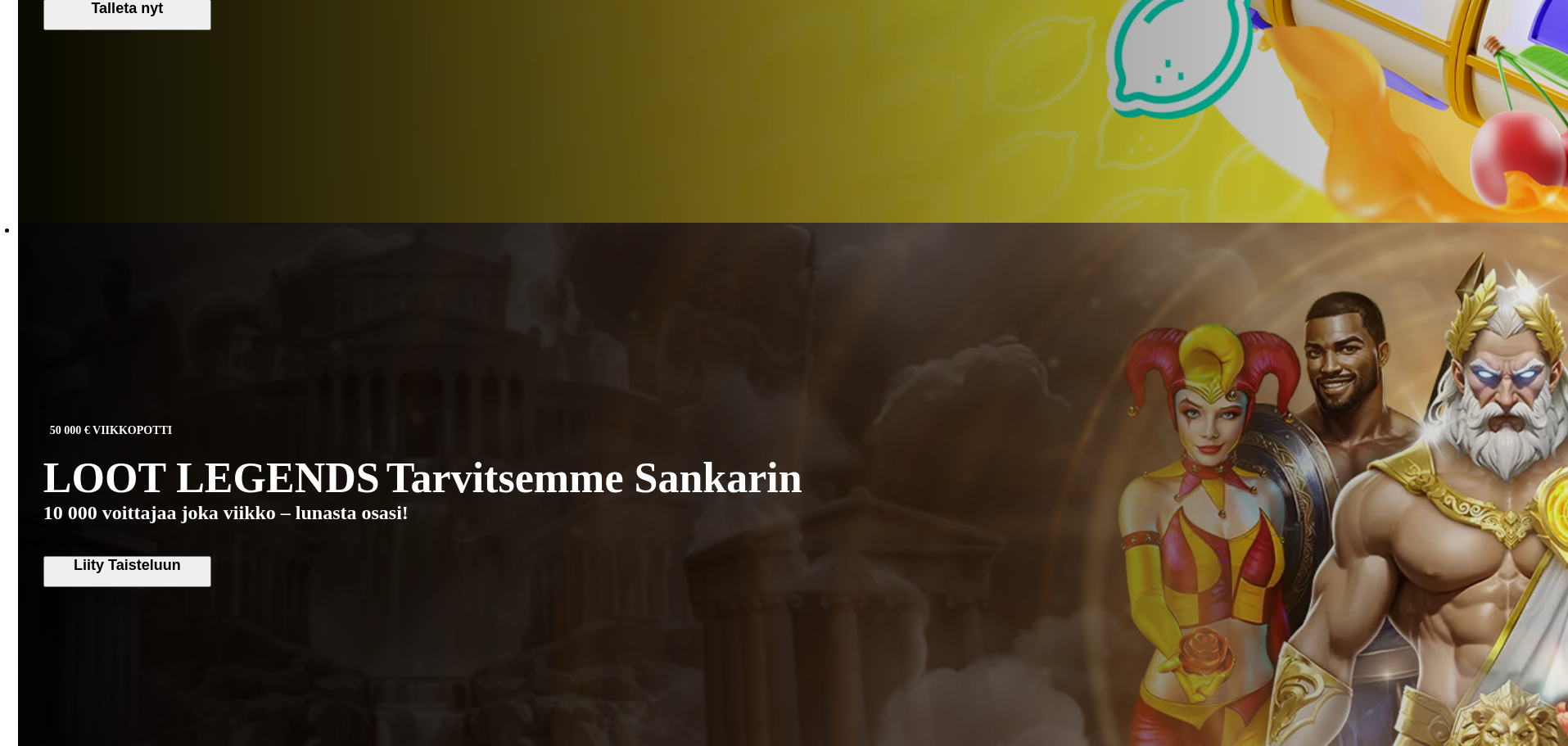
scroll to position [1146, 0]
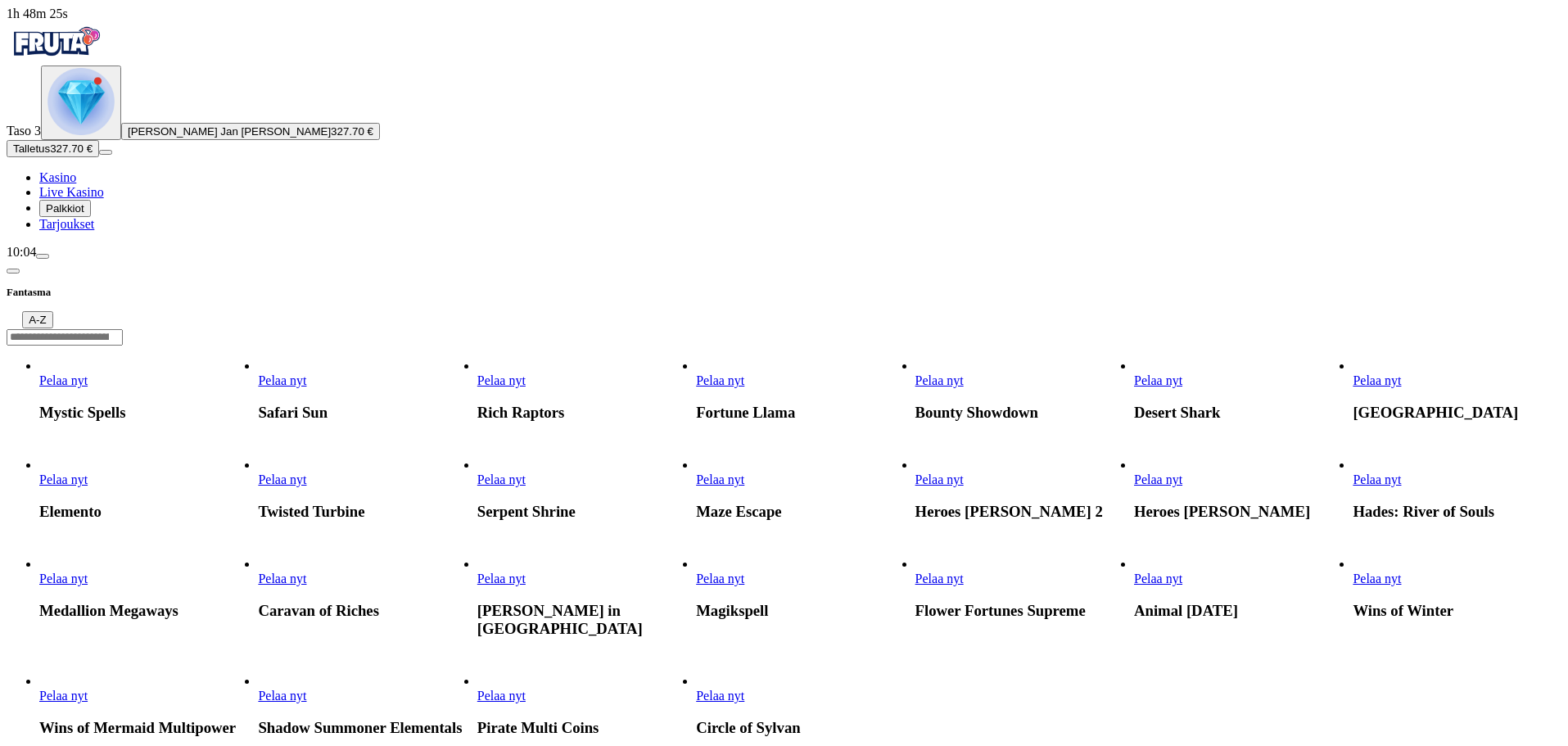
click at [1183, 373] on span "Pelaa nyt" at bounding box center [1158, 380] width 48 height 13
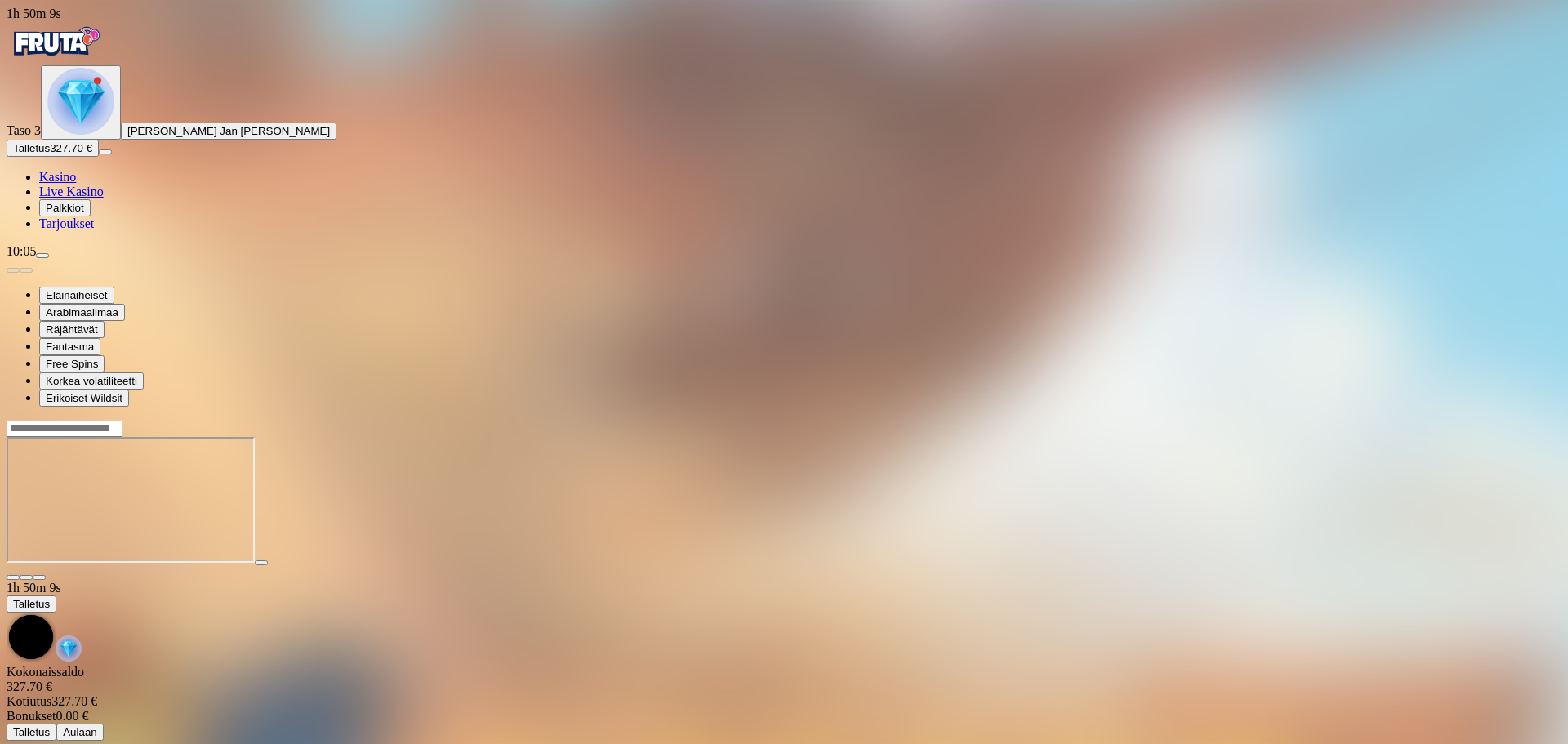
click at [13, 578] on span "close icon" at bounding box center [13, 578] width 0 height 0
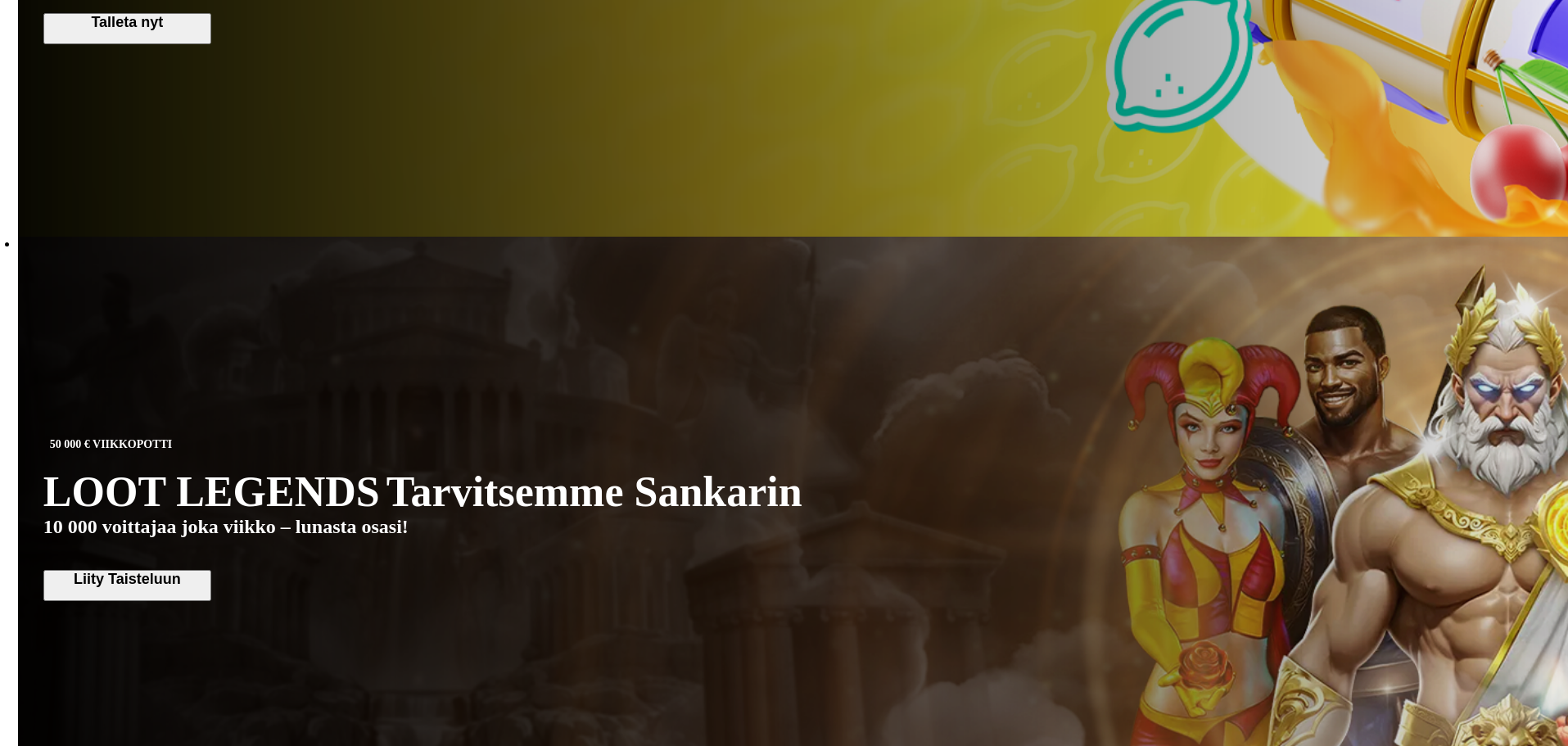
scroll to position [1146, 0]
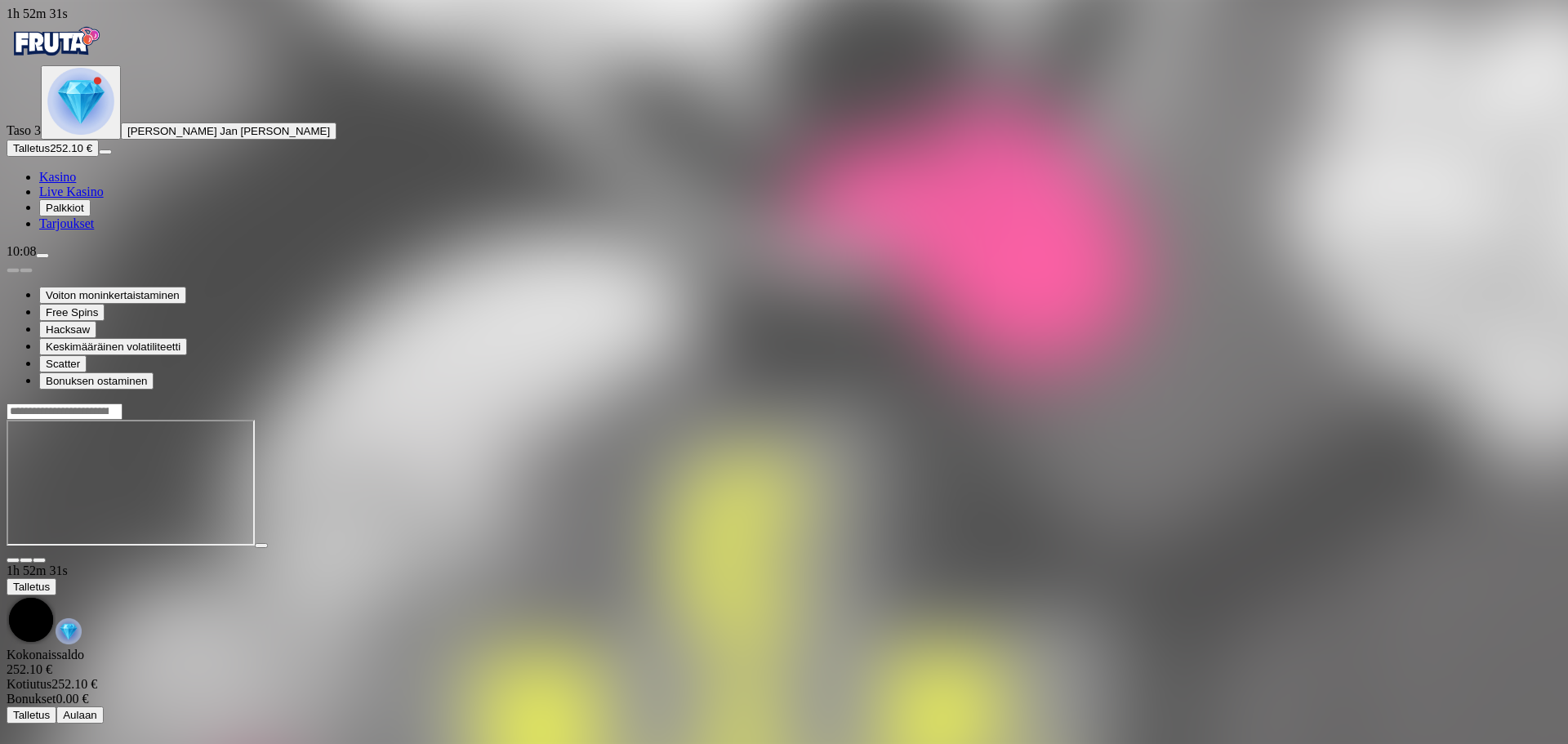
click at [13, 561] on span "close icon" at bounding box center [13, 561] width 0 height 0
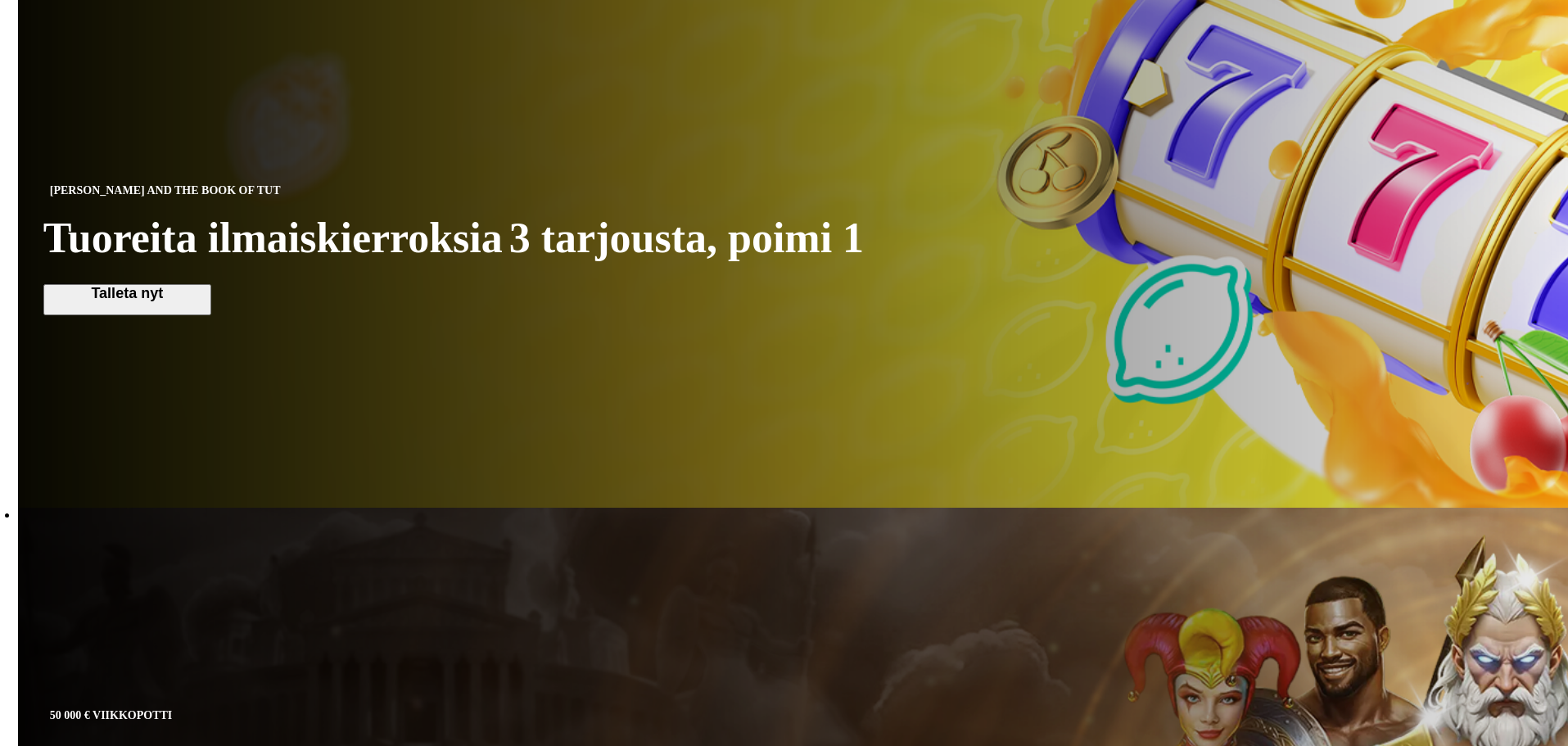
scroll to position [901, 0]
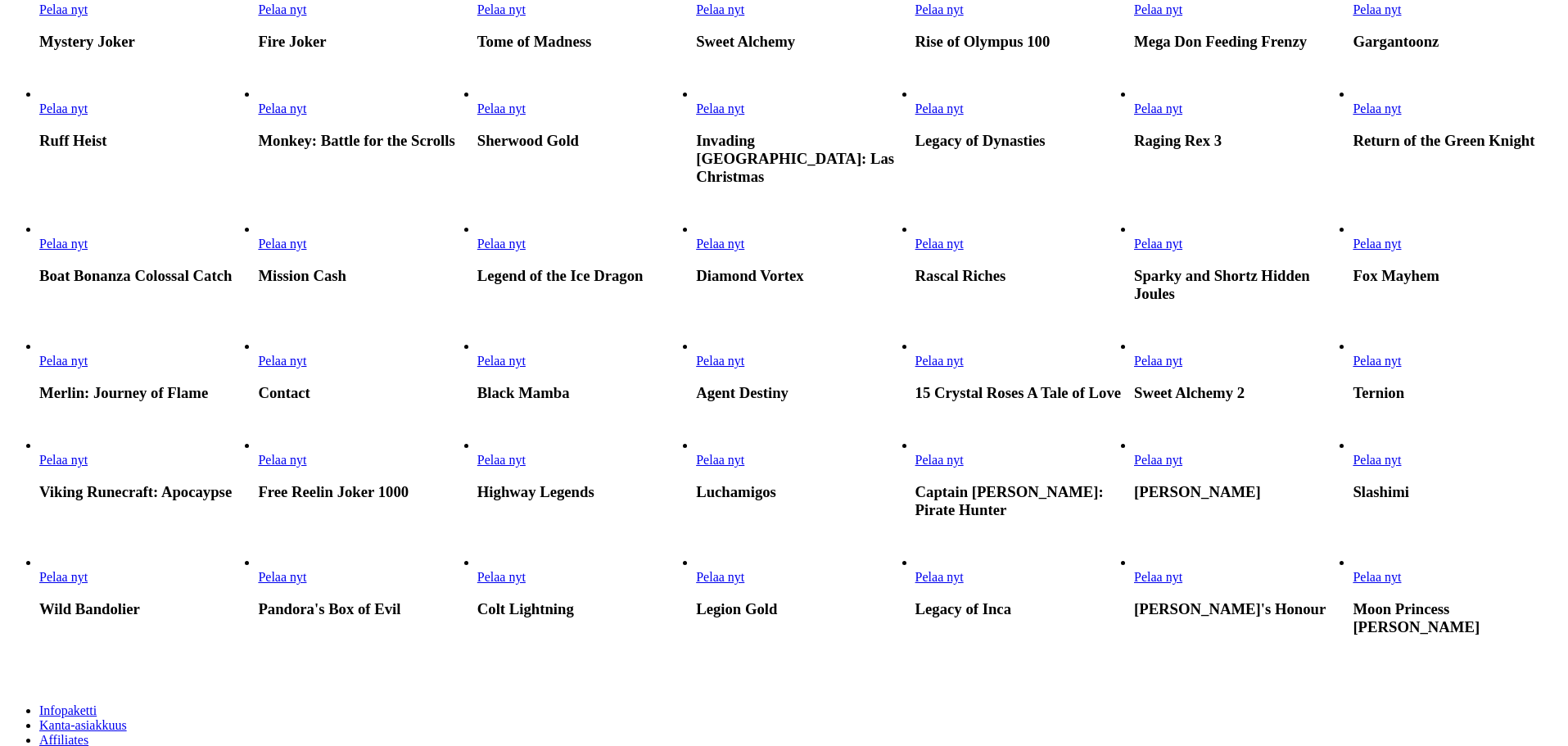
scroll to position [574, 0]
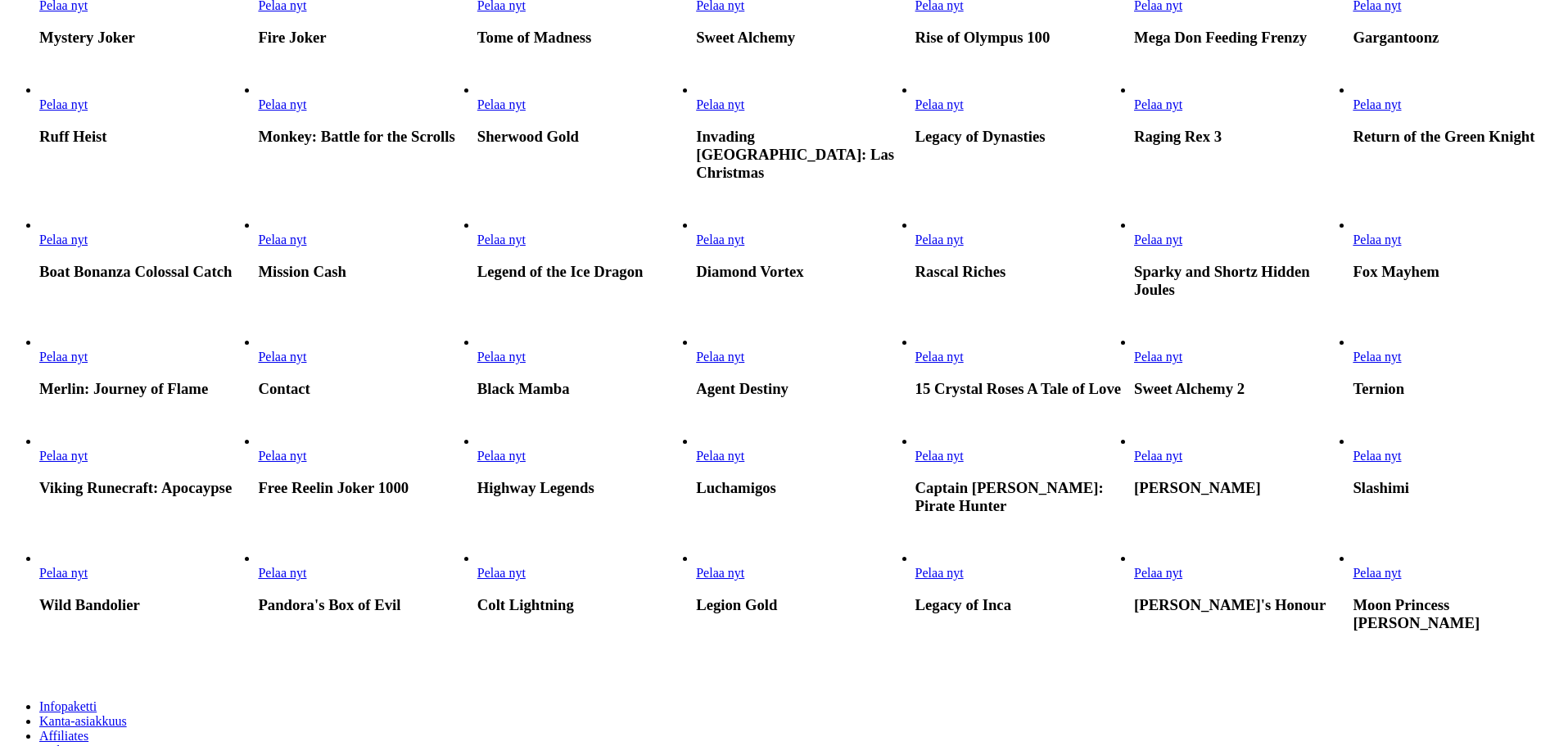
click at [306, 112] on link "Pelaa nyt" at bounding box center [282, 104] width 48 height 13
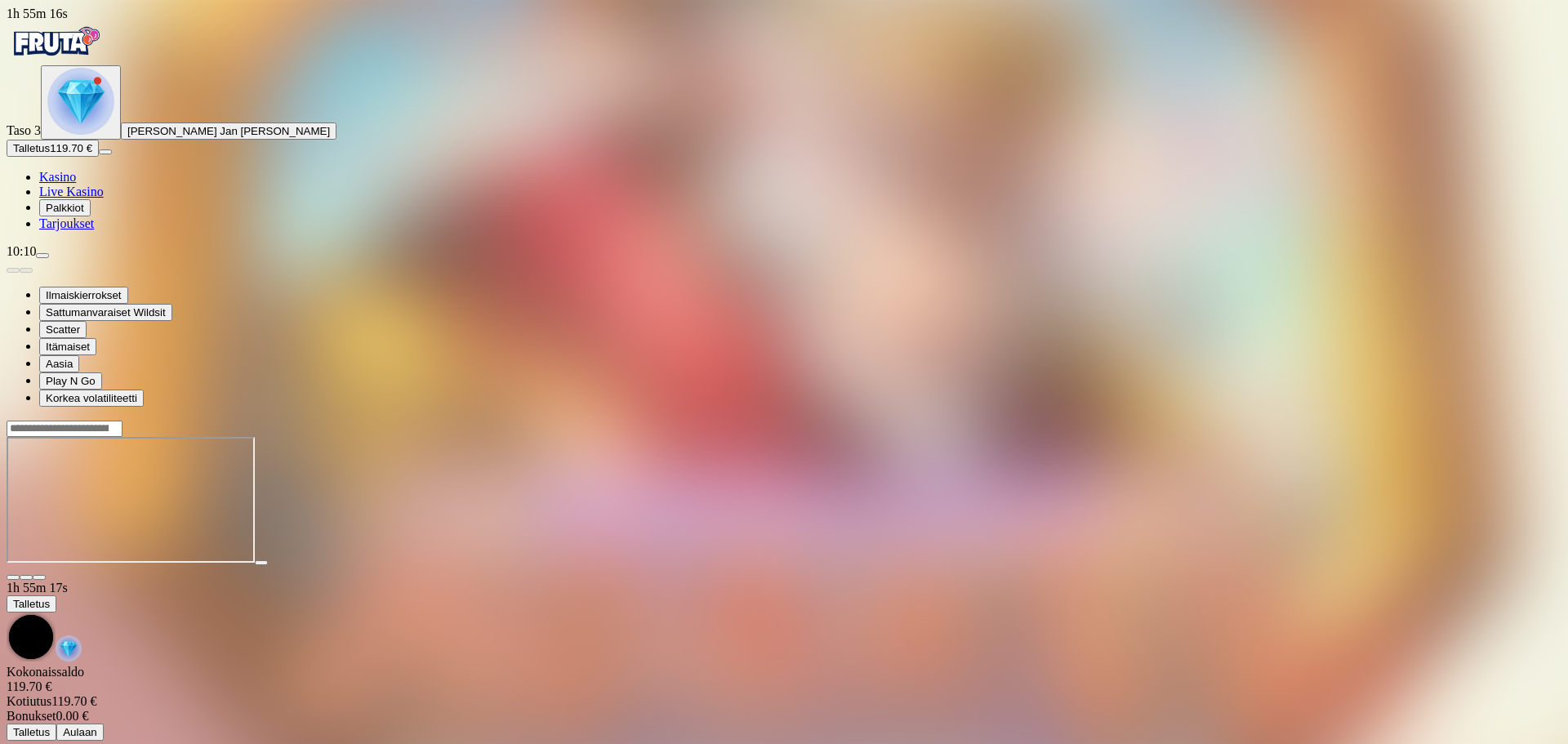
click at [13, 578] on span "close icon" at bounding box center [13, 578] width 0 height 0
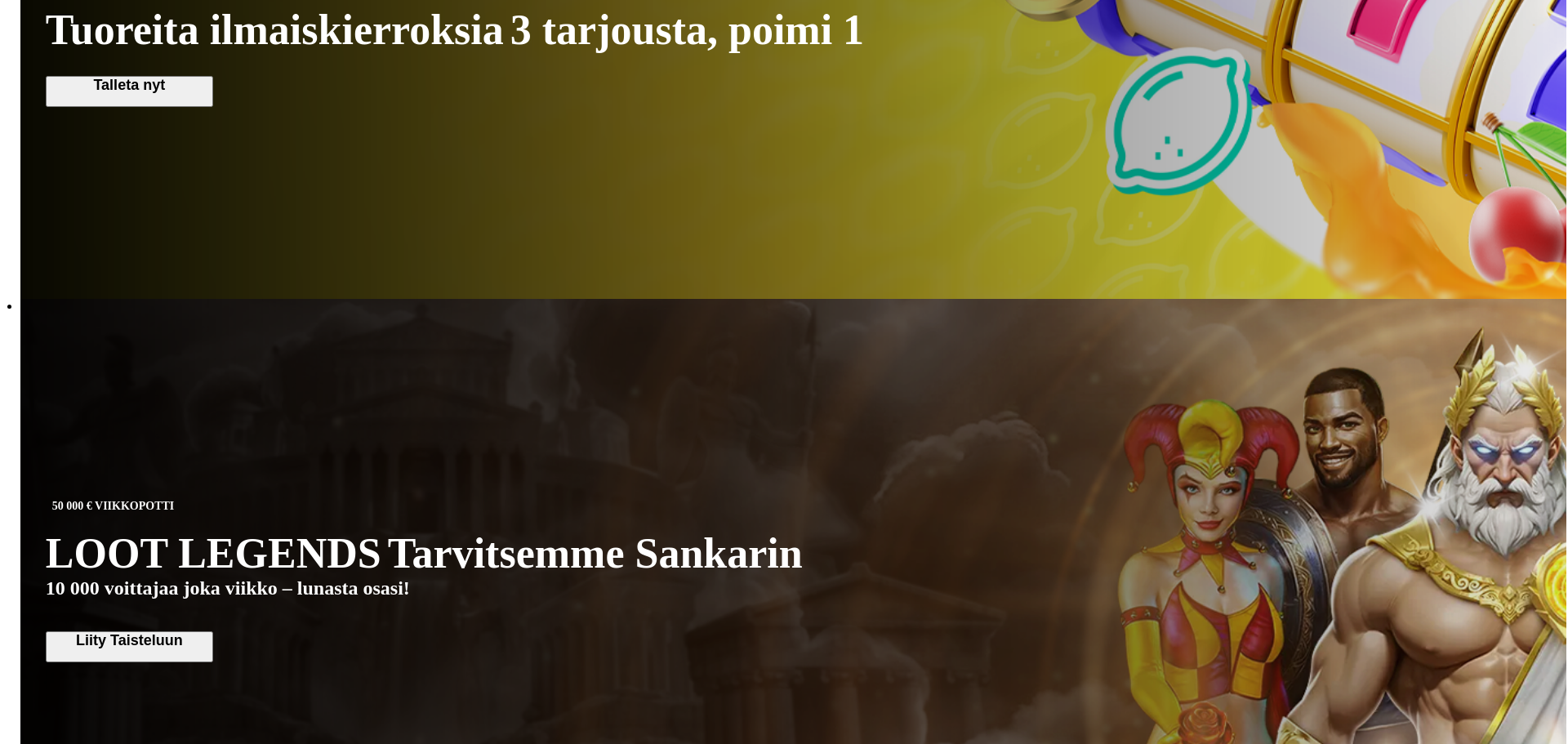
scroll to position [1307, 0]
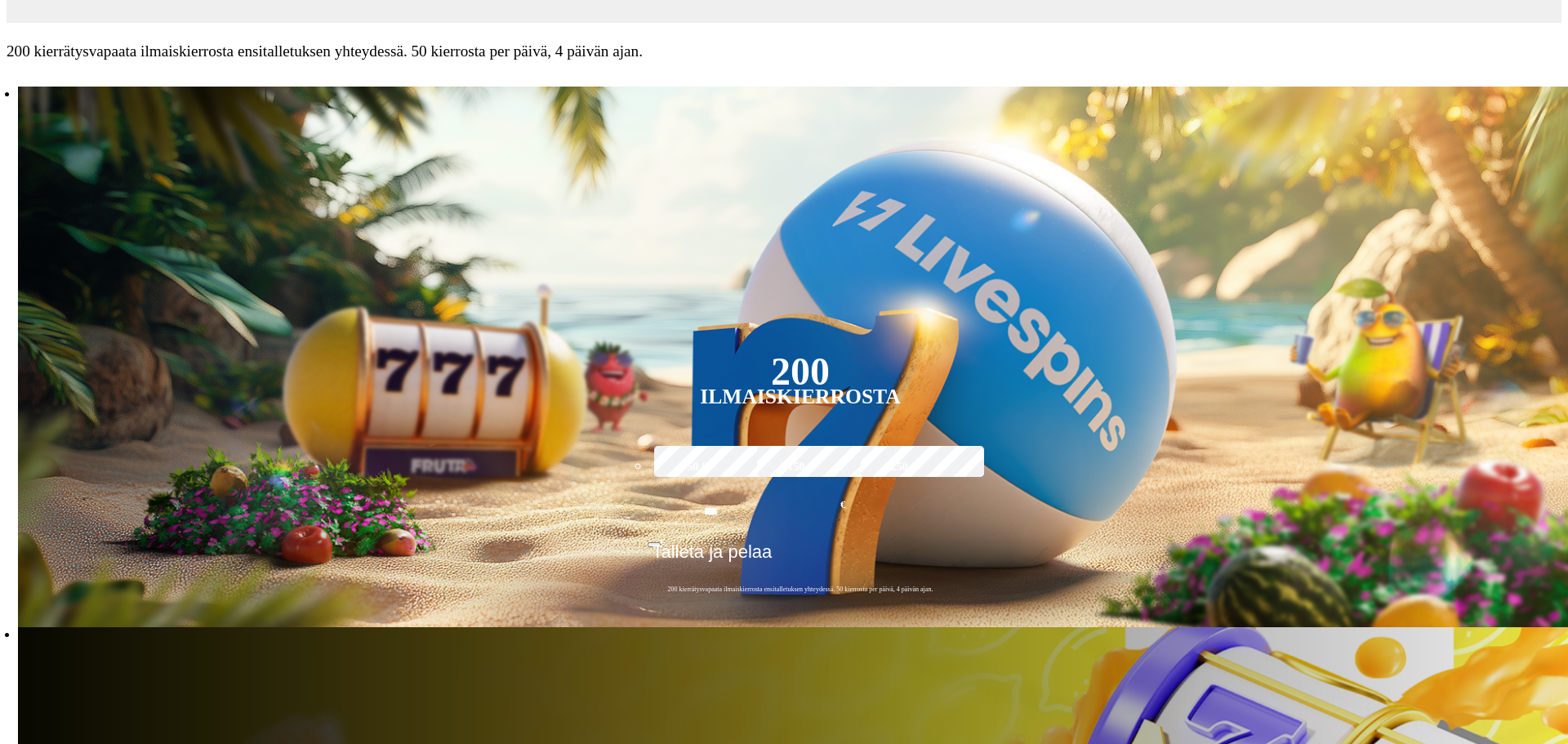
click at [114, 22] on span "TALLETA JA PELAA" at bounding box center [62, 6] width 103 height 33
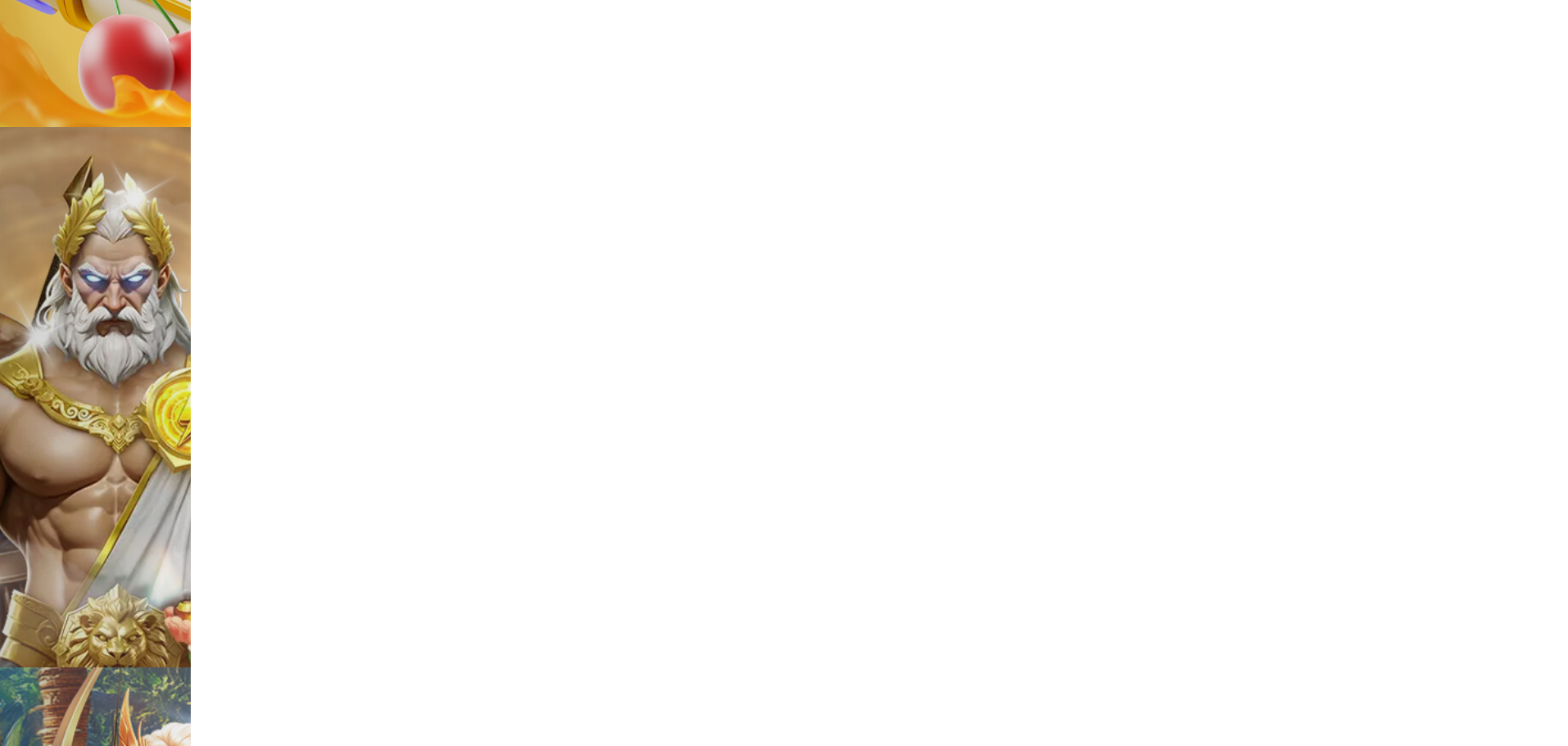
scroll to position [1228, 0]
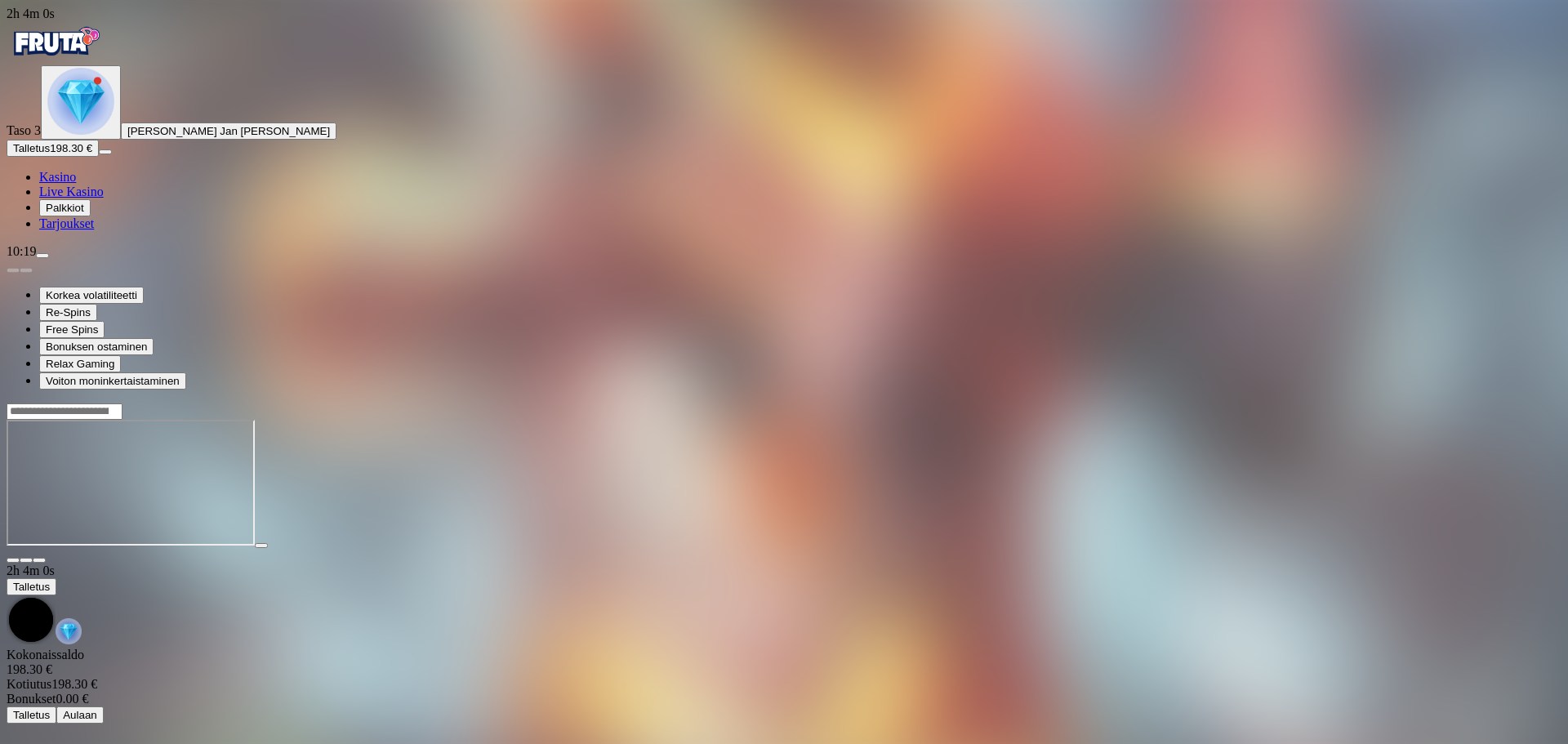
click at [13, 561] on span "close icon" at bounding box center [13, 561] width 0 height 0
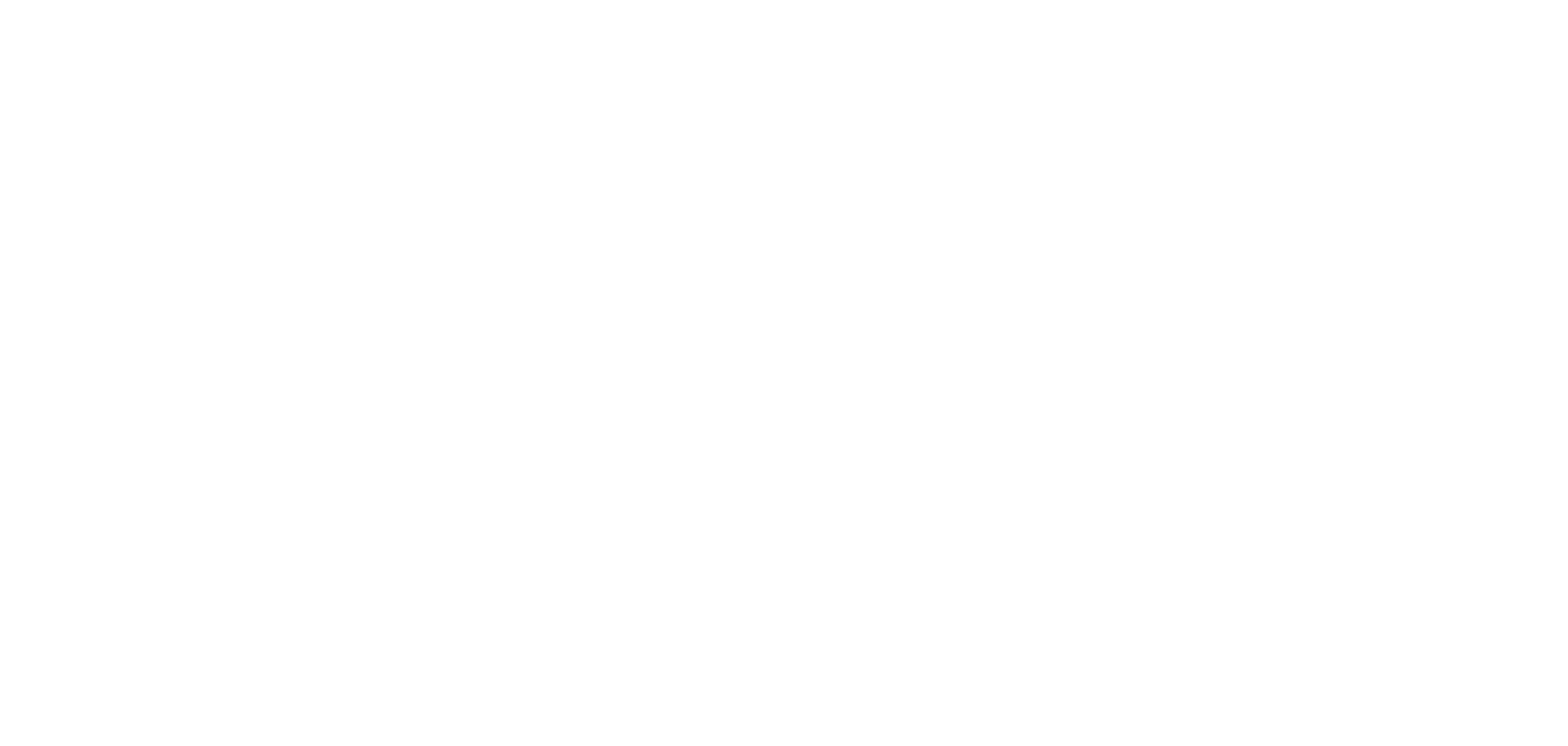
scroll to position [983, 0]
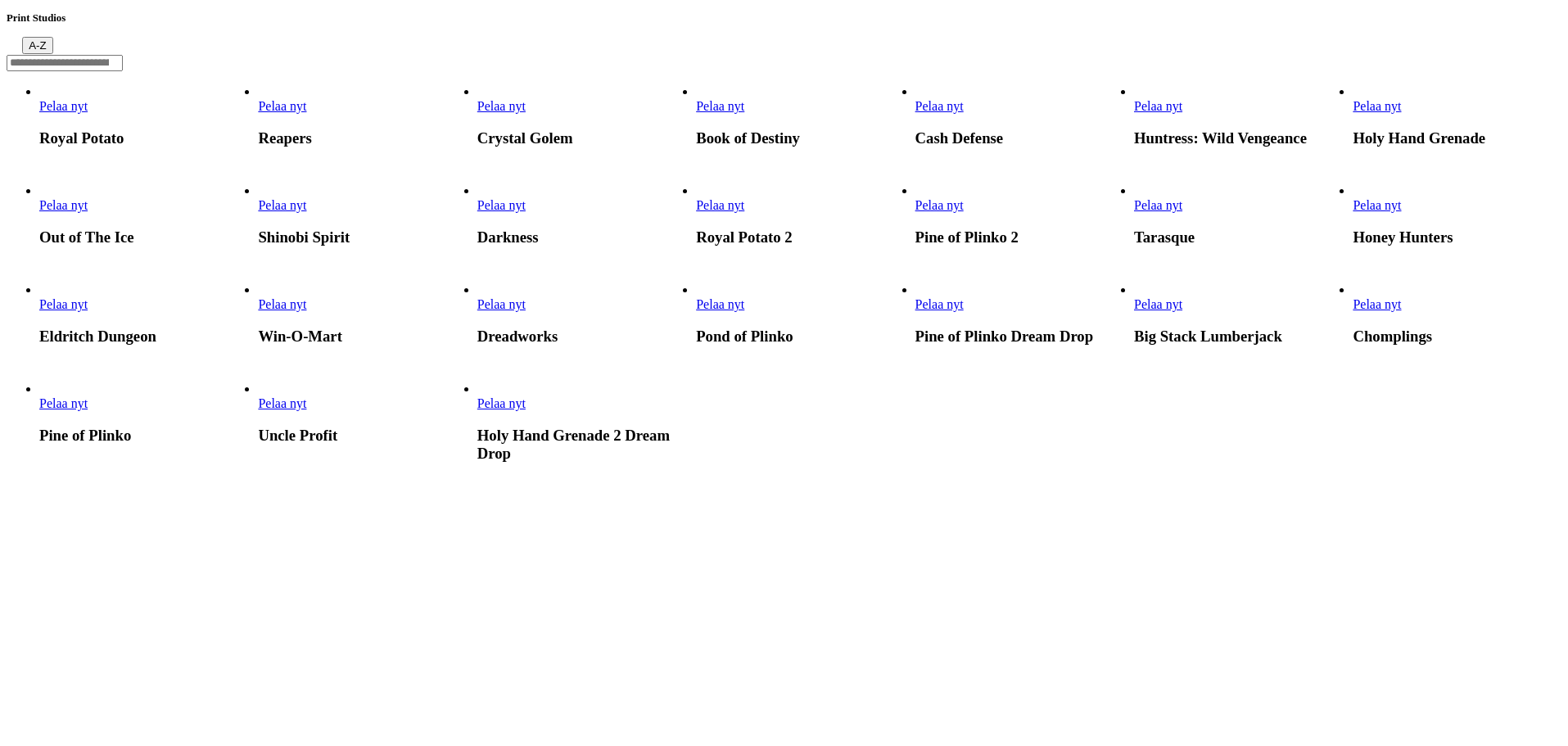
scroll to position [245, 0]
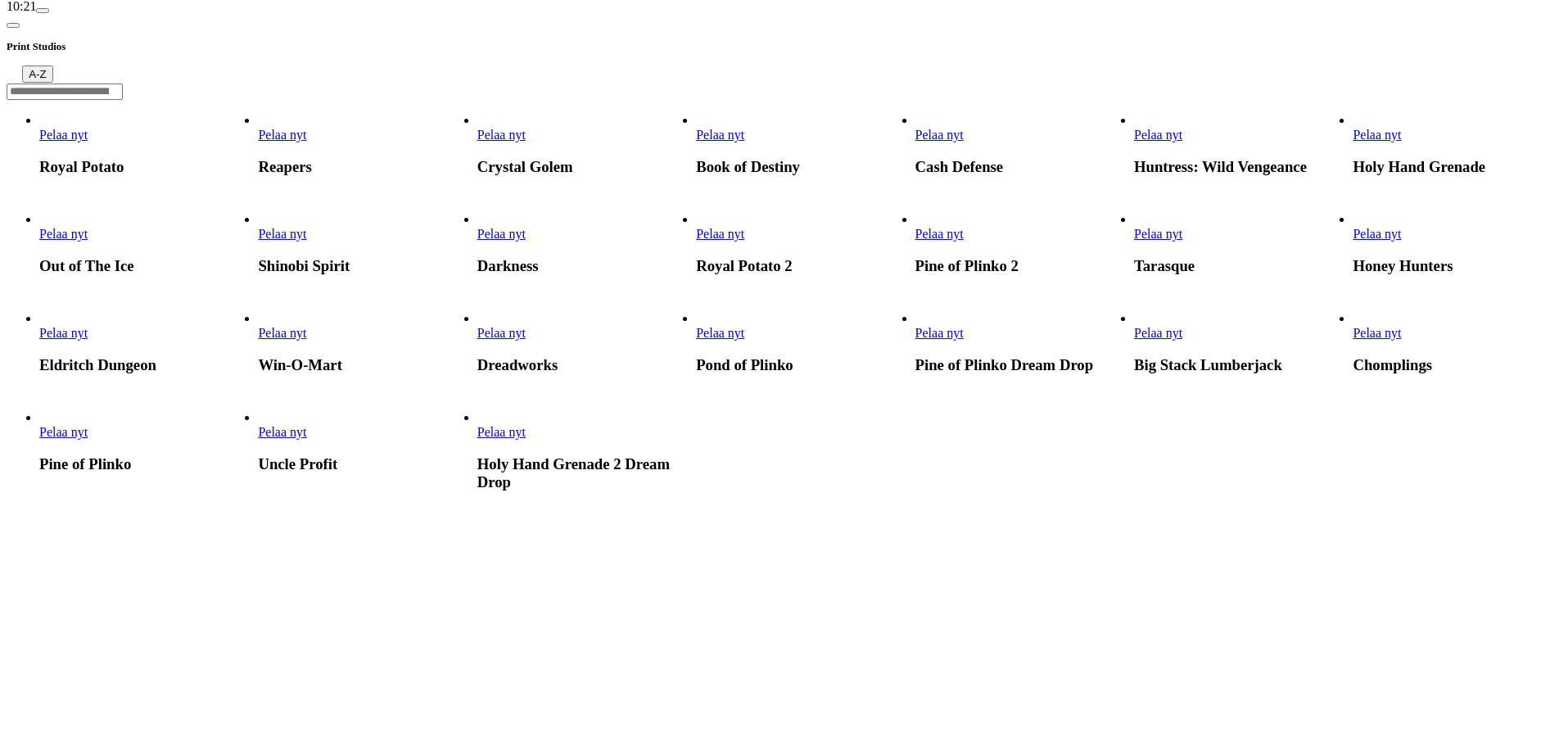
click at [88, 227] on span "Pelaa nyt" at bounding box center [64, 234] width 48 height 13
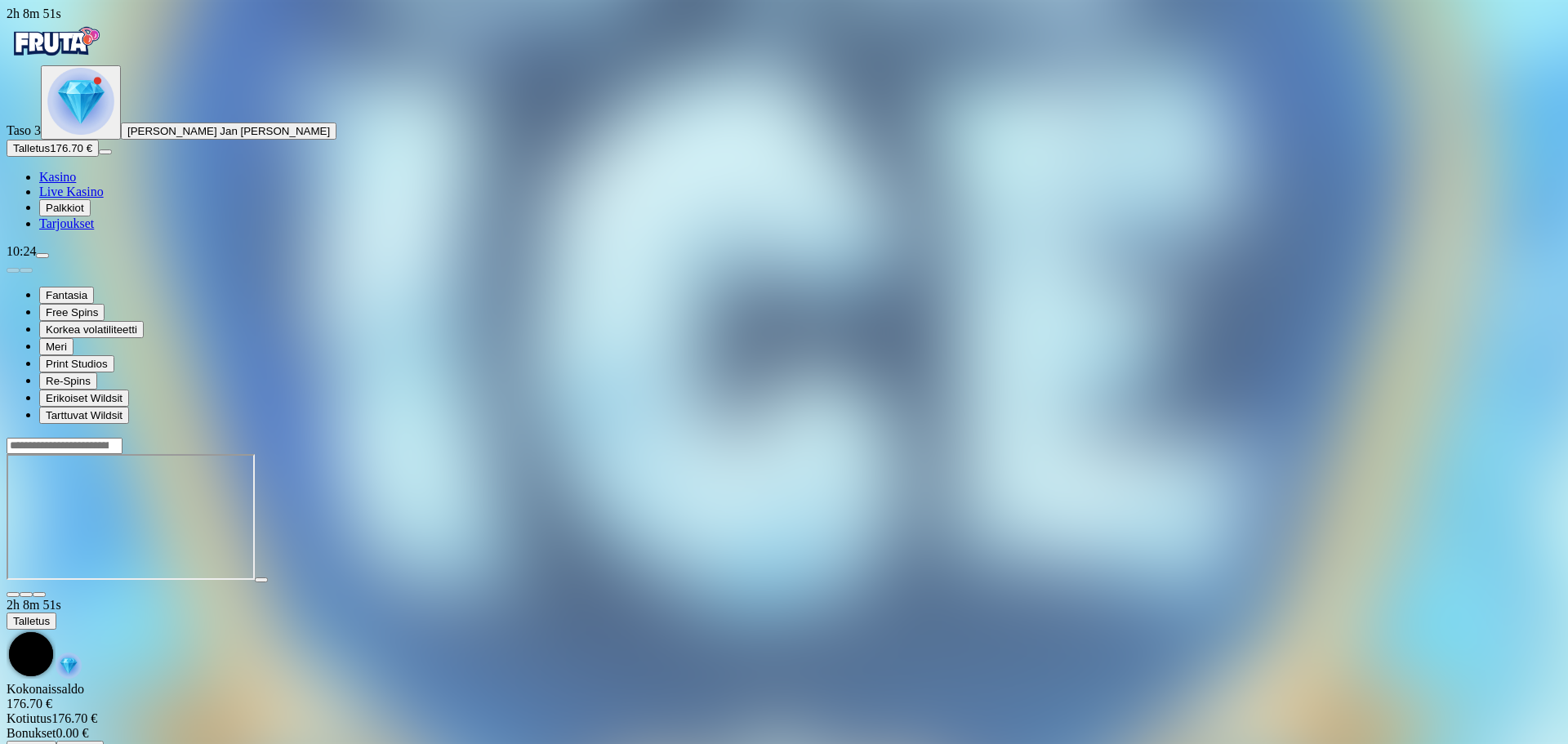
click at [13, 594] on span "close icon" at bounding box center [13, 594] width 0 height 0
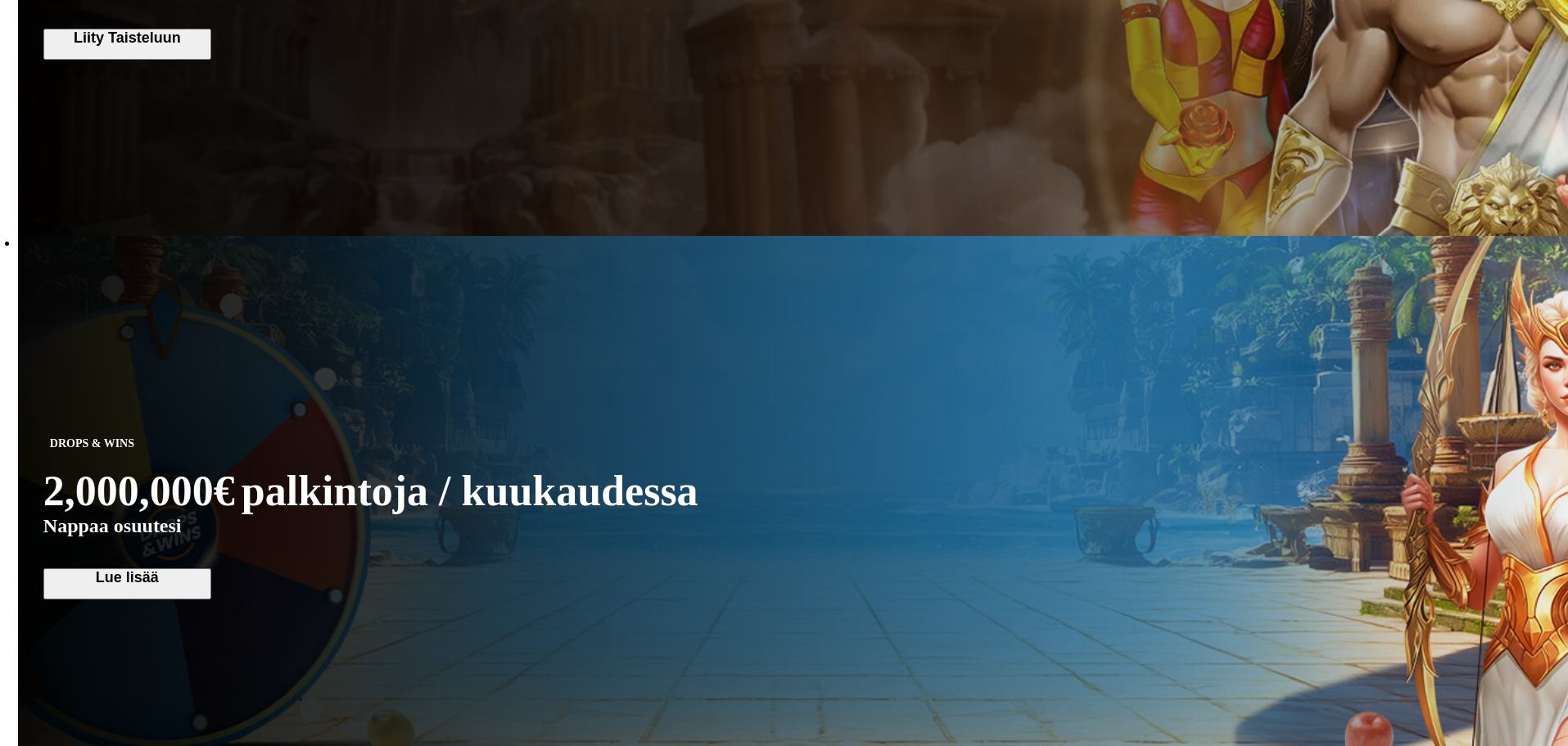
scroll to position [1802, 0]
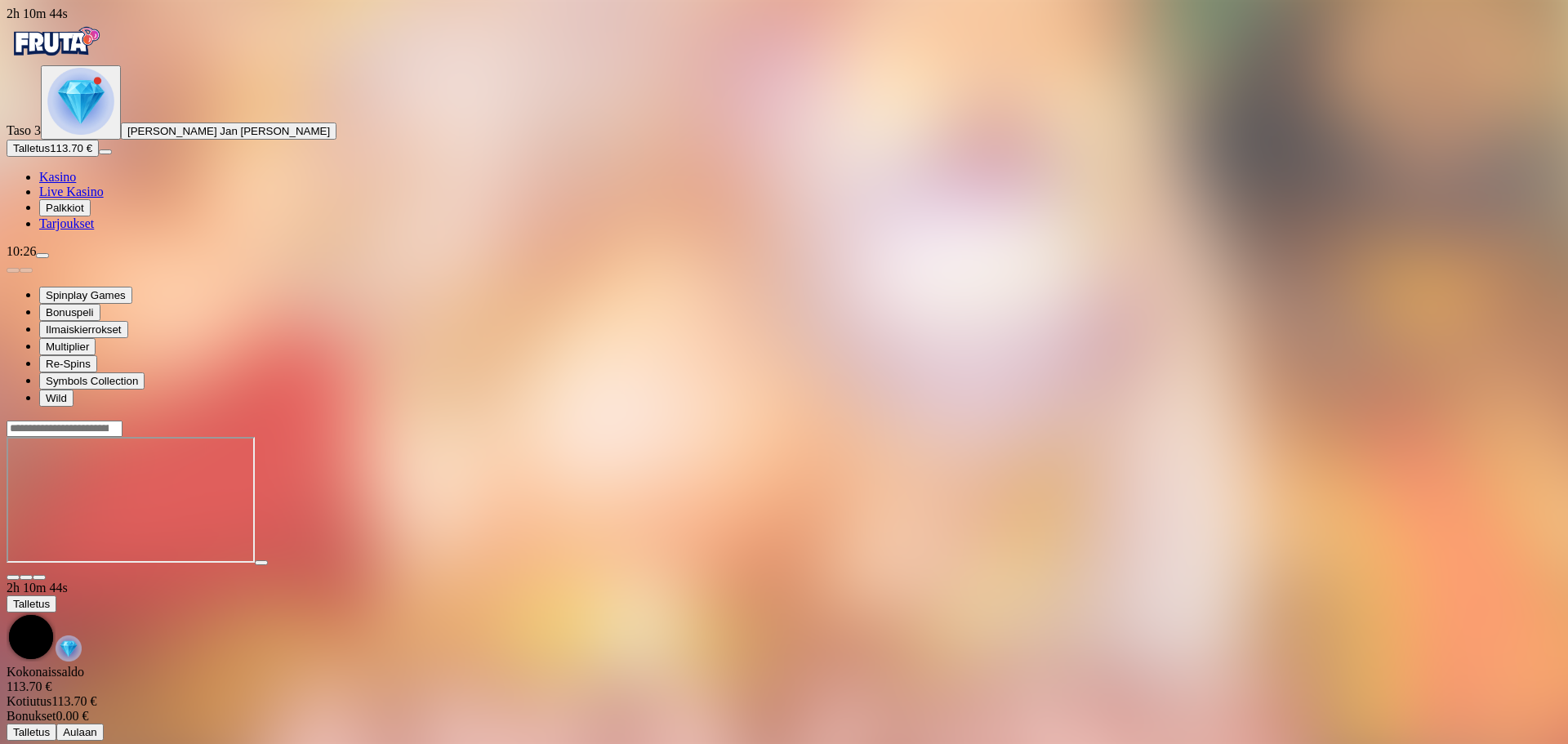
click at [13, 578] on span "close icon" at bounding box center [13, 578] width 0 height 0
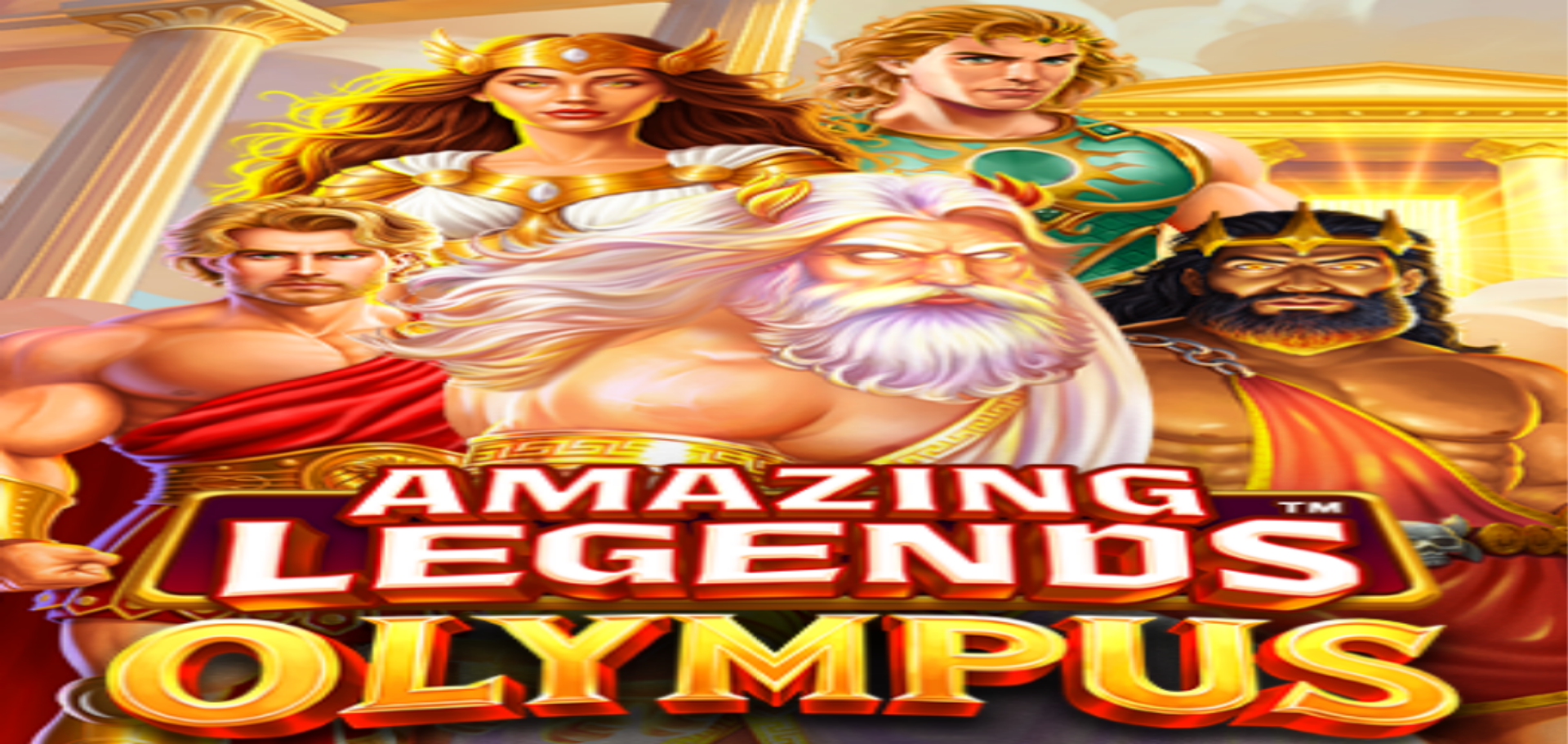
click at [312, 420] on div at bounding box center [784, 500] width 1555 height 161
click at [13, 578] on span "close icon" at bounding box center [13, 578] width 0 height 0
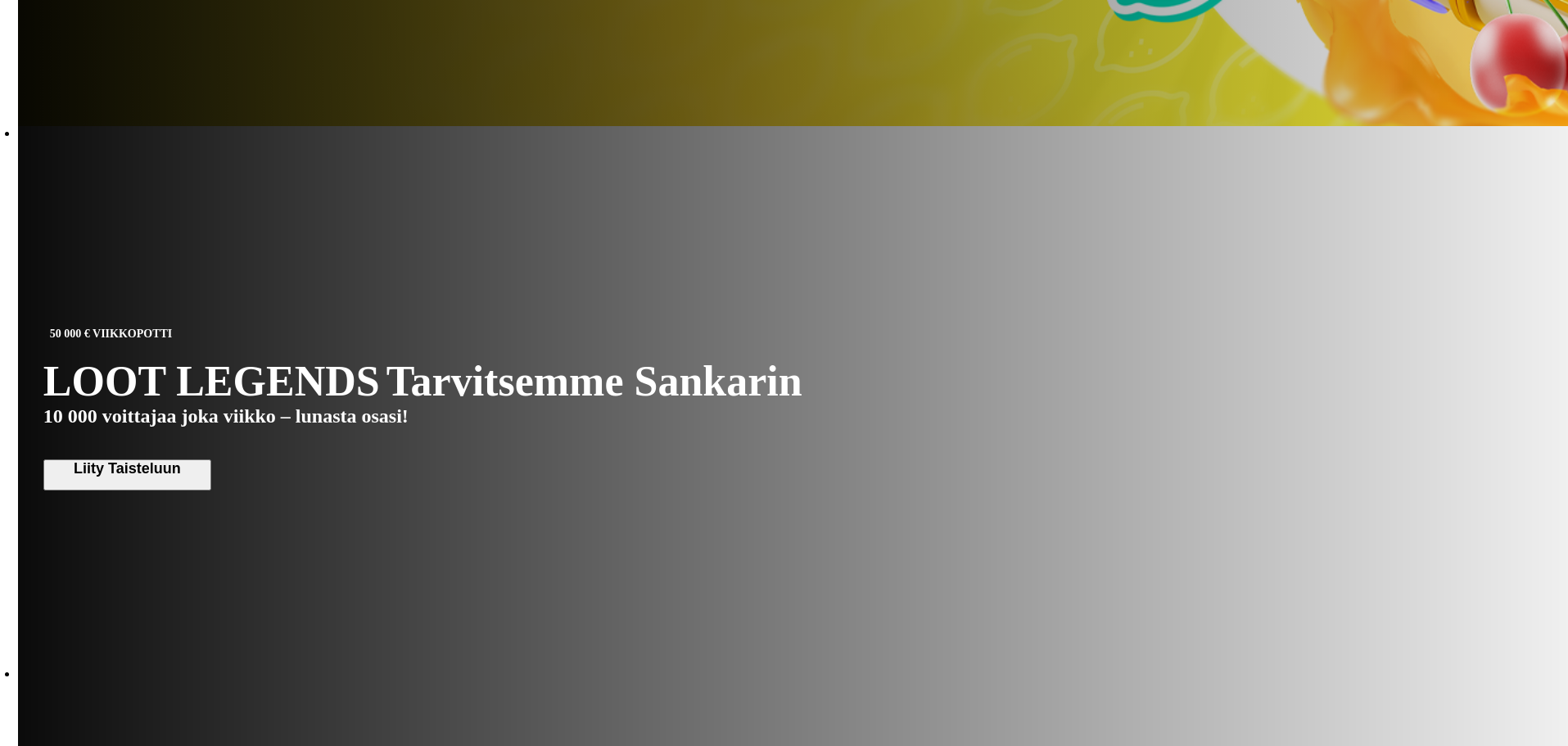
scroll to position [1228, 0]
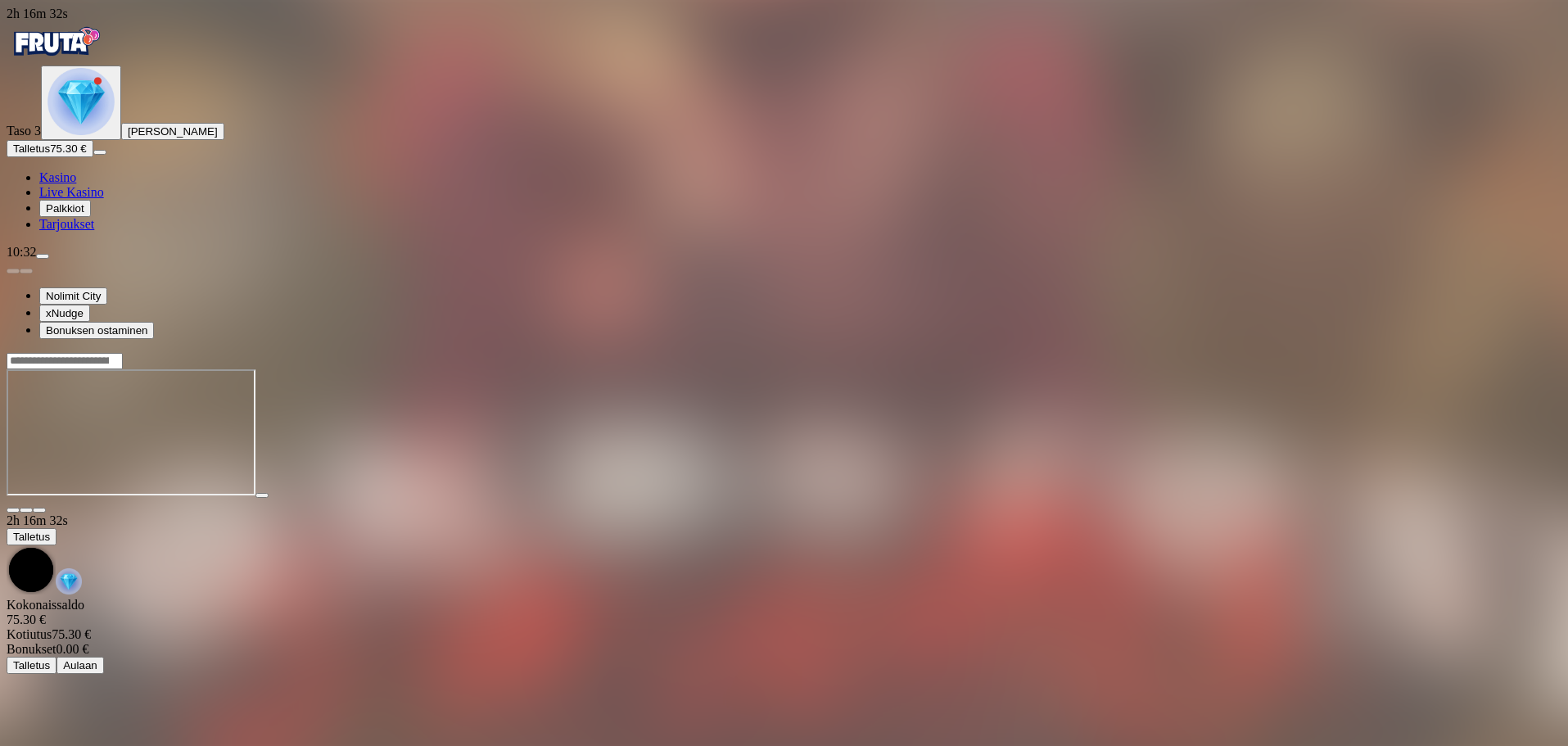
click at [13, 510] on span "close icon" at bounding box center [13, 510] width 0 height 0
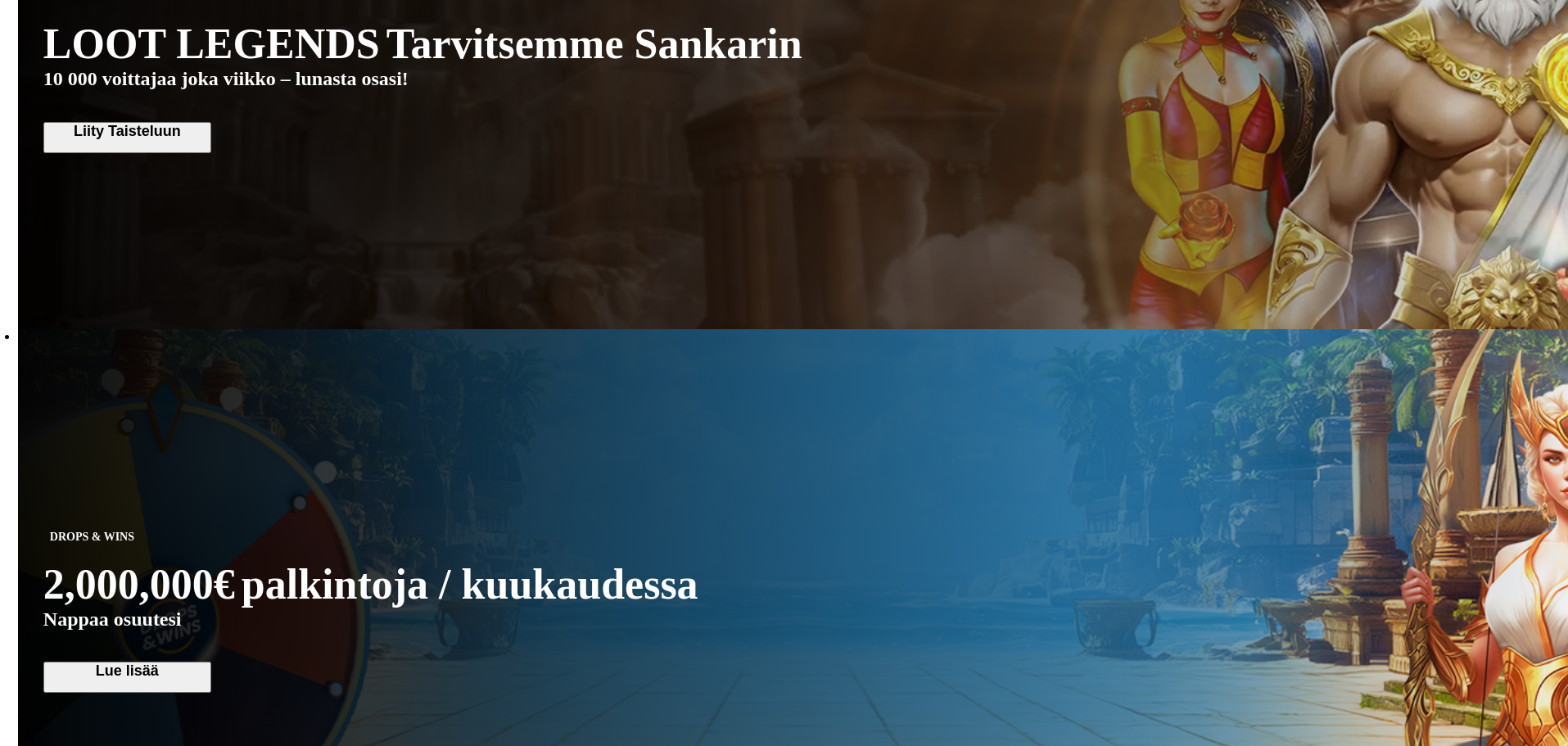
scroll to position [1884, 0]
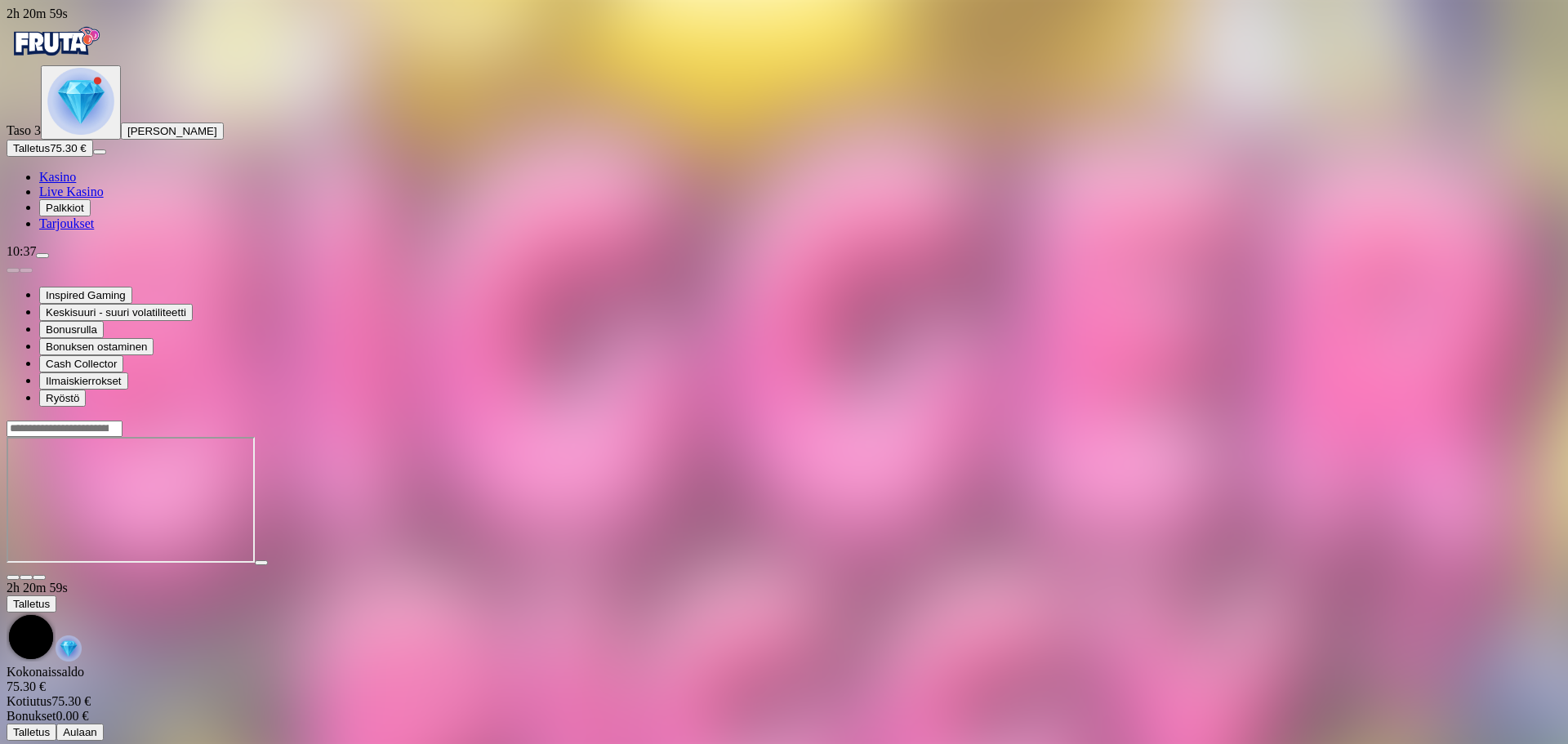
click at [13, 578] on span "close icon" at bounding box center [13, 578] width 0 height 0
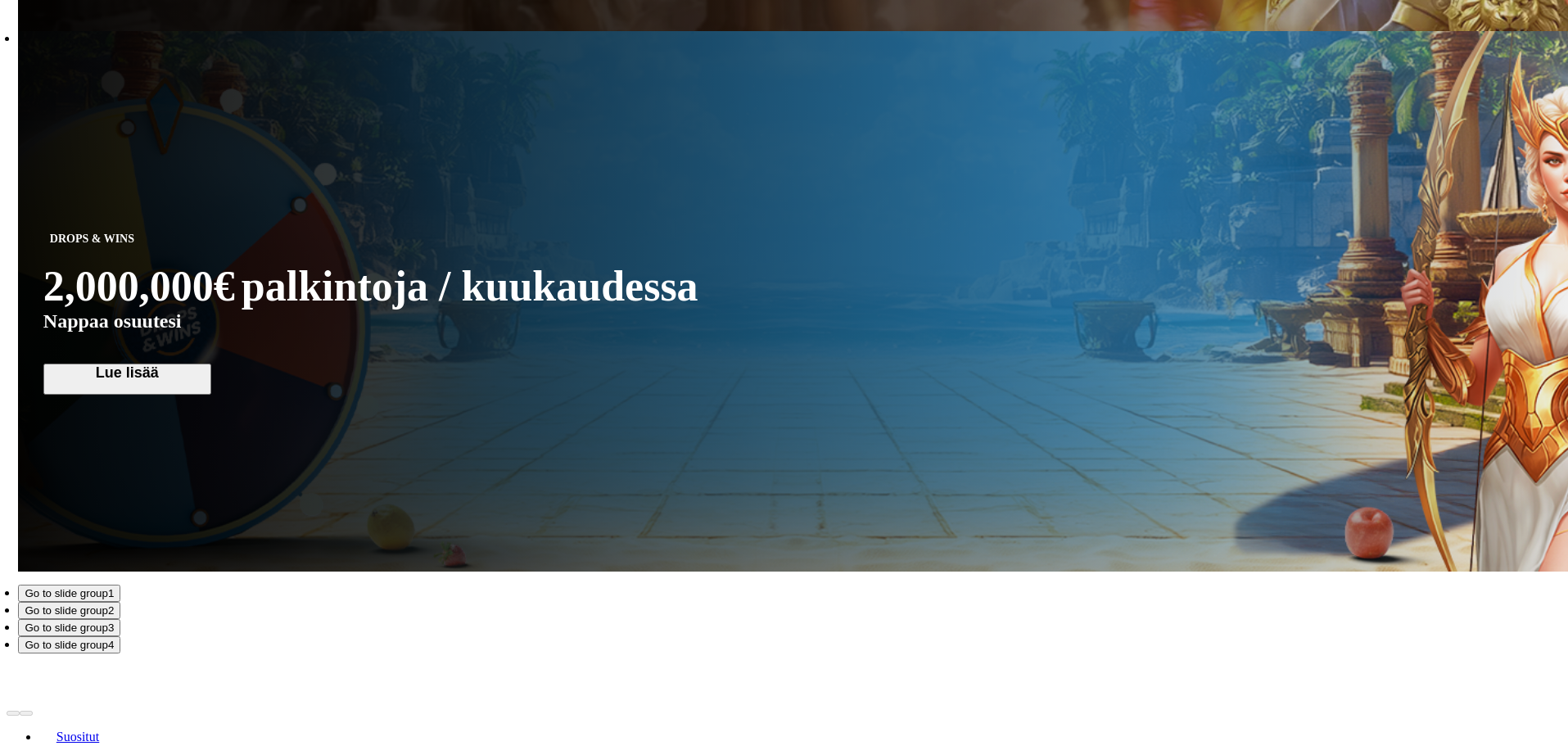
scroll to position [1884, 0]
